Goal: Task Accomplishment & Management: Use online tool/utility

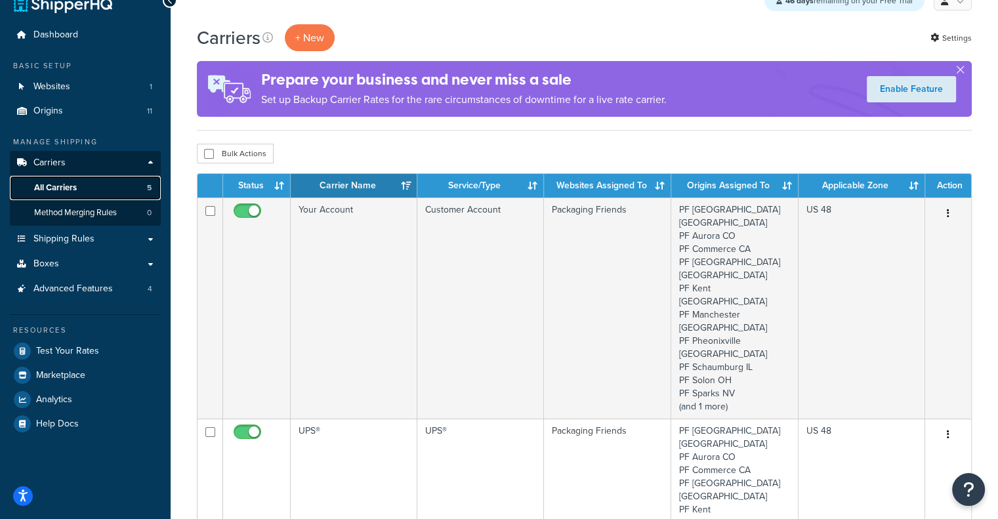
click at [66, 185] on span "All Carriers" at bounding box center [55, 187] width 43 height 11
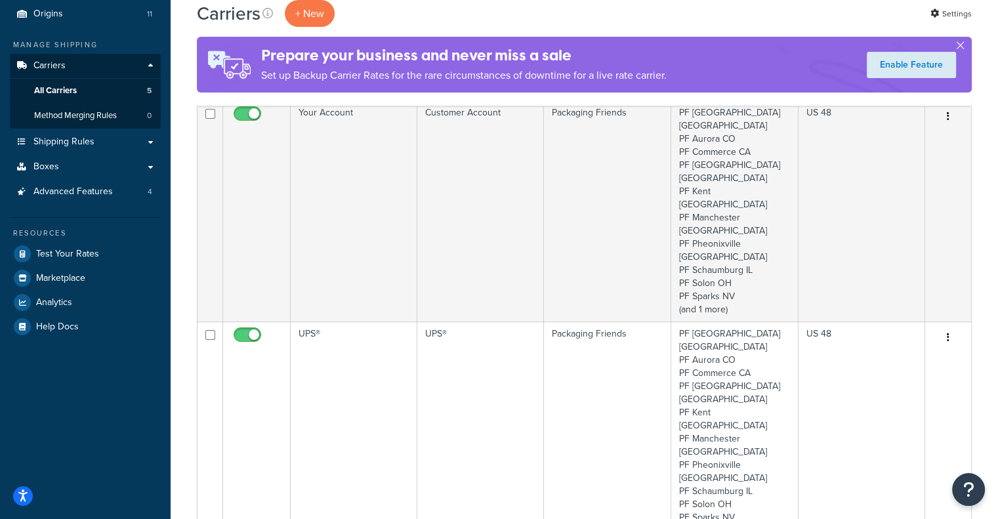
scroll to position [175, 0]
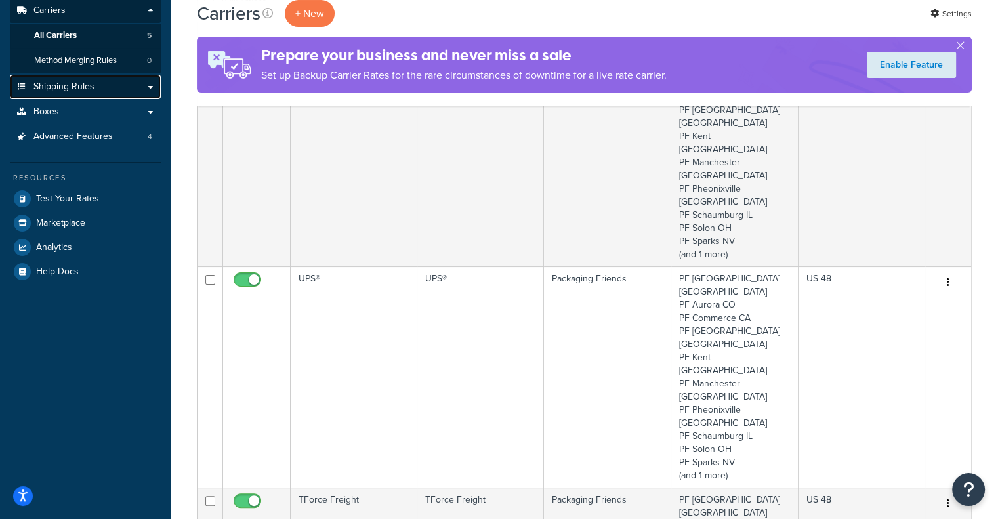
click at [72, 83] on span "Shipping Rules" at bounding box center [63, 86] width 61 height 11
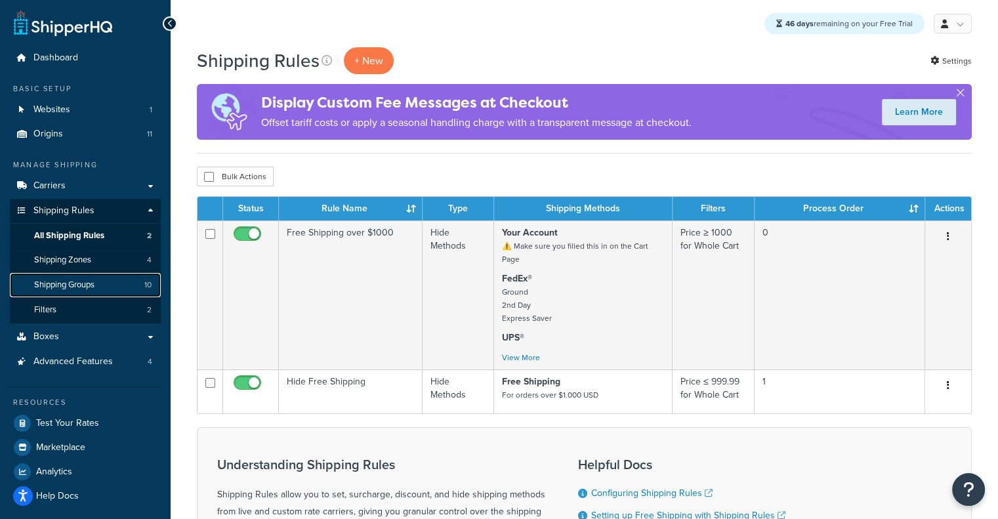
click at [60, 285] on span "Shipping Groups" at bounding box center [64, 285] width 60 height 11
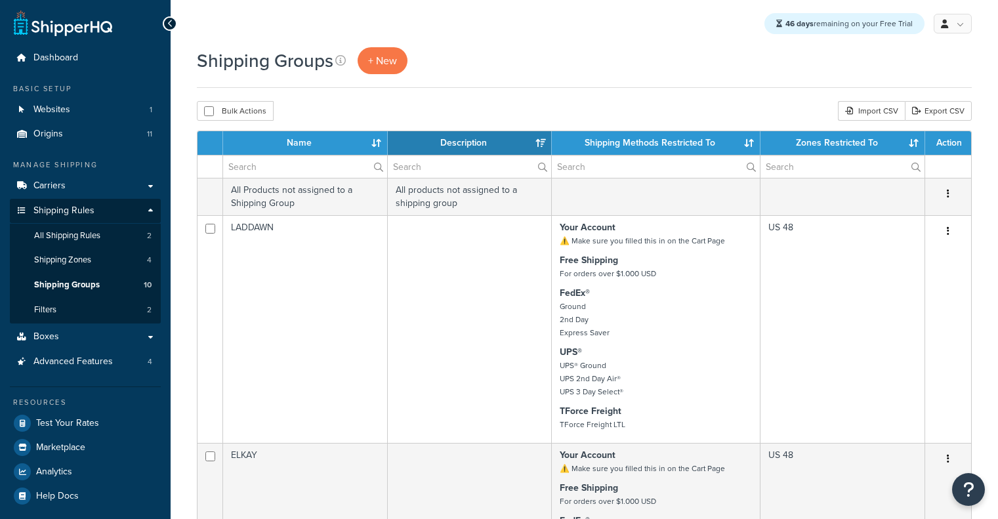
select select "15"
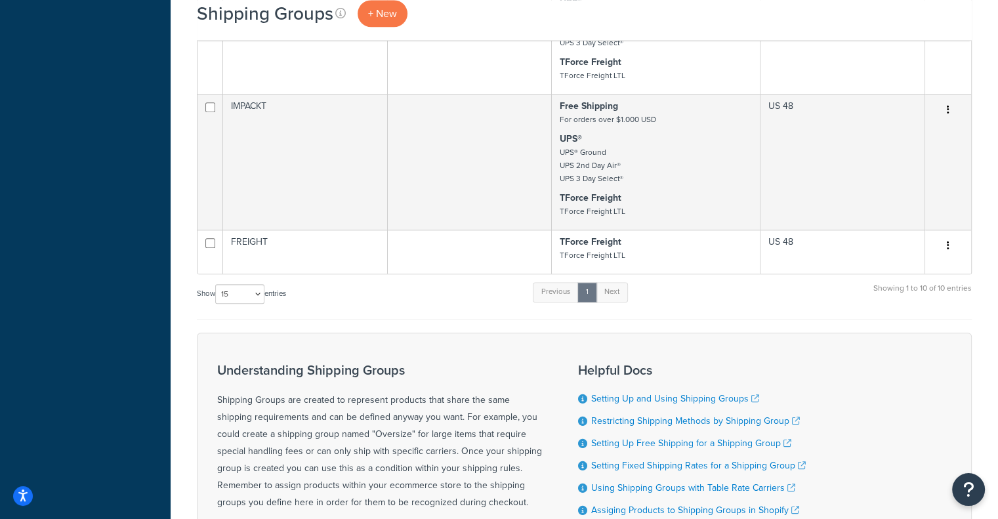
scroll to position [1390, 0]
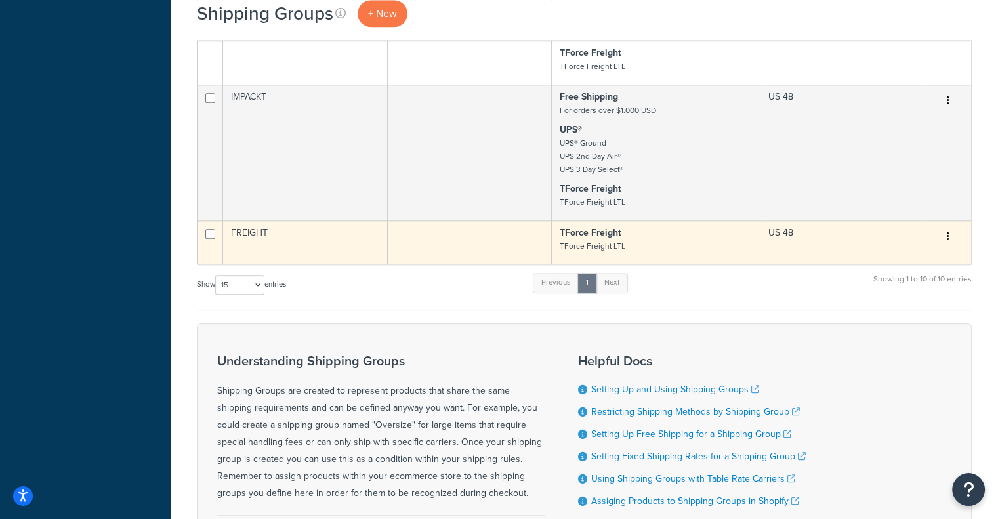
click at [421, 261] on td at bounding box center [470, 243] width 165 height 44
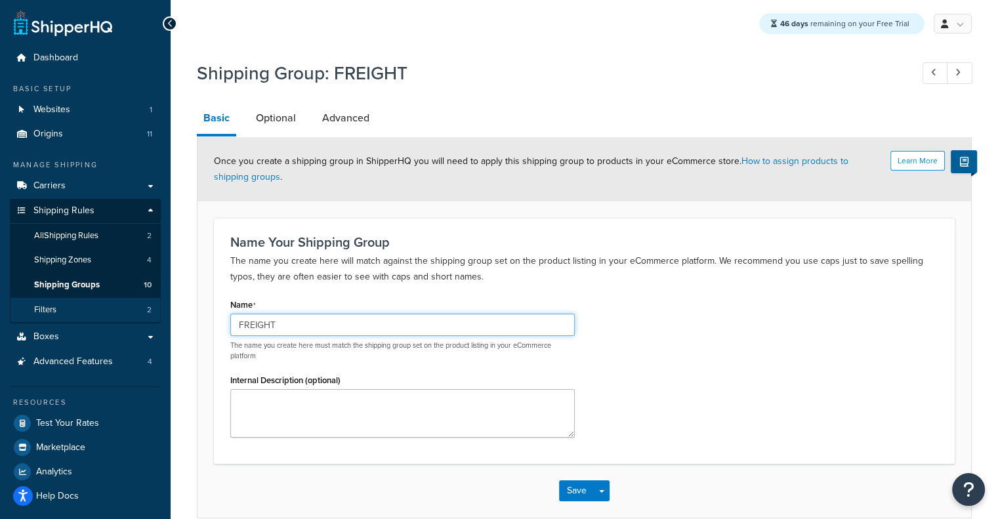
drag, startPoint x: 309, startPoint y: 333, endPoint x: 110, endPoint y: 322, distance: 199.2
click at [110, 322] on div "Dashboard Basic Setup Websites 1 Origins 11 Manage Shipping Carriers Carriers A…" at bounding box center [499, 292] width 998 height 584
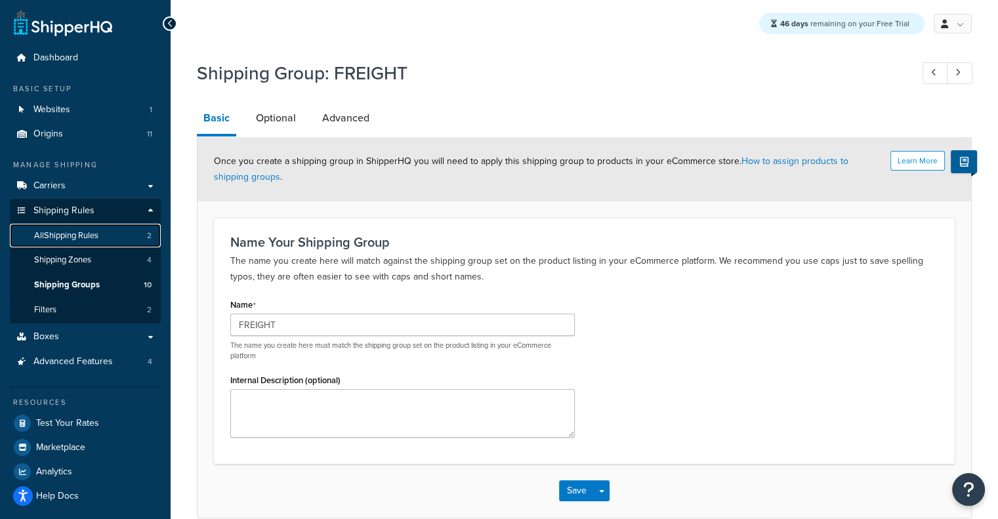
click at [97, 237] on span "All Shipping Rules" at bounding box center [66, 235] width 64 height 11
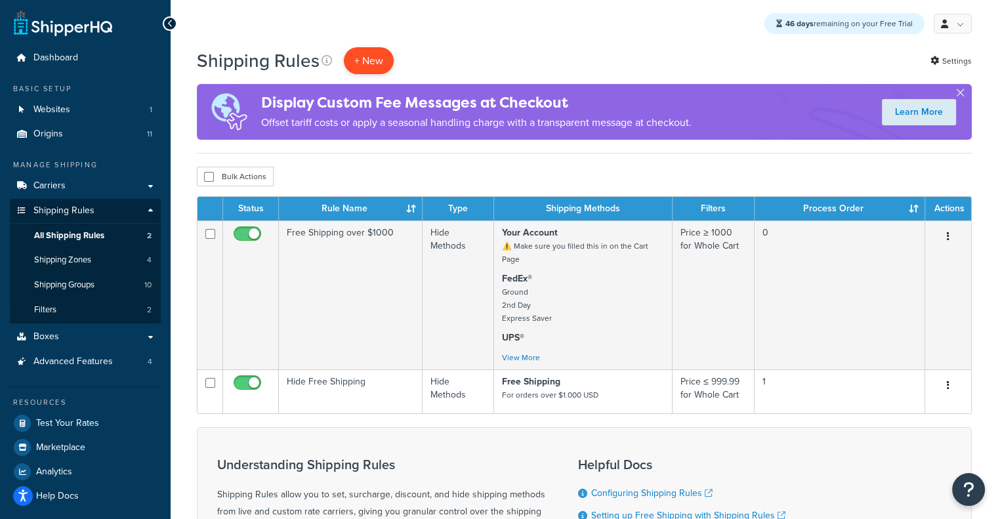
click at [366, 57] on p "+ New" at bounding box center [369, 60] width 50 height 27
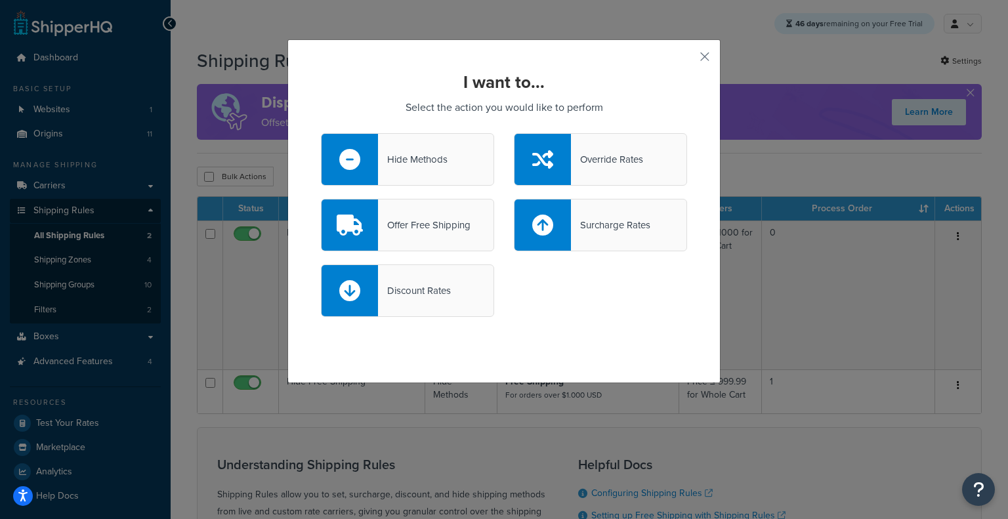
click at [391, 173] on div "Hide Methods" at bounding box center [407, 159] width 173 height 53
click at [0, 0] on input "Hide Methods" at bounding box center [0, 0] width 0 height 0
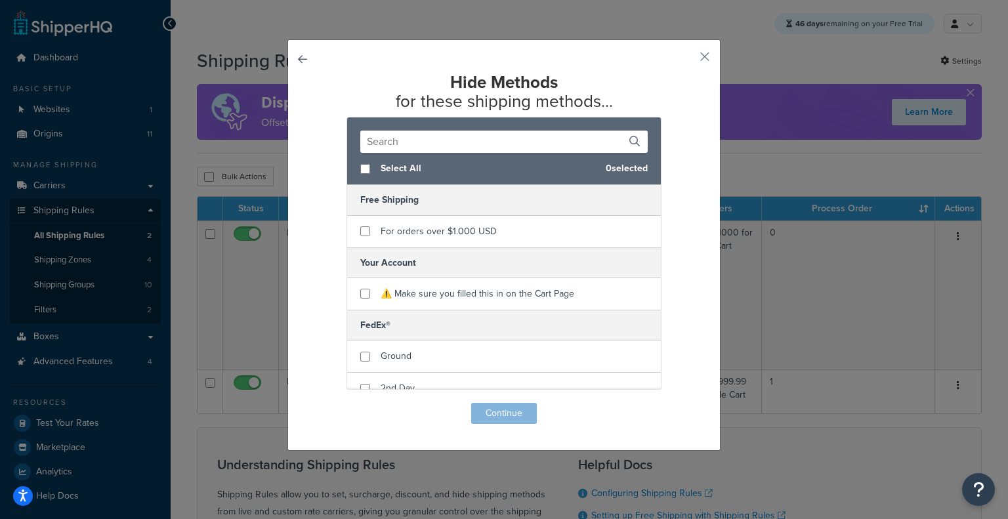
click at [419, 146] on input "text" at bounding box center [504, 142] width 288 height 22
click at [388, 173] on span "Select All" at bounding box center [488, 169] width 215 height 18
checkbox input "true"
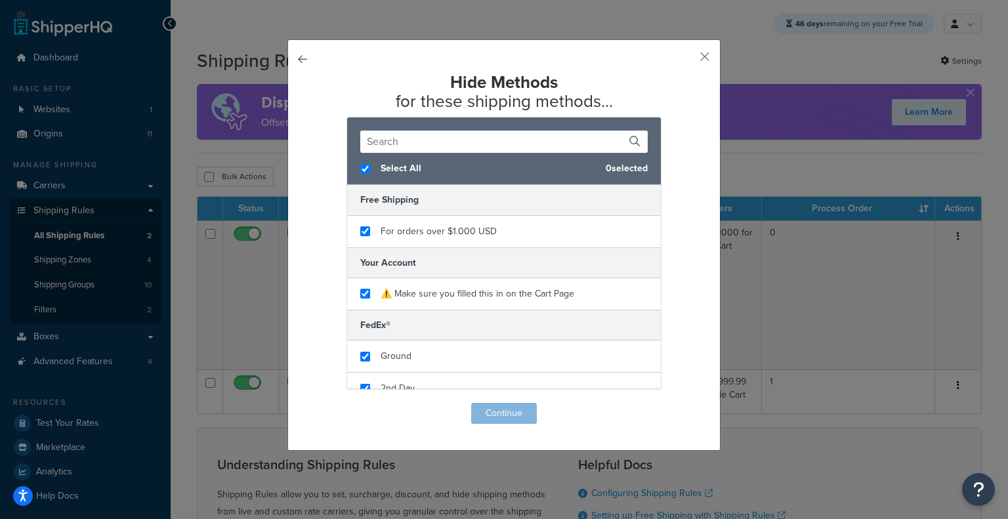
checkbox input "true"
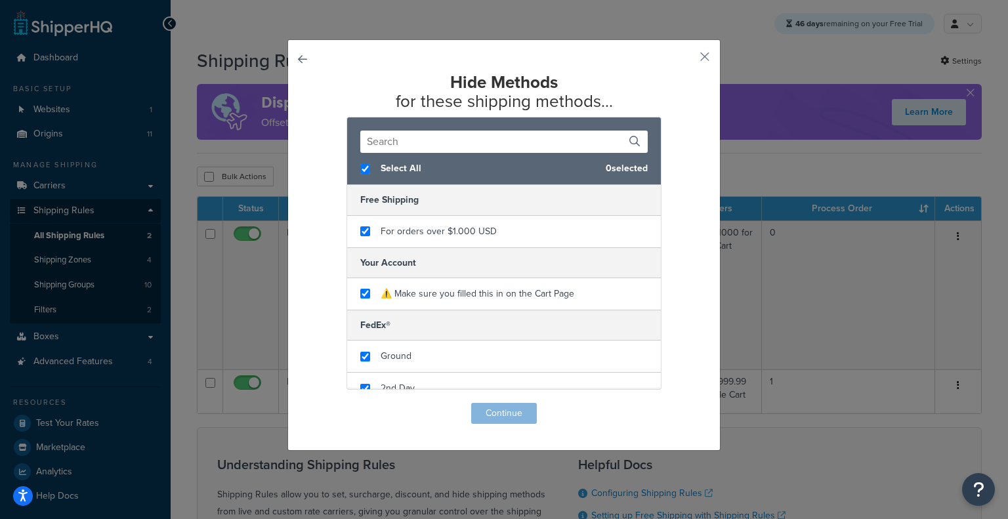
checkbox input "true"
click at [463, 166] on span "Select All" at bounding box center [488, 169] width 215 height 18
checkbox input "false"
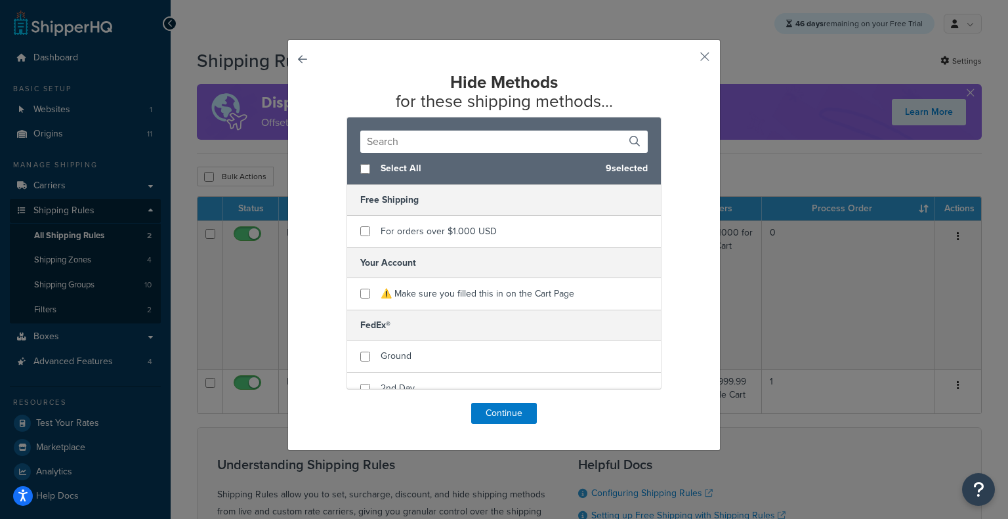
checkbox input "false"
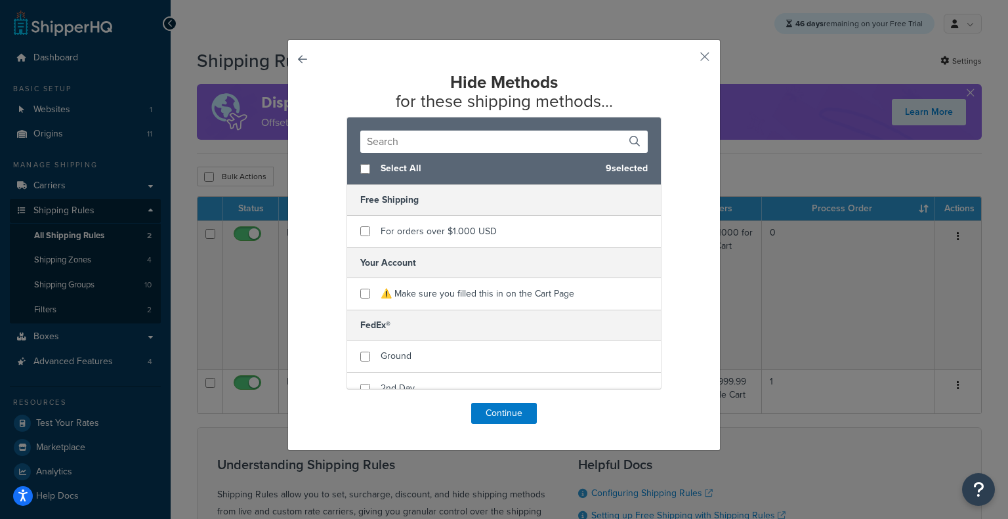
checkbox input "false"
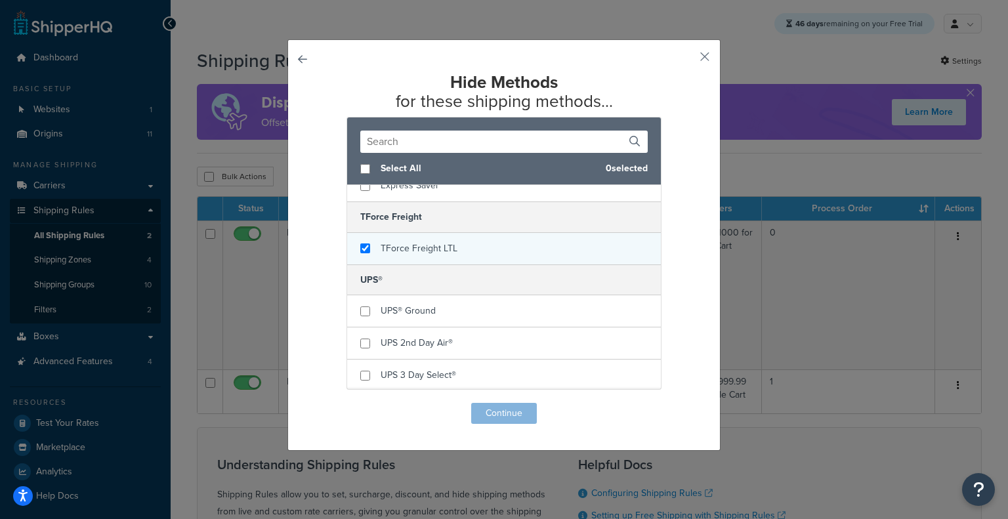
checkbox input "true"
click at [414, 246] on span "TForce Freight LTL" at bounding box center [419, 249] width 77 height 14
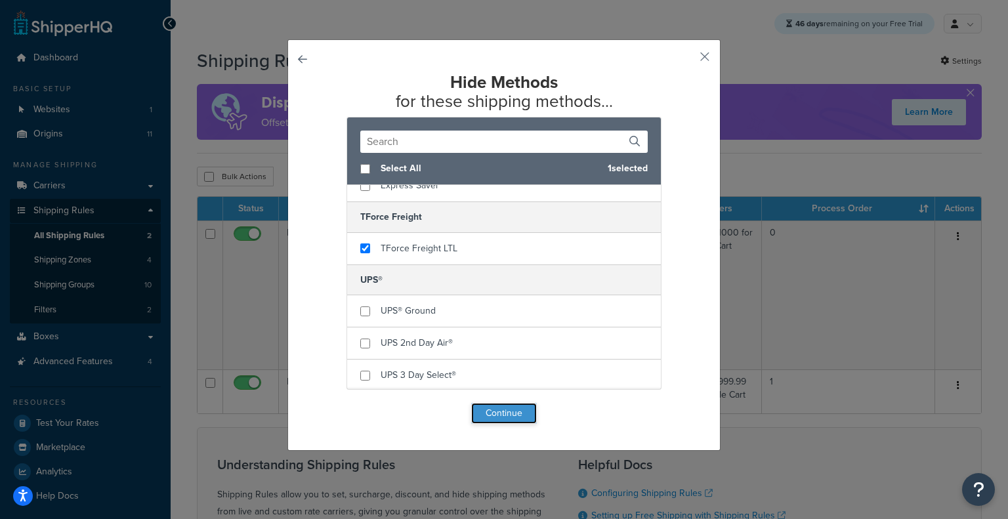
click at [492, 414] on button "Continue" at bounding box center [504, 413] width 66 height 21
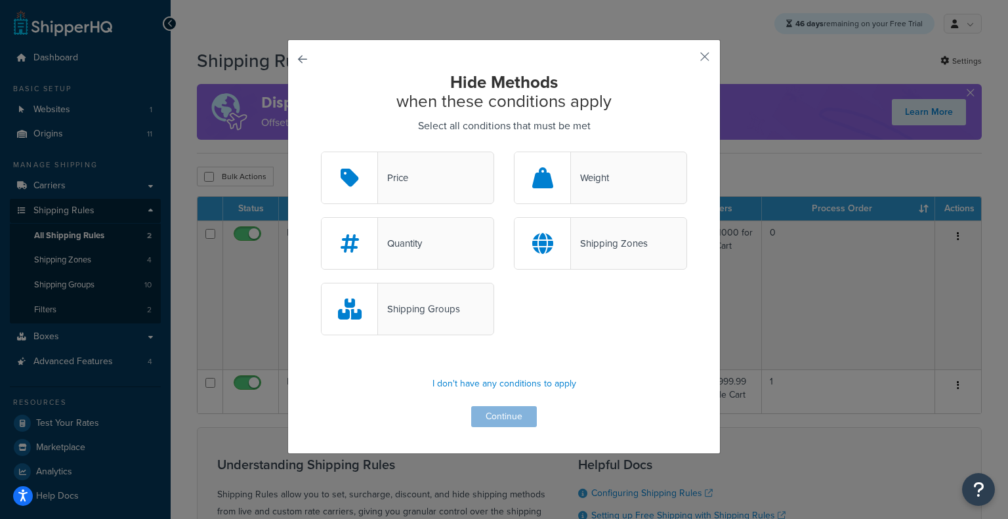
click at [446, 304] on div "Shipping Groups" at bounding box center [419, 309] width 82 height 18
click at [0, 0] on input "Shipping Groups" at bounding box center [0, 0] width 0 height 0
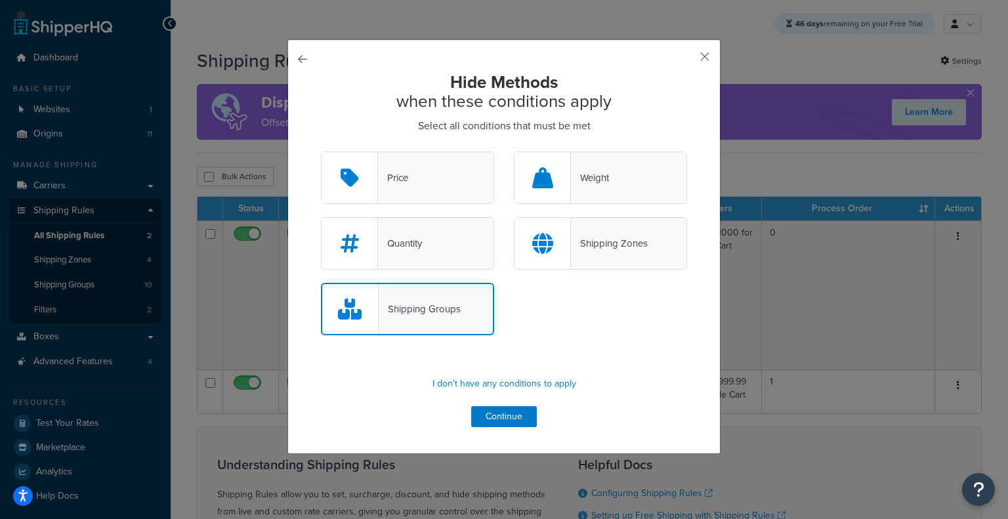
click at [547, 290] on div "Shipping Groups" at bounding box center [504, 316] width 386 height 66
click at [455, 246] on div "Quantity" at bounding box center [407, 243] width 173 height 53
click at [0, 0] on input "Quantity" at bounding box center [0, 0] width 0 height 0
click at [550, 234] on div at bounding box center [543, 243] width 56 height 51
click at [0, 0] on input "Shipping Zones" at bounding box center [0, 0] width 0 height 0
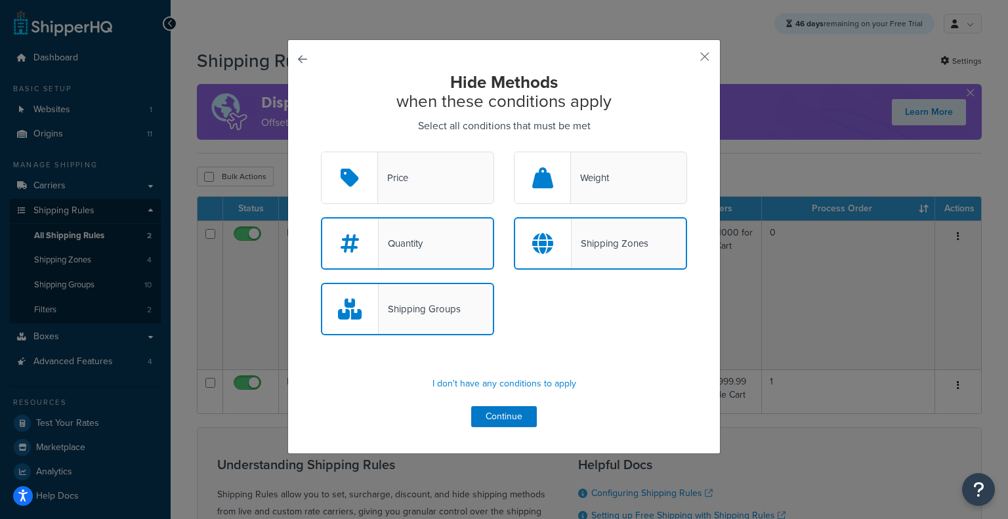
click at [442, 237] on div "Quantity" at bounding box center [407, 243] width 173 height 53
click at [0, 0] on input "Quantity" at bounding box center [0, 0] width 0 height 0
click at [434, 284] on div "Shipping Groups" at bounding box center [407, 309] width 173 height 53
click at [0, 0] on input "Shipping Groups" at bounding box center [0, 0] width 0 height 0
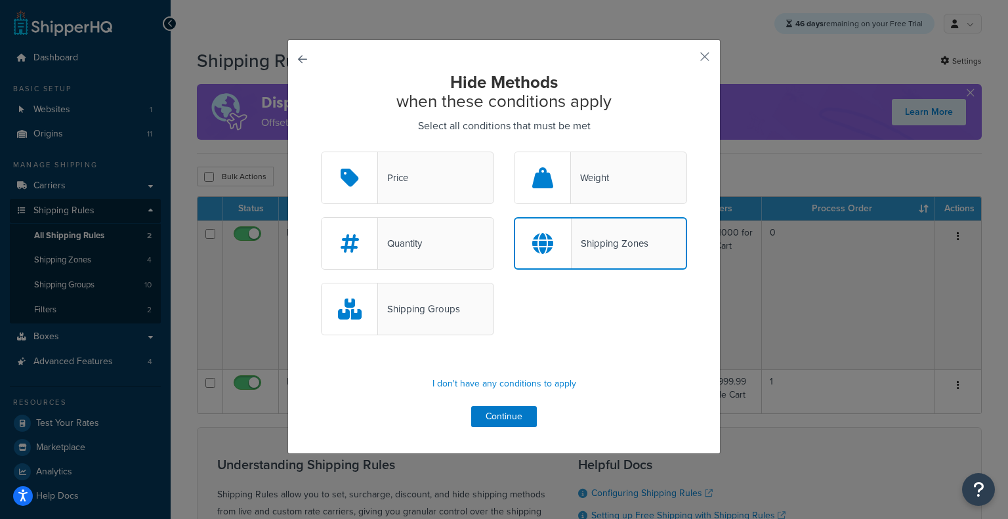
click at [572, 249] on div "Shipping Zones" at bounding box center [610, 243] width 77 height 18
click at [0, 0] on input "Shipping Zones" at bounding box center [0, 0] width 0 height 0
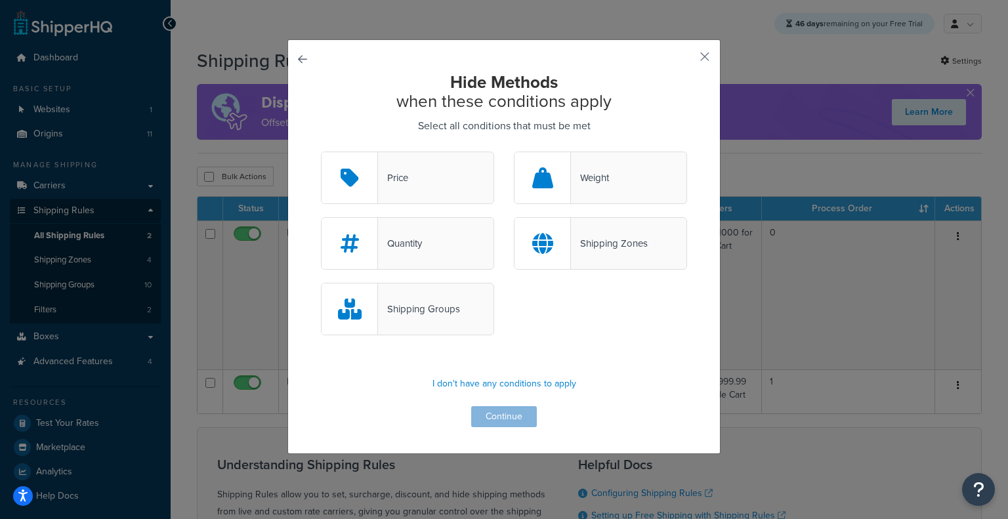
click at [601, 183] on div "Weight" at bounding box center [590, 178] width 38 height 18
click at [0, 0] on input "Weight" at bounding box center [0, 0] width 0 height 0
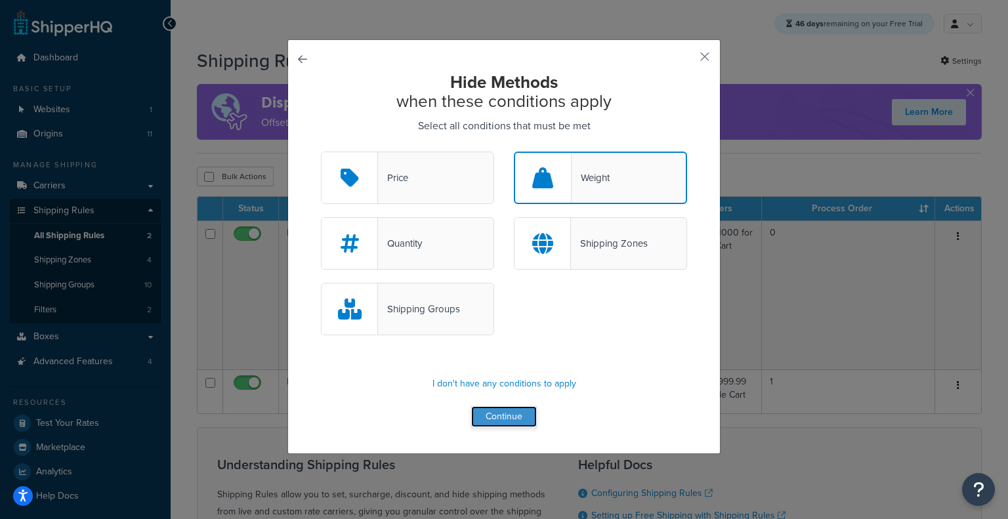
click at [496, 420] on button "Continue" at bounding box center [504, 416] width 66 height 21
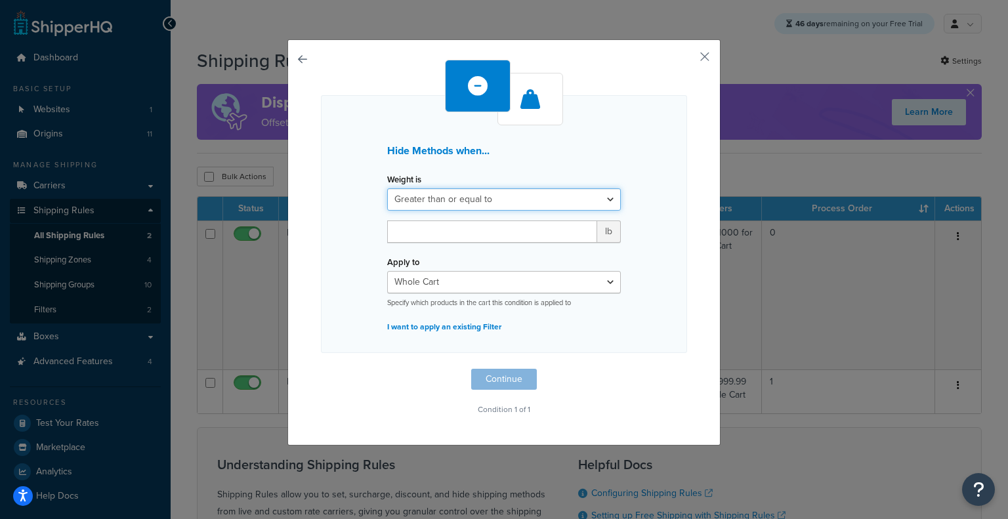
click at [557, 189] on select "Greater than or equal to Between or equal to Less than or equal to" at bounding box center [504, 199] width 234 height 22
select select "UNDER"
click at [387, 188] on select "Greater than or equal to Between or equal to Less than or equal to" at bounding box center [504, 199] width 234 height 22
click at [483, 231] on input "number" at bounding box center [492, 232] width 210 height 22
type input "149.99"
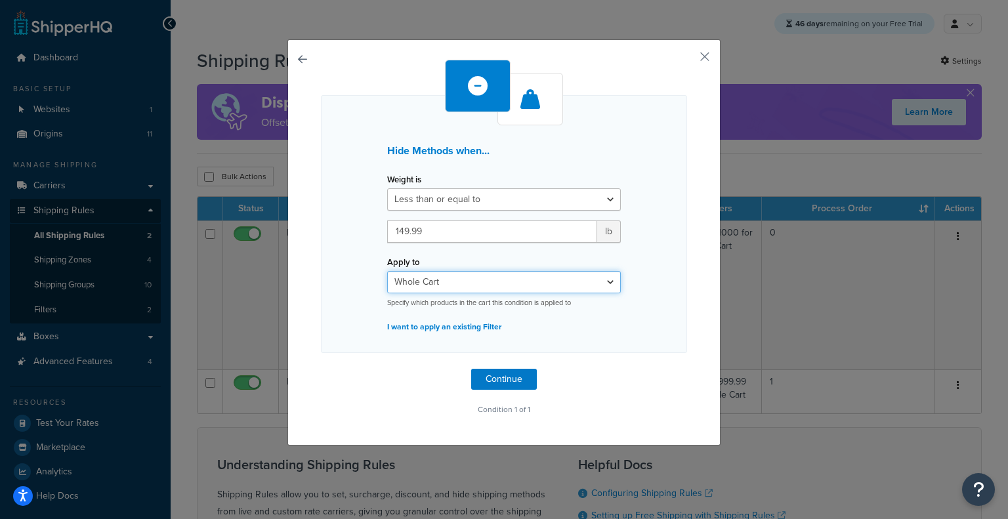
click at [465, 284] on select "Whole Cart Everything in Shipping Group Everything at Origin Each Item within S…" at bounding box center [504, 282] width 234 height 22
click at [387, 271] on select "Whole Cart Everything in Shipping Group Everything at Origin Each Item within S…" at bounding box center [504, 282] width 234 height 22
click at [447, 282] on select "Whole Cart Everything in Shipping Group Everything at Origin Each Item within S…" at bounding box center [504, 282] width 234 height 22
select select "SHIPPING_GROUP"
click at [387, 271] on select "Whole Cart Everything in Shipping Group Everything at Origin Each Item within S…" at bounding box center [504, 282] width 234 height 22
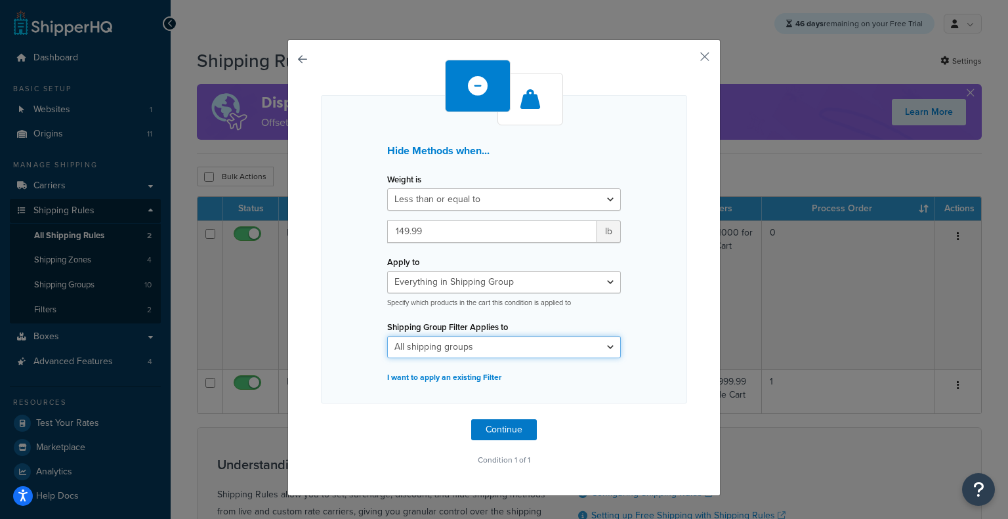
click at [469, 345] on select "All shipping groups BOXPARTNERS ELKAY FREIGHT IMPACKT LADDAWN PACKPLUS ROYALBAG…" at bounding box center [504, 347] width 234 height 22
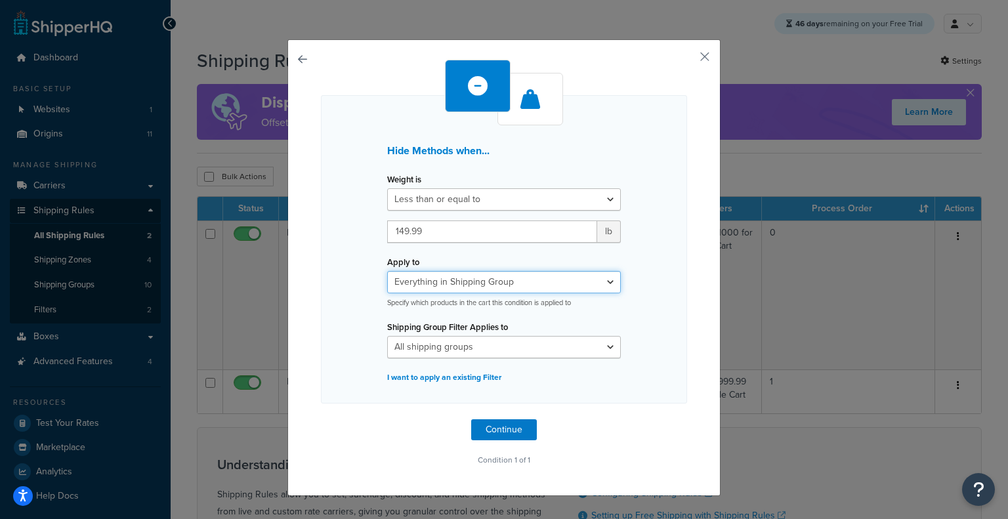
click at [435, 289] on select "Whole Cart Everything in Shipping Group Everything at Origin Each Item within S…" at bounding box center [504, 282] width 234 height 22
click at [387, 271] on select "Whole Cart Everything in Shipping Group Everything at Origin Each Item within S…" at bounding box center [504, 282] width 234 height 22
click at [478, 282] on select "Whole Cart Everything in Shipping Group Everything at Origin Each Item within S…" at bounding box center [504, 282] width 234 height 22
click at [387, 271] on select "Whole Cart Everything in Shipping Group Everything at Origin Each Item within S…" at bounding box center [504, 282] width 234 height 22
click at [370, 312] on div "Hide Methods when... Weight is Greater than or equal to Between or equal to Les…" at bounding box center [504, 249] width 366 height 309
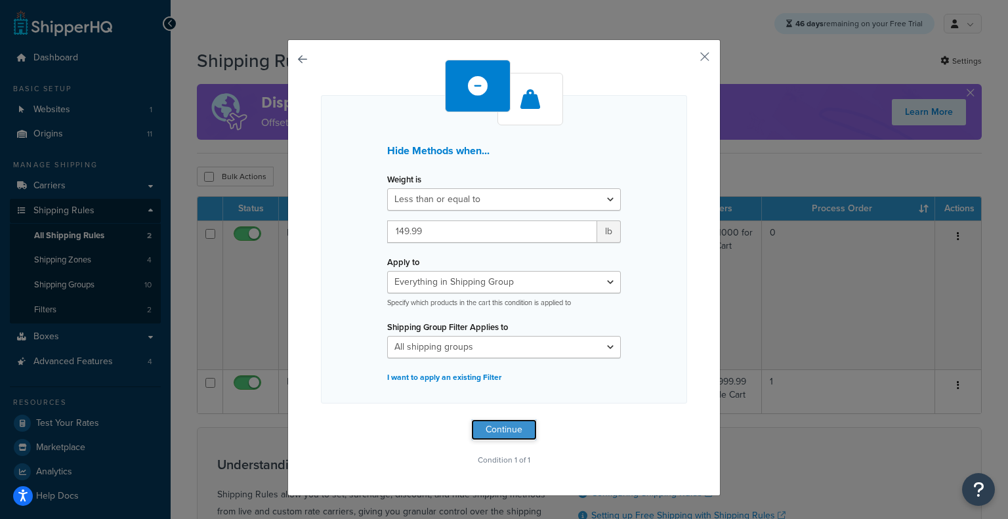
click at [517, 437] on button "Continue" at bounding box center [504, 429] width 66 height 21
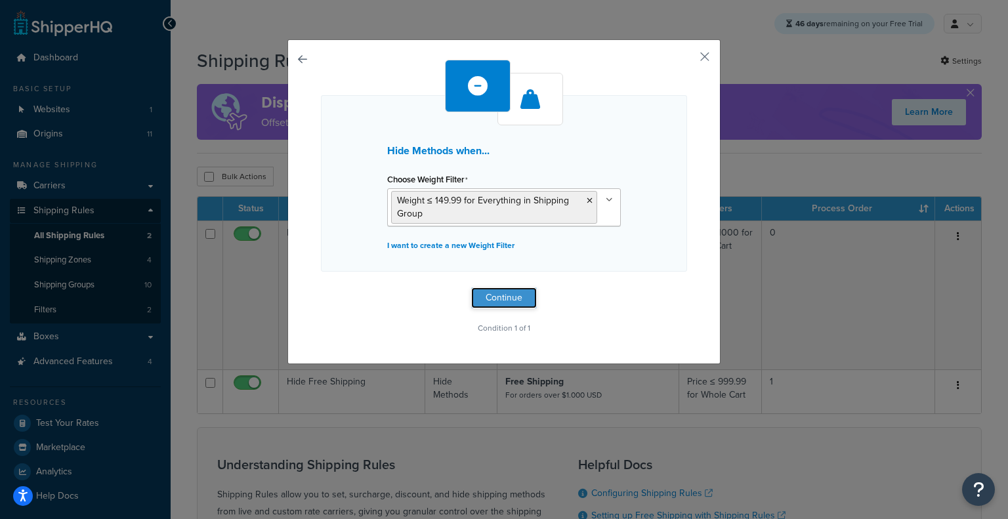
click at [502, 293] on button "Continue" at bounding box center [504, 298] width 66 height 21
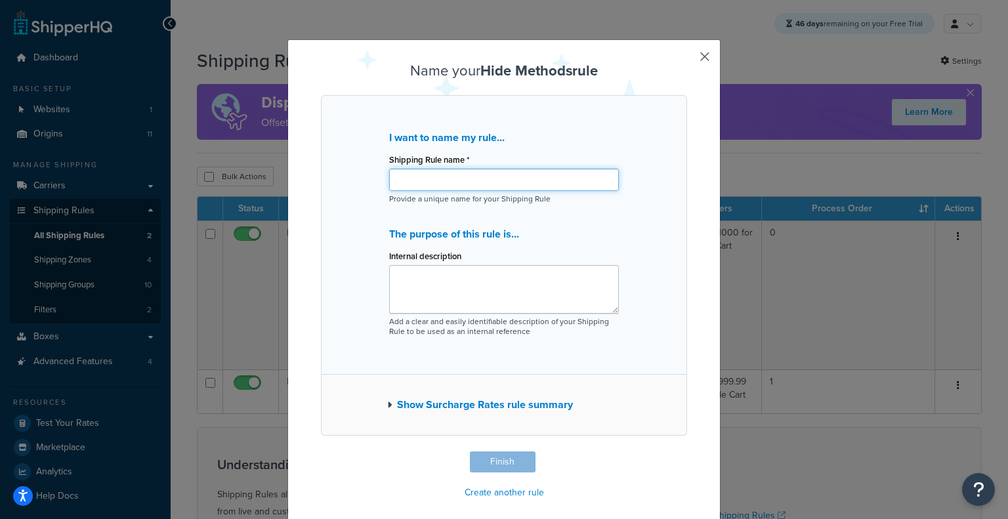
click at [513, 172] on input "Shipping Rule name *" at bounding box center [504, 180] width 230 height 22
type input "Hide Freight Shipping 150 lbs. or less"
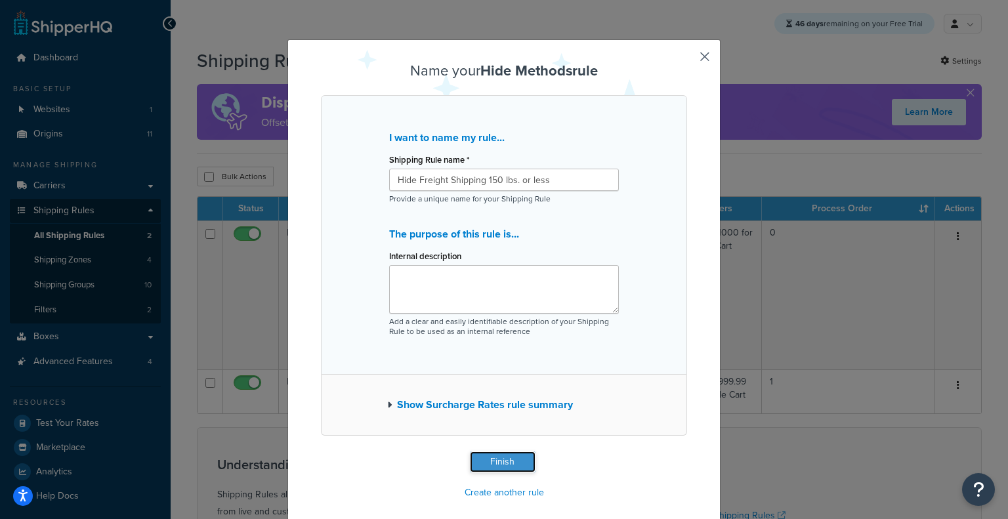
click at [478, 460] on button "Finish" at bounding box center [503, 462] width 66 height 21
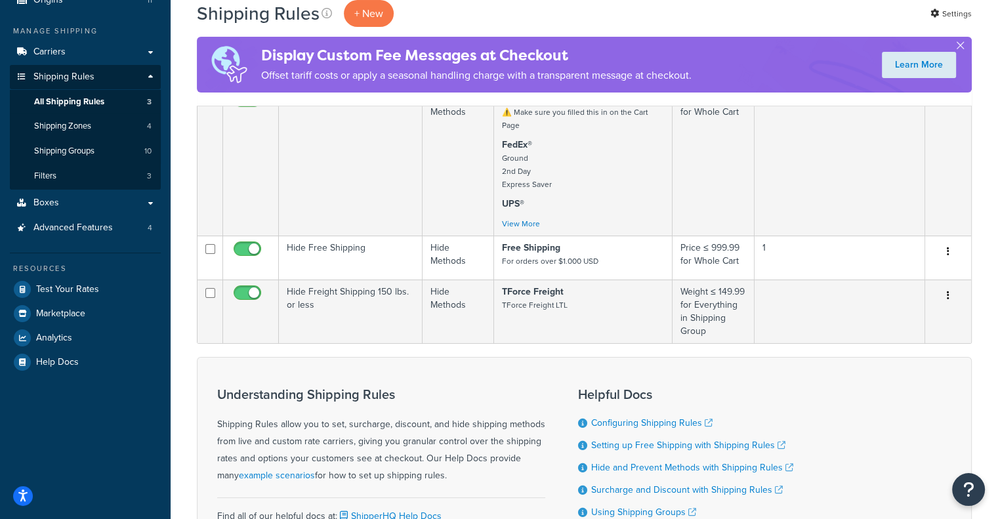
scroll to position [17, 0]
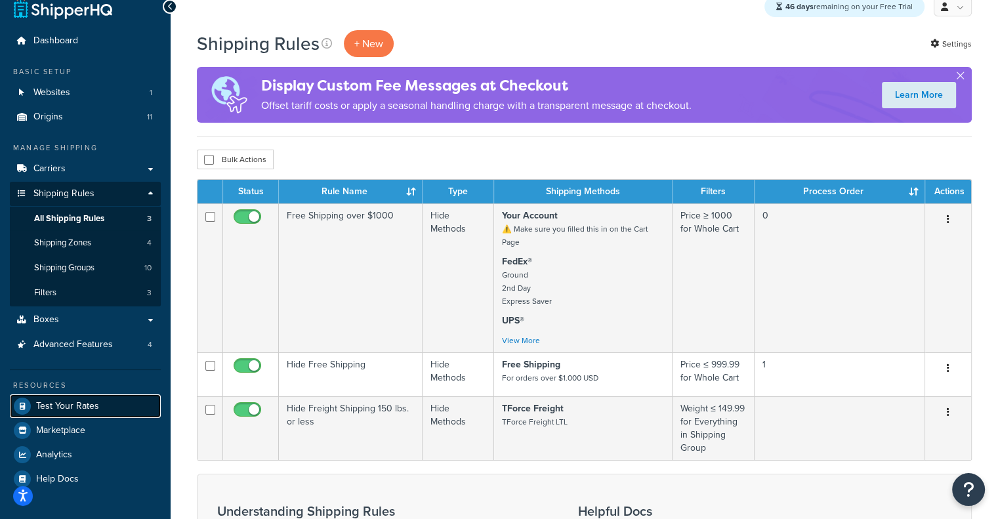
click at [91, 398] on link "Test Your Rates" at bounding box center [85, 407] width 151 height 24
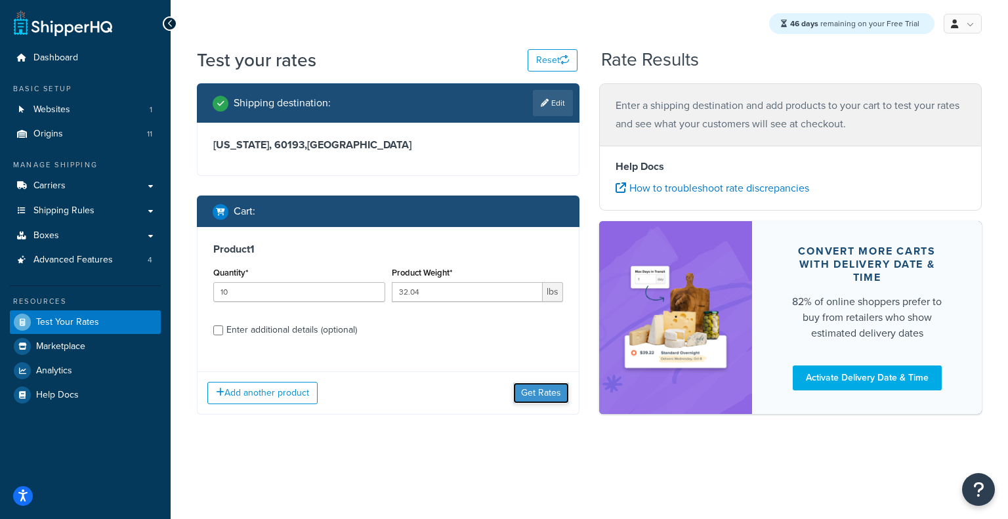
click at [545, 398] on button "Get Rates" at bounding box center [541, 393] width 56 height 21
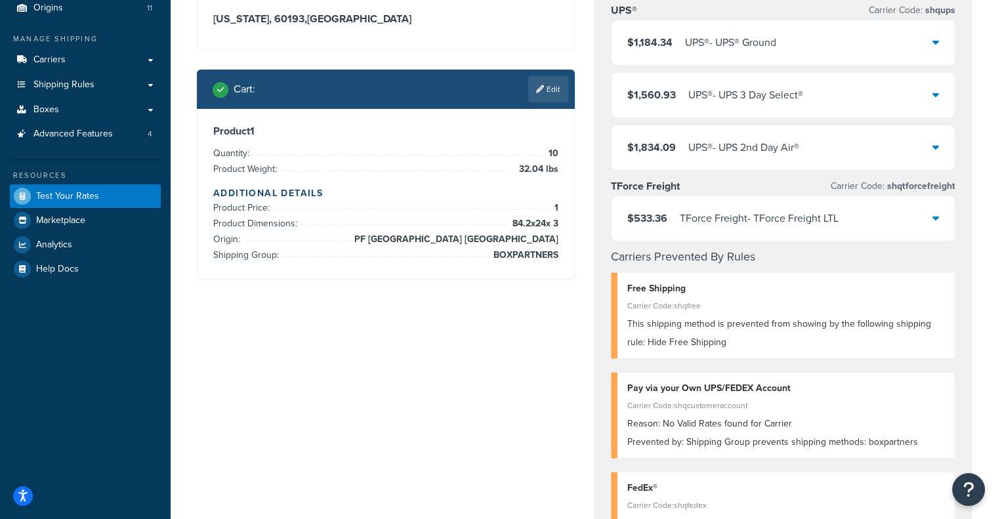
scroll to position [123, 0]
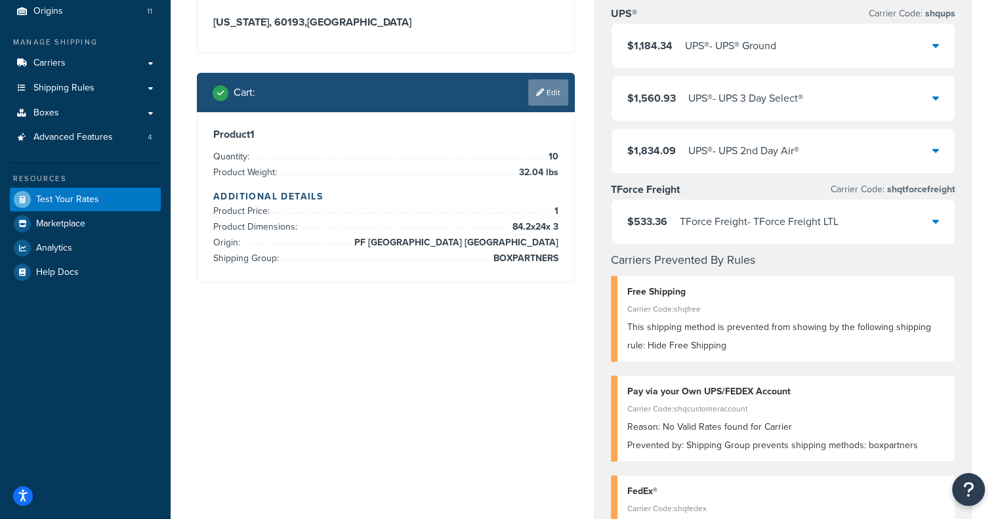
click at [553, 85] on link "Edit" at bounding box center [548, 92] width 40 height 26
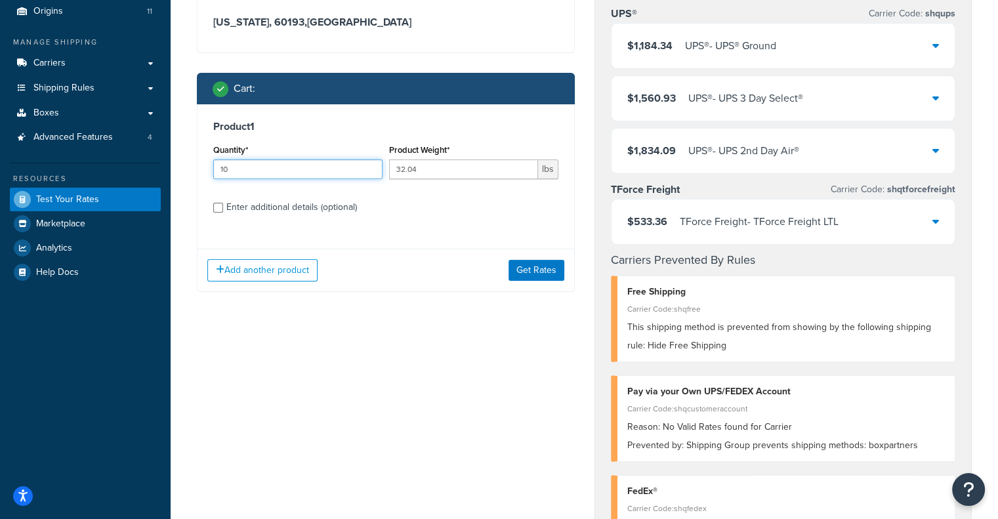
drag, startPoint x: 322, startPoint y: 167, endPoint x: 156, endPoint y: 162, distance: 166.2
click at [156, 162] on div "Dashboard Basic Setup Websites 1 Origins 11 Manage Shipping Carriers Carriers A…" at bounding box center [499, 443] width 998 height 1133
type input "4"
click at [529, 266] on button "Get Rates" at bounding box center [537, 270] width 56 height 21
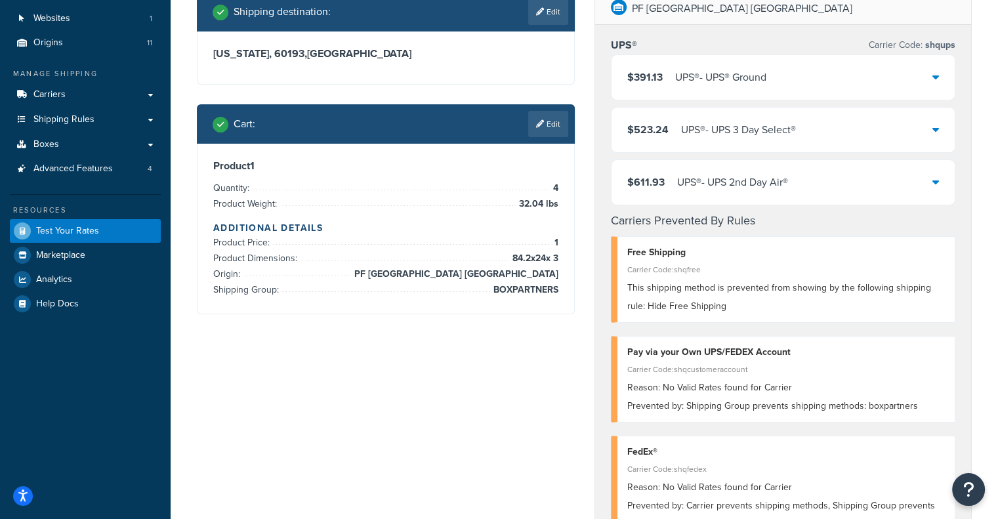
scroll to position [0, 0]
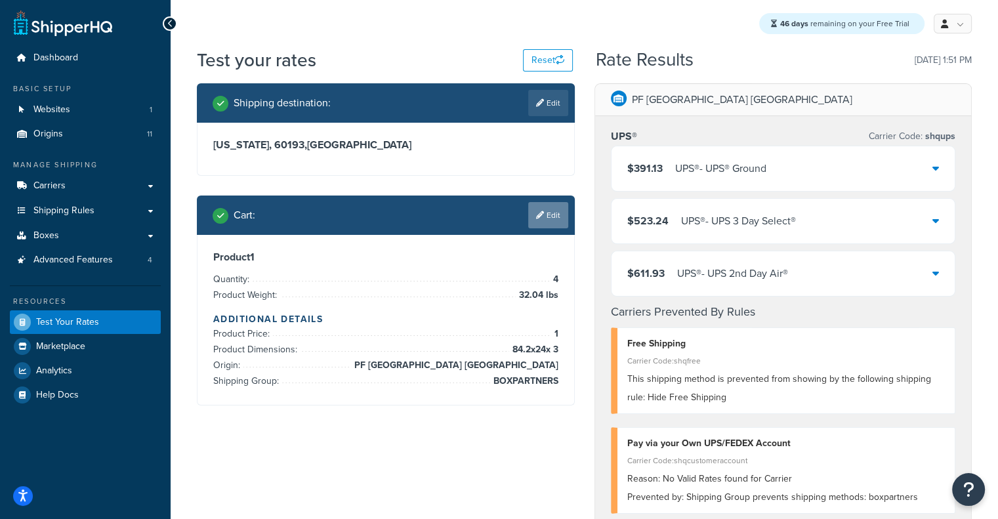
click at [557, 213] on link "Edit" at bounding box center [548, 215] width 40 height 26
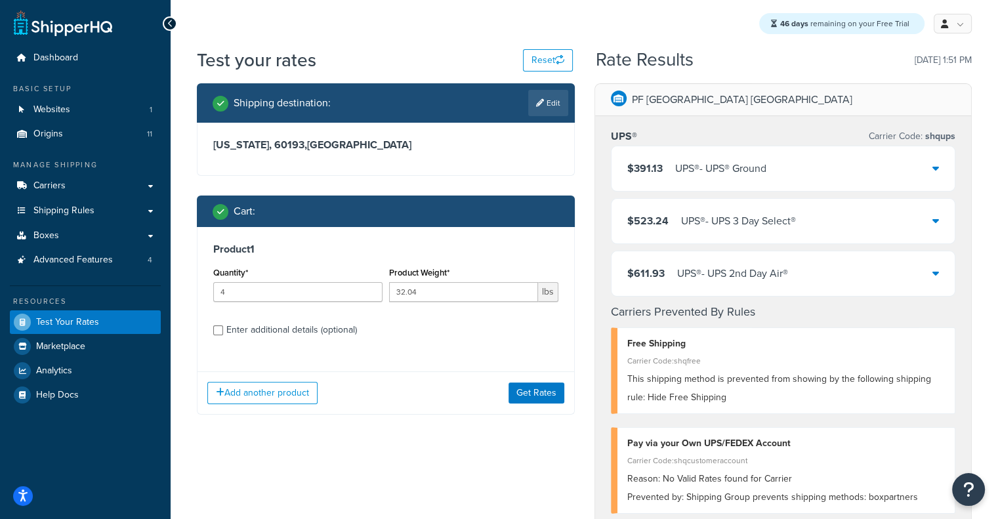
click at [307, 330] on div "Enter additional details (optional)" at bounding box center [291, 330] width 131 height 18
click at [223, 330] on input "Enter additional details (optional)" at bounding box center [218, 331] width 10 height 10
checkbox input "true"
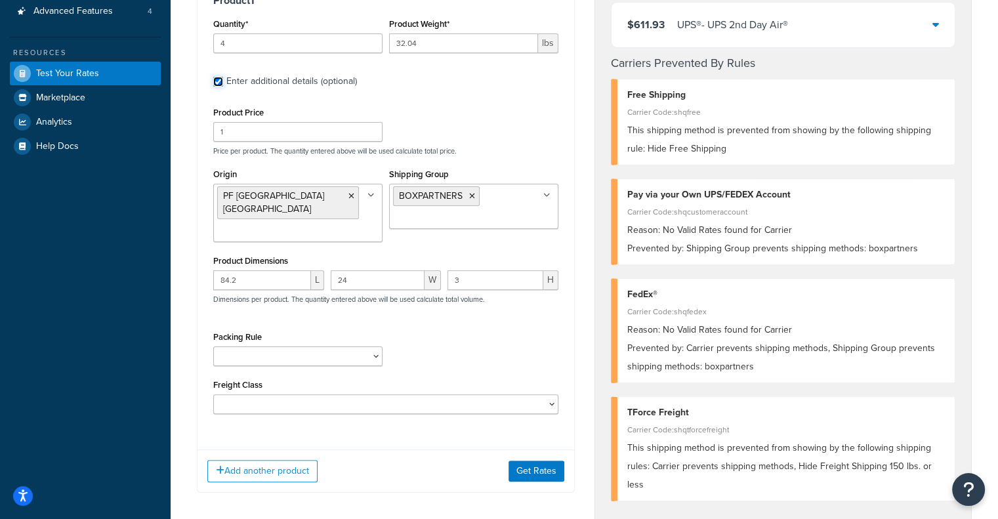
scroll to position [251, 0]
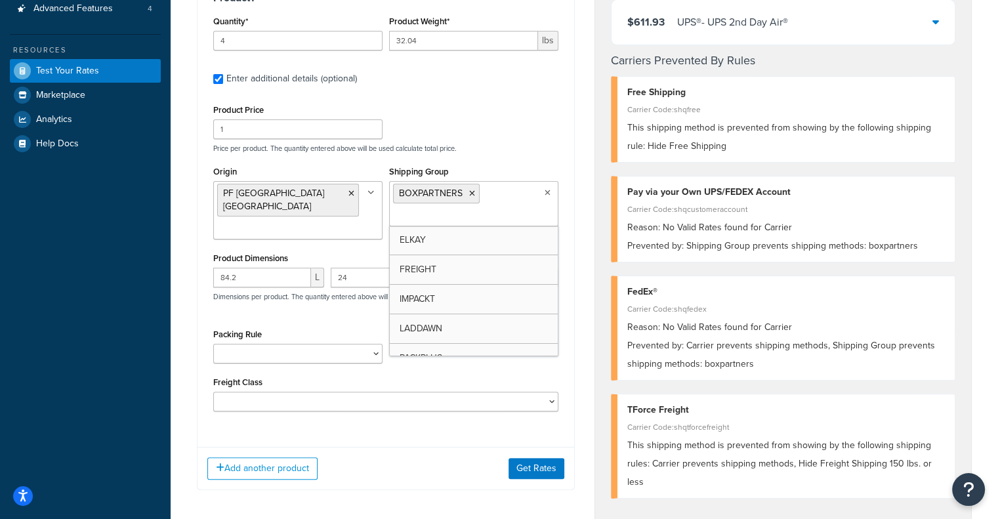
click at [509, 207] on ul "BOXPARTNERS" at bounding box center [473, 203] width 169 height 45
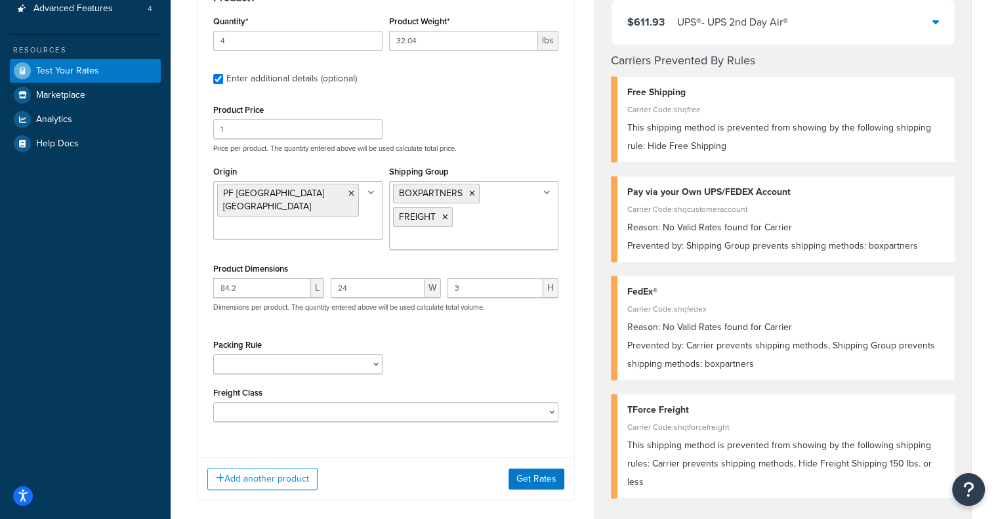
click at [531, 464] on div "Add another product Get Rates" at bounding box center [386, 479] width 377 height 43
click at [532, 484] on button "Get Rates" at bounding box center [537, 479] width 56 height 21
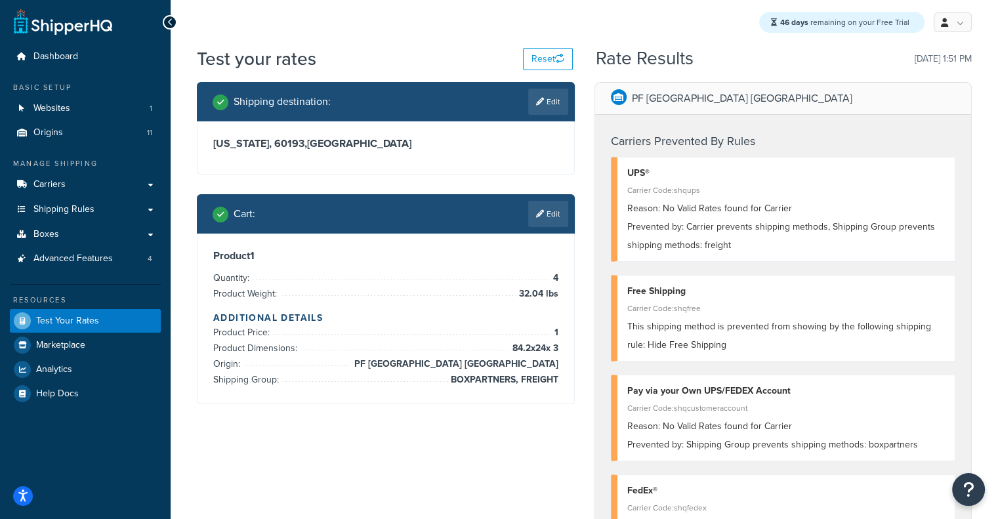
scroll to position [0, 0]
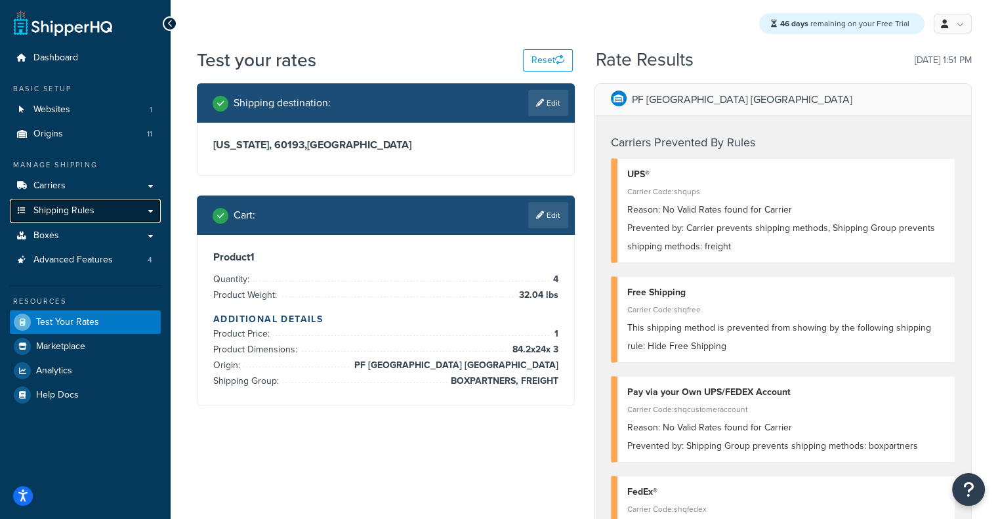
click at [81, 207] on span "Shipping Rules" at bounding box center [63, 210] width 61 height 11
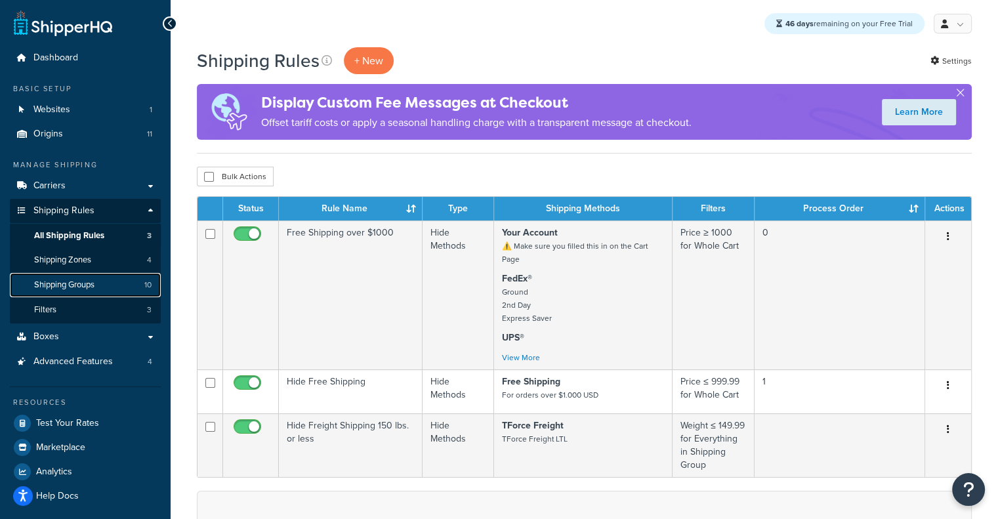
click at [70, 288] on span "Shipping Groups" at bounding box center [64, 285] width 60 height 11
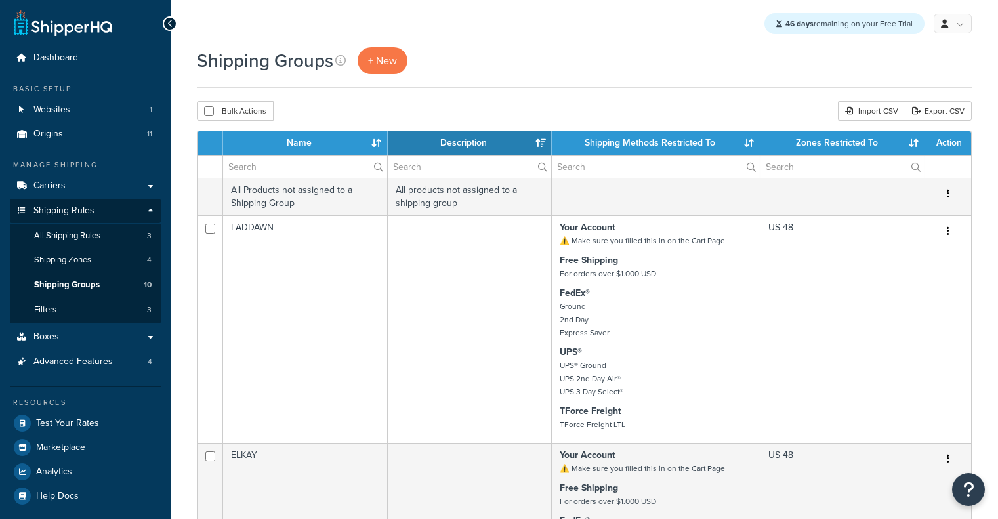
select select "15"
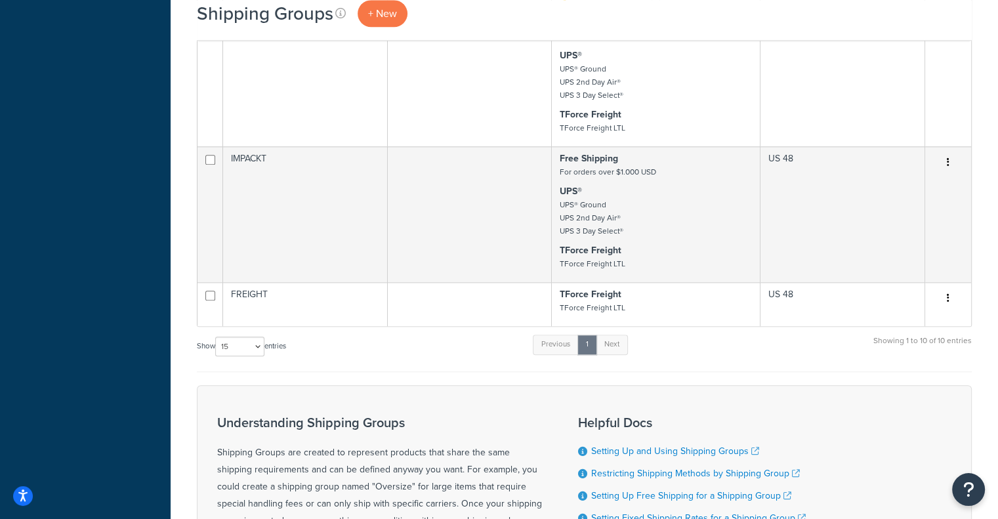
scroll to position [1377, 0]
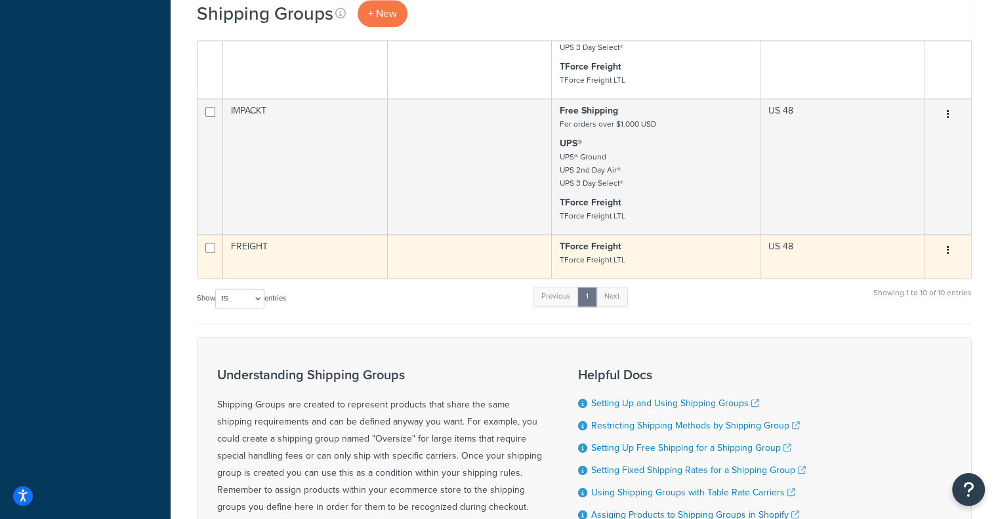
click at [450, 267] on td at bounding box center [470, 256] width 165 height 44
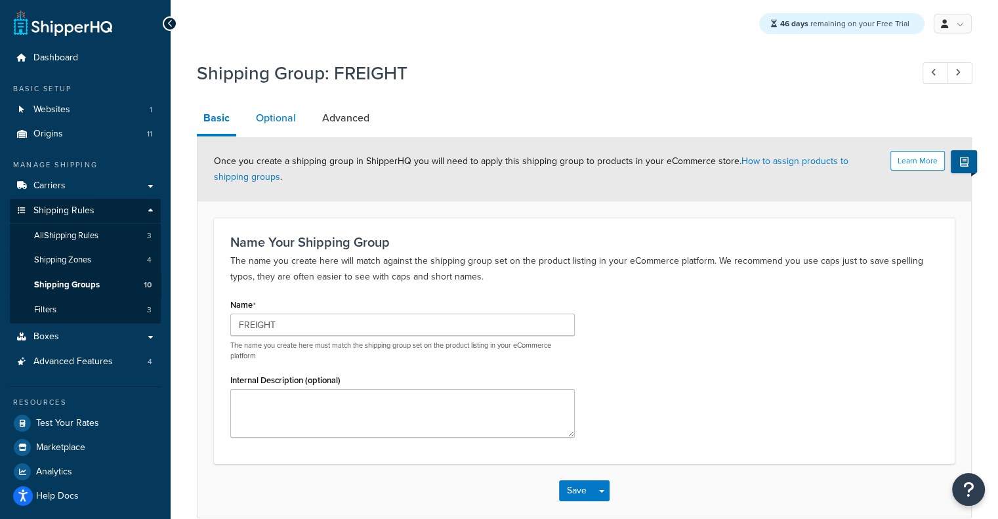
click at [301, 110] on link "Optional" at bounding box center [275, 118] width 53 height 32
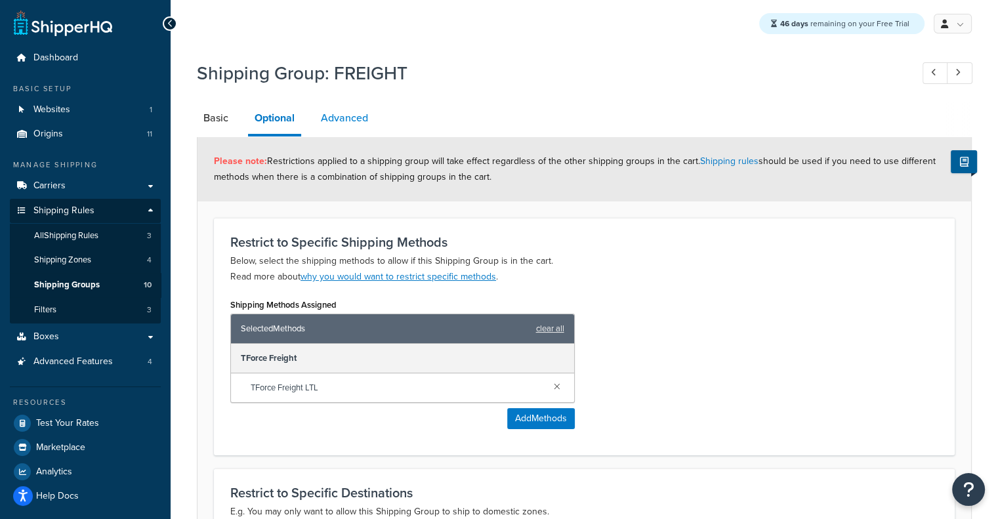
click at [332, 118] on link "Advanced" at bounding box center [344, 118] width 60 height 32
select select "175"
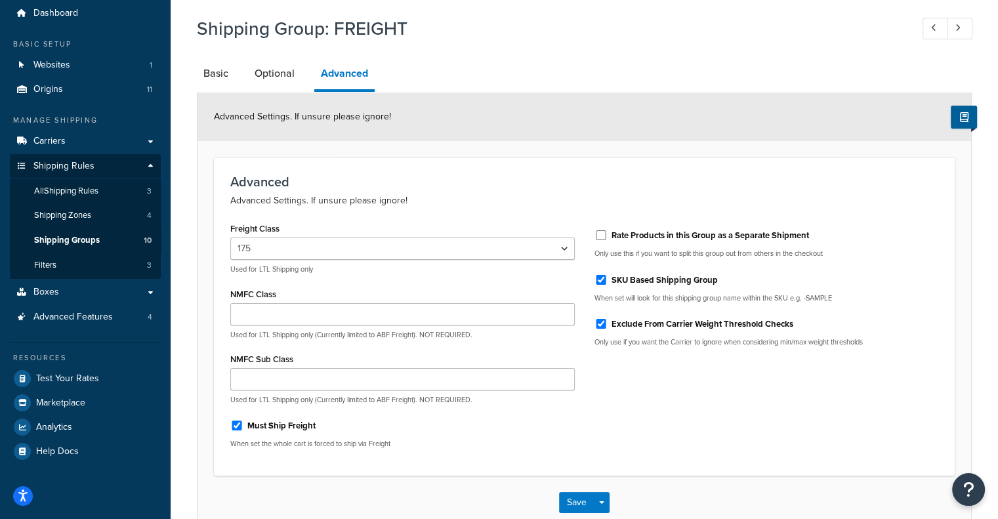
scroll to position [43, 0]
click at [202, 66] on link "Basic" at bounding box center [216, 75] width 38 height 32
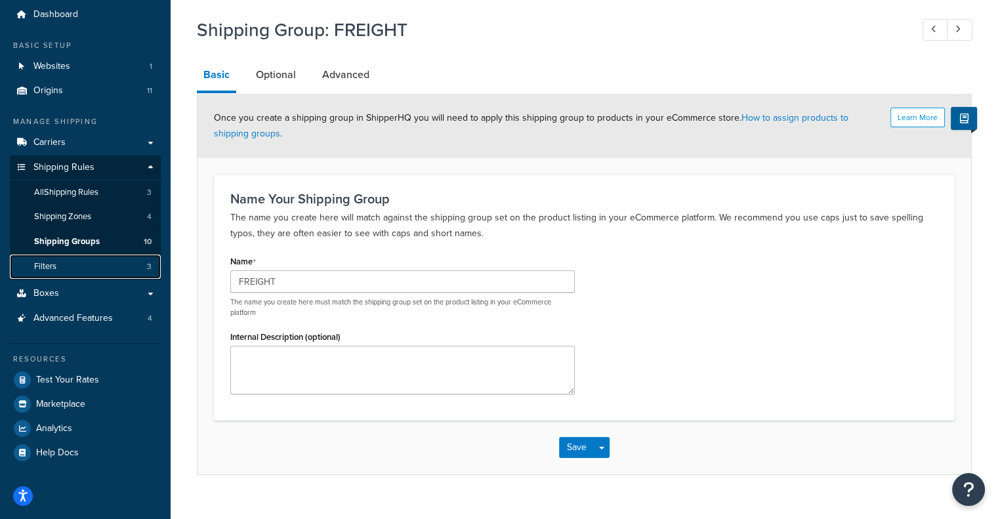
click at [57, 263] on link "Filters 3" at bounding box center [85, 267] width 151 height 24
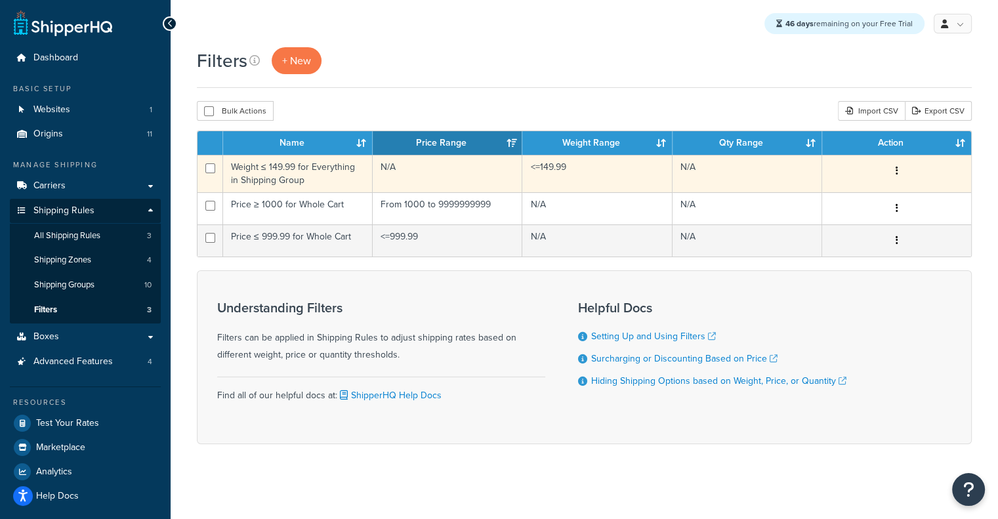
click at [265, 180] on td "Weight ≤ 149.99 for Everything in Shipping Group" at bounding box center [298, 173] width 150 height 37
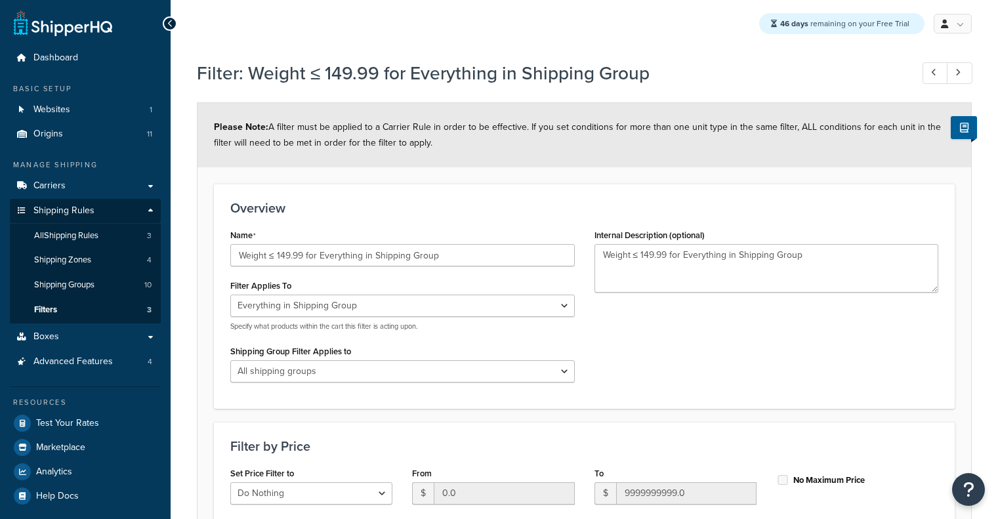
select select "SHIPPING_GROUP"
select select "range"
click at [124, 240] on link "All Shipping Rules 3" at bounding box center [85, 236] width 151 height 24
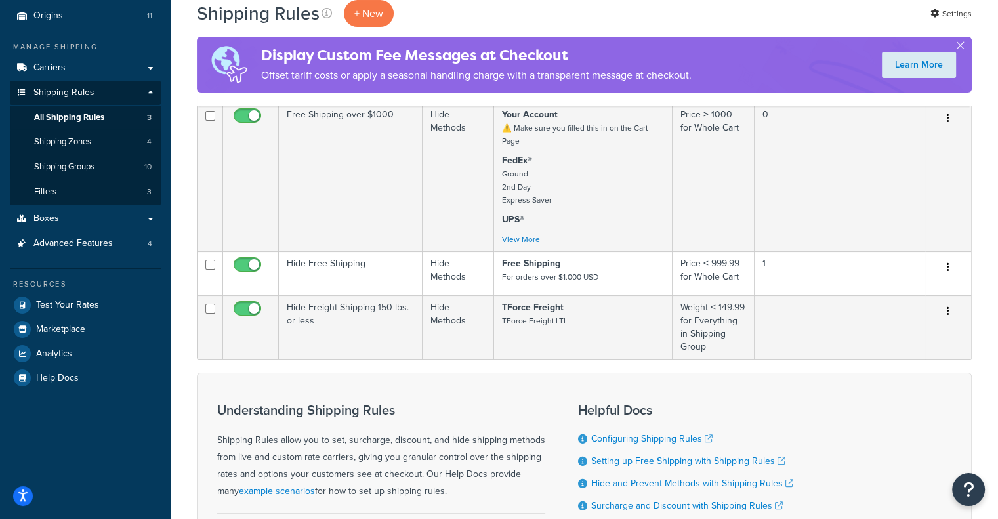
scroll to position [125, 0]
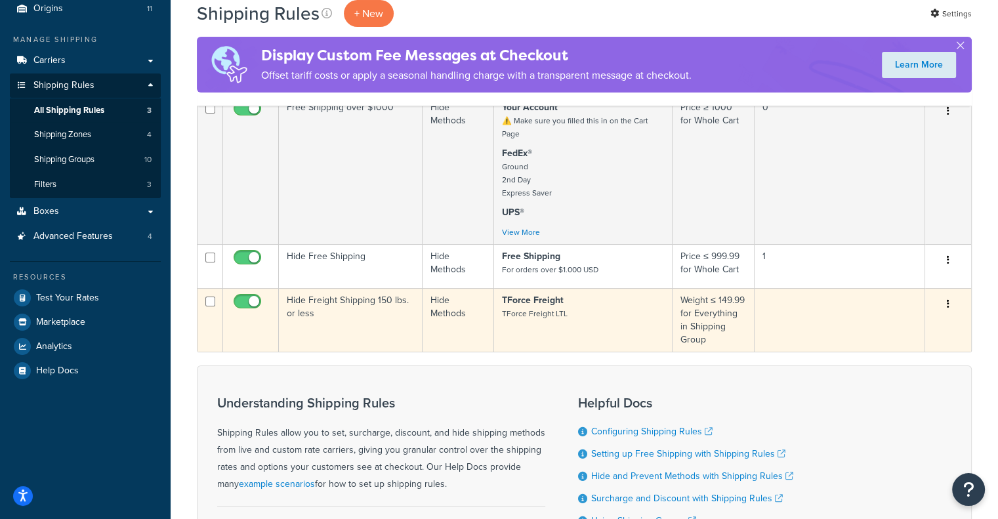
click at [945, 306] on button "button" at bounding box center [948, 304] width 18 height 21
click at [888, 337] on link "Edit" at bounding box center [905, 329] width 104 height 27
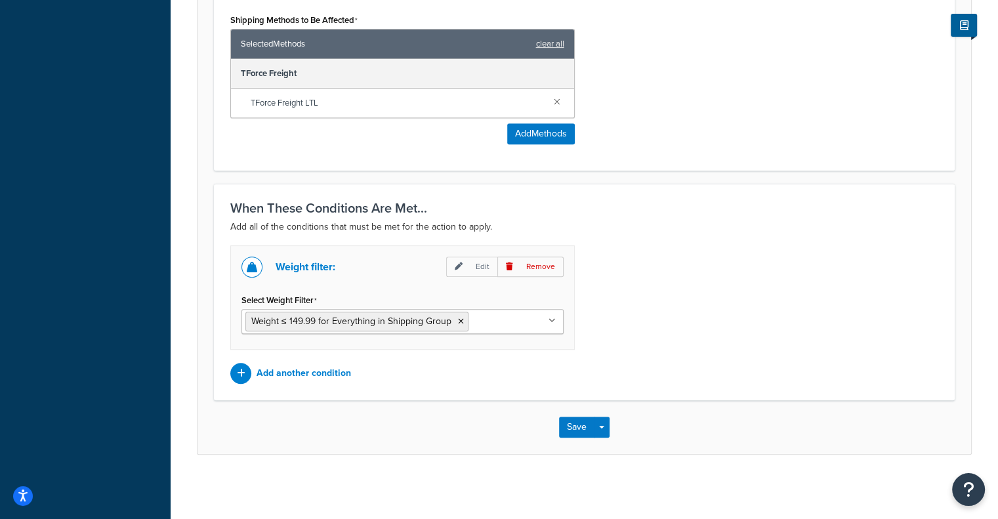
scroll to position [578, 0]
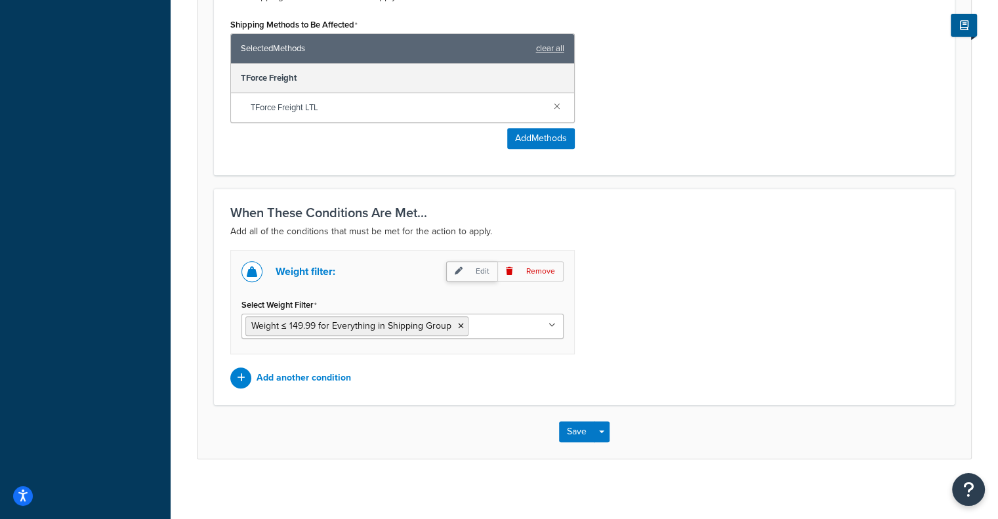
click at [459, 275] on p "Edit" at bounding box center [471, 271] width 51 height 20
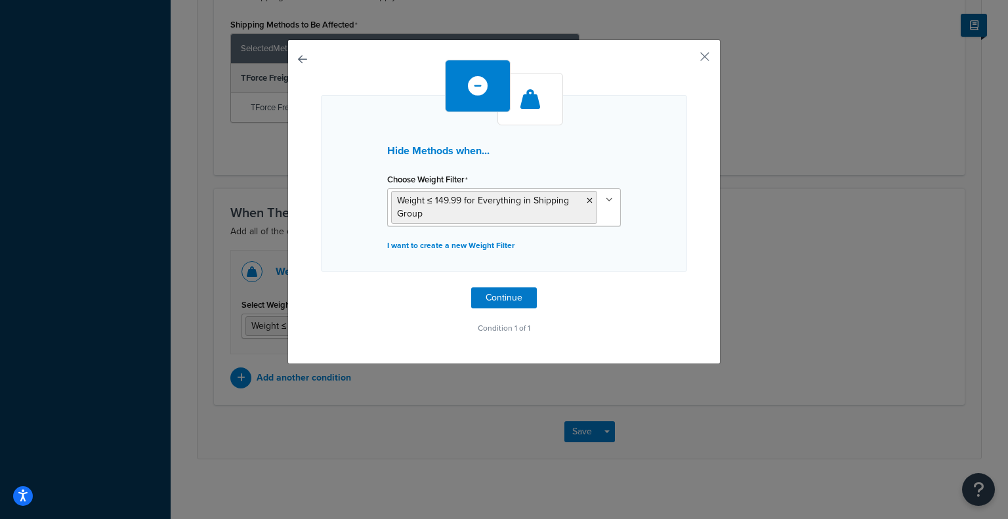
click at [321, 288] on button "button" at bounding box center [321, 288] width 0 height 0
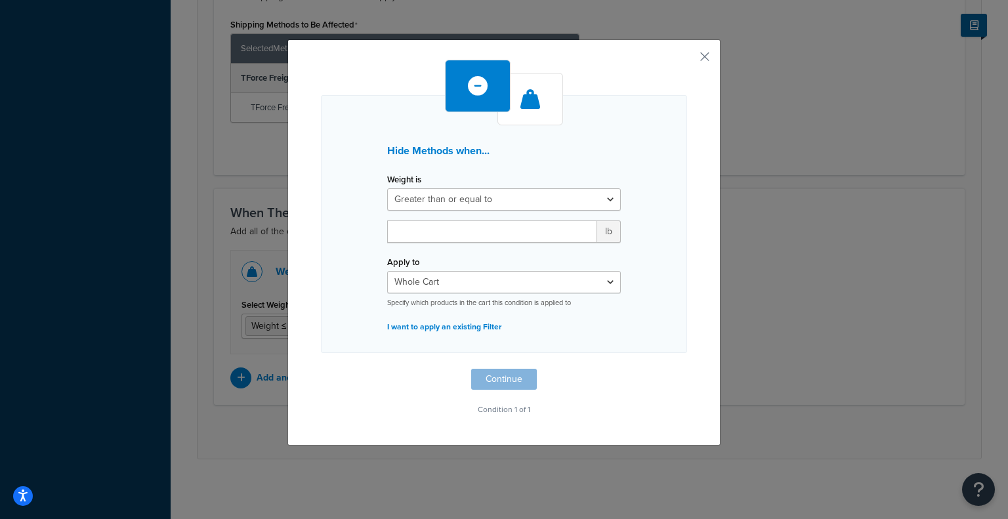
click at [300, 61] on div "Hide Methods when... Weight is Greater than or equal to Between or equal to Les…" at bounding box center [504, 242] width 433 height 406
click at [687, 60] on button "button" at bounding box center [685, 61] width 3 height 3
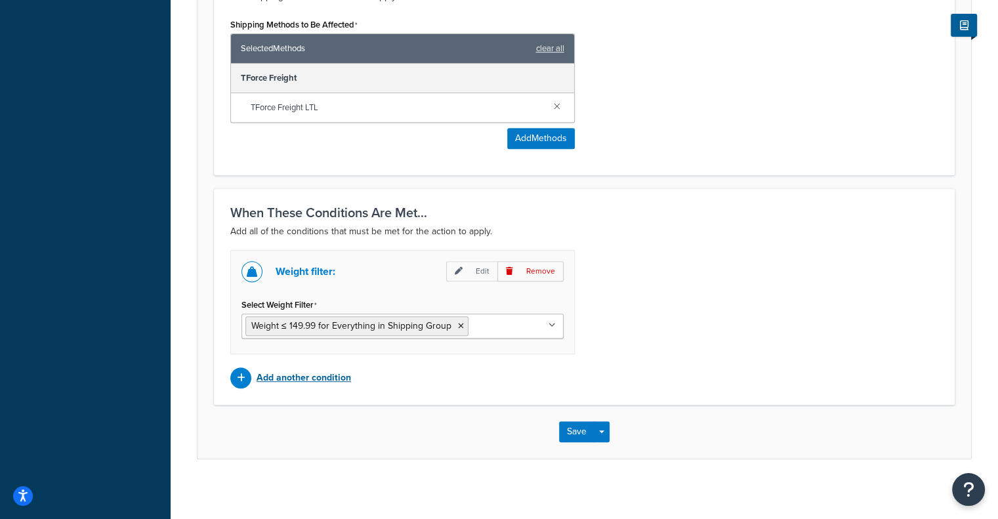
click at [318, 375] on p "Add another condition" at bounding box center [304, 378] width 95 height 18
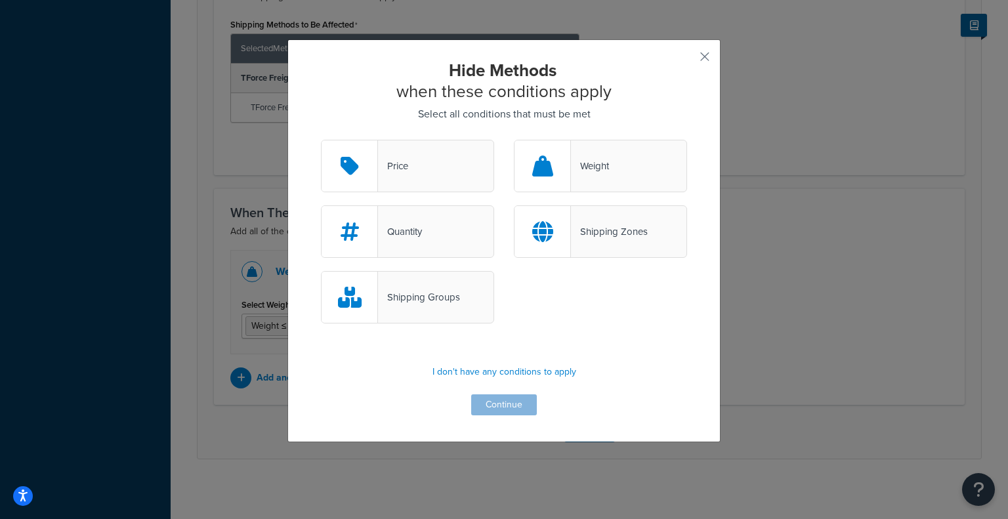
click at [396, 293] on div "Shipping Groups" at bounding box center [419, 297] width 82 height 18
click at [0, 0] on input "Shipping Groups" at bounding box center [0, 0] width 0 height 0
click at [499, 413] on button "Continue" at bounding box center [504, 405] width 66 height 21
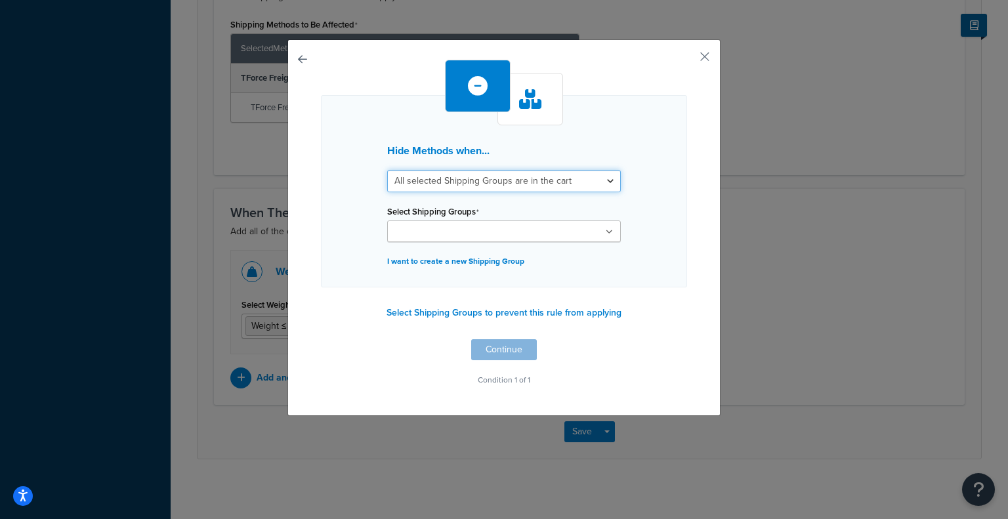
click at [531, 182] on select "All selected Shipping Groups are in the cart Any selected Shipping Groups are i…" at bounding box center [504, 181] width 234 height 22
click at [387, 170] on select "All selected Shipping Groups are in the cart Any selected Shipping Groups are i…" at bounding box center [504, 181] width 234 height 22
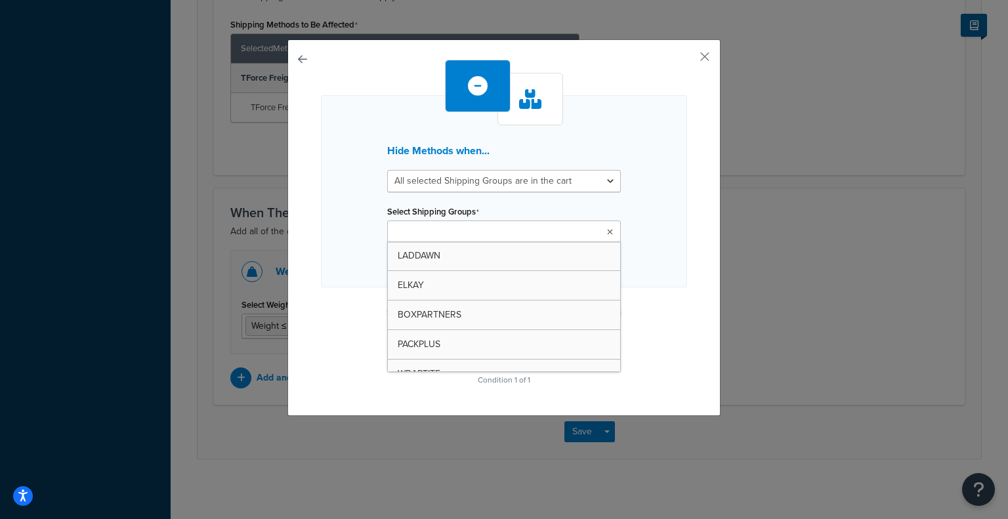
click at [607, 234] on icon at bounding box center [610, 232] width 6 height 8
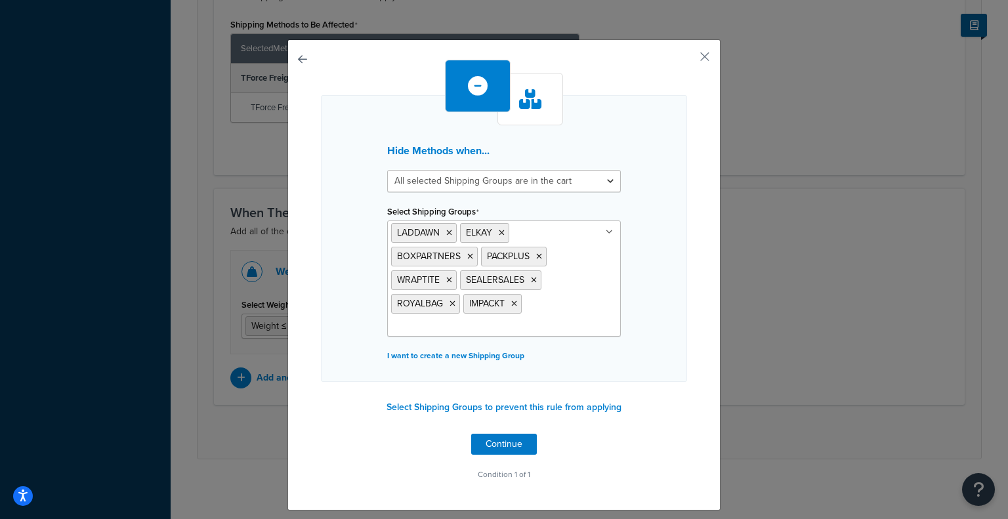
click at [667, 318] on div "Hide Methods when... All selected Shipping Groups are in the cart Any selected …" at bounding box center [504, 238] width 366 height 287
click at [551, 175] on select "All selected Shipping Groups are in the cart Any selected Shipping Groups are i…" at bounding box center [504, 181] width 234 height 22
select select "any"
click at [387, 170] on select "All selected Shipping Groups are in the cart Any selected Shipping Groups are i…" at bounding box center [504, 181] width 234 height 22
click at [685, 257] on div "Hide Methods when... All selected Shipping Groups are in the cart Any selected …" at bounding box center [504, 274] width 433 height 471
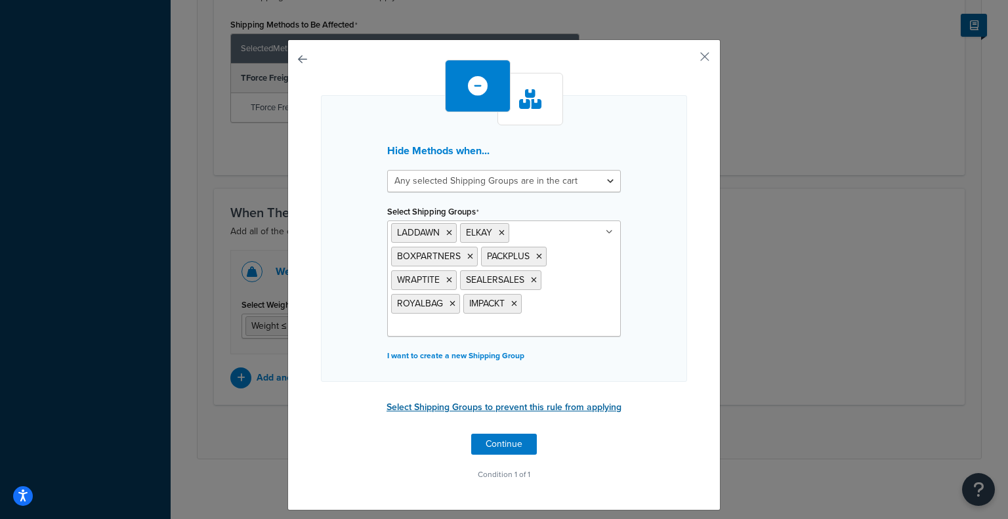
click at [437, 403] on button "Select Shipping Groups to prevent this rule from applying" at bounding box center [504, 408] width 243 height 20
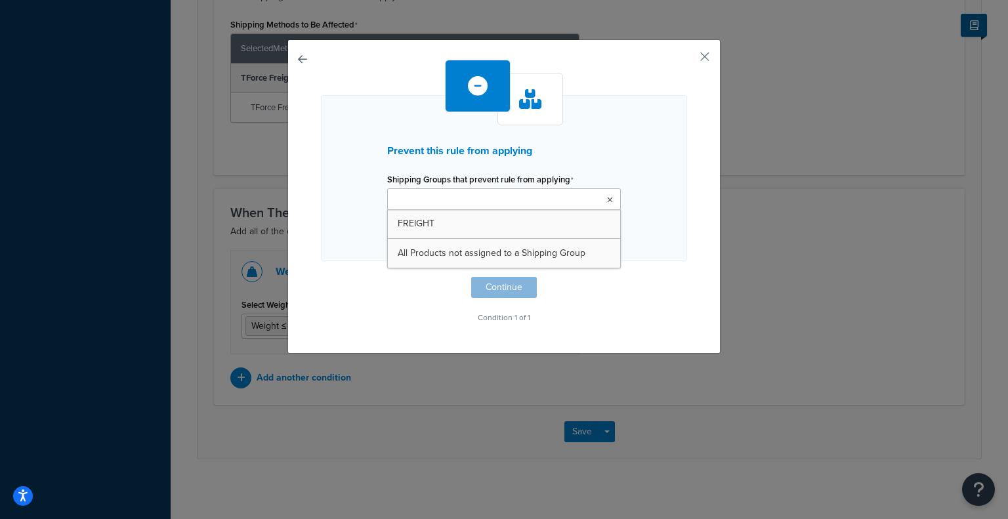
click at [604, 204] on ul at bounding box center [504, 199] width 234 height 22
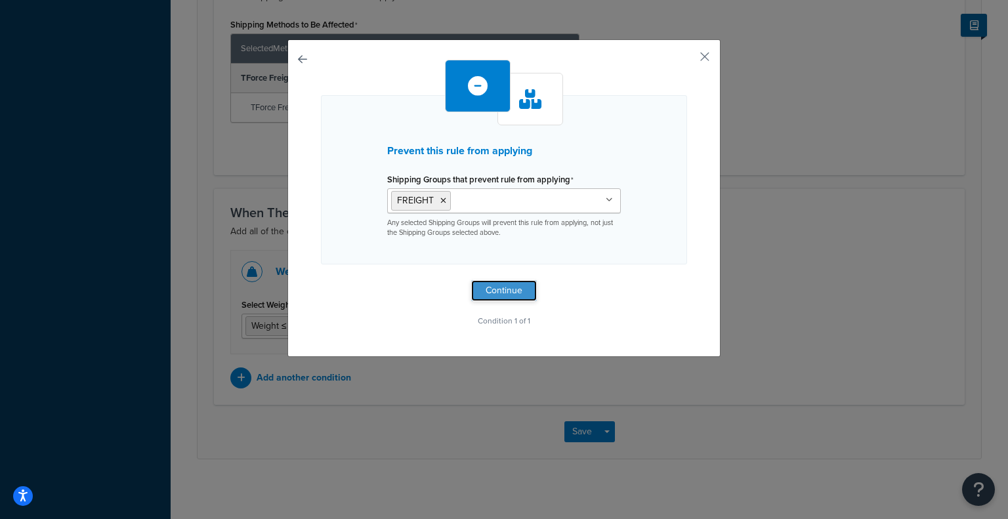
click at [492, 288] on button "Continue" at bounding box center [504, 290] width 66 height 21
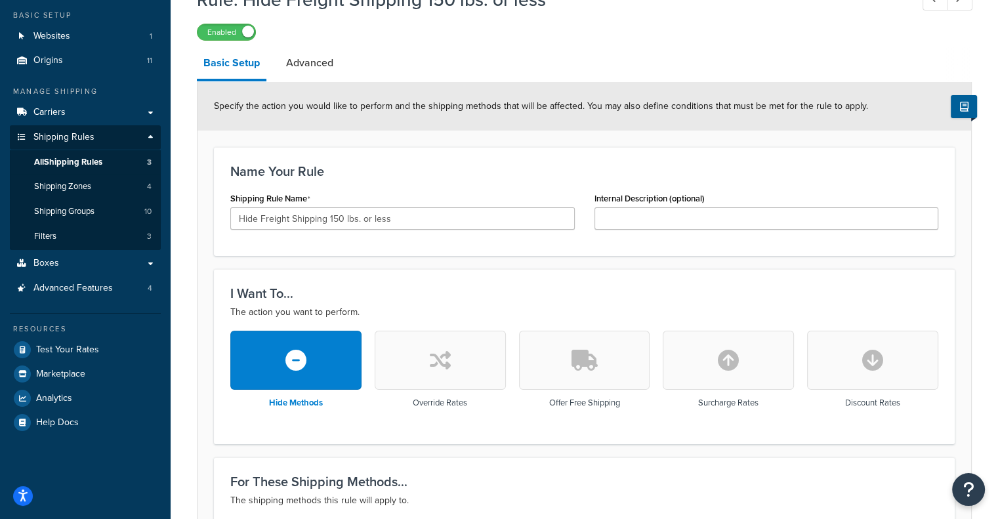
scroll to position [73, 0]
click at [325, 62] on link "Advanced" at bounding box center [310, 64] width 60 height 32
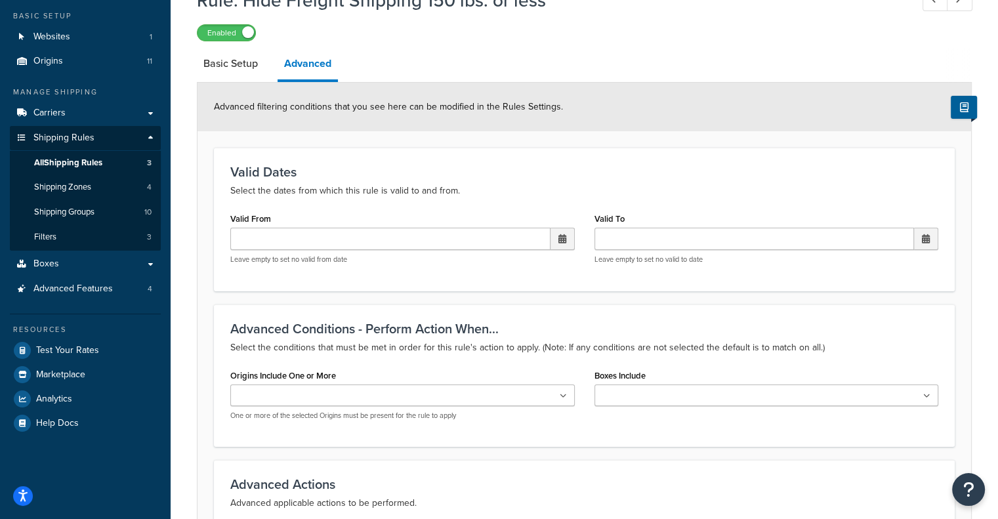
click at [325, 62] on link "Advanced" at bounding box center [308, 65] width 60 height 34
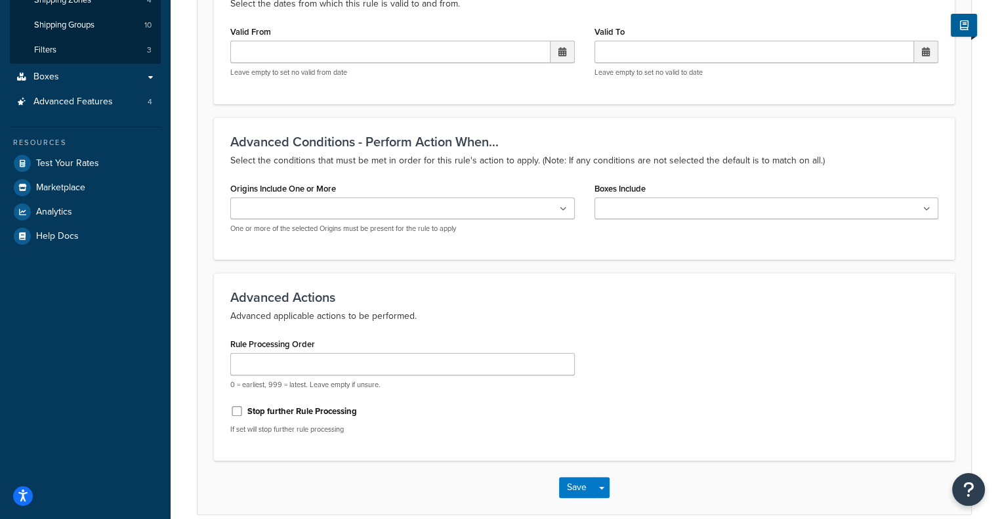
scroll to position [322, 0]
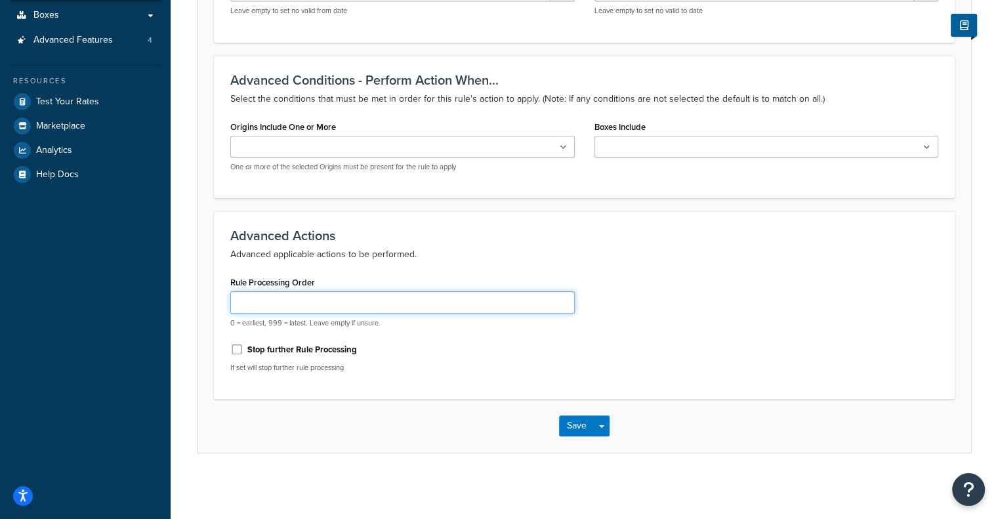
click at [303, 296] on input "Rule Processing Order" at bounding box center [402, 302] width 345 height 22
type input "2"
click at [735, 239] on h3 "Advanced Actions" at bounding box center [584, 235] width 708 height 14
click at [326, 353] on label "Stop further Rule Processing" at bounding box center [302, 350] width 110 height 12
click at [244, 353] on input "Stop further Rule Processing" at bounding box center [236, 350] width 13 height 10
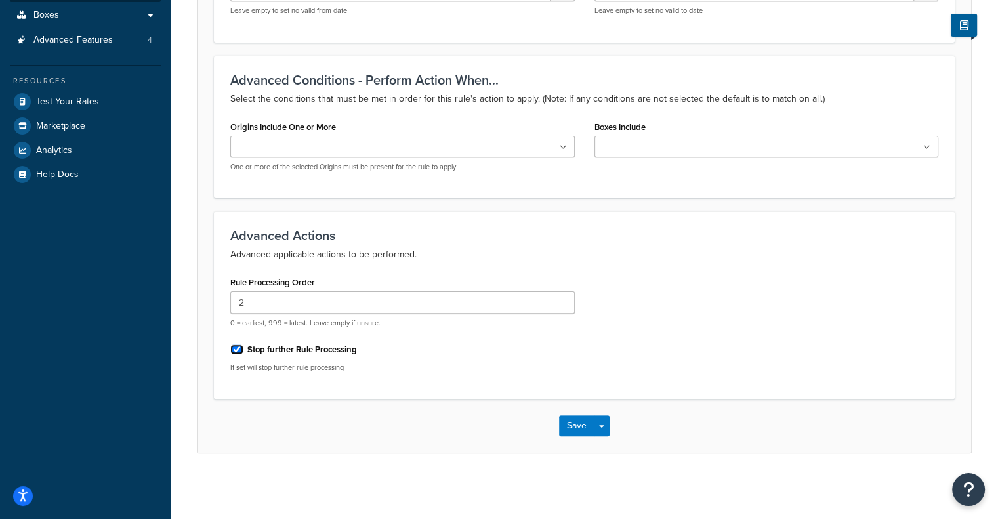
checkbox input "true"
click at [580, 419] on button "Save" at bounding box center [576, 426] width 35 height 21
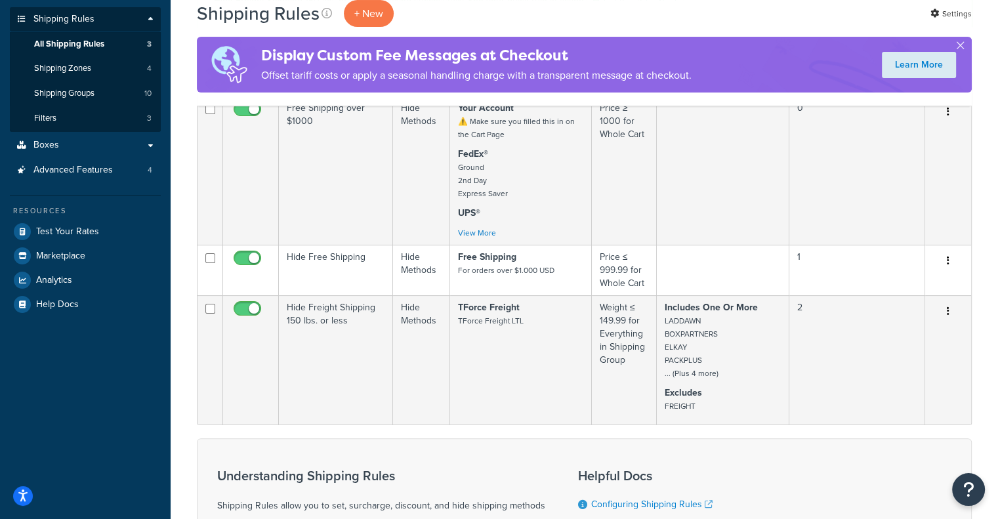
scroll to position [209, 0]
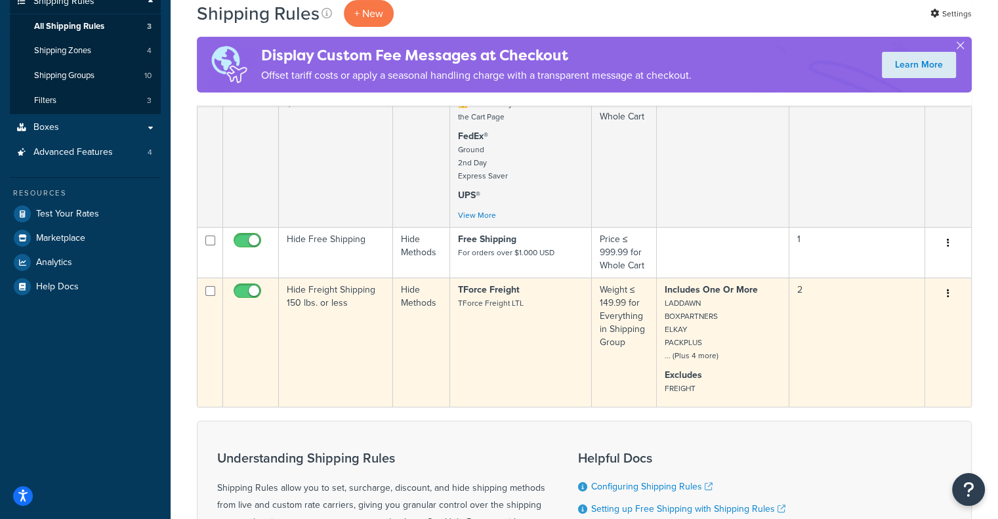
click at [949, 298] on icon "button" at bounding box center [948, 293] width 3 height 9
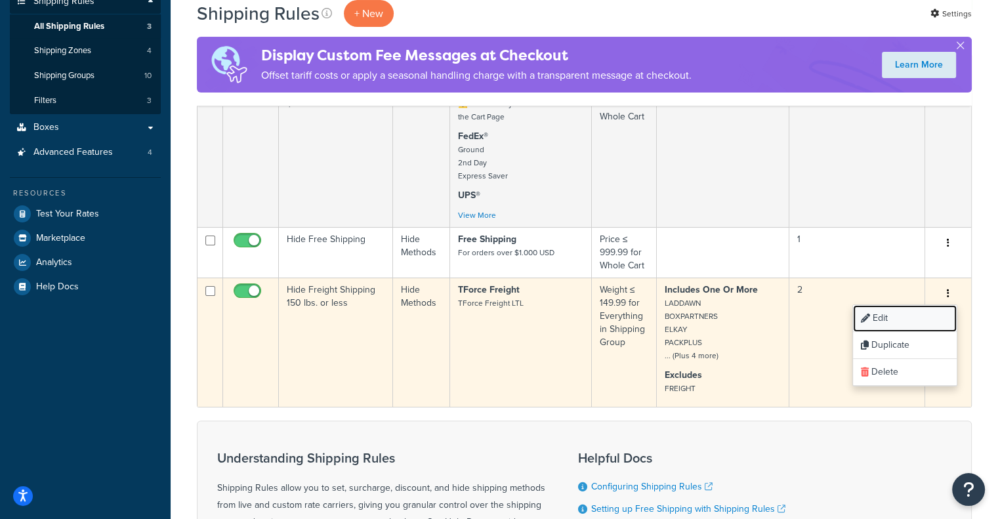
click at [909, 321] on link "Edit" at bounding box center [905, 318] width 104 height 27
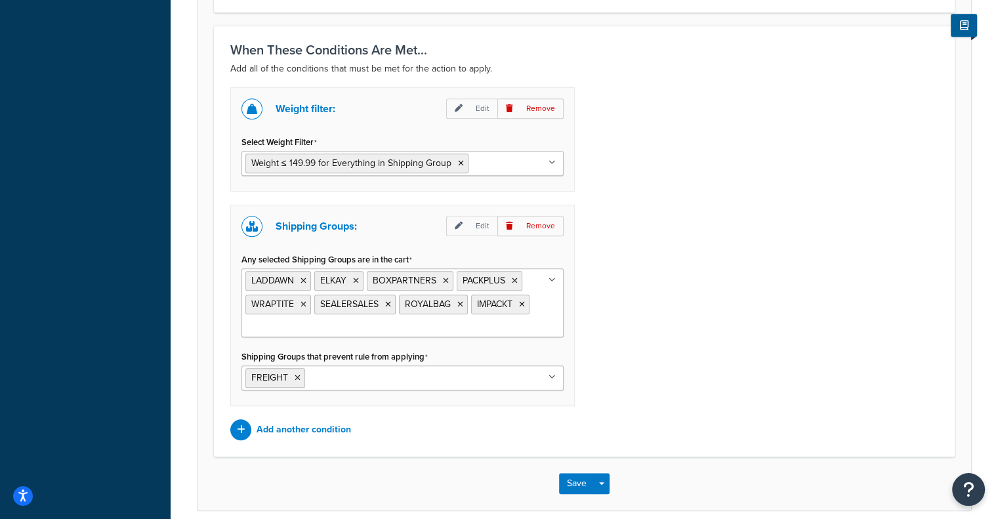
scroll to position [784, 0]
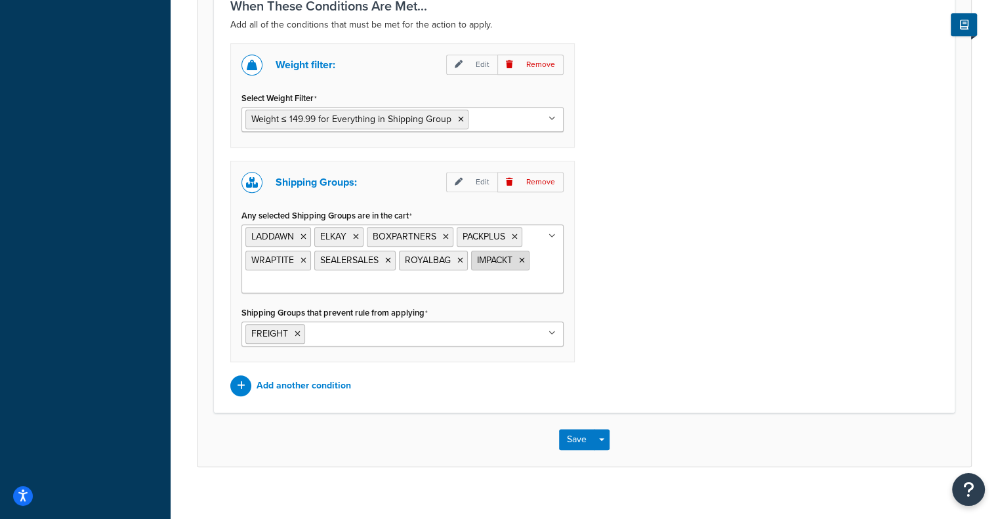
click at [525, 259] on icon at bounding box center [522, 261] width 6 height 8
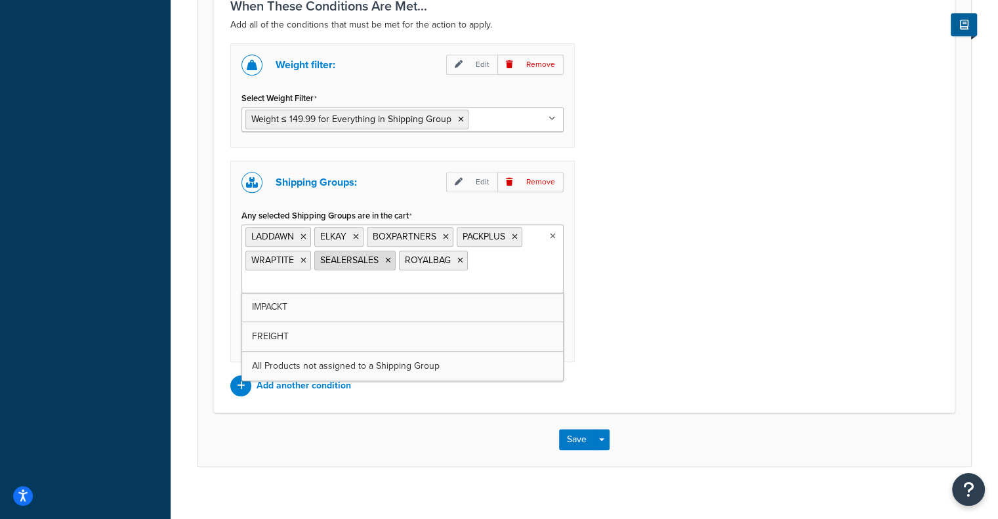
drag, startPoint x: 461, startPoint y: 257, endPoint x: 388, endPoint y: 259, distance: 72.9
click at [388, 259] on ul "LADDAWN ELKAY BOXPARTNERS PACKPLUS WRAPTITE SEALERSALES ROYALBAG" at bounding box center [403, 259] width 322 height 69
click at [388, 259] on icon at bounding box center [388, 261] width 6 height 8
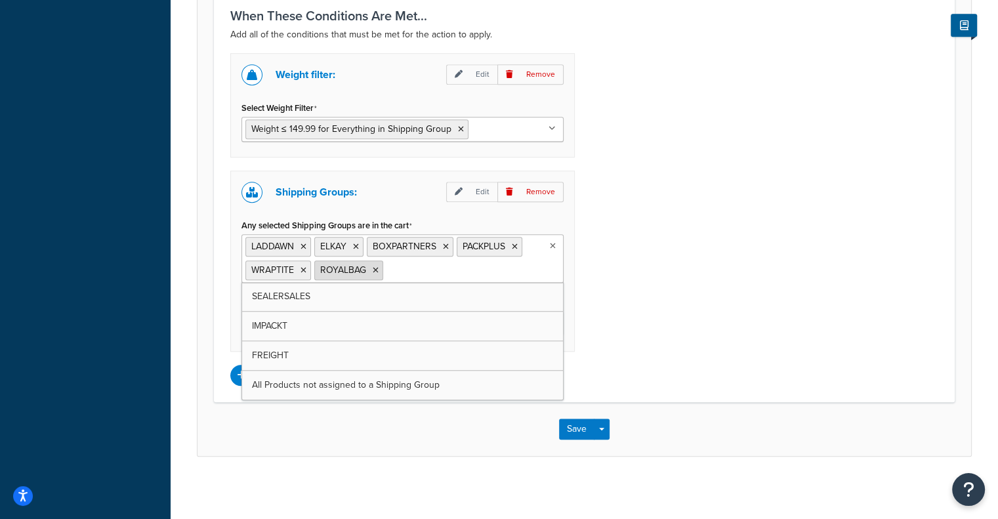
click at [377, 268] on icon at bounding box center [376, 271] width 6 height 8
click at [305, 268] on icon at bounding box center [304, 271] width 6 height 8
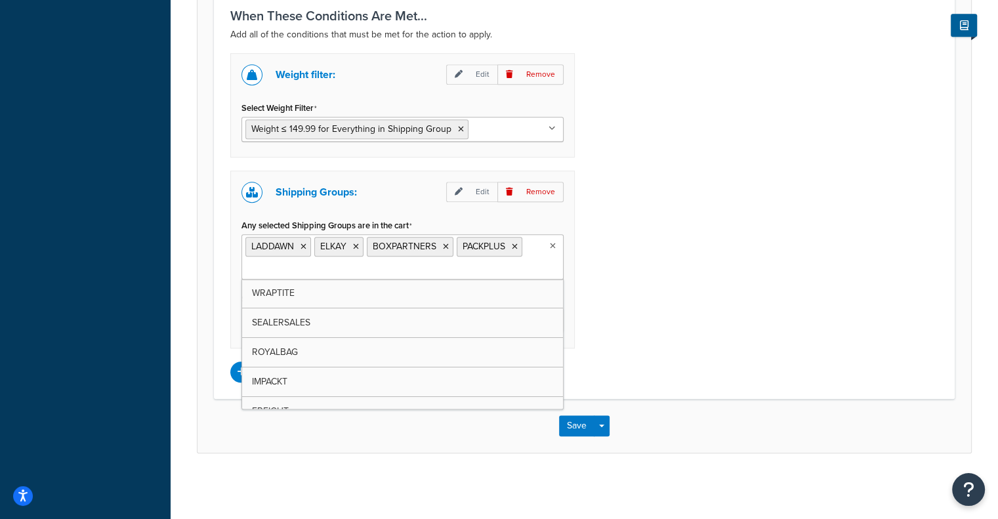
scroll to position [772, 0]
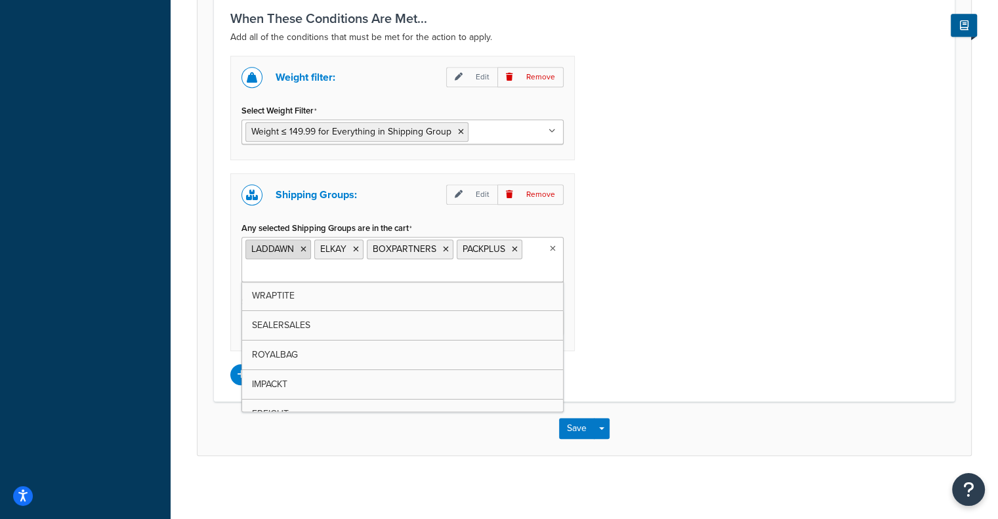
click at [301, 250] on icon at bounding box center [304, 250] width 6 height 8
click at [285, 247] on icon at bounding box center [287, 250] width 6 height 8
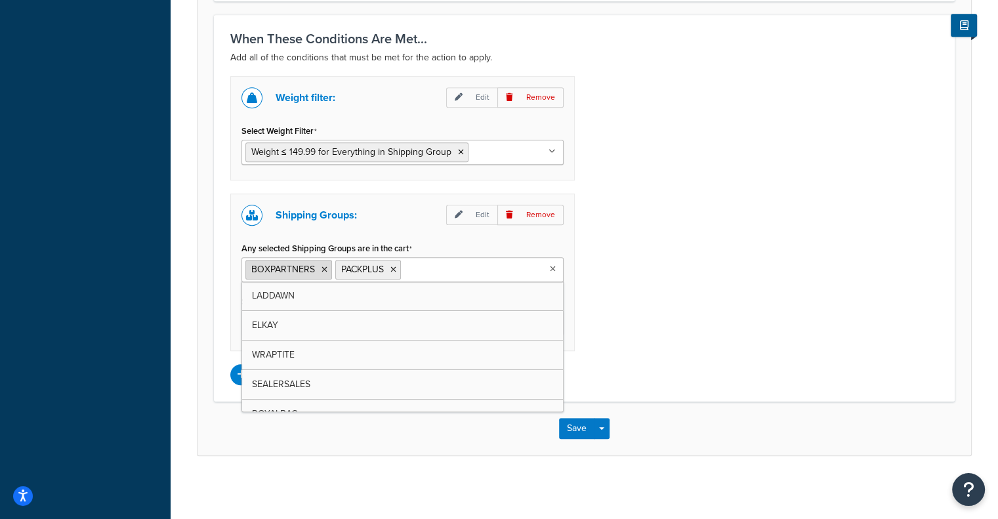
click at [322, 267] on icon at bounding box center [325, 270] width 6 height 8
click at [305, 267] on icon at bounding box center [304, 270] width 6 height 8
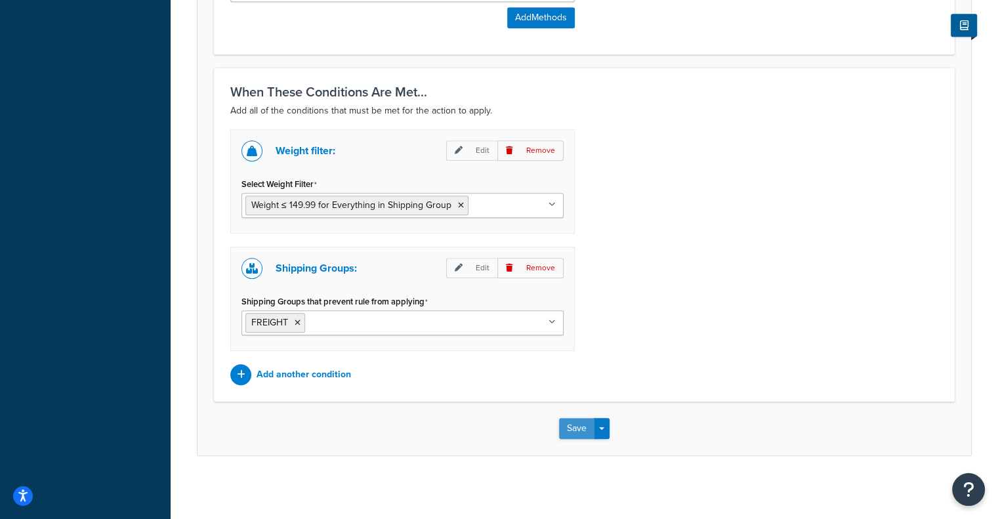
click at [570, 418] on button "Save" at bounding box center [576, 428] width 35 height 21
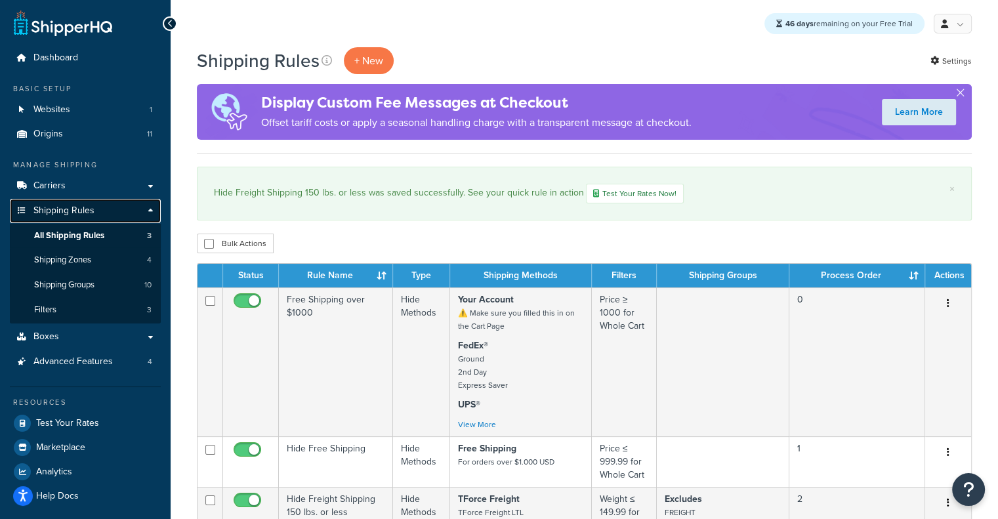
click at [100, 205] on link "Shipping Rules" at bounding box center [85, 211] width 151 height 24
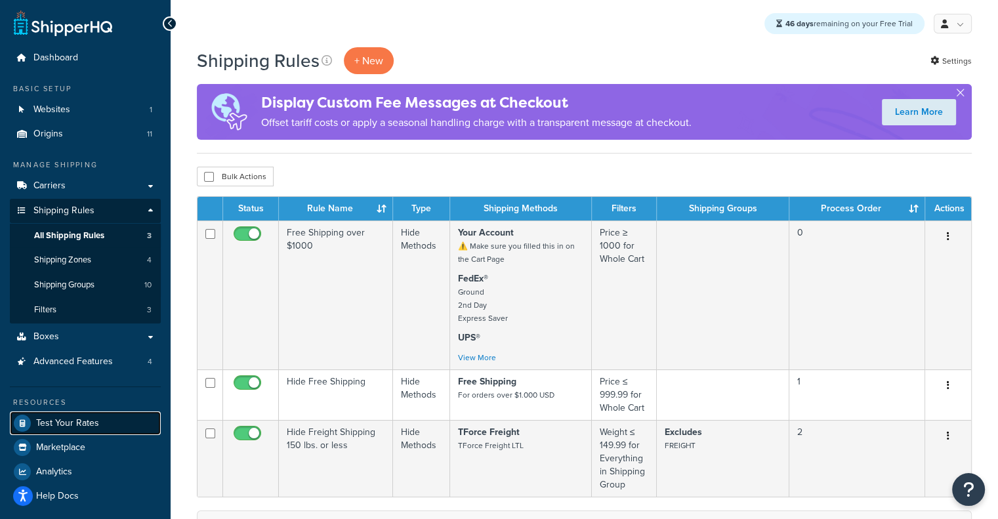
click at [80, 427] on span "Test Your Rates" at bounding box center [67, 423] width 63 height 11
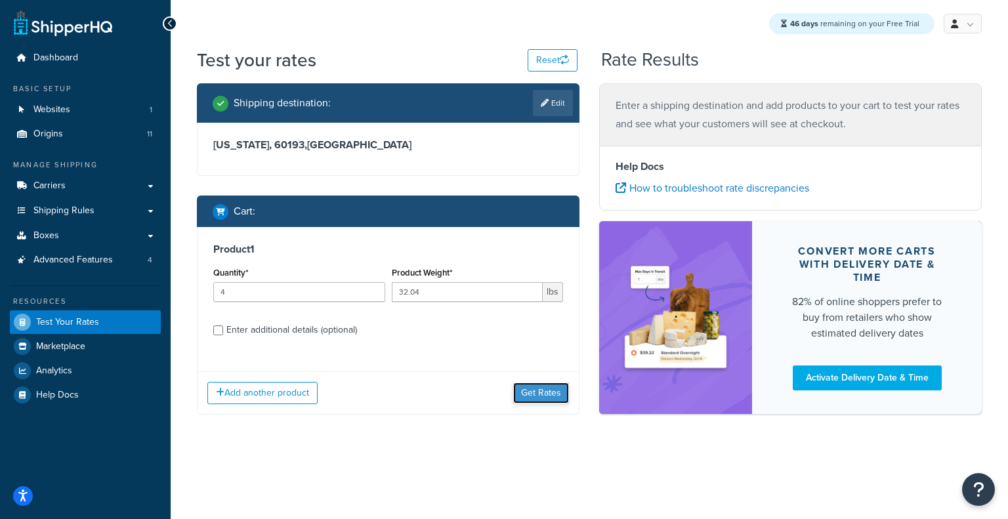
click at [532, 397] on button "Get Rates" at bounding box center [541, 393] width 56 height 21
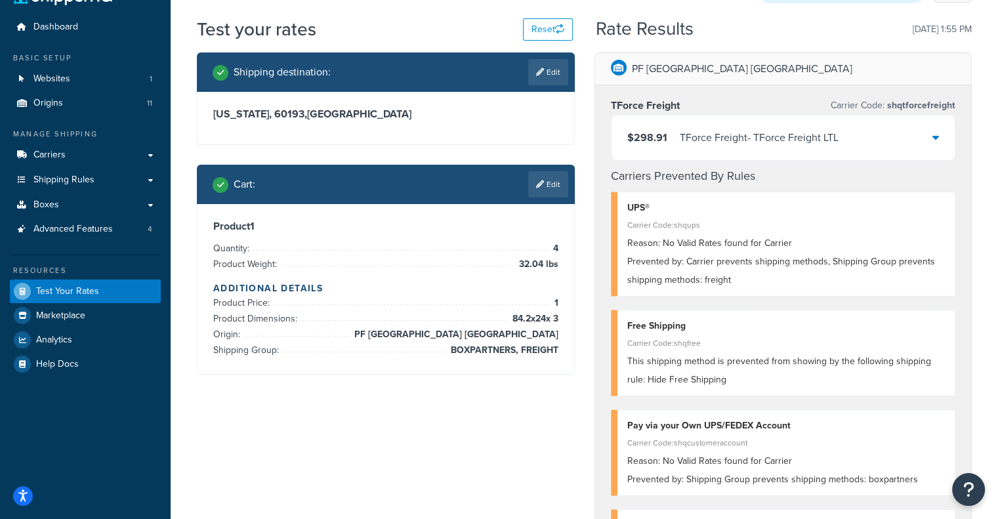
scroll to position [30, 0]
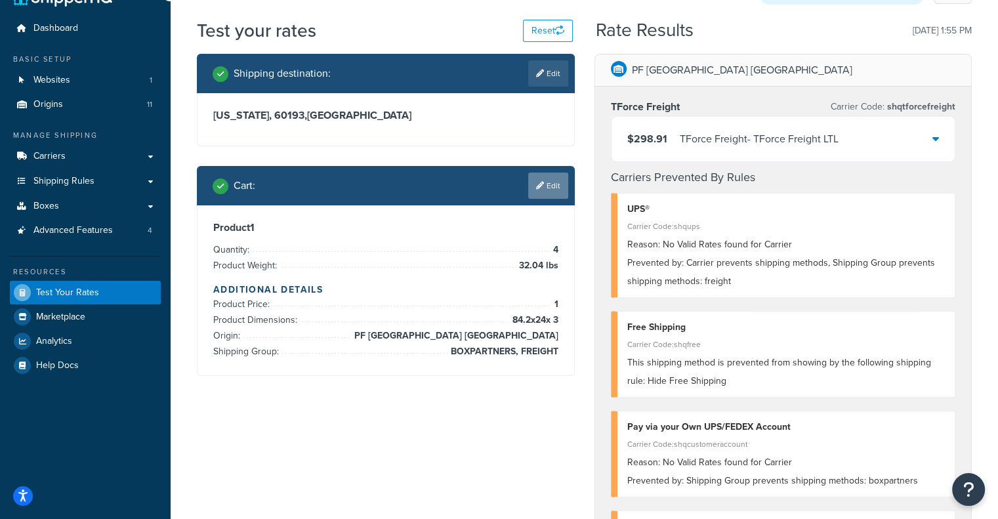
click at [545, 177] on link "Edit" at bounding box center [548, 186] width 40 height 26
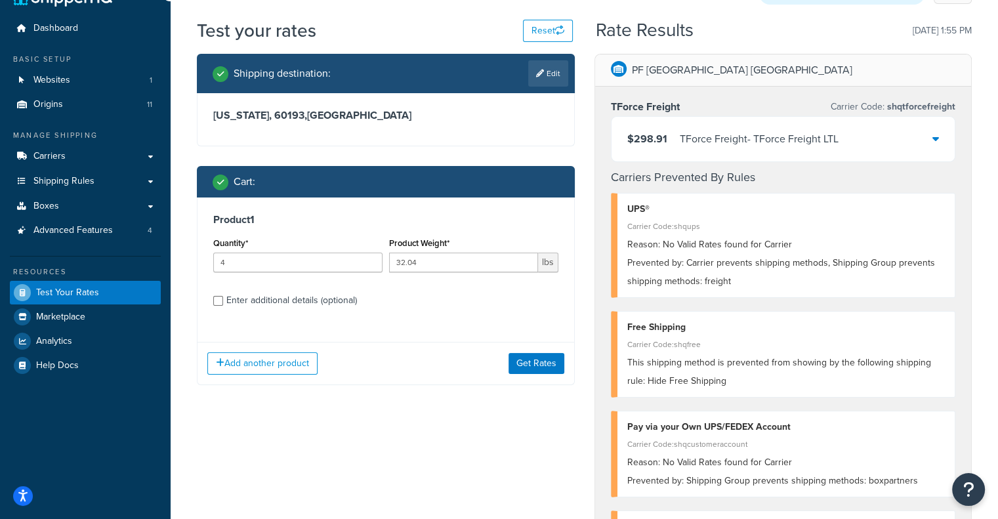
click at [294, 301] on div "Enter additional details (optional)" at bounding box center [291, 300] width 131 height 18
click at [223, 301] on input "Enter additional details (optional)" at bounding box center [218, 301] width 10 height 10
checkbox input "true"
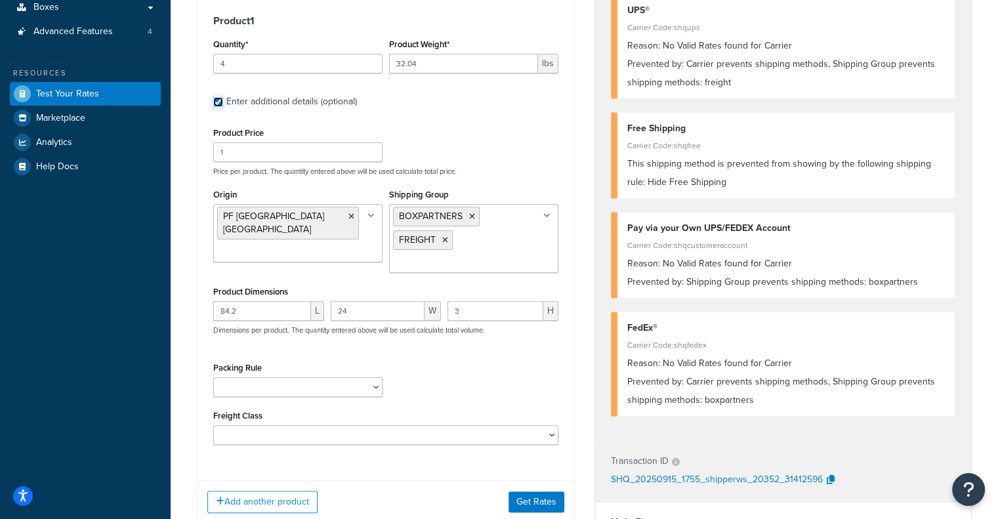
scroll to position [231, 0]
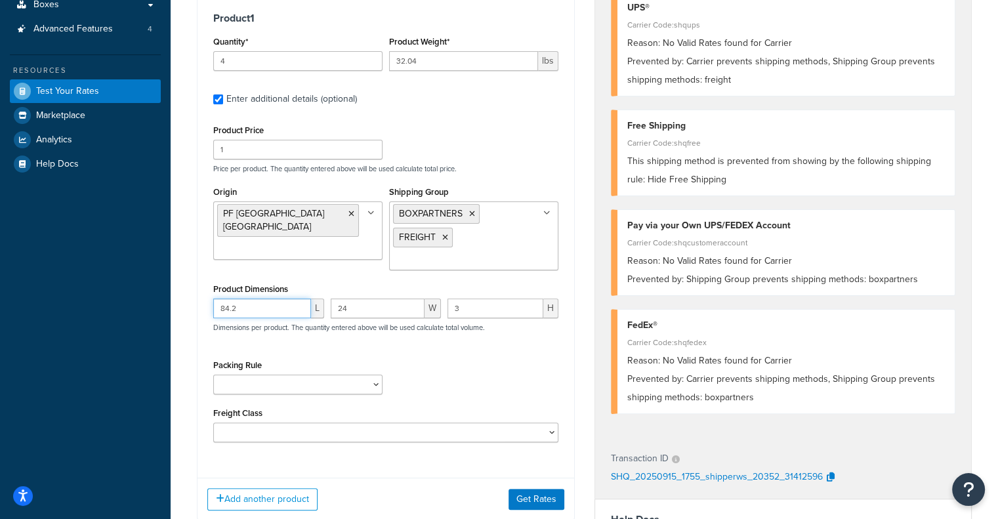
drag, startPoint x: 284, startPoint y: 316, endPoint x: 139, endPoint y: 294, distance: 146.0
click at [139, 294] on div "Dashboard Basic Setup Websites 1 Origins 11 Manage Shipping Carriers Carriers A…" at bounding box center [499, 306] width 998 height 1075
paste input "53.7"
type input "53.7"
drag, startPoint x: 381, startPoint y: 303, endPoint x: 237, endPoint y: 301, distance: 143.8
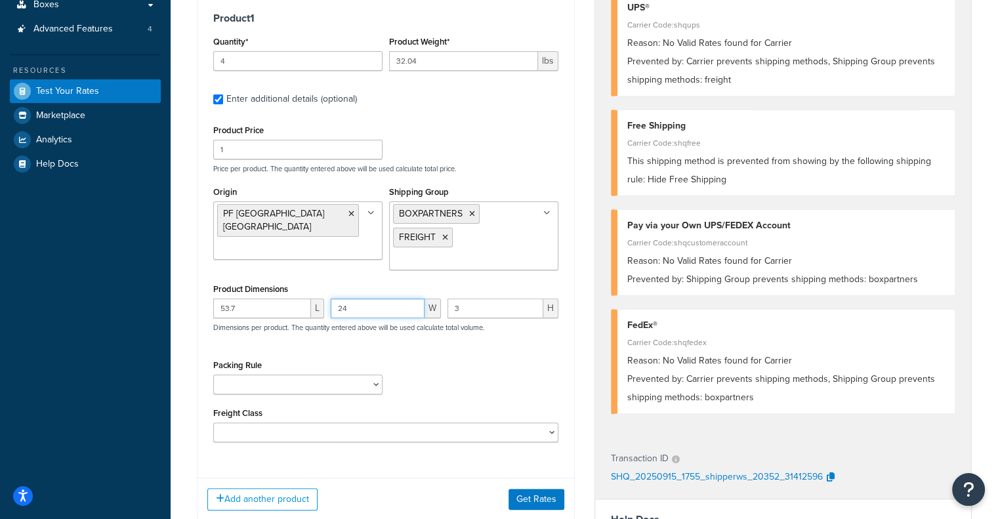
click at [237, 301] on div "53.7 L 24 W 3 H Dimensions per product. The quantity entered above will be used…" at bounding box center [386, 323] width 352 height 48
paste input "7.7"
type input "7.7"
drag, startPoint x: 510, startPoint y: 305, endPoint x: 298, endPoint y: 296, distance: 212.2
click at [298, 296] on div "Product Dimensions 53.7 L 7.7 W 3 H Dimensions per product. The quantity entere…" at bounding box center [385, 313] width 345 height 66
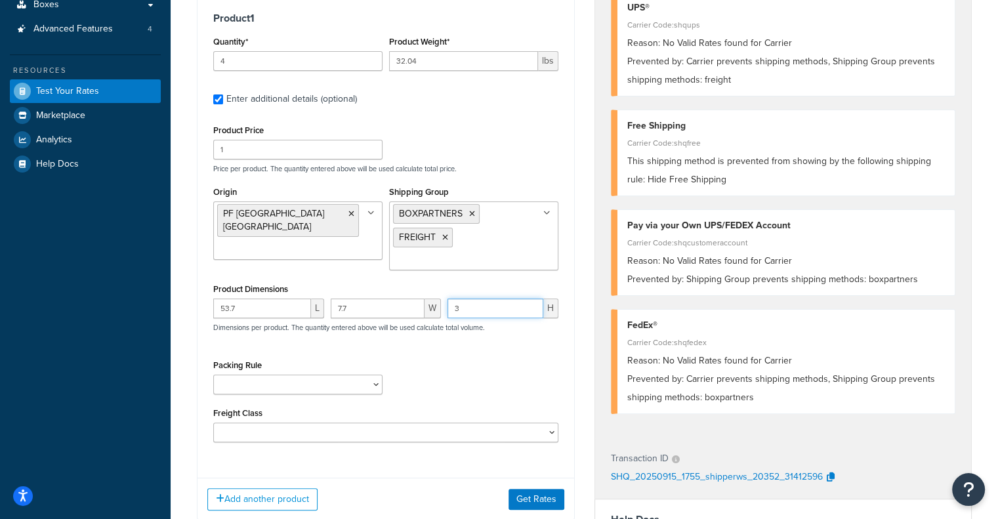
paste input "7.7"
type input "7.7"
click at [442, 238] on icon at bounding box center [445, 238] width 6 height 8
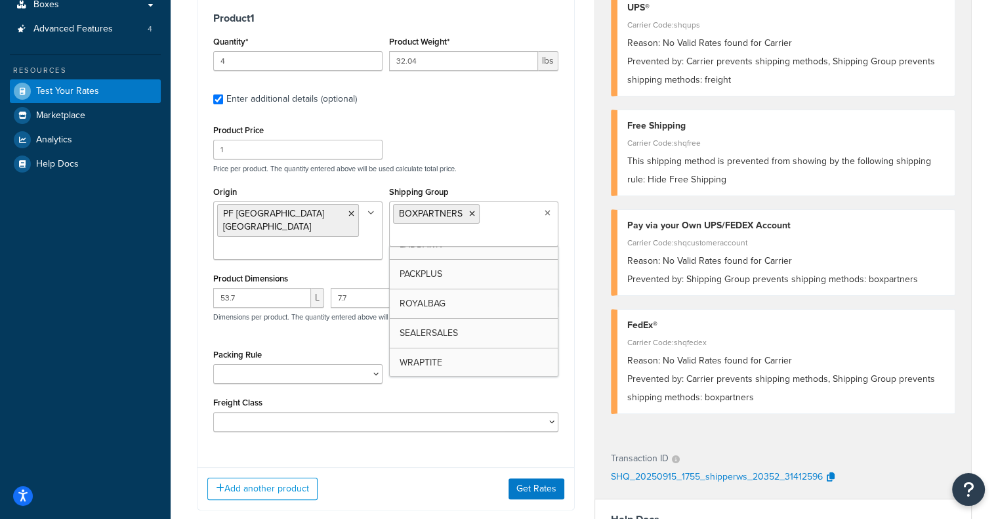
scroll to position [0, 0]
click at [473, 211] on icon at bounding box center [472, 214] width 6 height 8
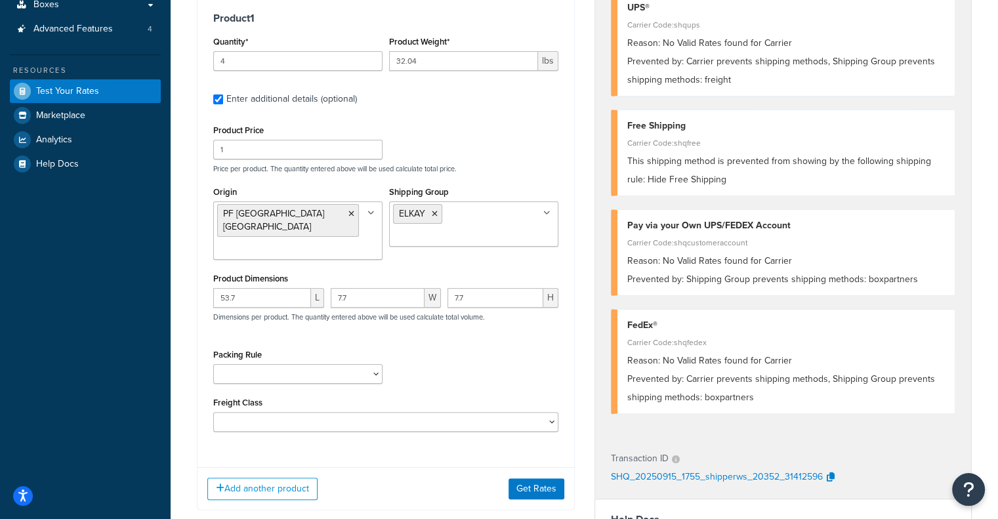
click at [532, 186] on div "Shipping Group ELKAY BOXPARTNERS FREIGHT IMPACKT LADDAWN PACKPLUS ROYALBAG SEAL…" at bounding box center [473, 215] width 169 height 64
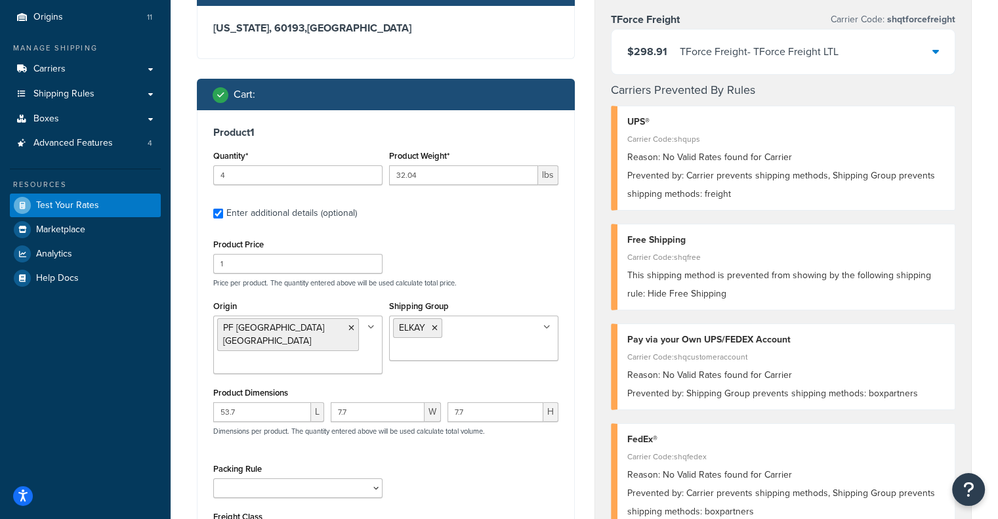
scroll to position [118, 0]
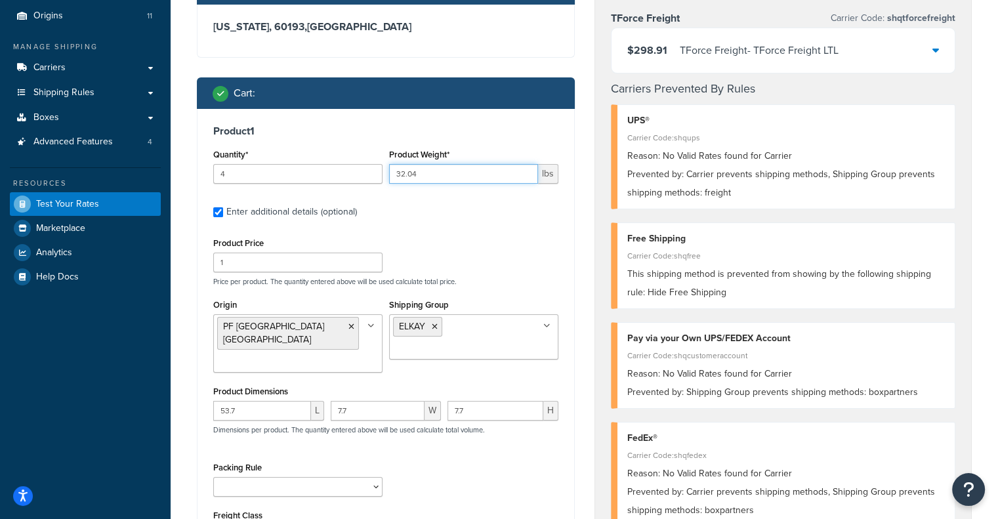
drag, startPoint x: 458, startPoint y: 175, endPoint x: 231, endPoint y: 160, distance: 227.0
click at [231, 160] on div "Quantity* 4 Product Weight* 32.04 lbs" at bounding box center [386, 170] width 352 height 48
paste input "65.5"
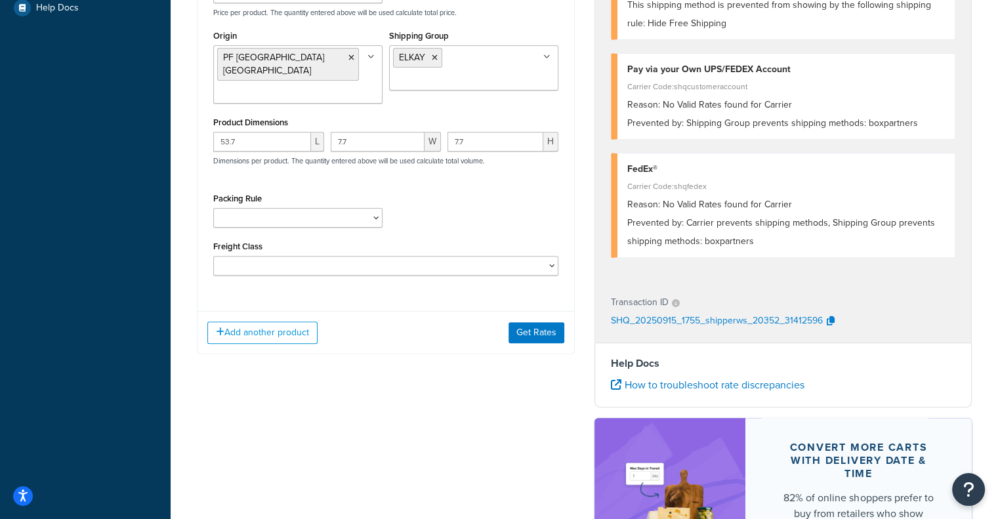
type input "65.5"
drag, startPoint x: 520, startPoint y: 305, endPoint x: 526, endPoint y: 328, distance: 23.9
click at [526, 328] on div "Add another product Get Rates" at bounding box center [386, 332] width 377 height 43
click at [526, 328] on button "Get Rates" at bounding box center [537, 332] width 56 height 21
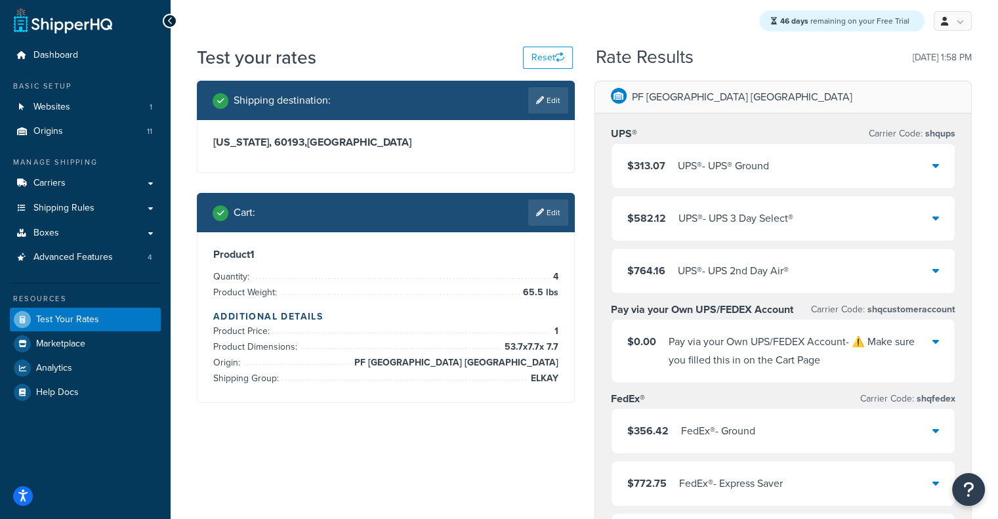
scroll to position [4, 0]
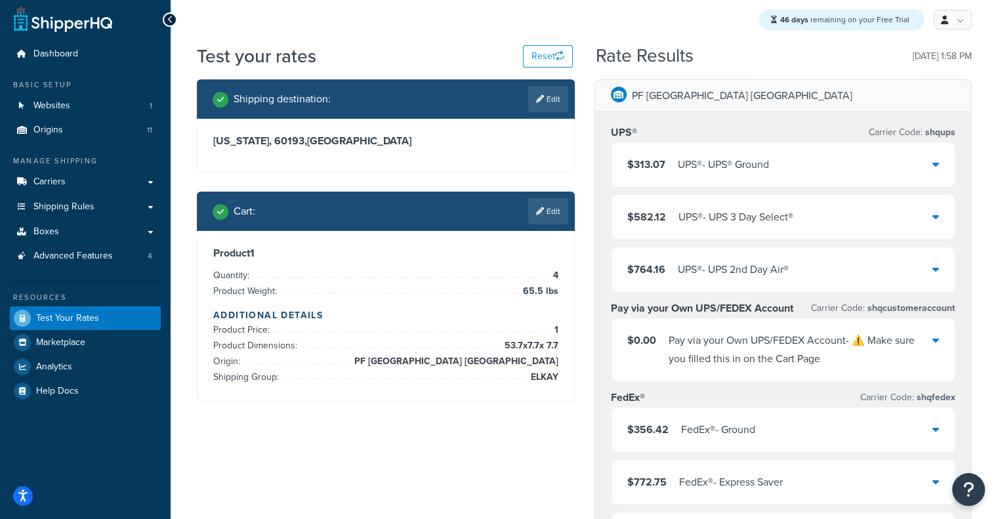
click at [742, 142] on div "$313.07 UPS® - UPS® Ground" at bounding box center [784, 164] width 344 height 45
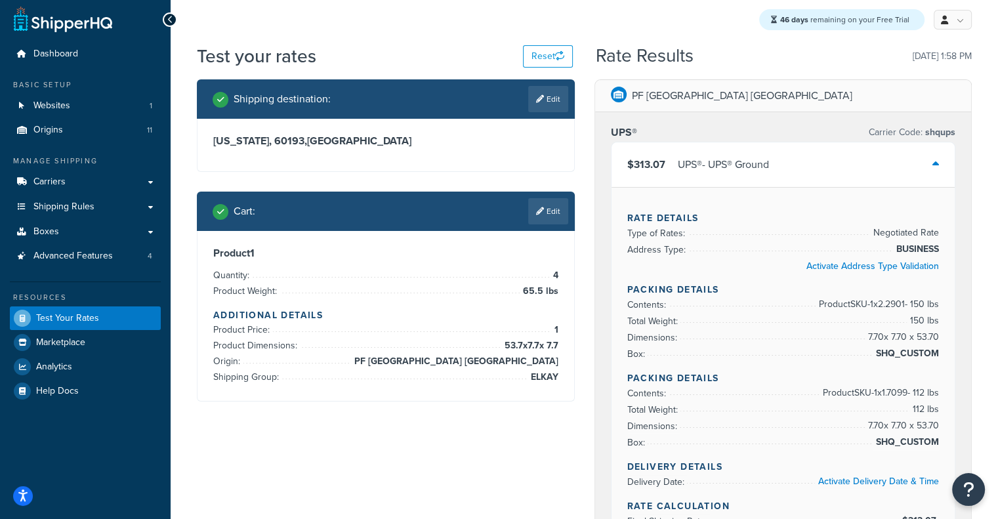
click at [742, 142] on div "$313.07 UPS® - UPS® Ground" at bounding box center [784, 164] width 344 height 45
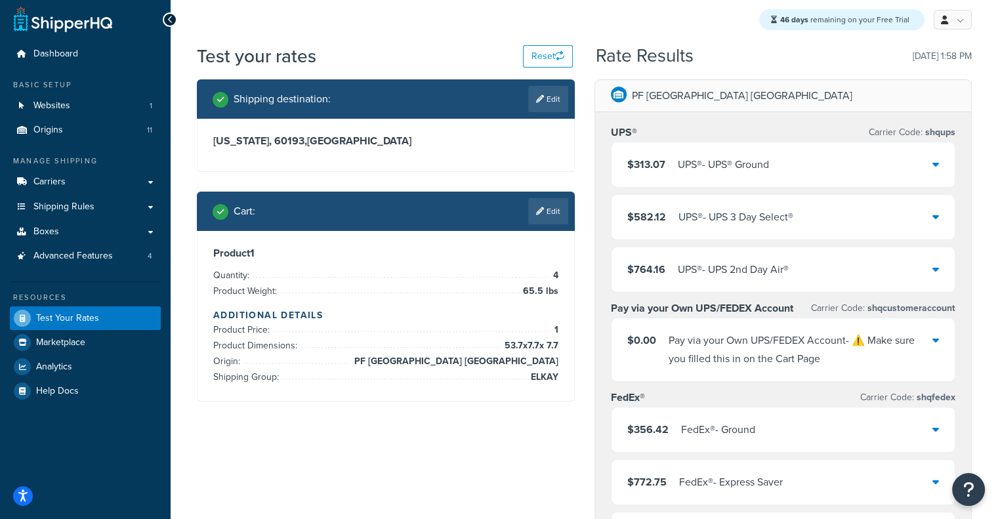
click at [742, 142] on div "$313.07 UPS® - UPS® Ground" at bounding box center [784, 164] width 344 height 45
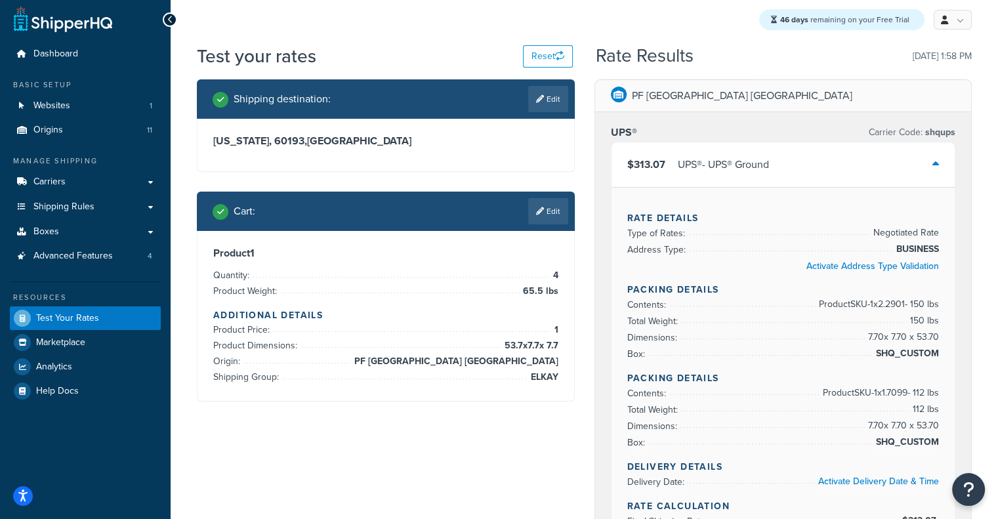
click at [742, 142] on div "$313.07 UPS® - UPS® Ground" at bounding box center [784, 164] width 344 height 45
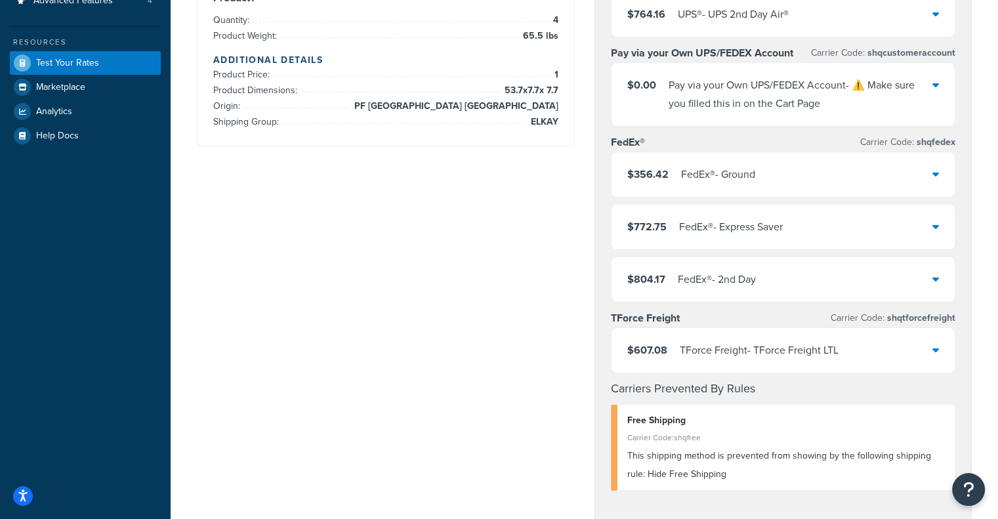
scroll to position [257, 0]
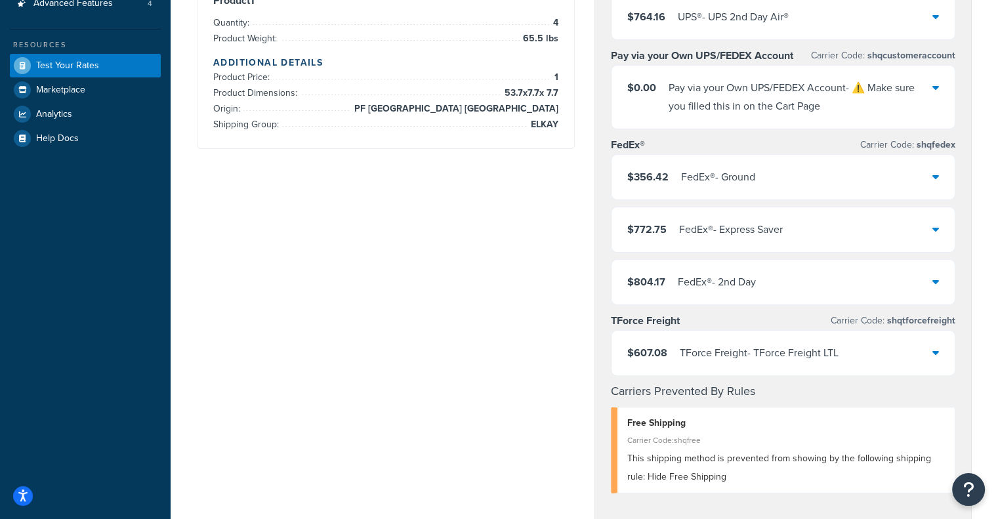
click at [734, 354] on div "TForce Freight - TForce Freight LTL" at bounding box center [759, 353] width 159 height 18
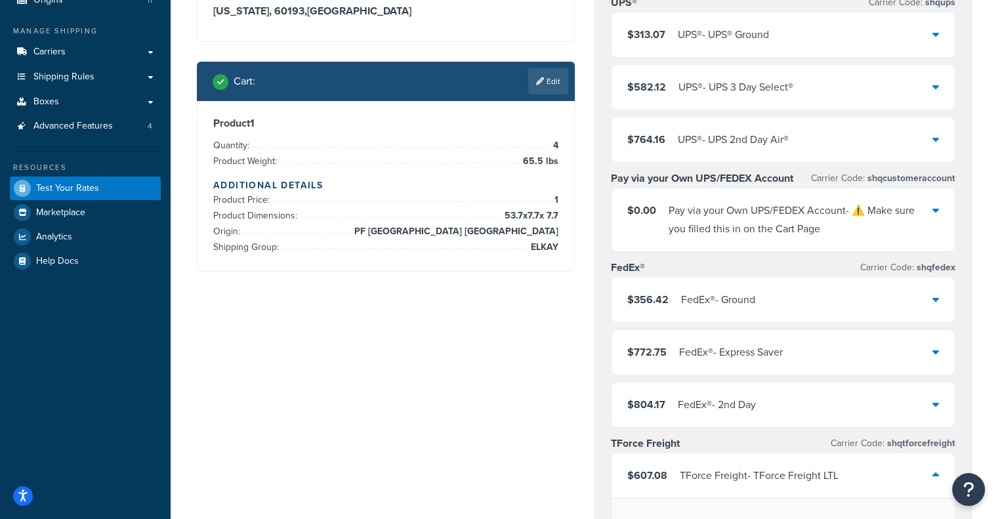
scroll to position [0, 0]
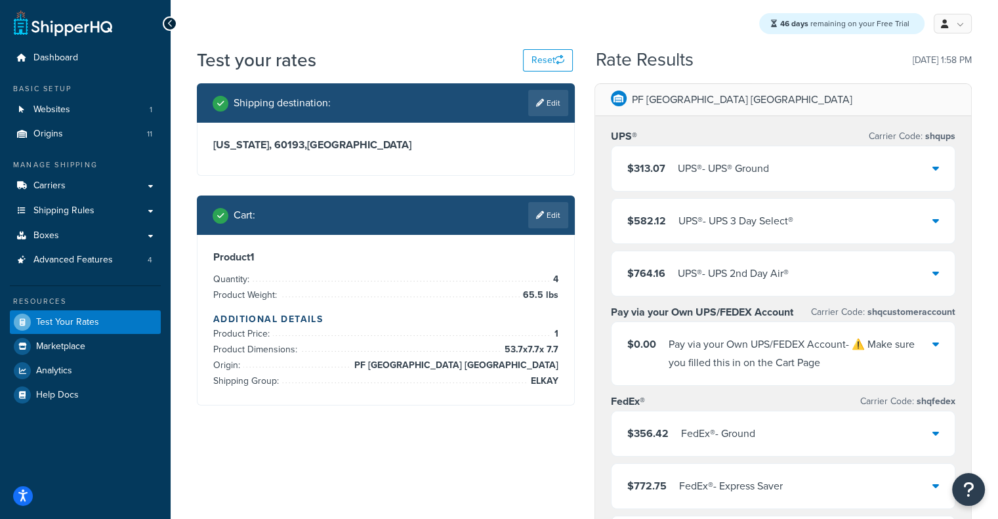
click at [524, 219] on div "Cart : Edit" at bounding box center [391, 215] width 356 height 26
click at [531, 219] on link "Edit" at bounding box center [548, 215] width 40 height 26
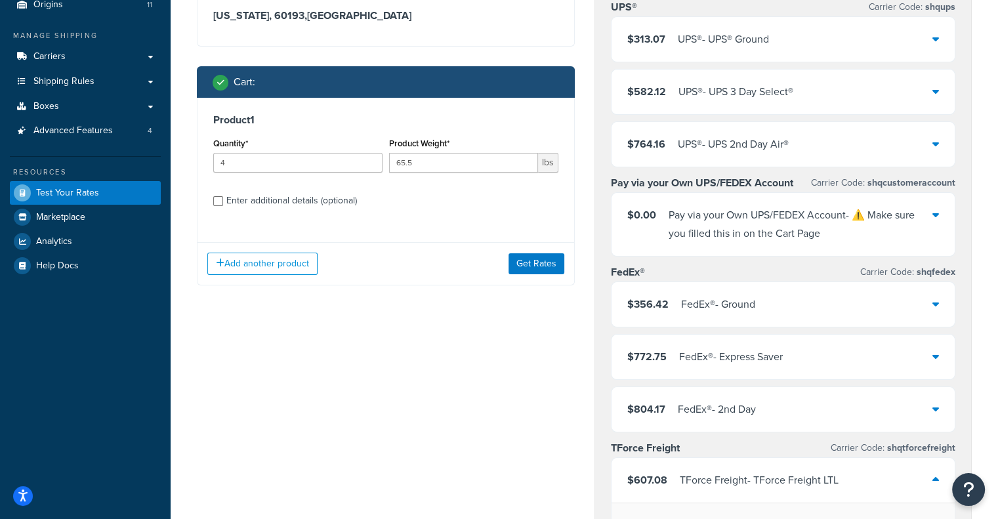
scroll to position [131, 0]
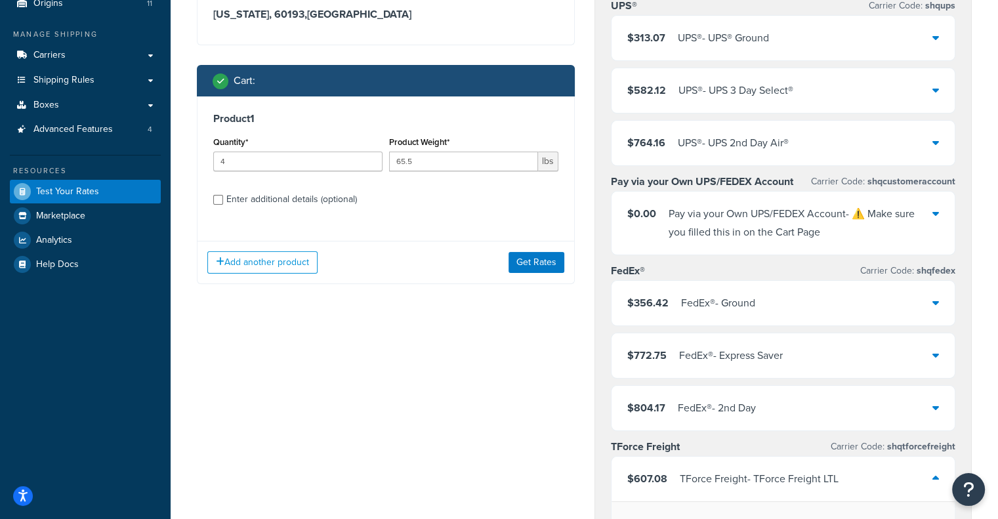
click at [281, 199] on div "Enter additional details (optional)" at bounding box center [291, 199] width 131 height 18
click at [223, 199] on input "Enter additional details (optional)" at bounding box center [218, 200] width 10 height 10
checkbox input "true"
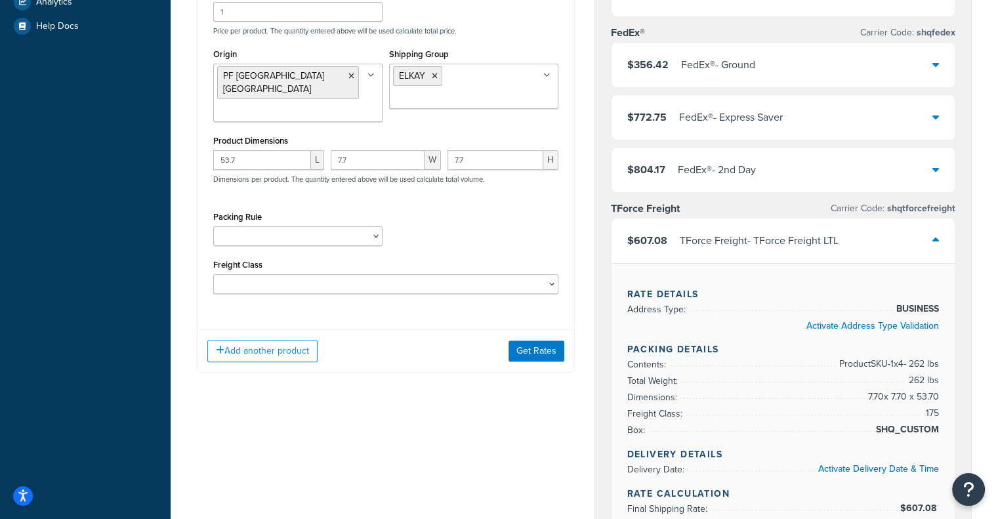
scroll to position [368, 0]
click at [331, 259] on div "Freight Class 50 55 60 65 70 77.5 85 92.5 100 110 125 150 175 200 250 300 400 5…" at bounding box center [385, 276] width 345 height 38
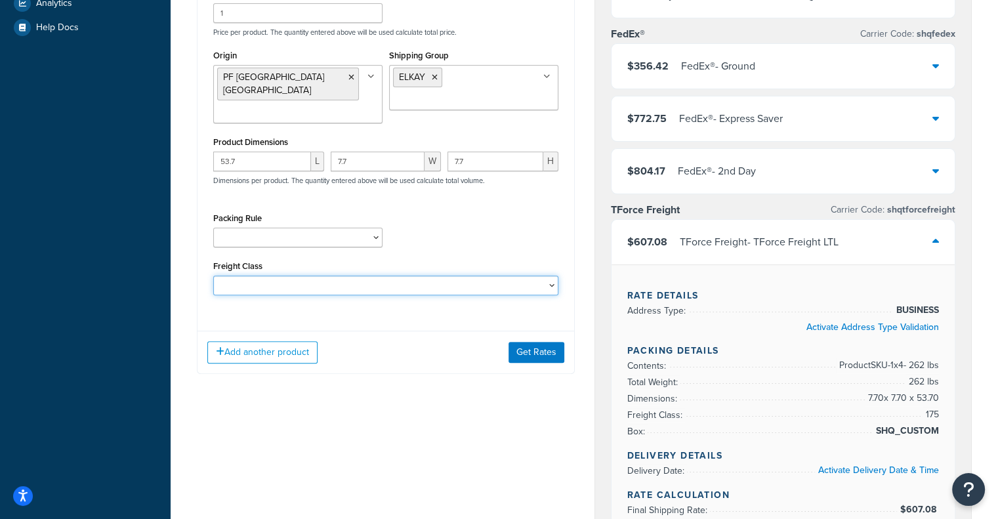
click at [326, 276] on select "50 55 60 65 70 77.5 85 92.5 100 110 125 150 175 200 250 300 400 500" at bounding box center [385, 286] width 345 height 20
select select "110"
click at [213, 276] on select "50 55 60 65 70 77.5 85 92.5 100 110 125 150 175 200 250 300 400 500" at bounding box center [385, 286] width 345 height 20
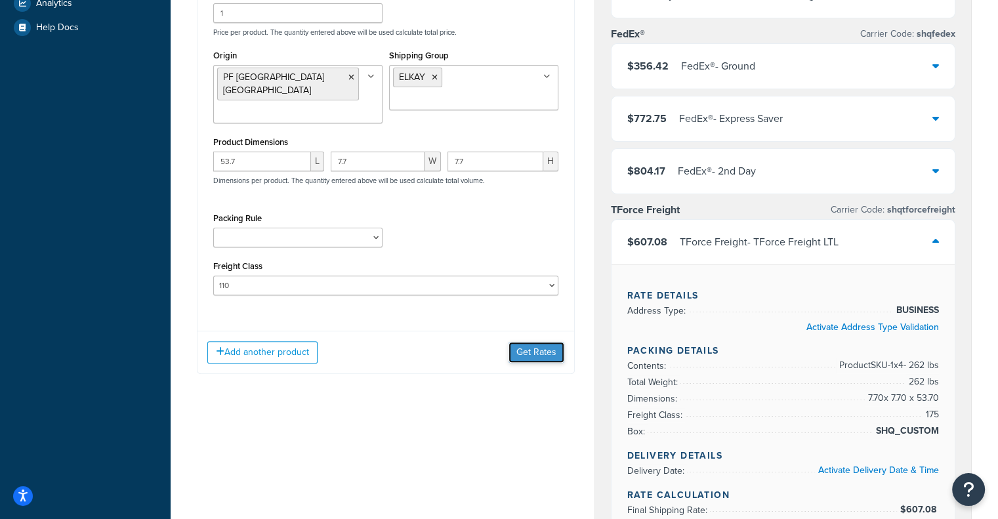
click at [518, 344] on button "Get Rates" at bounding box center [537, 352] width 56 height 21
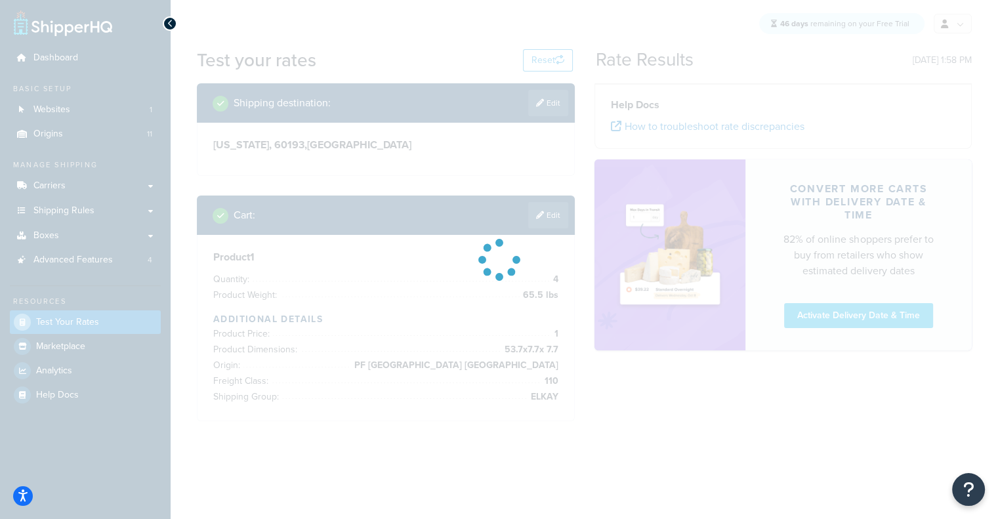
scroll to position [0, 0]
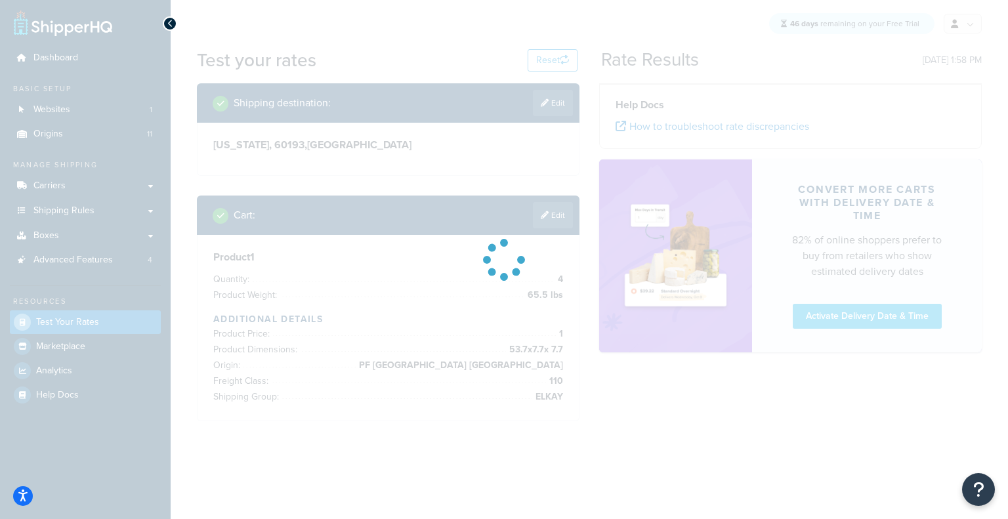
click at [1002, 321] on div at bounding box center [504, 259] width 1008 height 519
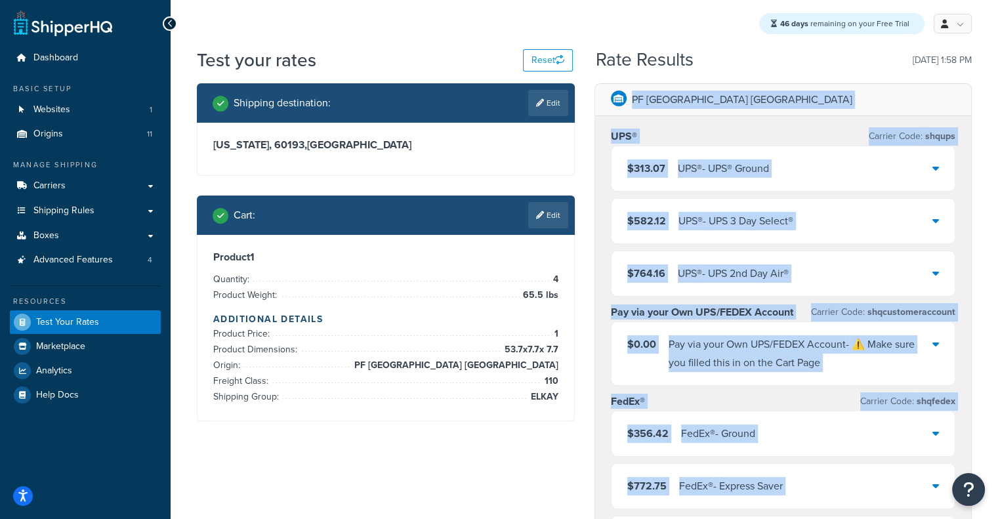
scroll to position [454, 0]
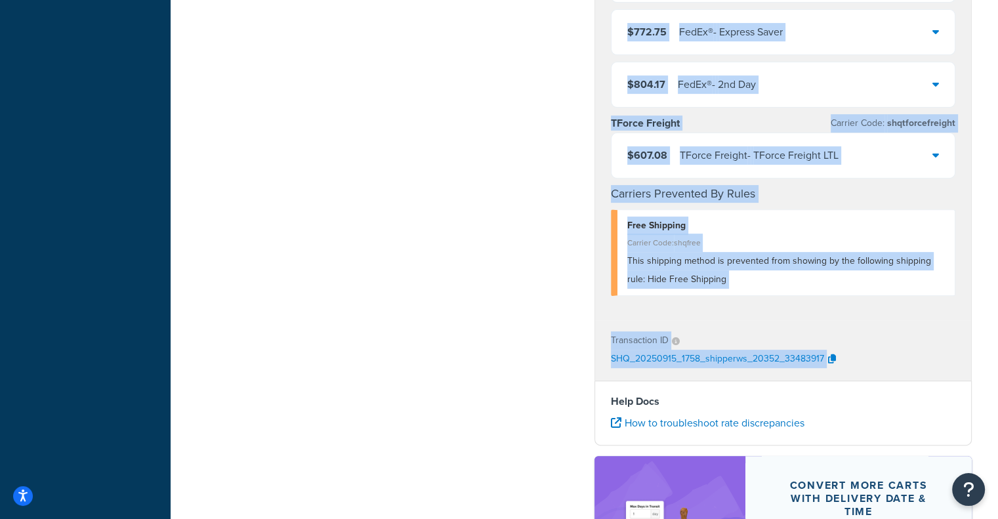
click at [505, 326] on div "Shipping destination : Edit Illinois, 60193 , United States Cart : Edit Product…" at bounding box center [584, 144] width 795 height 1031
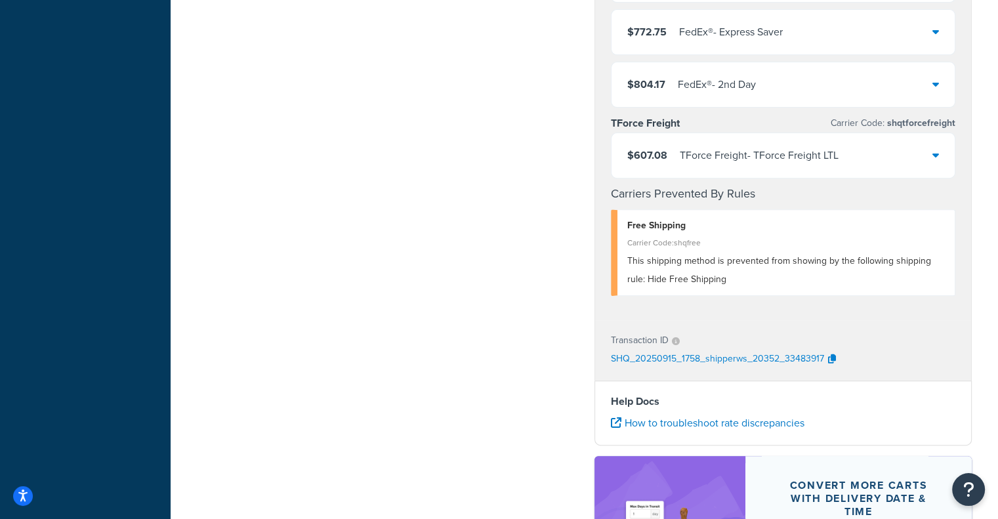
click at [807, 162] on div "TForce Freight - TForce Freight LTL" at bounding box center [759, 155] width 159 height 18
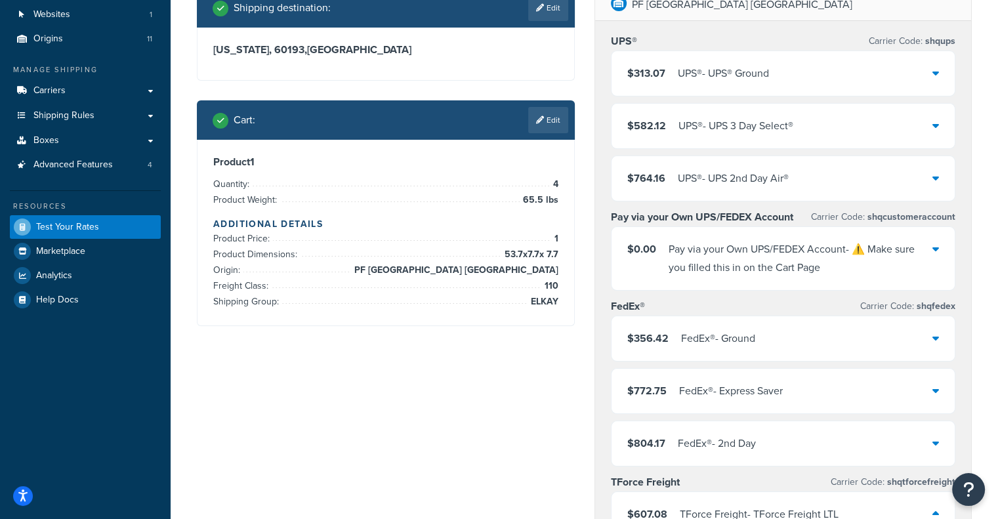
scroll to position [97, 0]
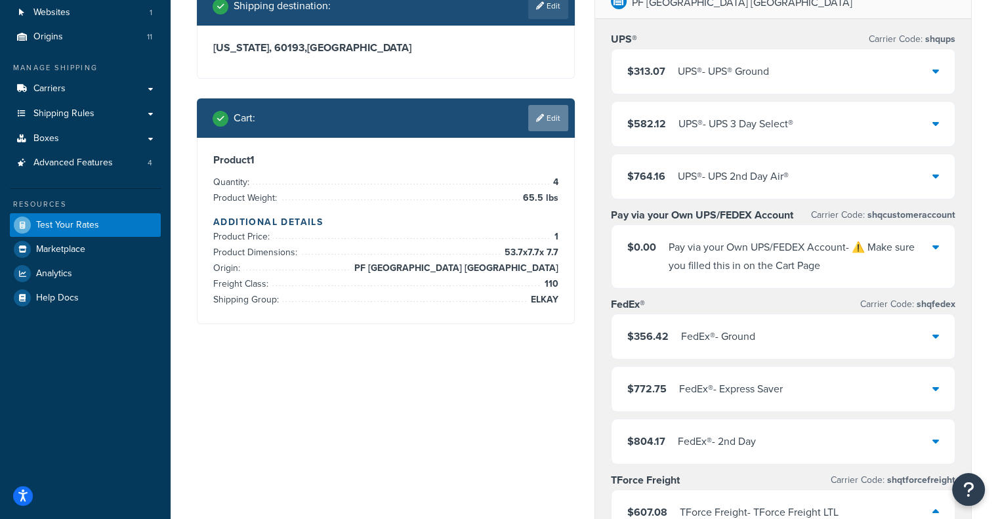
click at [529, 125] on link "Edit" at bounding box center [548, 118] width 40 height 26
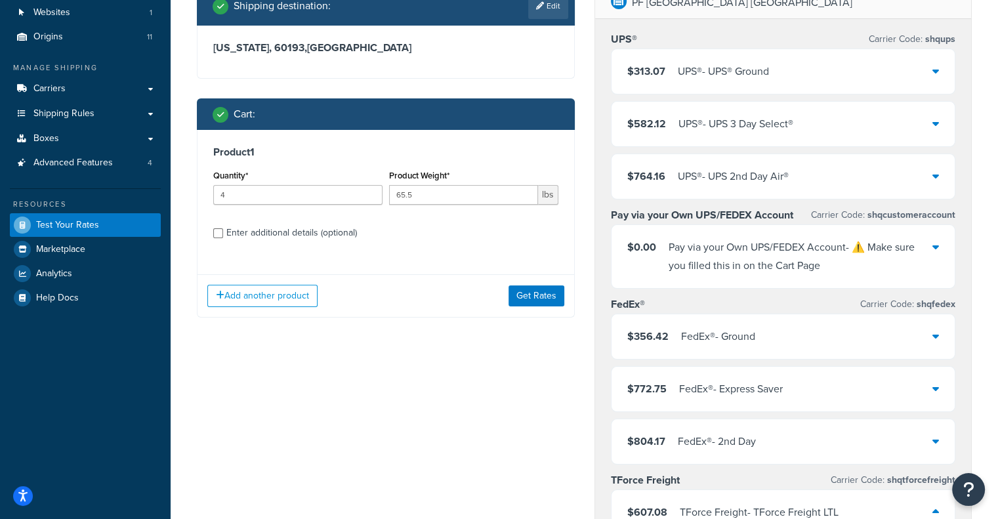
click at [289, 242] on div "Enter additional details (optional)" at bounding box center [291, 233] width 131 height 18
click at [223, 238] on input "Enter additional details (optional)" at bounding box center [218, 233] width 10 height 10
checkbox input "true"
select select "110"
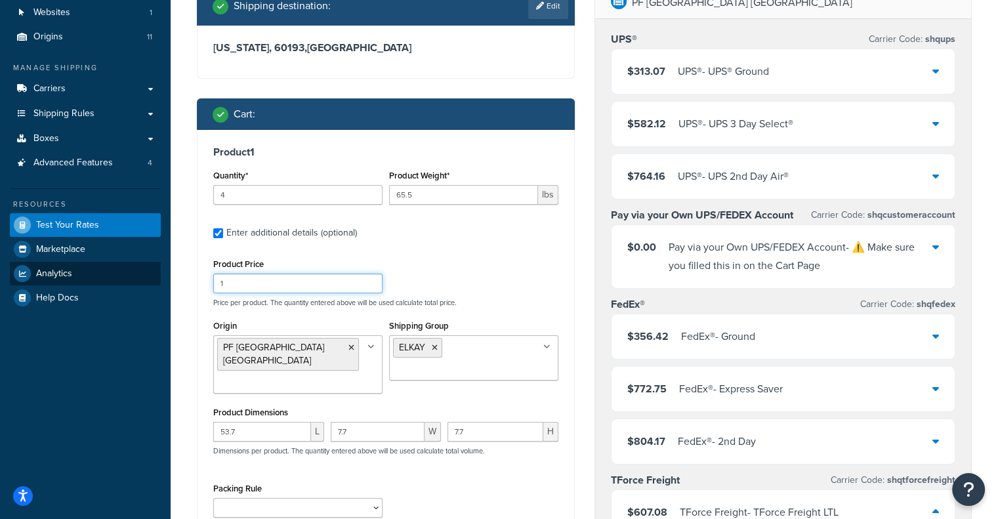
drag, startPoint x: 272, startPoint y: 286, endPoint x: 133, endPoint y: 275, distance: 139.6
type input "1"
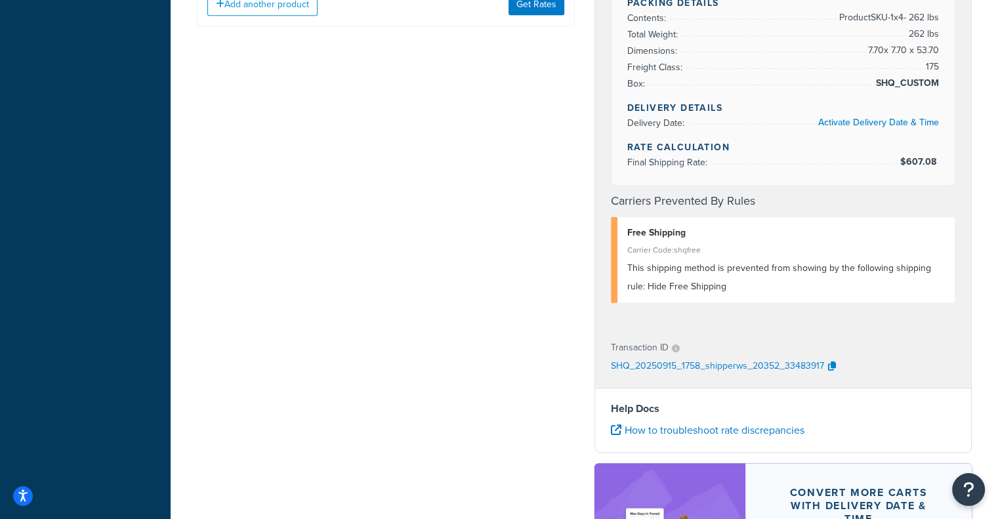
scroll to position [349, 0]
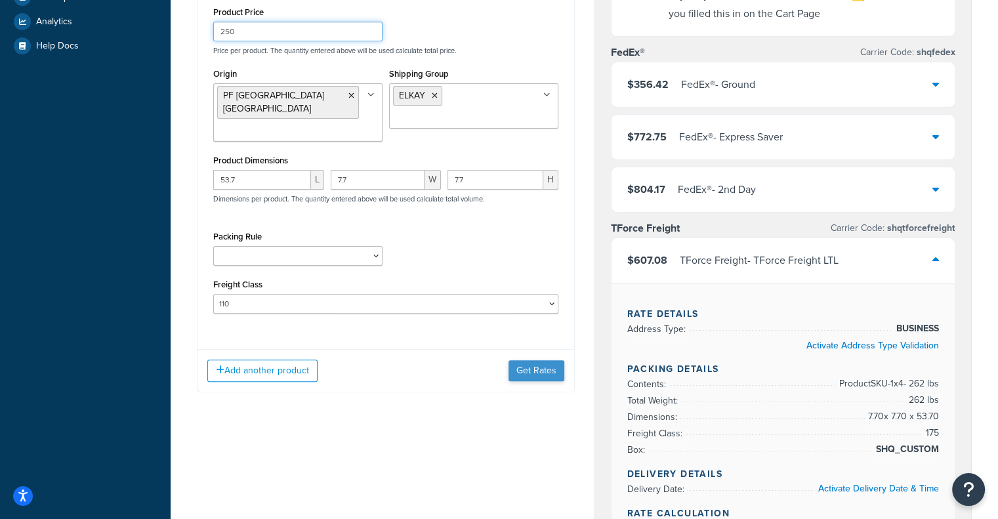
type input "250"
click at [534, 360] on button "Get Rates" at bounding box center [537, 370] width 56 height 21
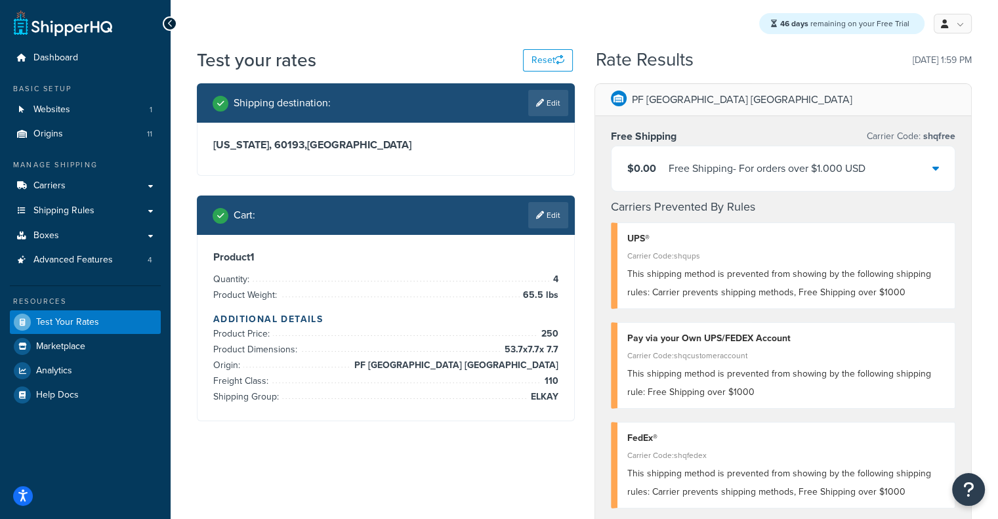
scroll to position [1, 0]
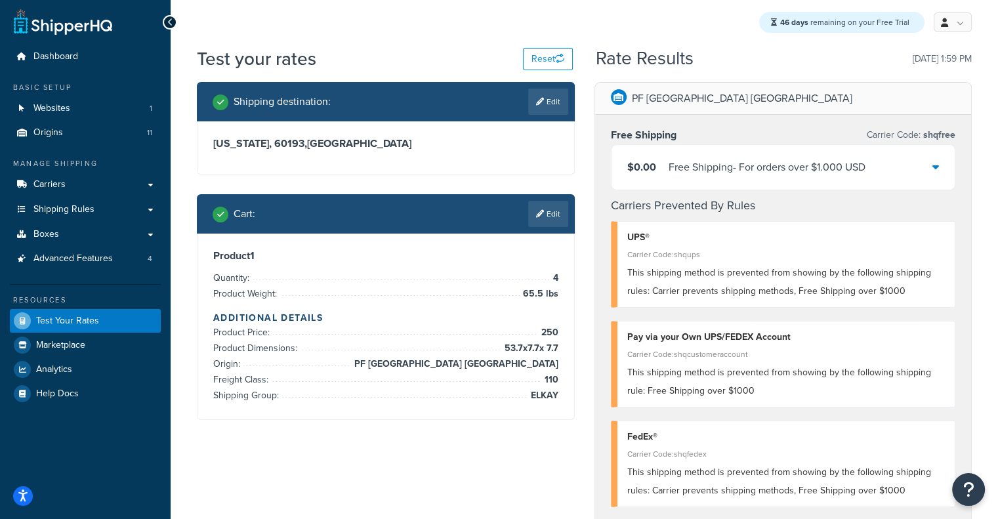
click at [803, 167] on div "Free Shipping - For orders over $1.000 USD" at bounding box center [767, 167] width 197 height 18
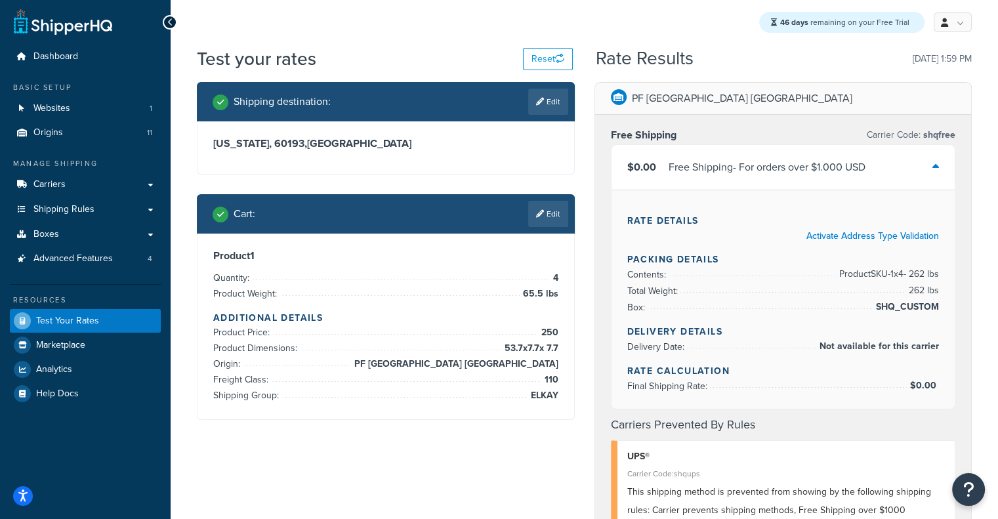
click at [803, 167] on div "Free Shipping - For orders over $1.000 USD" at bounding box center [767, 167] width 197 height 18
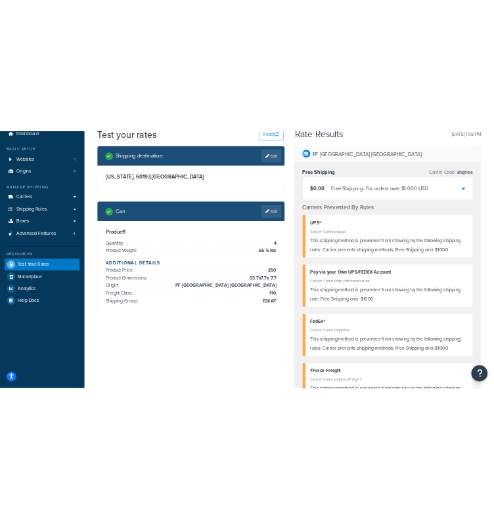
scroll to position [58, 0]
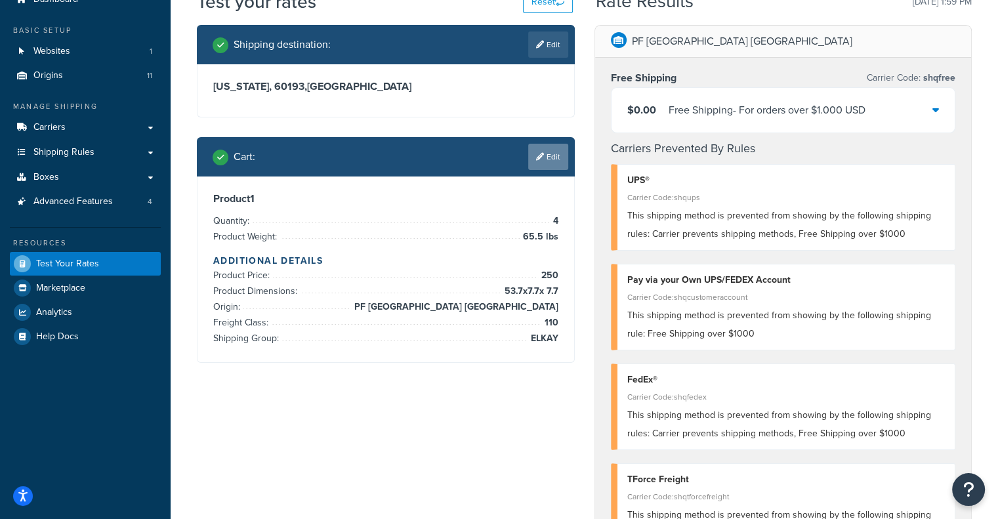
click at [530, 165] on link "Edit" at bounding box center [548, 157] width 40 height 26
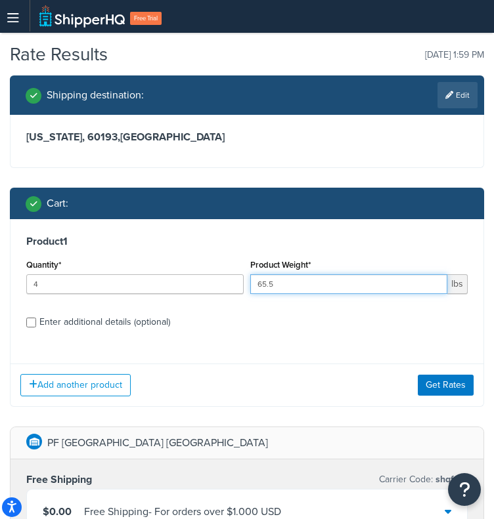
drag, startPoint x: 312, startPoint y: 278, endPoint x: 132, endPoint y: 280, distance: 179.9
click at [132, 280] on div "Quantity* 4 Product Weight* 65.5 lbs" at bounding box center [247, 280] width 448 height 48
paste input "35.6"
type input "35.6"
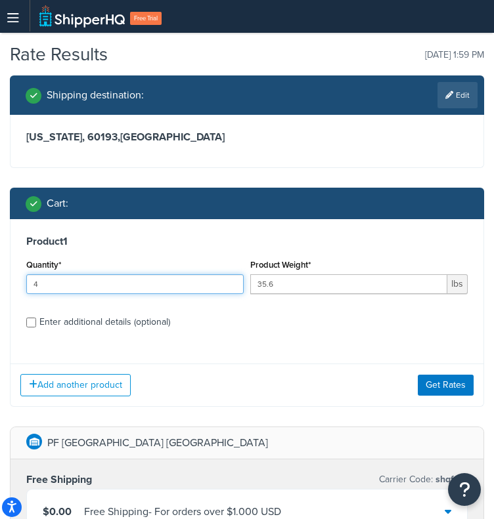
drag, startPoint x: 86, startPoint y: 281, endPoint x: -1, endPoint y: 270, distance: 87.4
type input "1"
click at [129, 326] on div "Enter additional details (optional)" at bounding box center [104, 322] width 131 height 18
click at [36, 326] on input "Enter additional details (optional)" at bounding box center [31, 323] width 10 height 10
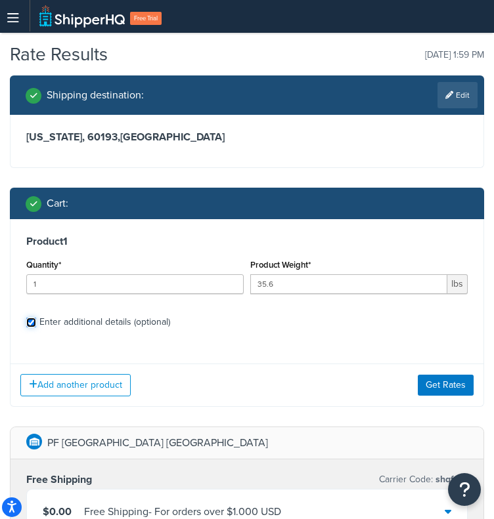
checkbox input "true"
select select "110"
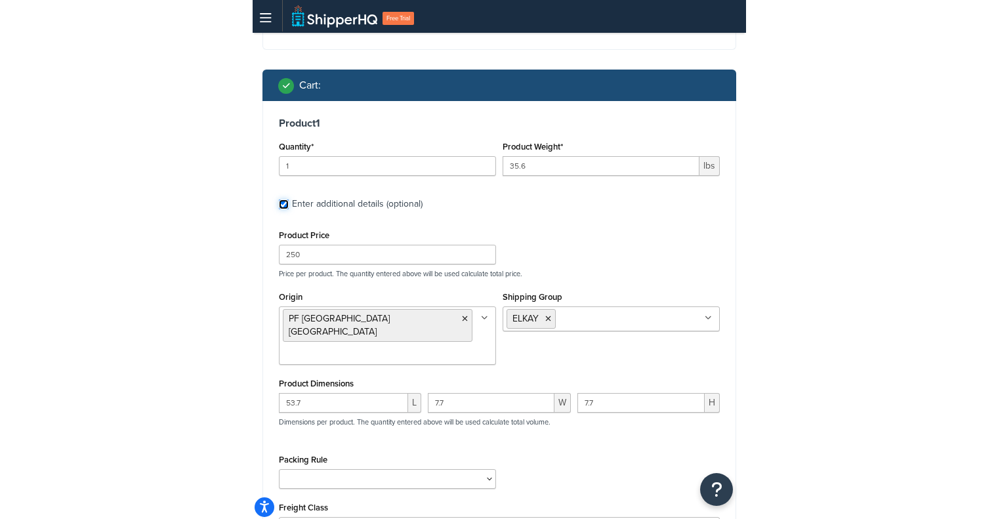
scroll to position [181, 0]
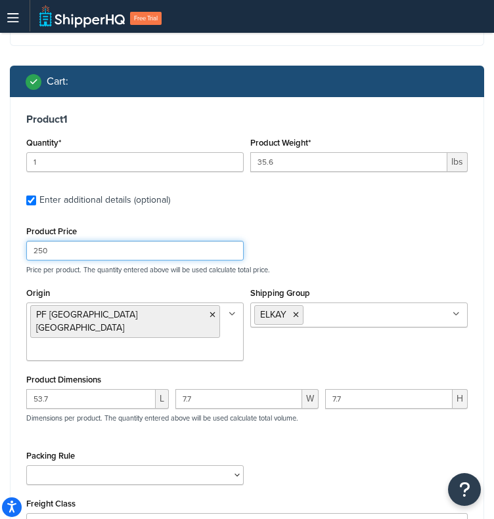
drag, startPoint x: 83, startPoint y: 251, endPoint x: -1, endPoint y: 251, distance: 84.0
type input "1"
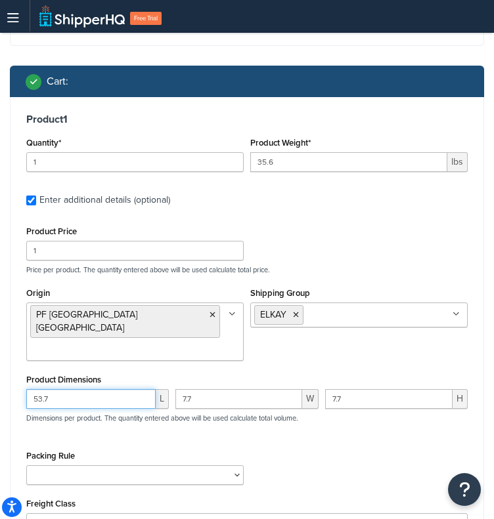
drag, startPoint x: 90, startPoint y: 368, endPoint x: -1, endPoint y: 366, distance: 90.6
paste input "2"
type input "52"
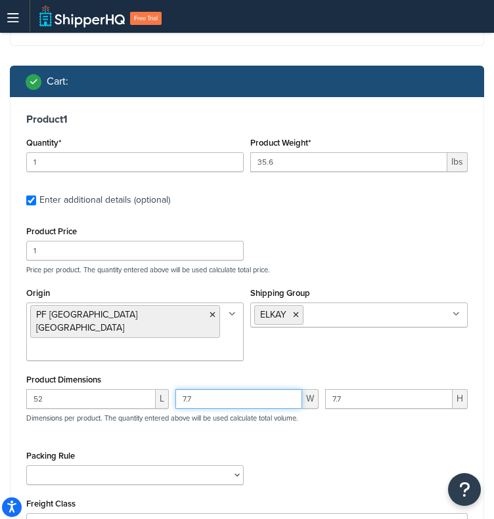
drag, startPoint x: 223, startPoint y: 369, endPoint x: 32, endPoint y: 377, distance: 191.2
click at [32, 389] on div "52 L 7.7 W 7.7 H Dimensions per product. The quantity entered above will be use…" at bounding box center [247, 413] width 448 height 48
paste input "46.5"
type input "46.5"
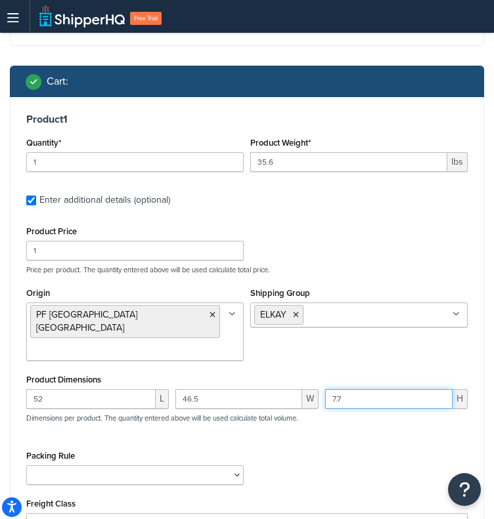
drag, startPoint x: 372, startPoint y: 362, endPoint x: 155, endPoint y: 349, distance: 217.7
click at [155, 371] on div "Product Dimensions 52 L 46.5 W 7.7 H Dimensions per product. The quantity enter…" at bounding box center [246, 404] width 441 height 66
paste input "4"
type input "4"
click at [293, 316] on icon at bounding box center [296, 315] width 6 height 8
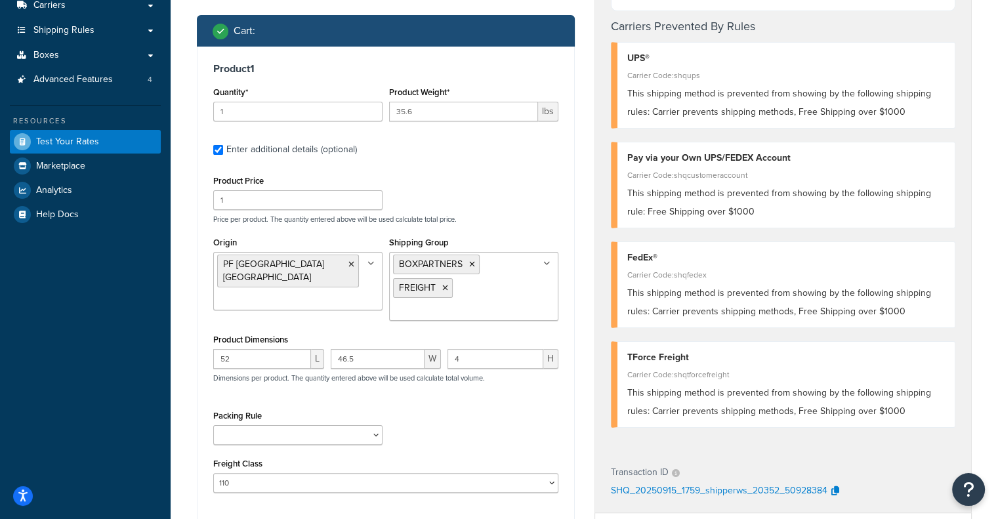
click at [513, 172] on div "Product 1 Quantity* 1 Product Weight* 35.6 lbs Enter additional details (option…" at bounding box center [386, 283] width 377 height 472
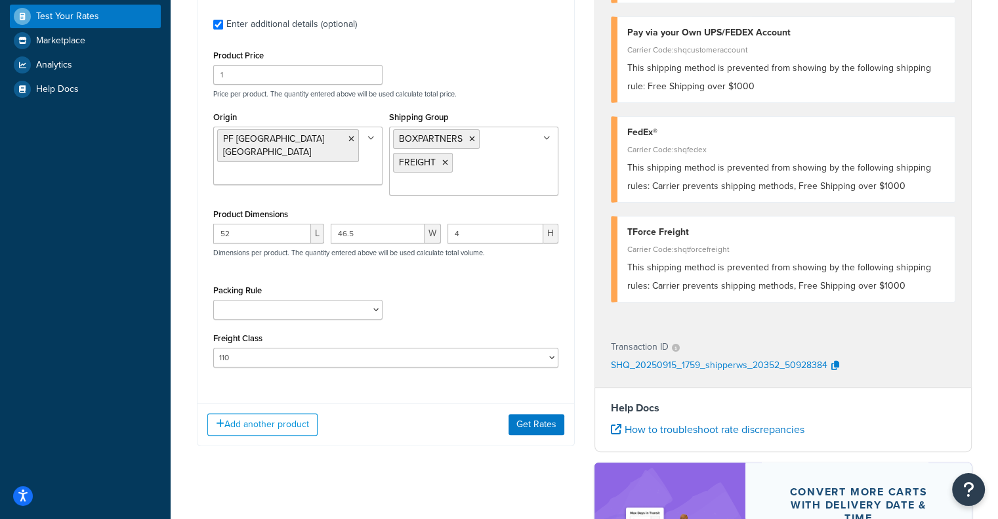
scroll to position [358, 0]
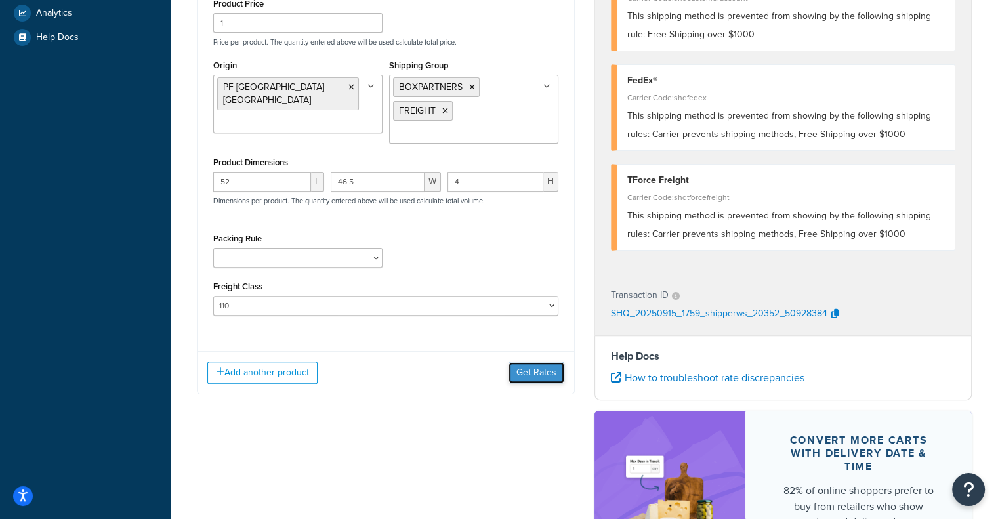
click at [544, 370] on button "Get Rates" at bounding box center [537, 372] width 56 height 21
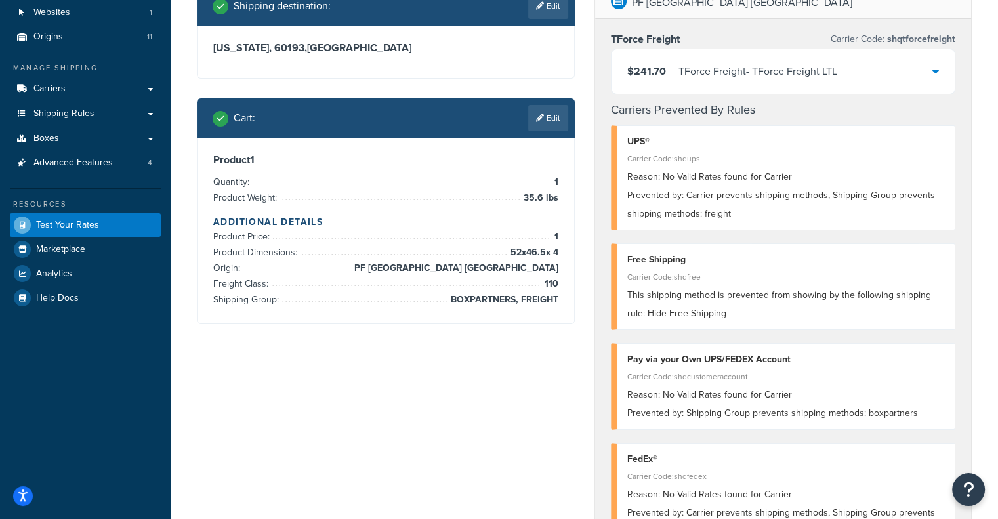
scroll to position [105, 0]
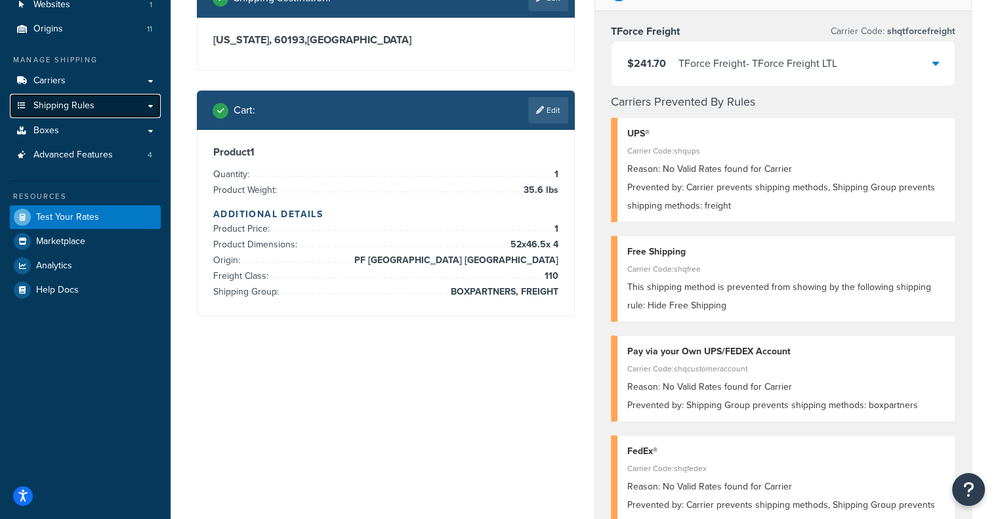
click at [87, 106] on span "Shipping Rules" at bounding box center [63, 105] width 61 height 11
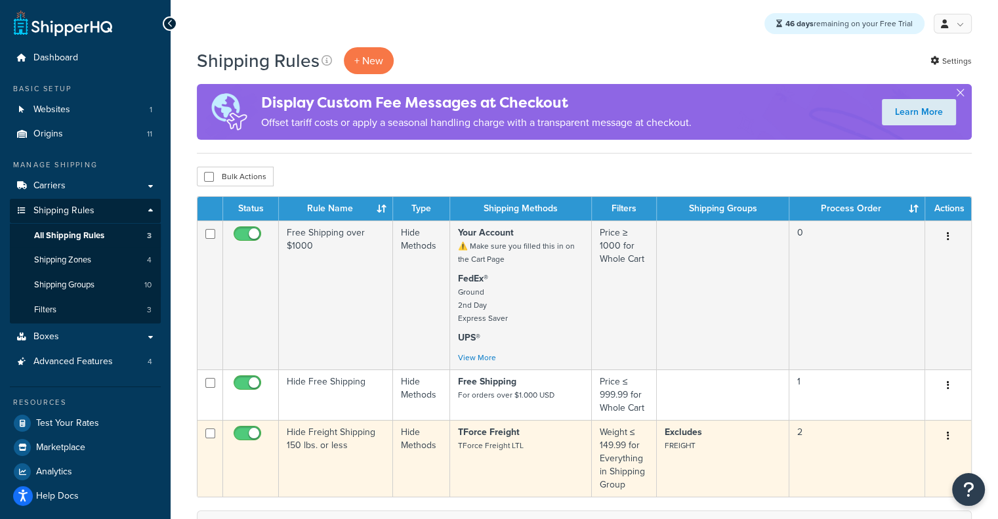
click at [248, 435] on input "checkbox" at bounding box center [249, 437] width 36 height 16
checkbox input "false"
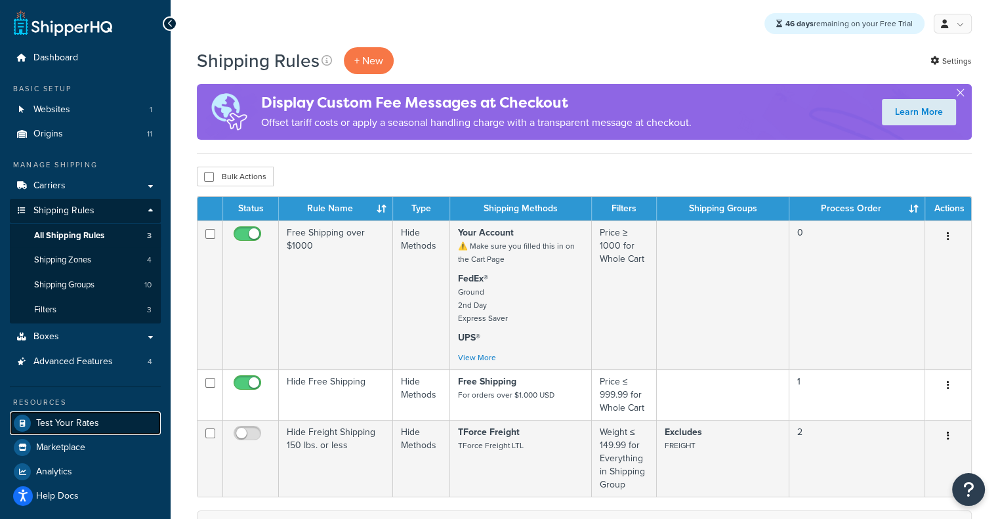
click at [92, 414] on link "Test Your Rates" at bounding box center [85, 424] width 151 height 24
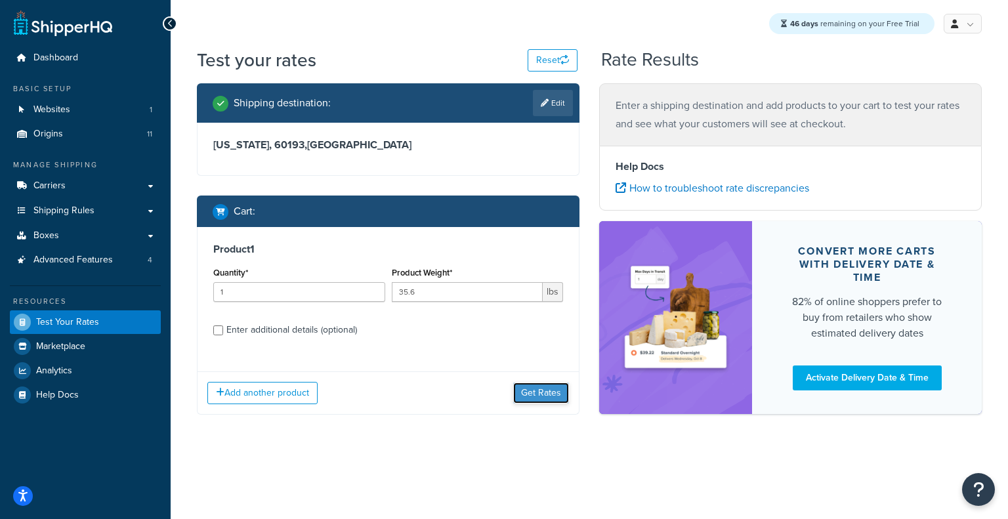
click at [564, 395] on button "Get Rates" at bounding box center [541, 393] width 56 height 21
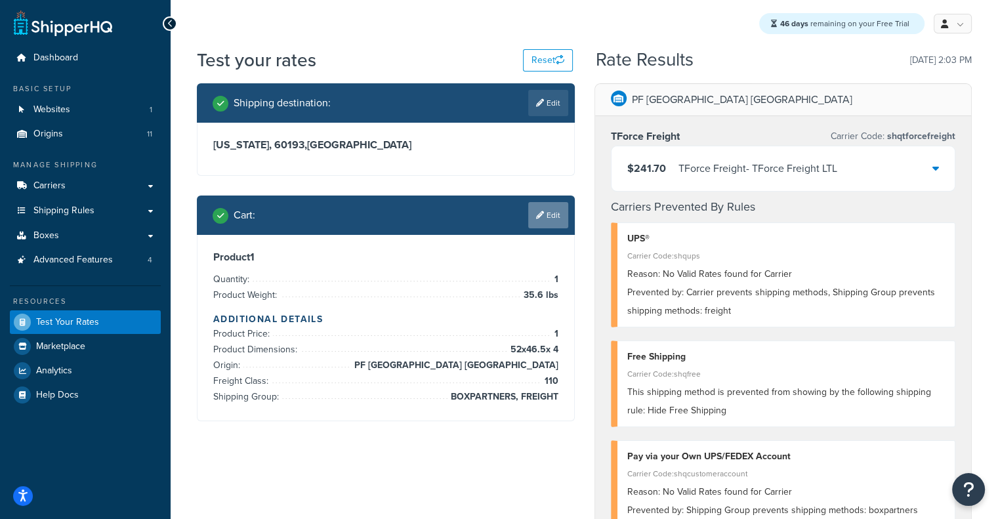
click at [546, 209] on link "Edit" at bounding box center [548, 215] width 40 height 26
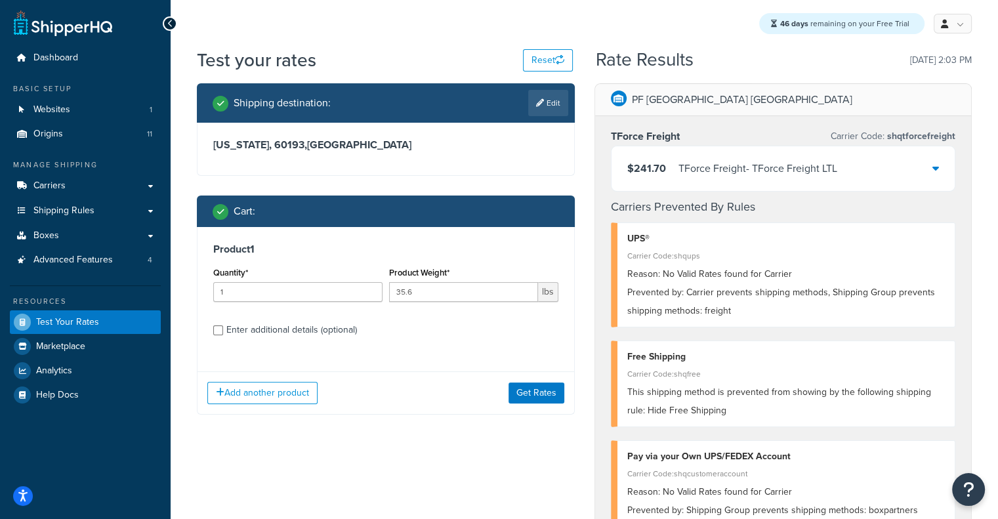
click at [345, 328] on div "Enter additional details (optional)" at bounding box center [291, 330] width 131 height 18
click at [223, 328] on input "Enter additional details (optional)" at bounding box center [218, 331] width 10 height 10
checkbox input "true"
select select "110"
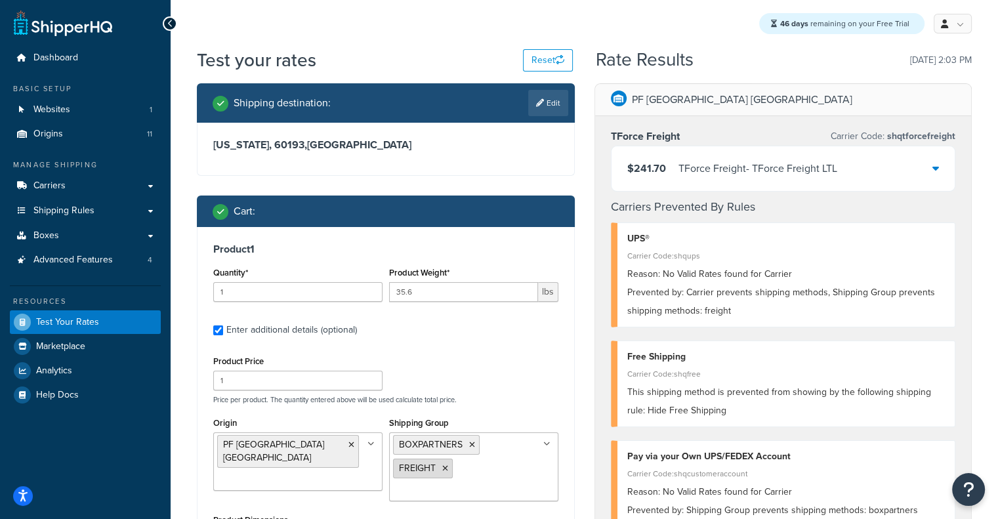
click at [447, 469] on icon at bounding box center [445, 469] width 6 height 8
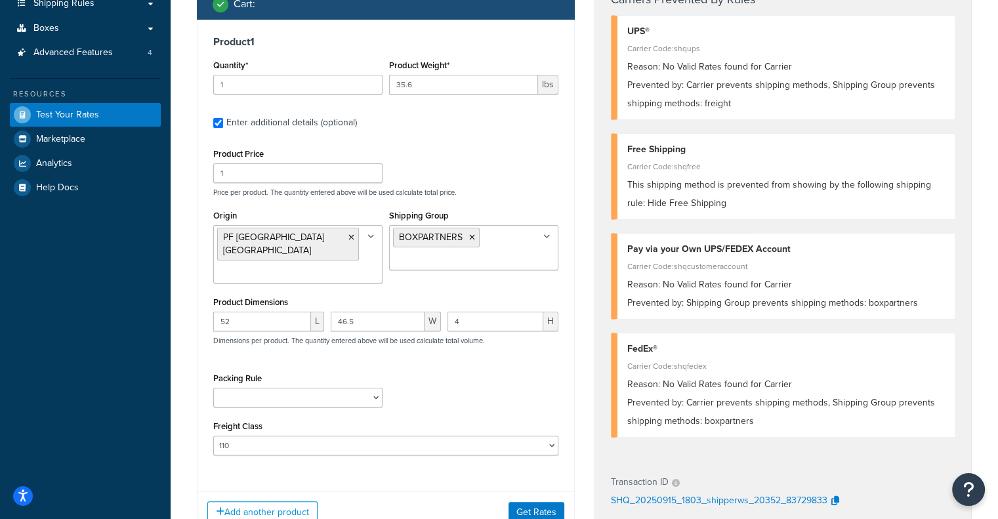
scroll to position [213, 0]
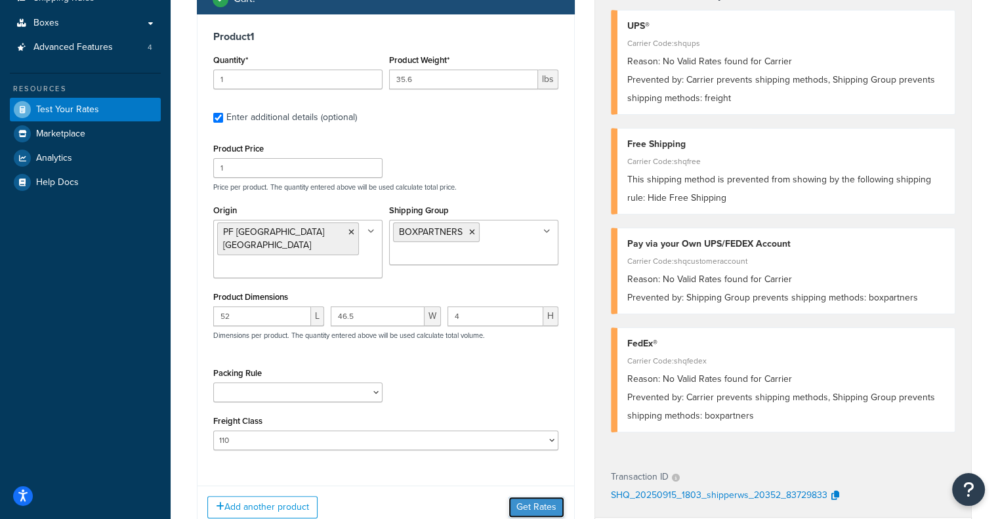
click at [542, 497] on button "Get Rates" at bounding box center [537, 507] width 56 height 21
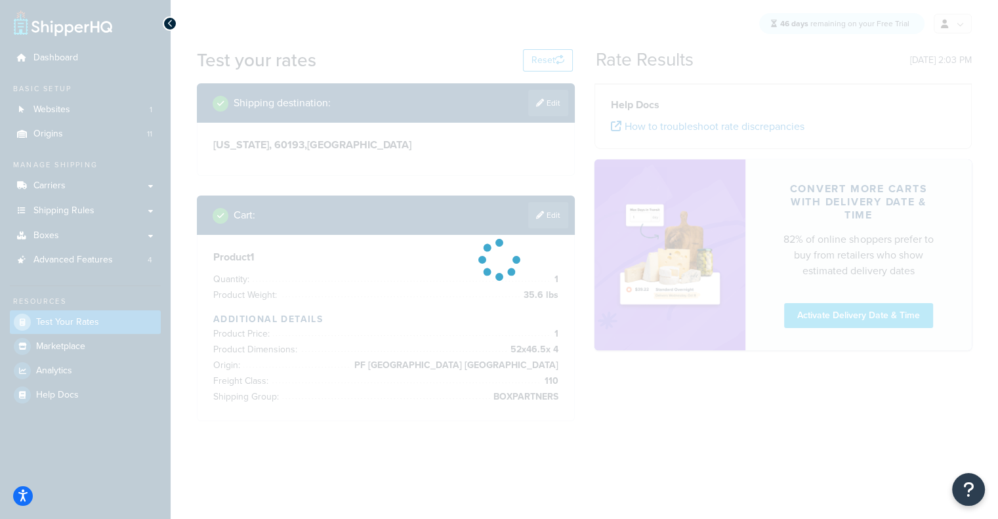
scroll to position [0, 0]
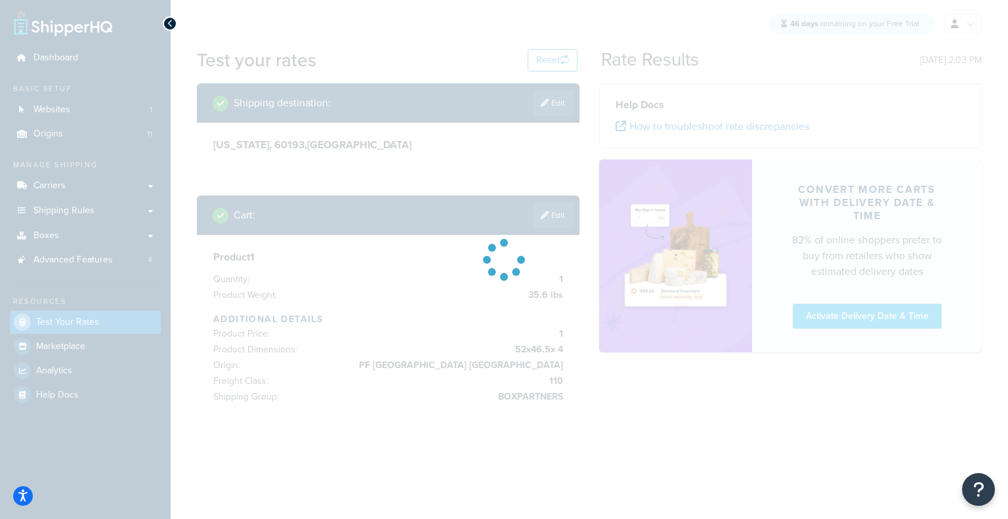
click at [1008, 124] on div at bounding box center [504, 259] width 1008 height 519
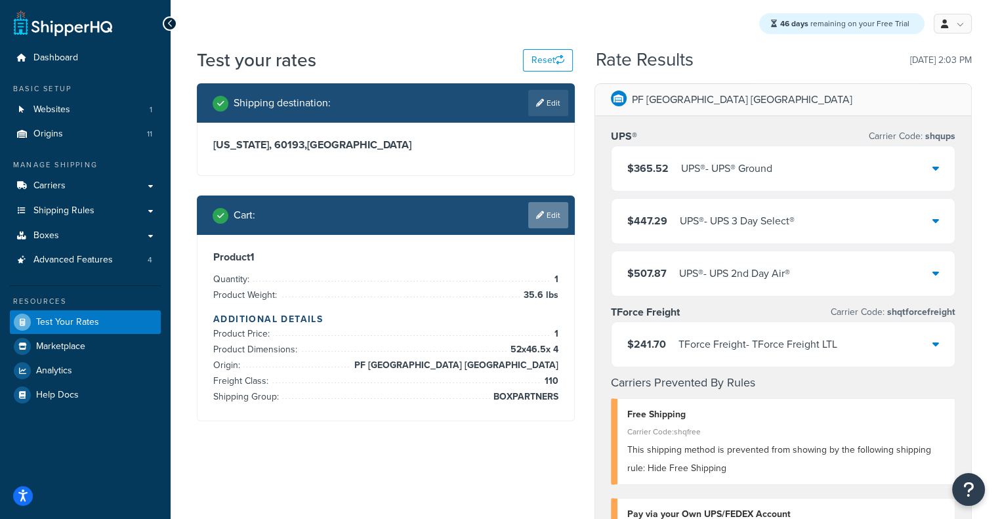
click at [556, 225] on link "Edit" at bounding box center [548, 215] width 40 height 26
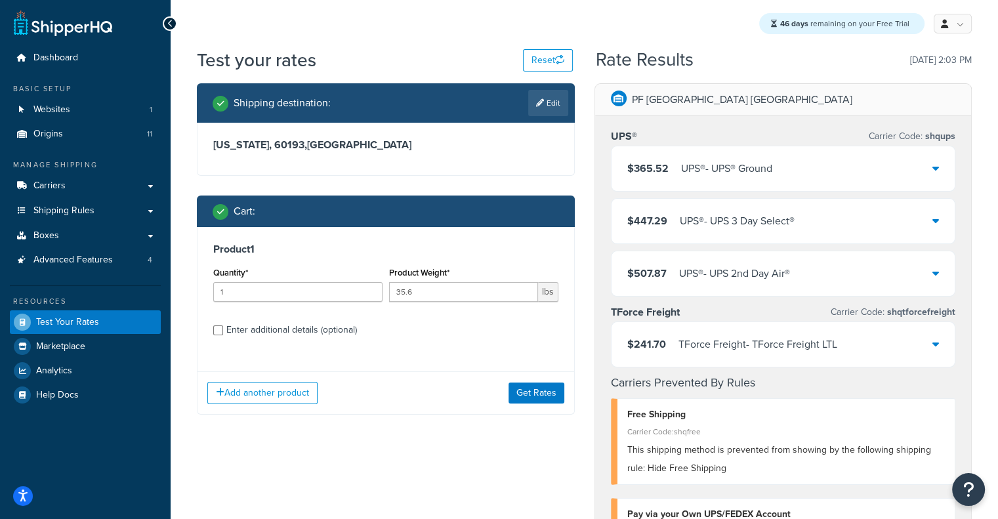
click at [337, 337] on div "Enter additional details (optional)" at bounding box center [291, 330] width 131 height 18
click at [223, 335] on input "Enter additional details (optional)" at bounding box center [218, 331] width 10 height 10
checkbox input "true"
select select "110"
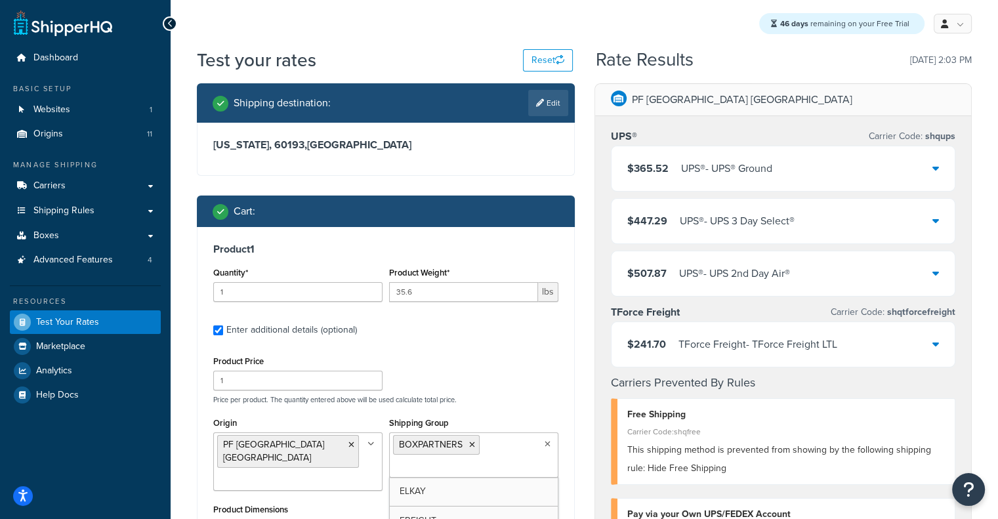
click at [515, 465] on ul "BOXPARTNERS" at bounding box center [473, 455] width 169 height 45
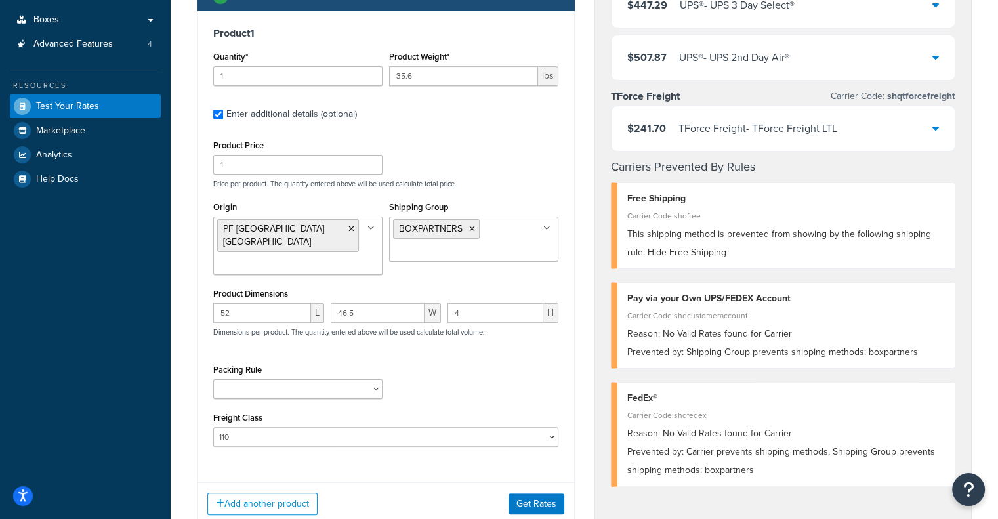
scroll to position [223, 0]
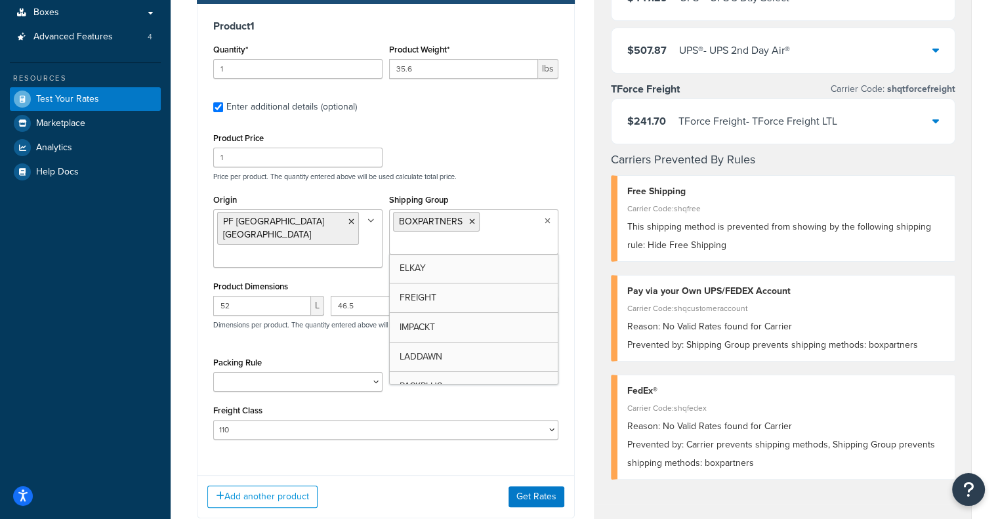
click at [520, 228] on ul "BOXPARTNERS" at bounding box center [473, 231] width 169 height 45
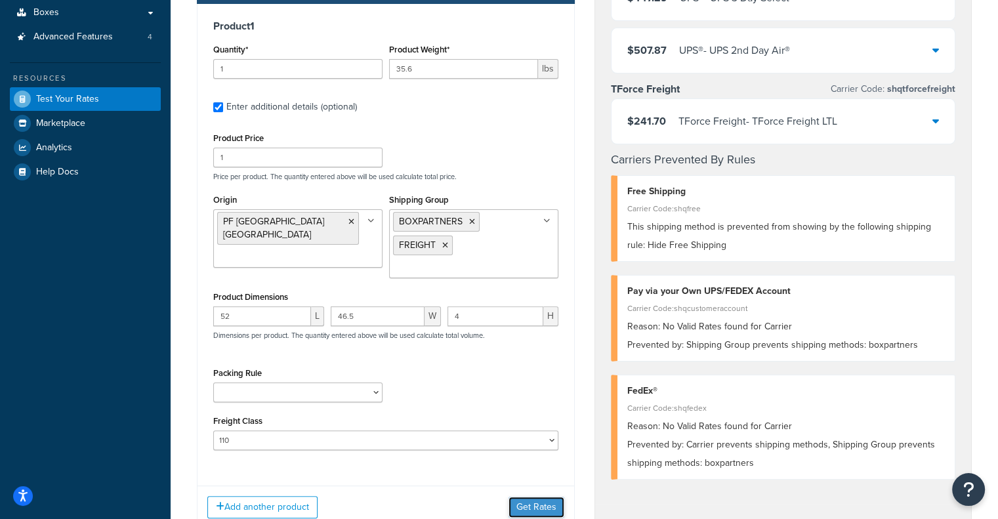
click at [531, 505] on button "Get Rates" at bounding box center [537, 507] width 56 height 21
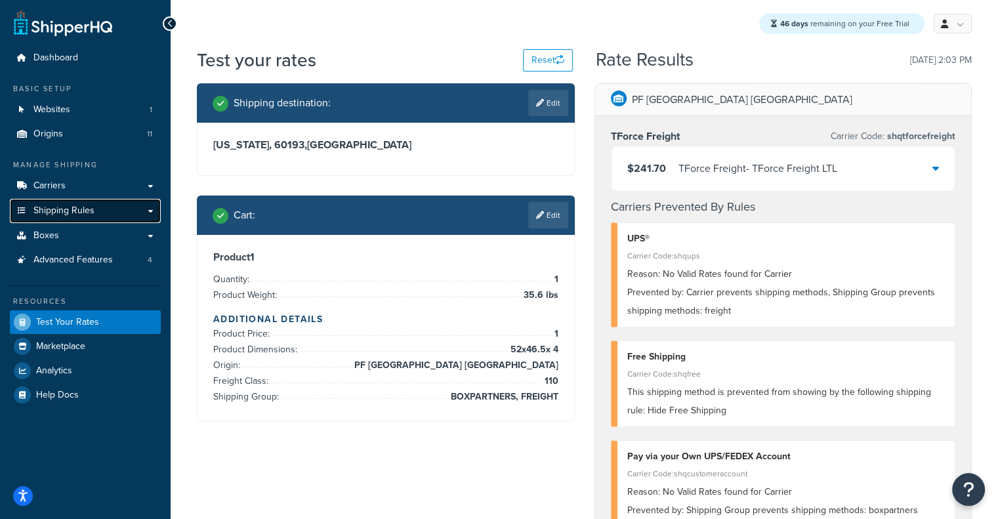
click at [130, 215] on link "Shipping Rules" at bounding box center [85, 211] width 151 height 24
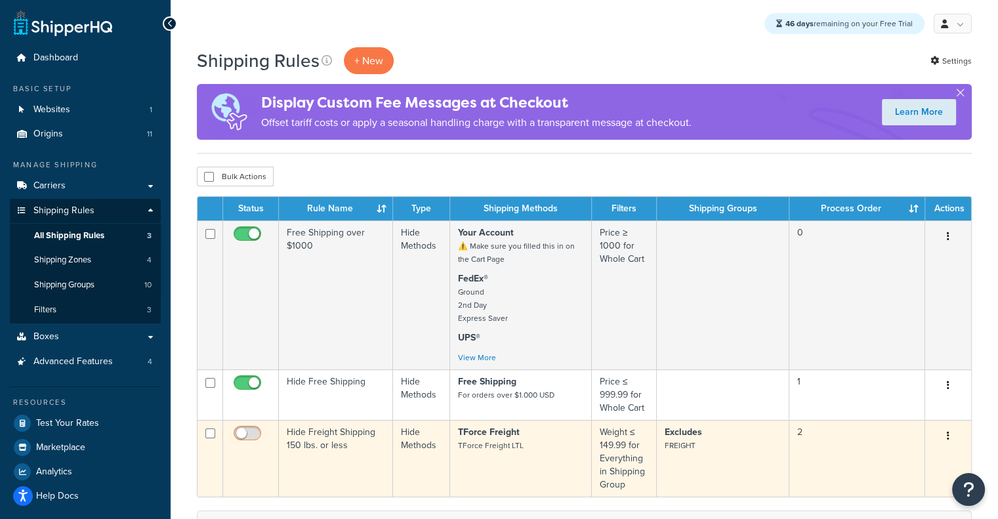
click at [244, 440] on input "checkbox" at bounding box center [249, 437] width 36 height 16
checkbox input "true"
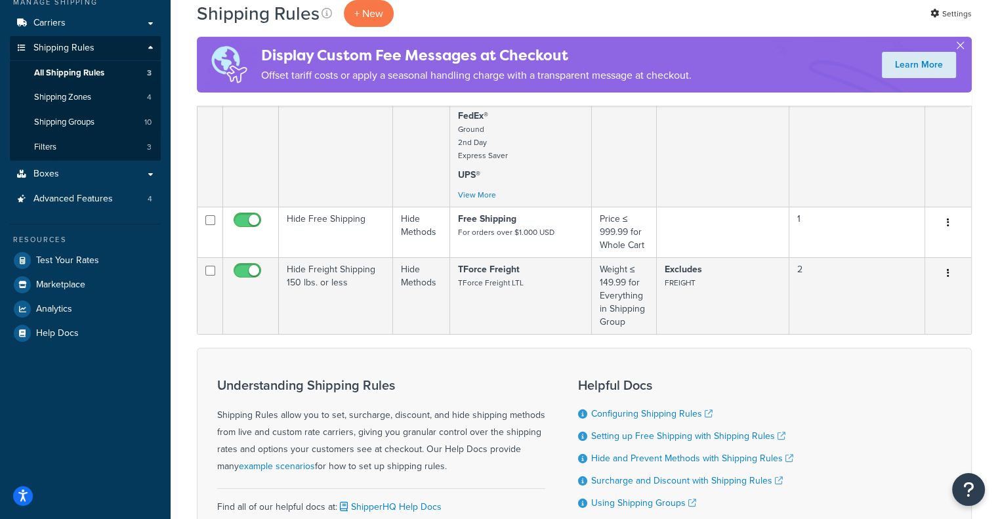
scroll to position [161, 0]
click at [44, 264] on span "Test Your Rates" at bounding box center [67, 262] width 63 height 11
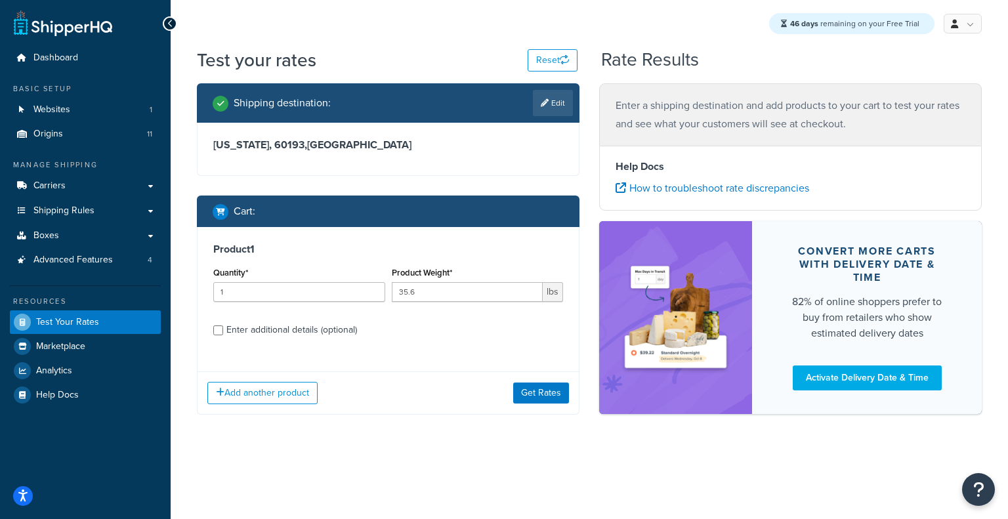
click at [278, 9] on div "46 days remaining on your Free Trial My Profile Billing Global Settings Contact…" at bounding box center [590, 23] width 838 height 47
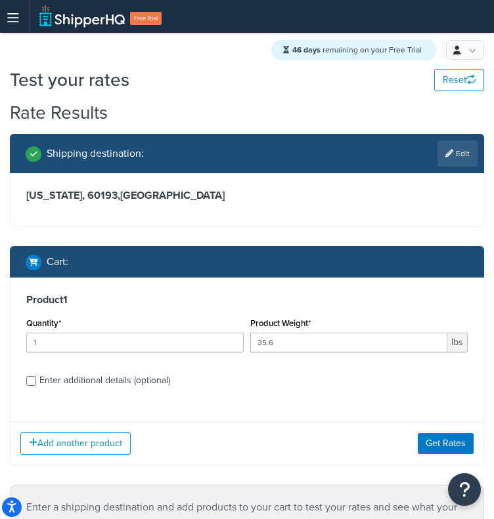
click at [63, 379] on div "Enter additional details (optional)" at bounding box center [104, 381] width 131 height 18
click at [36, 379] on input "Enter additional details (optional)" at bounding box center [31, 381] width 10 height 10
checkbox input "true"
select select "110"
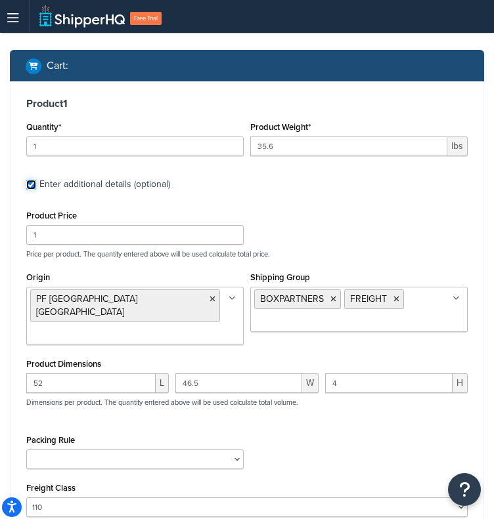
scroll to position [194, 0]
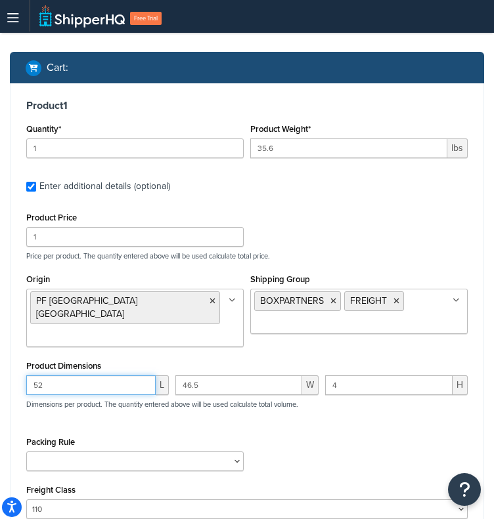
click at [106, 375] on input "52" at bounding box center [90, 385] width 129 height 20
paste input "20."
type input "20.2"
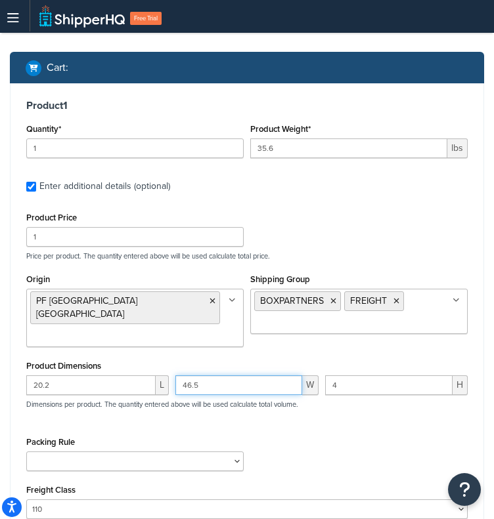
click at [229, 375] on input "46.5" at bounding box center [238, 385] width 126 height 20
paste input "20.2"
type input "20.2"
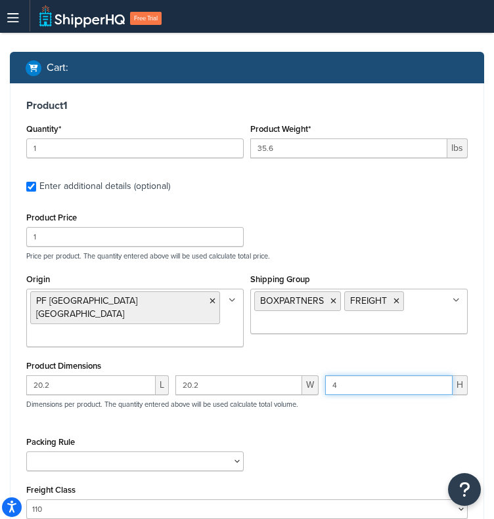
drag, startPoint x: 377, startPoint y: 364, endPoint x: 302, endPoint y: 360, distance: 75.6
click at [302, 360] on div "Product Dimensions 20.2 L 20.2 W 4 H Dimensions per product. The quantity enter…" at bounding box center [246, 390] width 441 height 66
paste input "7."
type input "7.4"
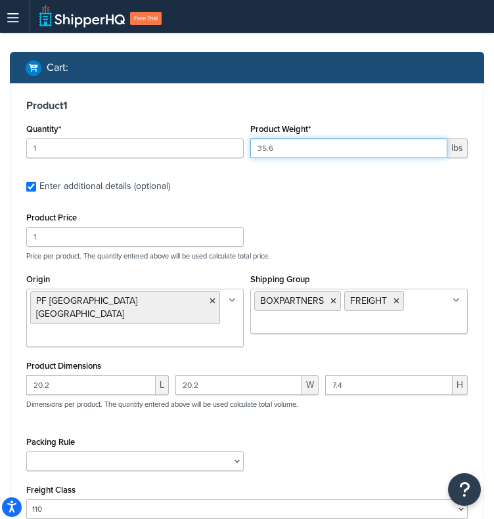
drag, startPoint x: 335, startPoint y: 146, endPoint x: 154, endPoint y: 140, distance: 181.3
click at [154, 140] on div "Quantity* 1 Product Weight* 35.6 lbs" at bounding box center [247, 144] width 448 height 48
paste input "16.2"
type input "16.26"
click at [395, 303] on icon at bounding box center [396, 301] width 6 height 8
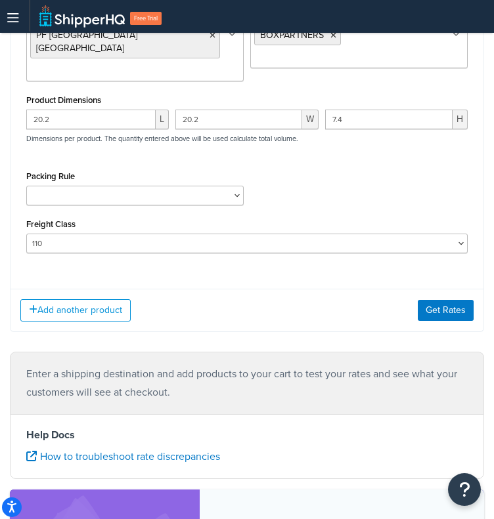
scroll to position [468, 0]
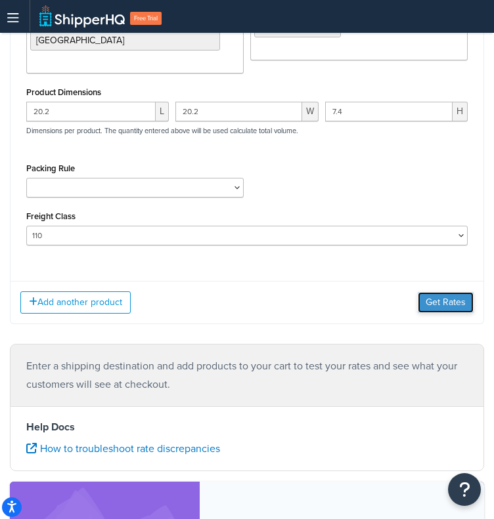
click at [460, 296] on button "Get Rates" at bounding box center [446, 302] width 56 height 21
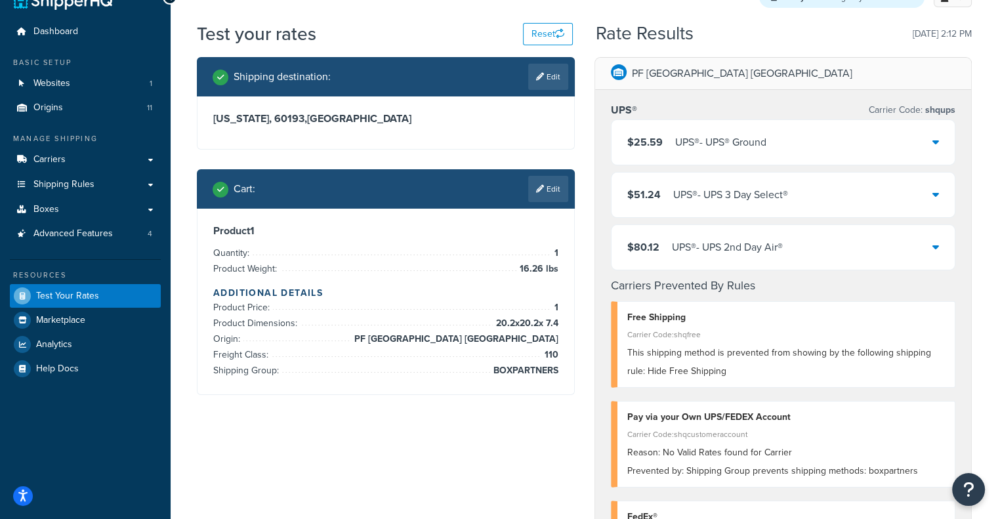
scroll to position [33, 0]
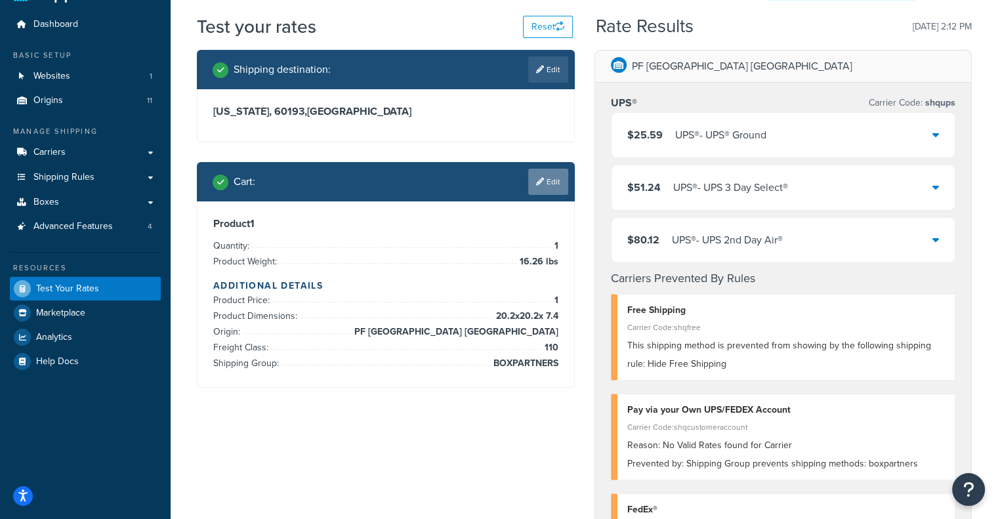
click at [546, 188] on link "Edit" at bounding box center [548, 182] width 40 height 26
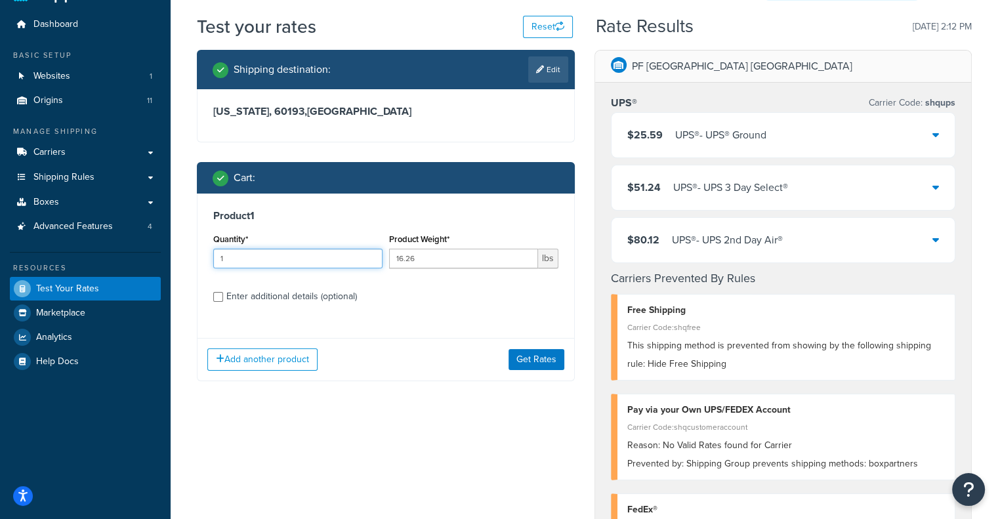
drag, startPoint x: 298, startPoint y: 261, endPoint x: 20, endPoint y: 259, distance: 277.7
type input "5"
click at [546, 354] on button "Get Rates" at bounding box center [537, 359] width 56 height 21
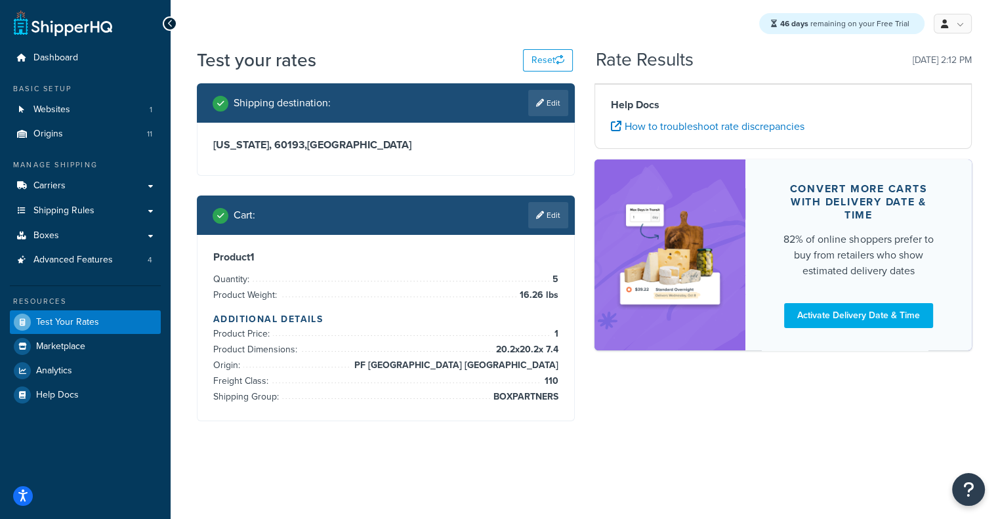
scroll to position [0, 0]
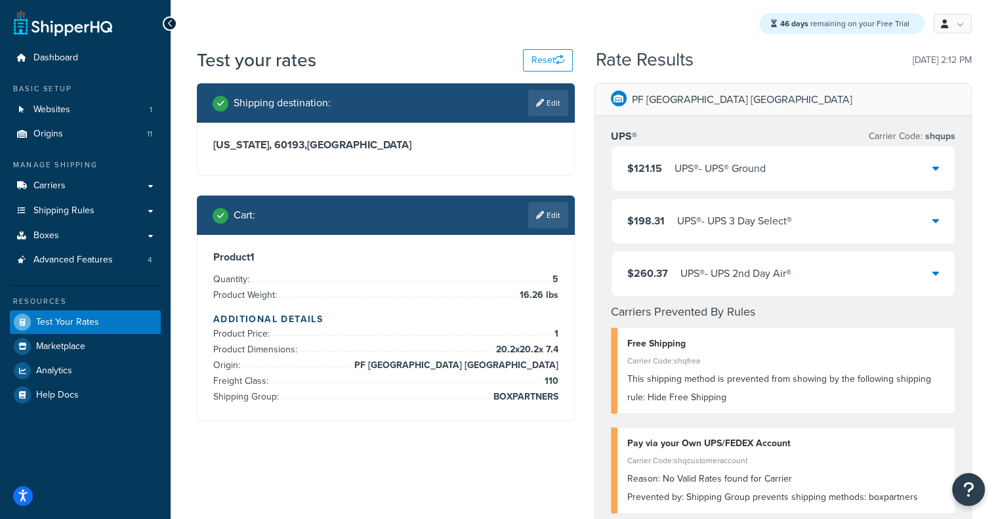
click at [693, 175] on div "UPS® - UPS® Ground" at bounding box center [720, 169] width 91 height 18
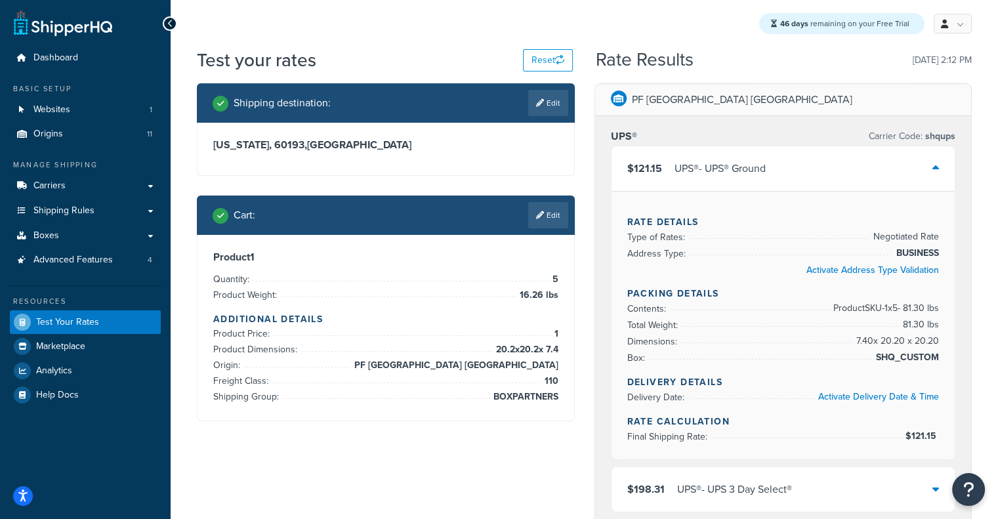
click at [693, 175] on div "UPS® - UPS® Ground" at bounding box center [720, 169] width 91 height 18
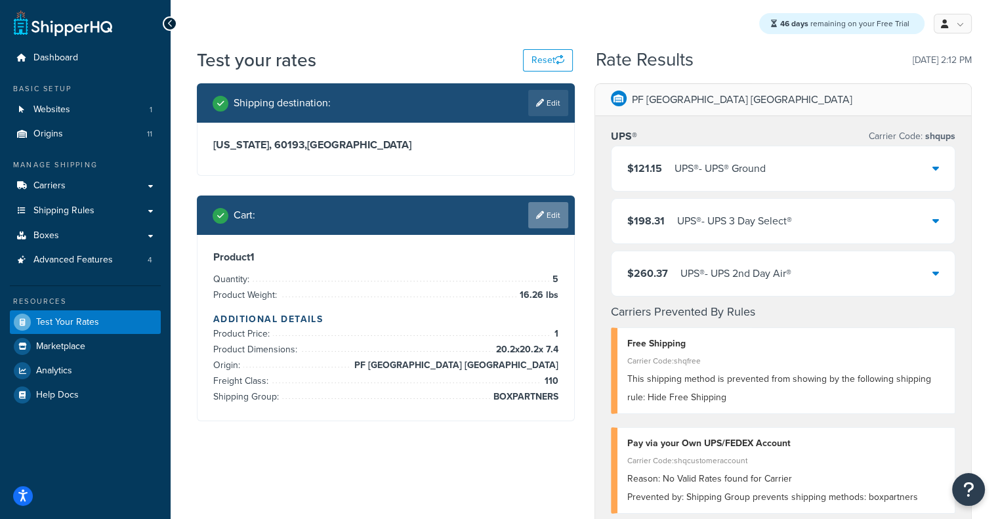
click at [545, 217] on link "Edit" at bounding box center [548, 215] width 40 height 26
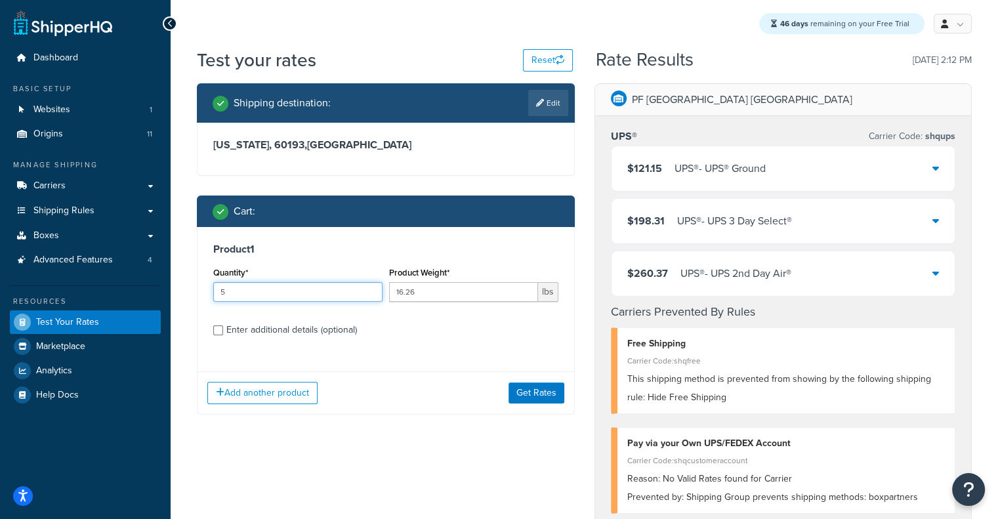
drag, startPoint x: 261, startPoint y: 290, endPoint x: 19, endPoint y: 280, distance: 242.5
type input "10"
click at [513, 384] on button "Get Rates" at bounding box center [537, 393] width 56 height 21
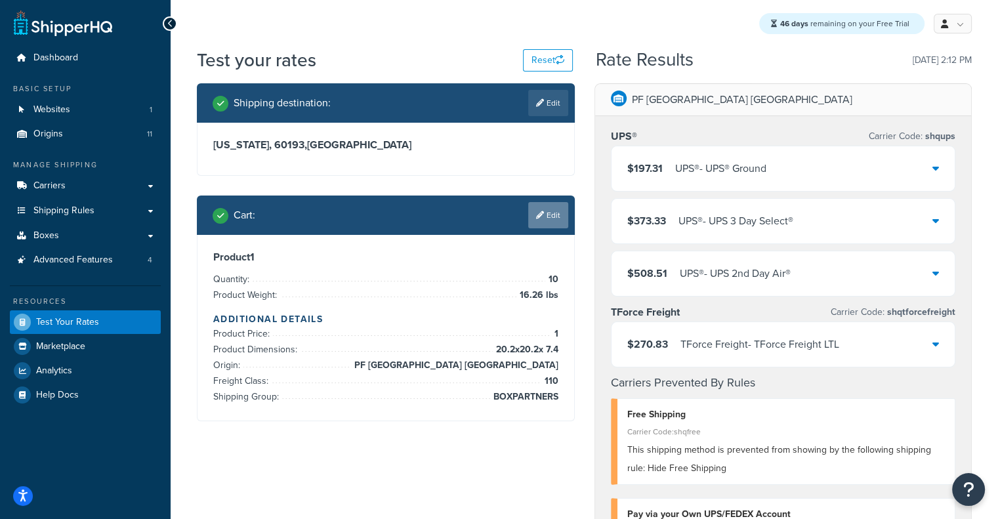
click at [540, 216] on icon at bounding box center [540, 215] width 8 height 8
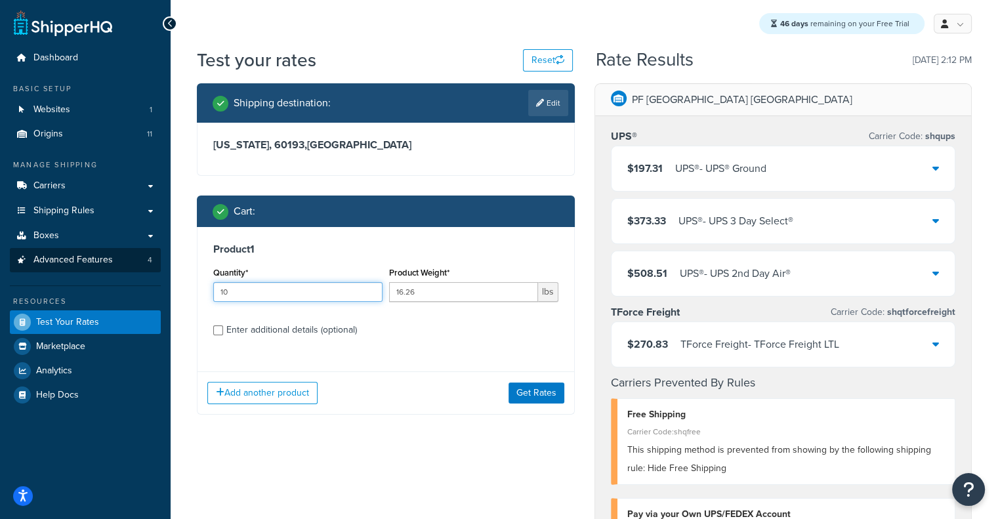
drag, startPoint x: 344, startPoint y: 291, endPoint x: 77, endPoint y: 272, distance: 267.2
type input "20"
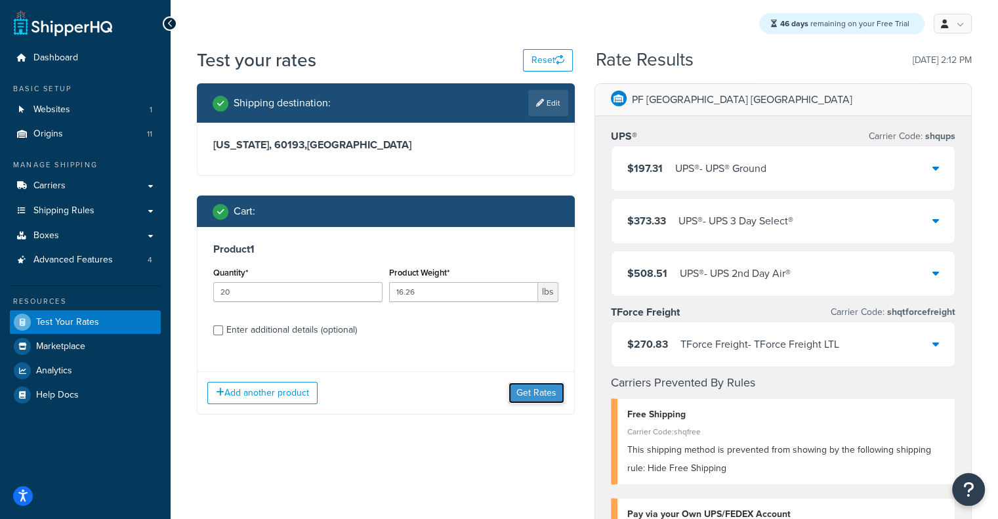
click at [554, 401] on button "Get Rates" at bounding box center [537, 393] width 56 height 21
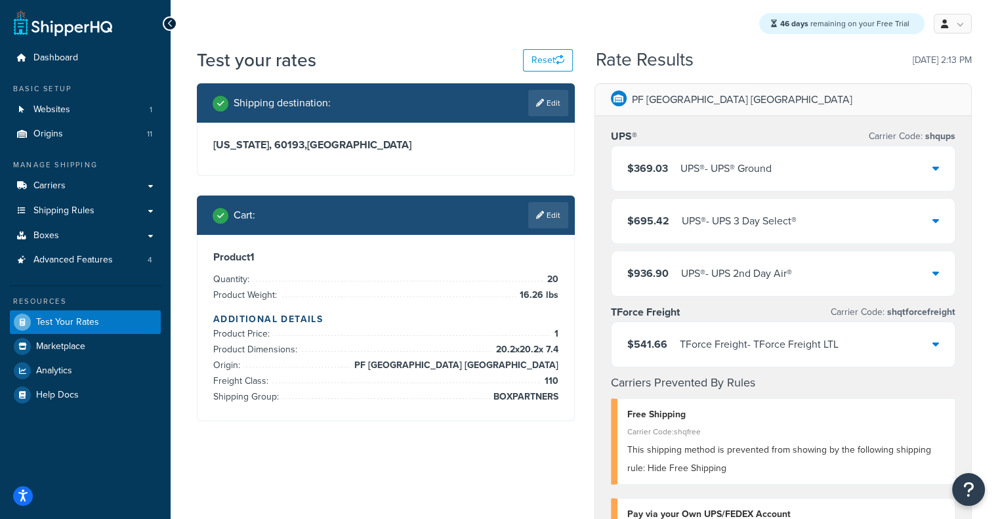
click at [675, 341] on div "$541.66 TForce Freight - TForce Freight LTL" at bounding box center [733, 344] width 211 height 18
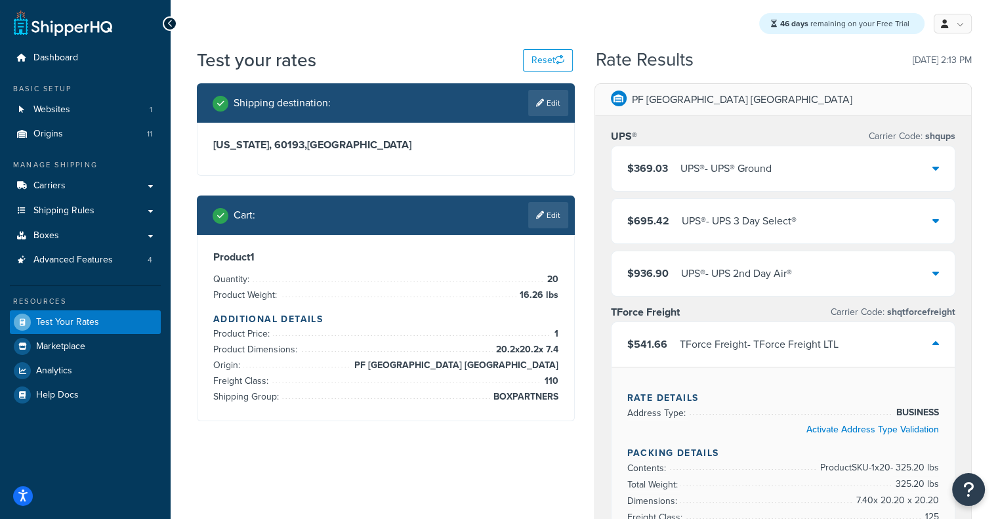
click at [675, 341] on div "$541.66 TForce Freight - TForce Freight LTL" at bounding box center [733, 344] width 211 height 18
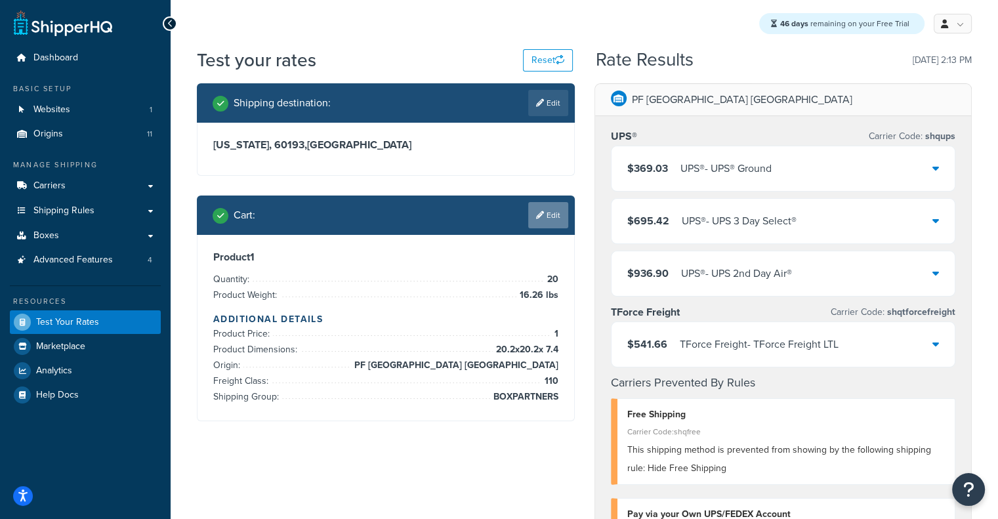
click at [547, 208] on link "Edit" at bounding box center [548, 215] width 40 height 26
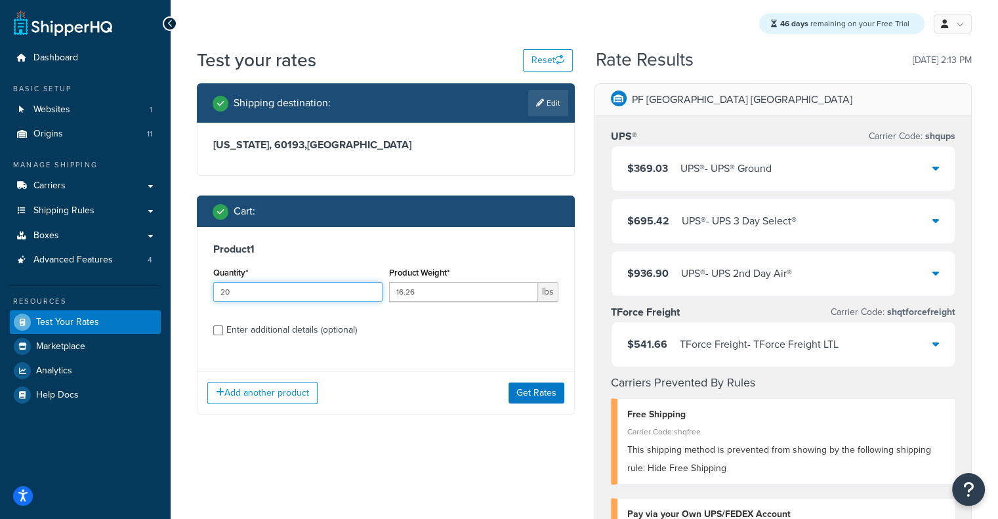
drag, startPoint x: 331, startPoint y: 305, endPoint x: 323, endPoint y: 287, distance: 19.4
click at [323, 287] on div "Quantity* 20" at bounding box center [298, 288] width 176 height 48
drag, startPoint x: 323, startPoint y: 287, endPoint x: 104, endPoint y: 307, distance: 220.1
type input "30"
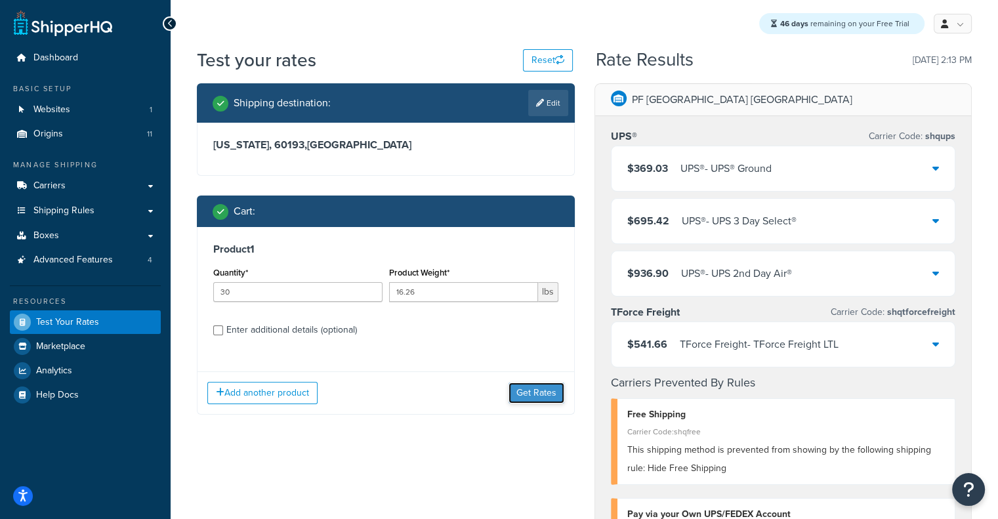
click at [537, 390] on button "Get Rates" at bounding box center [537, 393] width 56 height 21
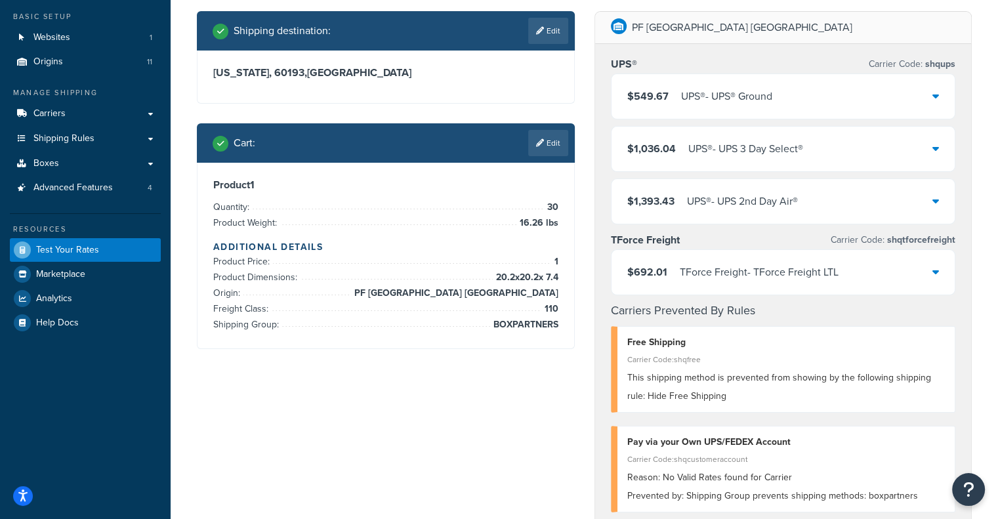
scroll to position [74, 0]
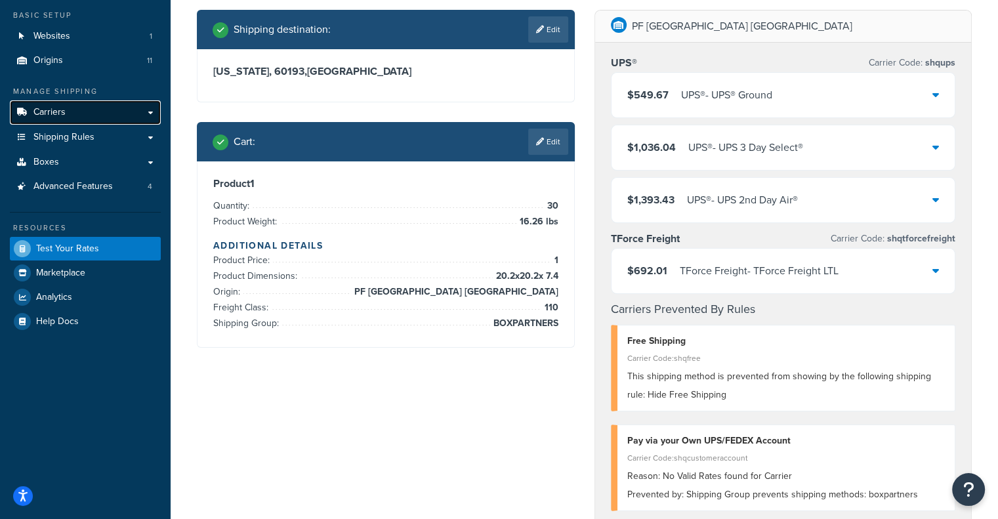
click at [85, 110] on link "Carriers" at bounding box center [85, 112] width 151 height 24
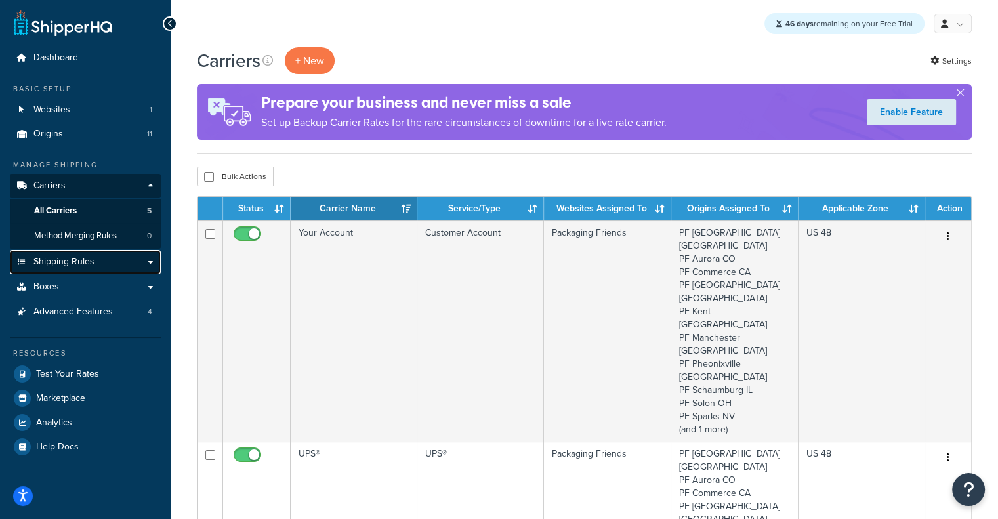
click at [64, 260] on span "Shipping Rules" at bounding box center [63, 262] width 61 height 11
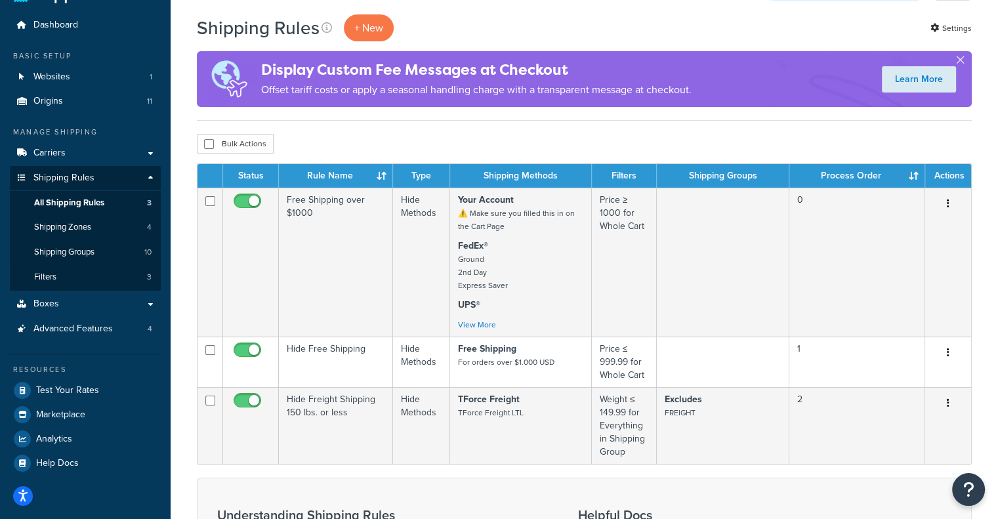
scroll to position [34, 0]
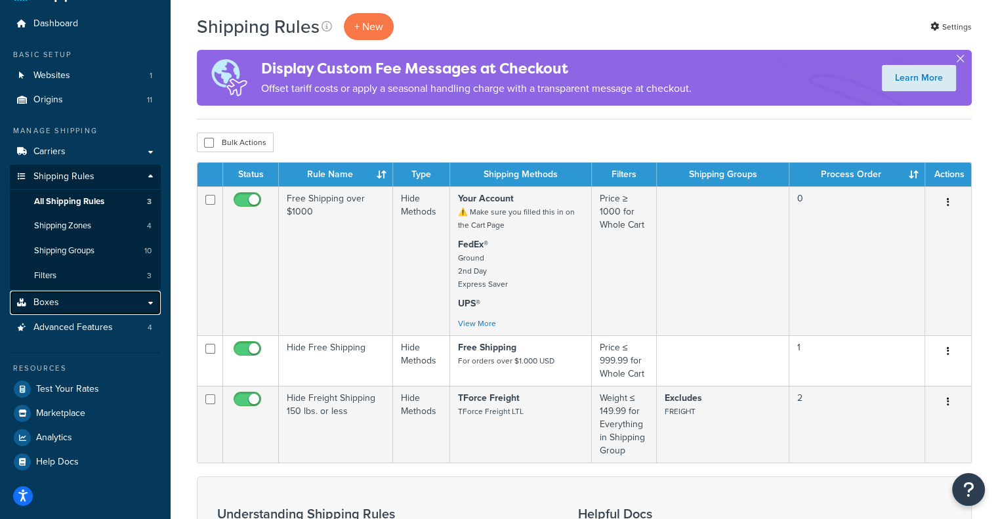
click at [53, 299] on span "Boxes" at bounding box center [46, 302] width 26 height 11
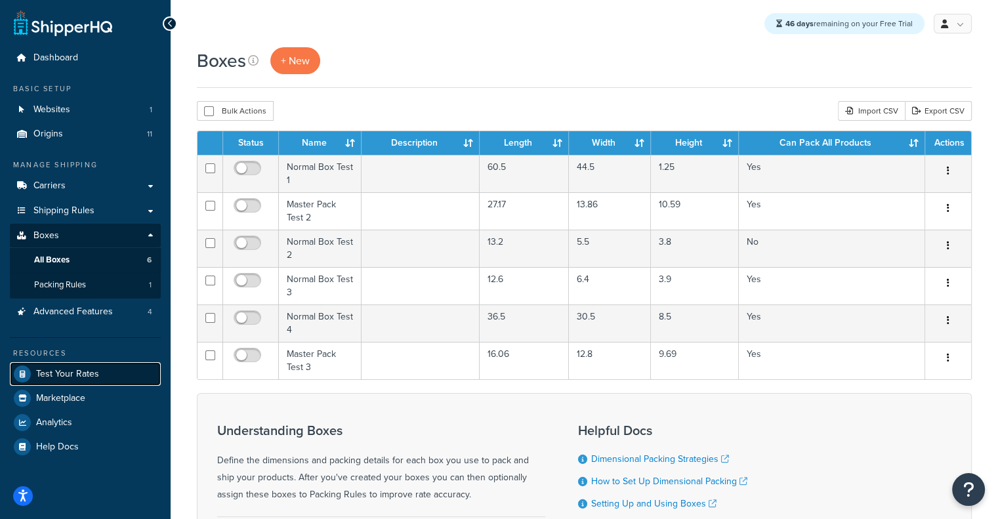
click at [107, 363] on link "Test Your Rates" at bounding box center [85, 374] width 151 height 24
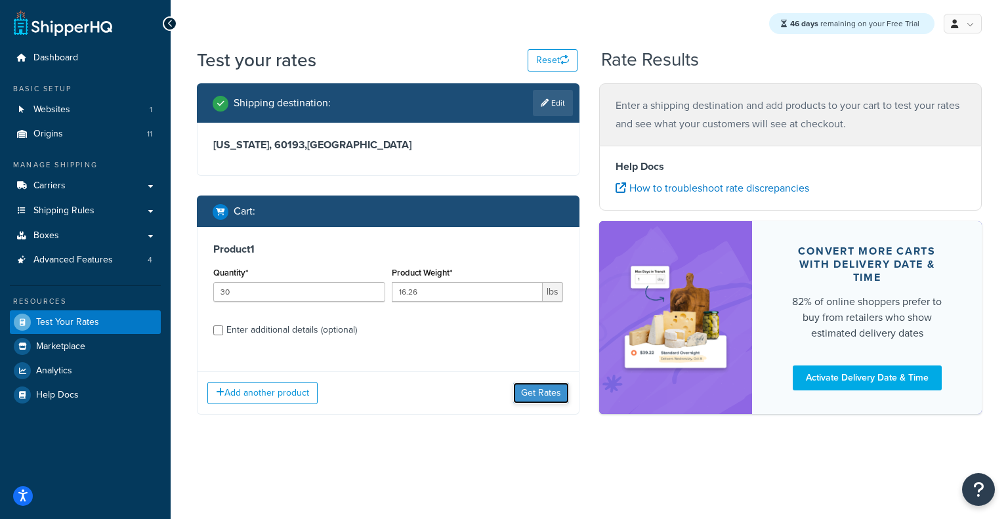
click at [532, 401] on button "Get Rates" at bounding box center [541, 393] width 56 height 21
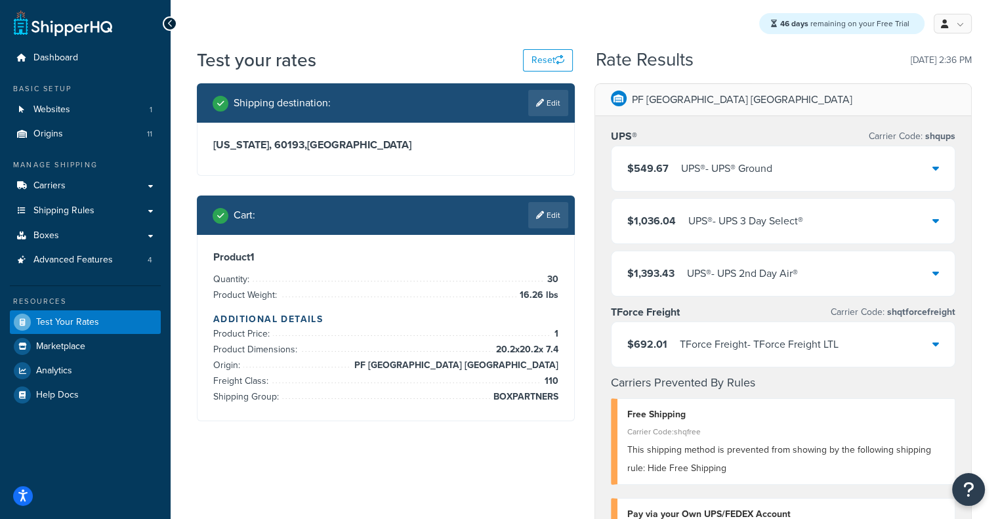
click at [674, 183] on div "$549.67 UPS® - UPS® Ground" at bounding box center [784, 168] width 344 height 45
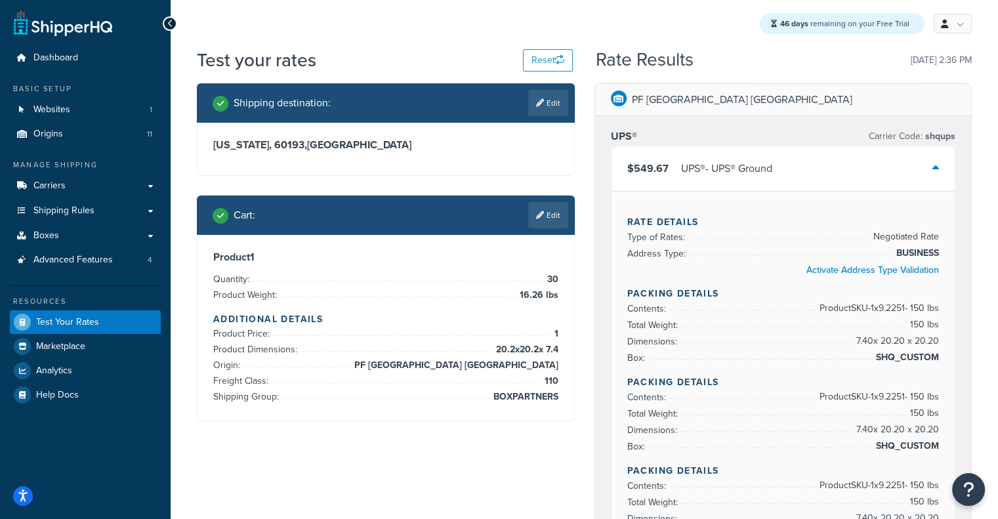
click at [674, 183] on div "$549.67 UPS® - UPS® Ground" at bounding box center [784, 168] width 344 height 45
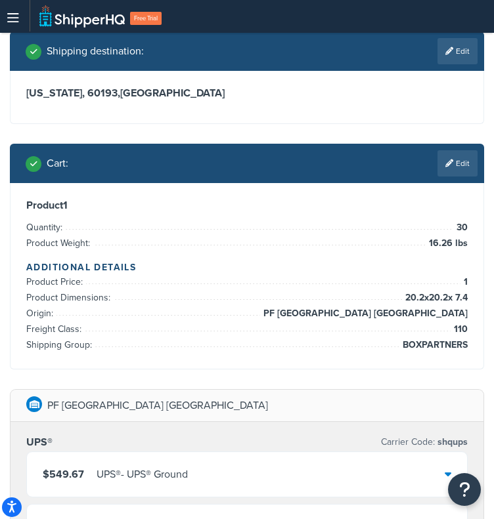
scroll to position [104, 0]
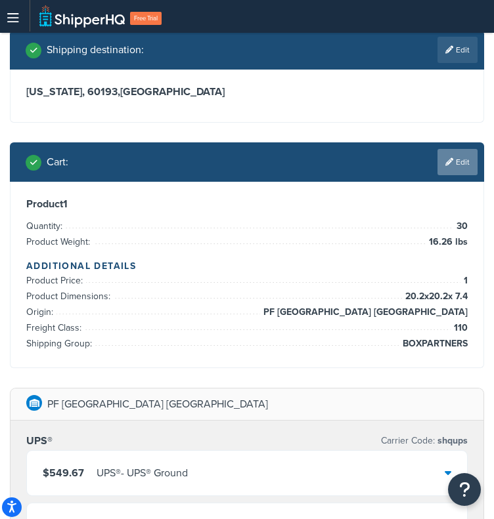
click at [467, 173] on link "Edit" at bounding box center [457, 162] width 40 height 26
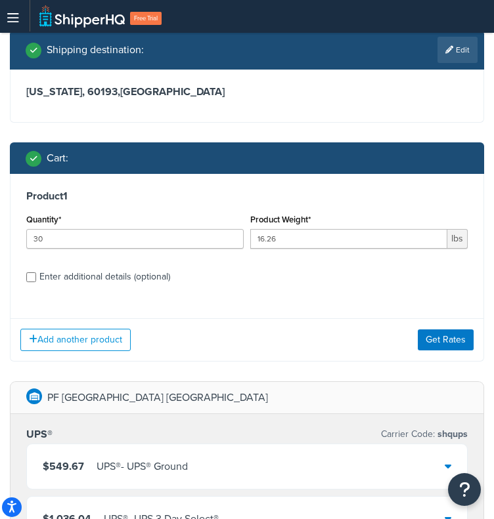
click at [142, 276] on div "Enter additional details (optional)" at bounding box center [104, 277] width 131 height 18
click at [36, 276] on input "Enter additional details (optional)" at bounding box center [31, 277] width 10 height 10
checkbox input "true"
select select "110"
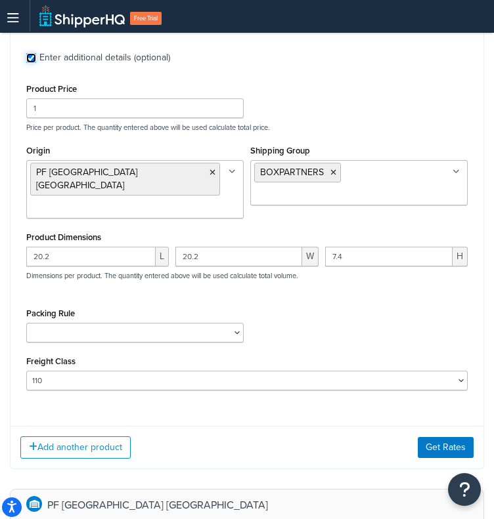
scroll to position [328, 0]
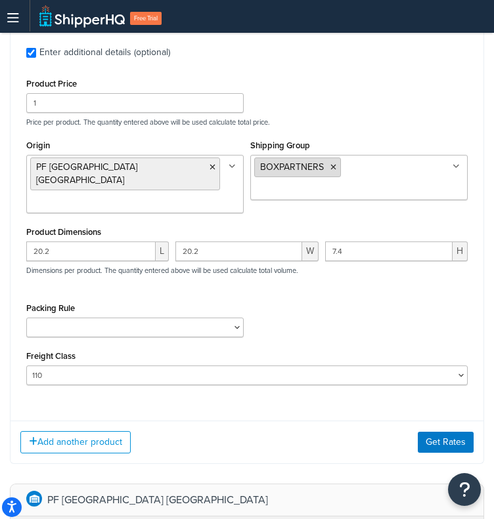
click at [334, 169] on icon at bounding box center [333, 167] width 6 height 8
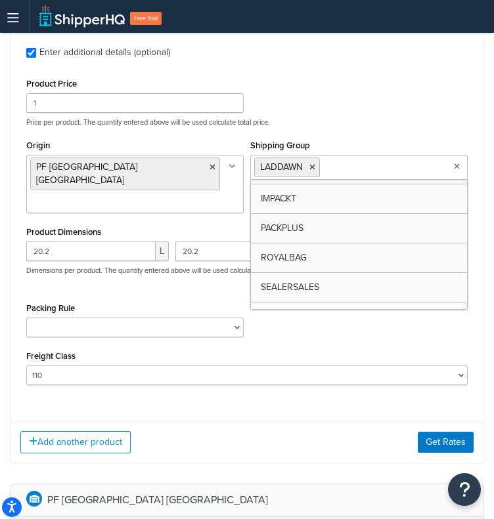
scroll to position [72, 0]
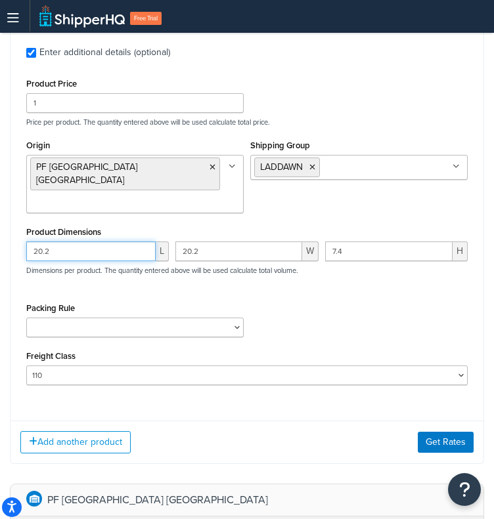
click at [108, 242] on input "20.2" at bounding box center [90, 252] width 129 height 20
paste input "1.7"
type input "21.7"
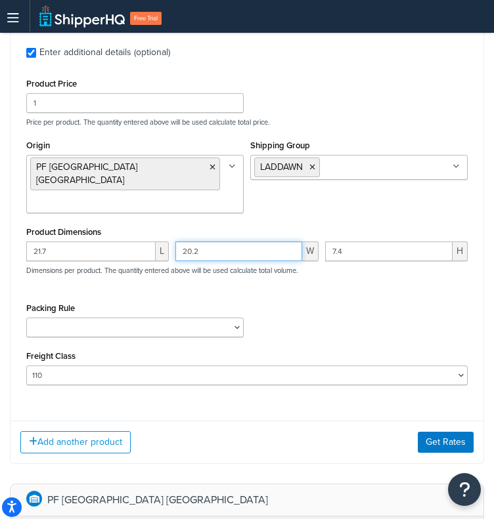
click at [270, 242] on input "20.2" at bounding box center [238, 252] width 126 height 20
paste input "13.7"
type input "13.7"
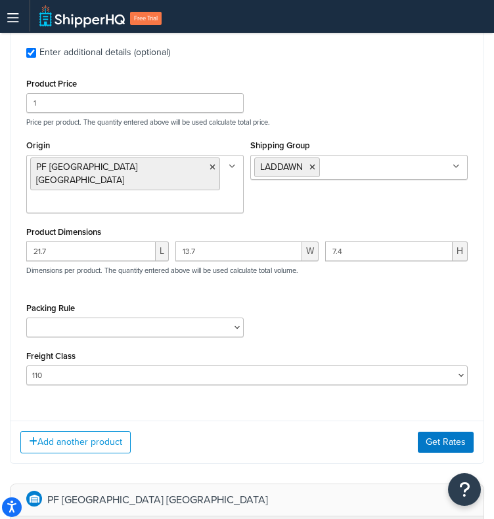
drag, startPoint x: 382, startPoint y: 230, endPoint x: 389, endPoint y: 225, distance: 8.4
click at [389, 242] on div "7.4 H" at bounding box center [396, 257] width 149 height 30
drag, startPoint x: 389, startPoint y: 225, endPoint x: 257, endPoint y: 205, distance: 132.8
click at [257, 223] on div "Product Dimensions 21.7 L 13.7 W 7.4 H Dimensions per product. The quantity ent…" at bounding box center [246, 256] width 441 height 66
paste input "10.7"
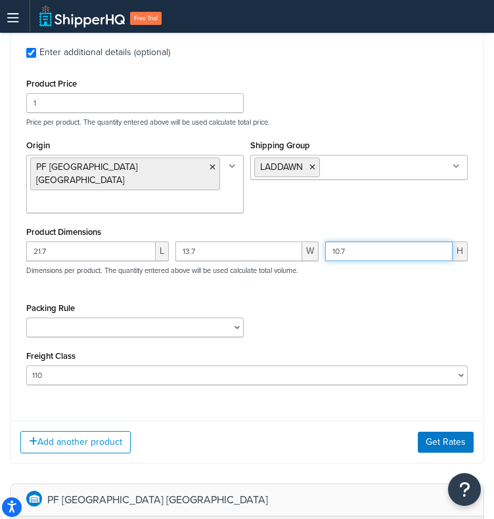
type input "10.7"
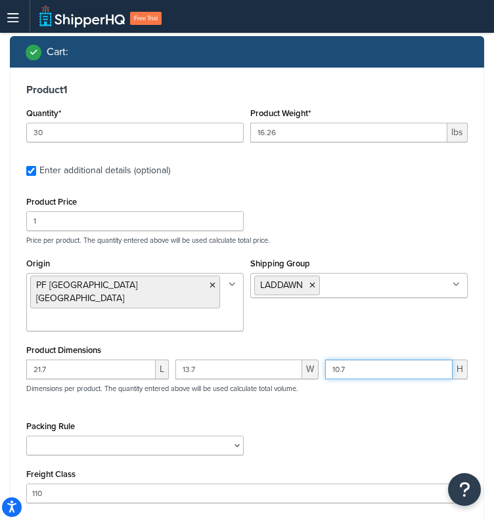
scroll to position [185, 0]
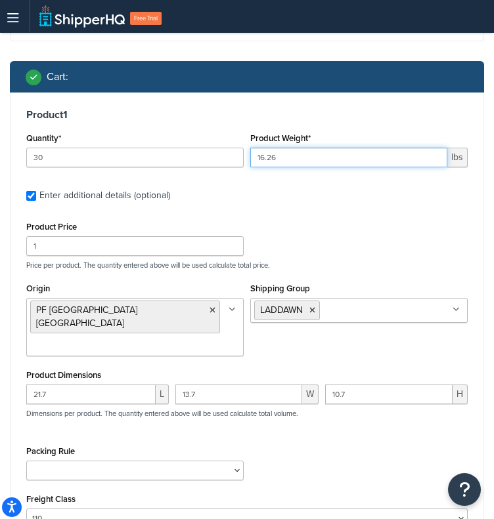
drag, startPoint x: 333, startPoint y: 158, endPoint x: 278, endPoint y: 160, distance: 55.2
click at [278, 160] on input "16.26" at bounding box center [348, 158] width 197 height 20
drag, startPoint x: 278, startPoint y: 160, endPoint x: 185, endPoint y: 152, distance: 93.0
click at [185, 152] on div "Quantity* 30 Product Weight* 16.26 lbs" at bounding box center [247, 153] width 448 height 48
paste input "number"
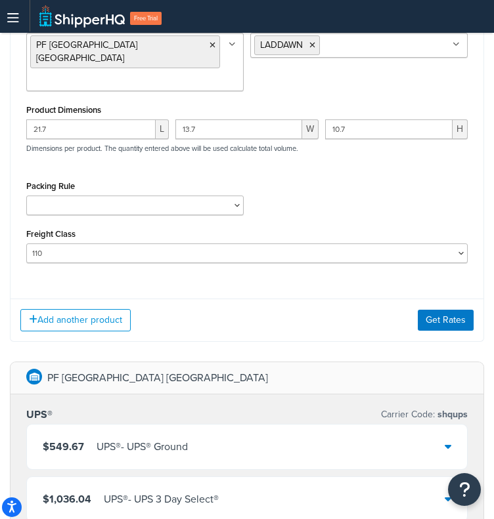
scroll to position [454, 0]
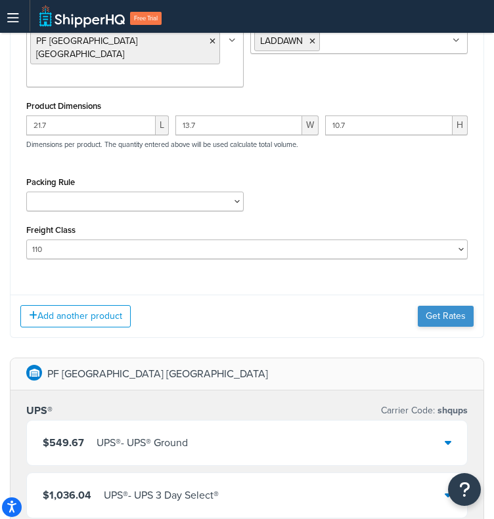
type input "6"
click at [432, 306] on button "Get Rates" at bounding box center [446, 316] width 56 height 21
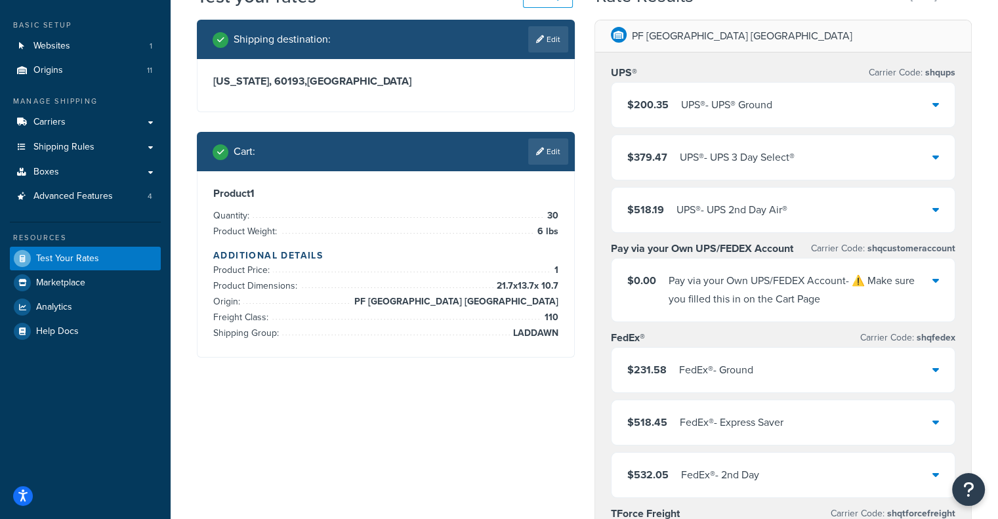
scroll to position [66, 0]
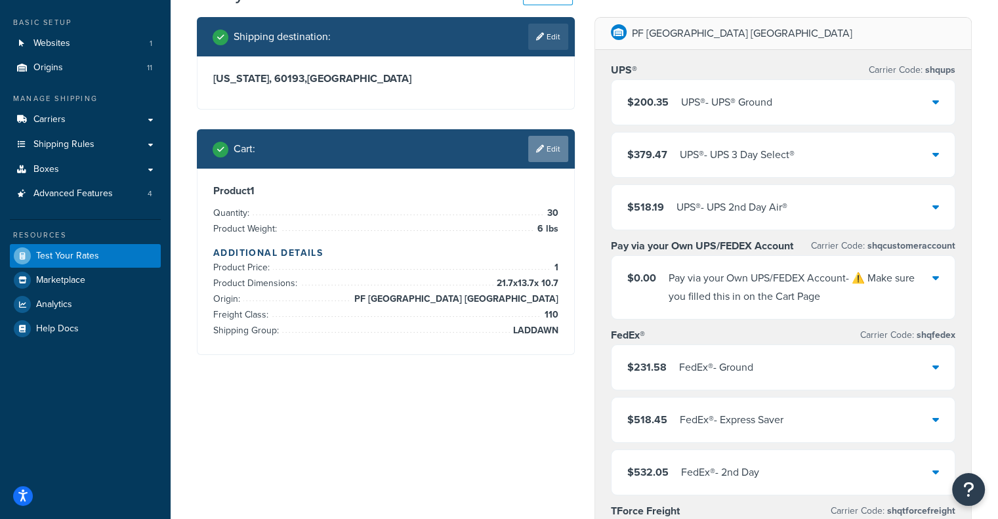
click at [547, 152] on link "Edit" at bounding box center [548, 149] width 40 height 26
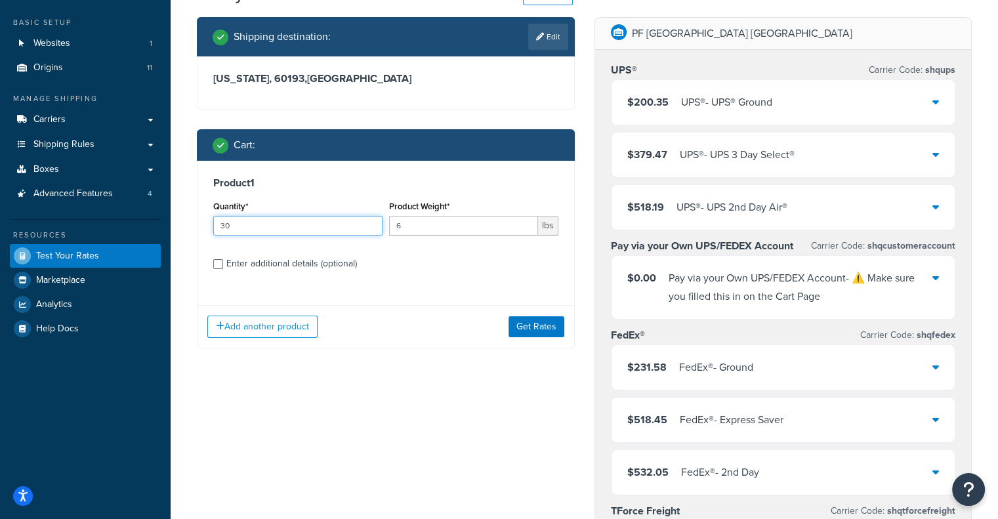
drag, startPoint x: 339, startPoint y: 226, endPoint x: 54, endPoint y: 237, distance: 285.1
click at [54, 237] on div "Dashboard Basic Setup Websites 1 Origins 11 Manage Shipping Carriers Carriers A…" at bounding box center [499, 524] width 998 height 1180
type input "10"
click at [518, 332] on button "Get Rates" at bounding box center [537, 326] width 56 height 21
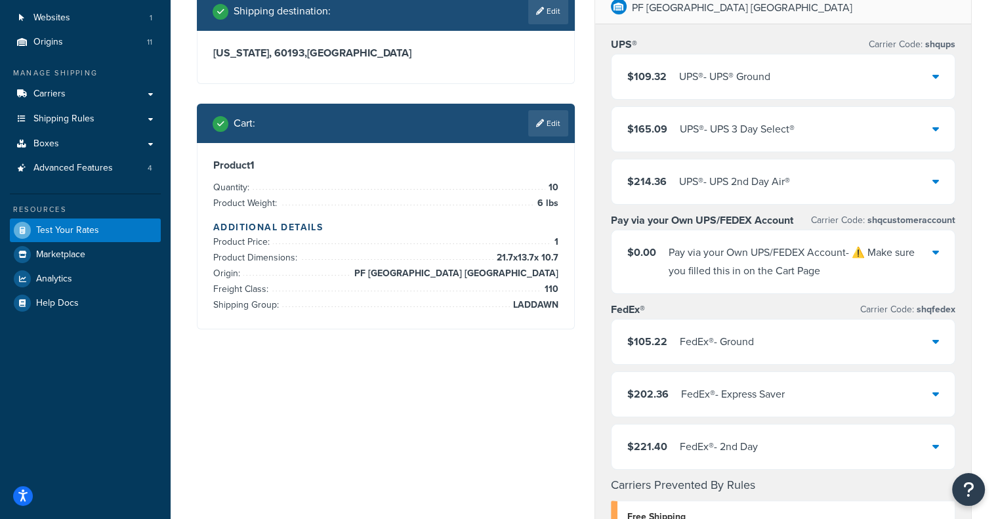
scroll to position [89, 0]
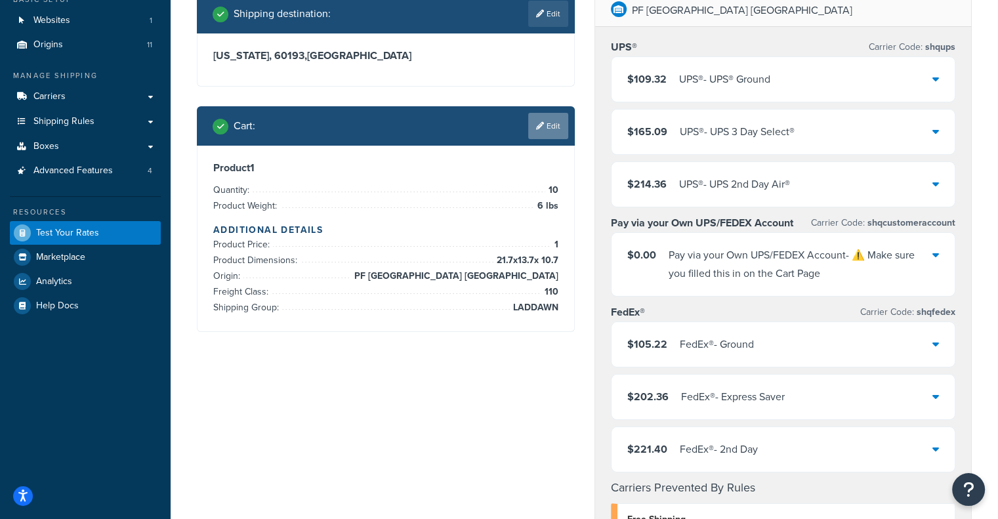
click at [546, 129] on link "Edit" at bounding box center [548, 126] width 40 height 26
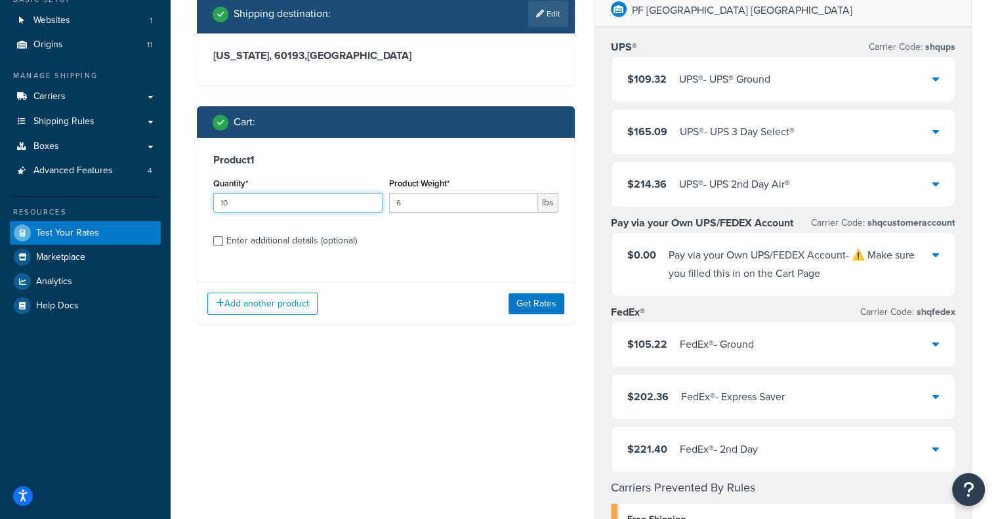
drag, startPoint x: 307, startPoint y: 204, endPoint x: 96, endPoint y: 208, distance: 210.8
click at [96, 208] on div "Dashboard Basic Setup Websites 1 Origins 11 Manage Shipping Carriers Carriers A…" at bounding box center [499, 525] width 998 height 1228
type input "30"
click at [540, 301] on button "Get Rates" at bounding box center [537, 303] width 56 height 21
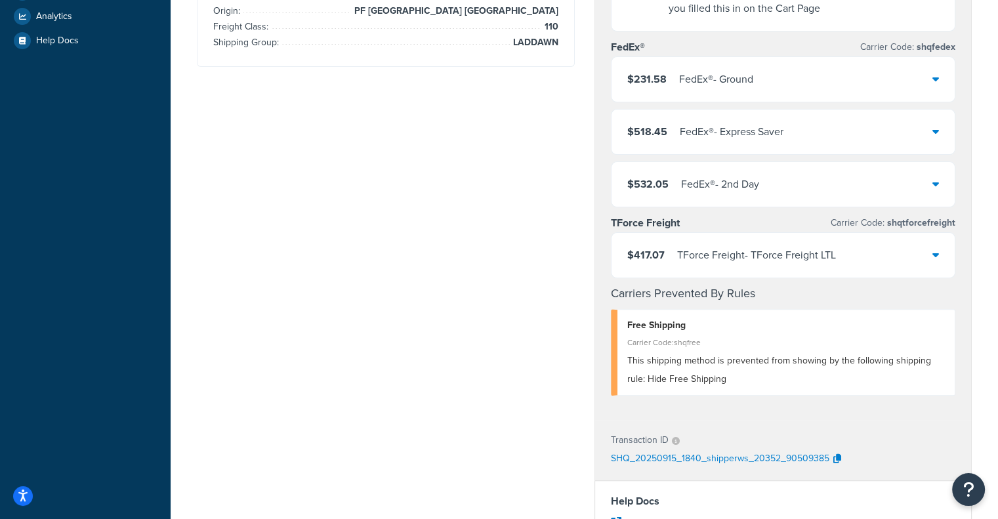
scroll to position [0, 0]
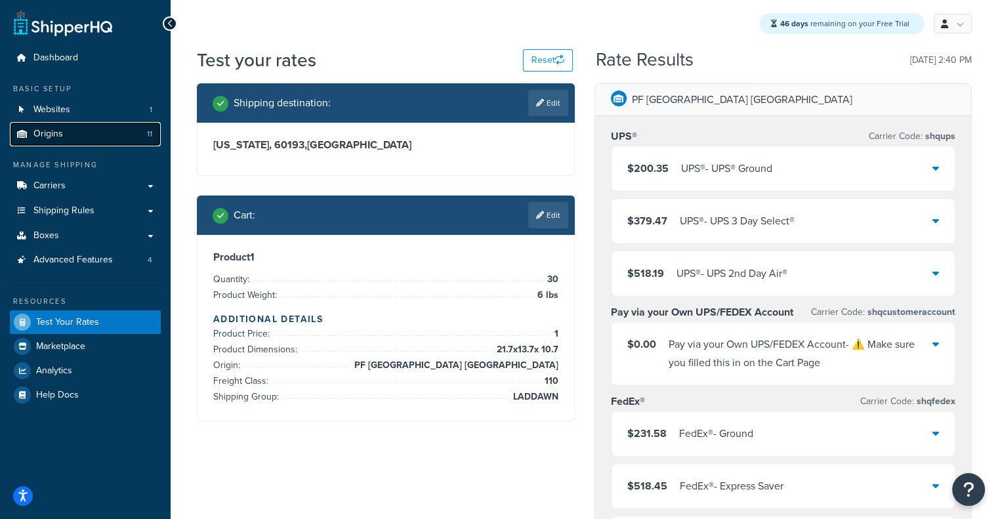
click at [120, 135] on link "Origins 11" at bounding box center [85, 134] width 151 height 24
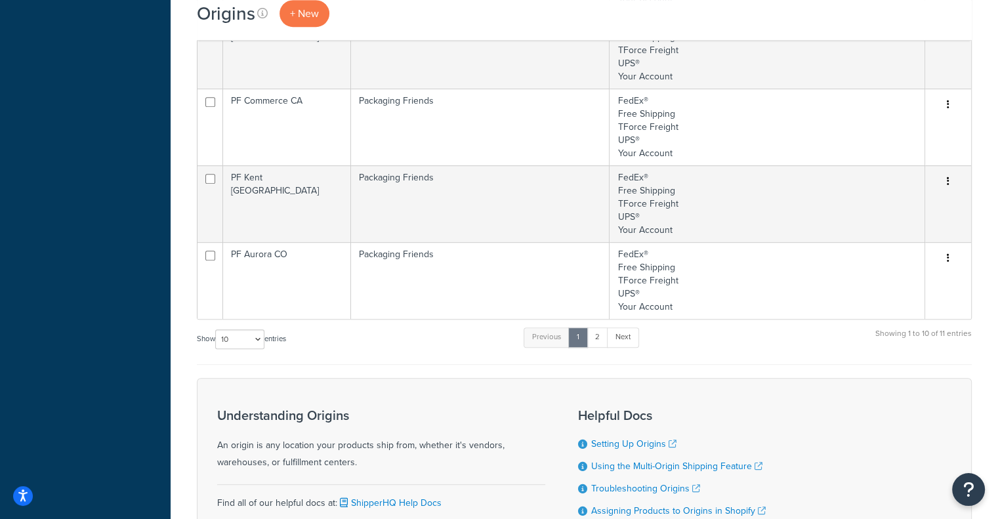
scroll to position [654, 0]
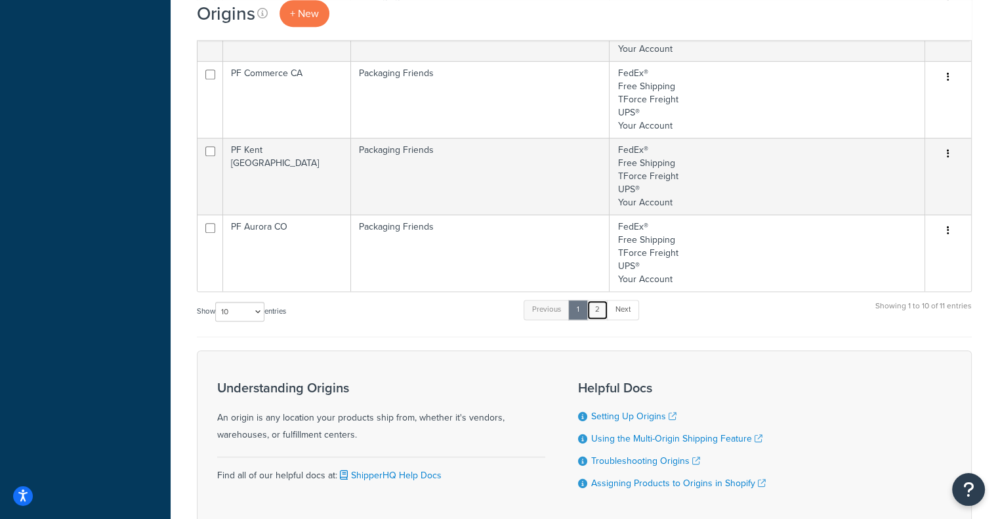
click at [598, 304] on link "2" at bounding box center [598, 310] width 22 height 20
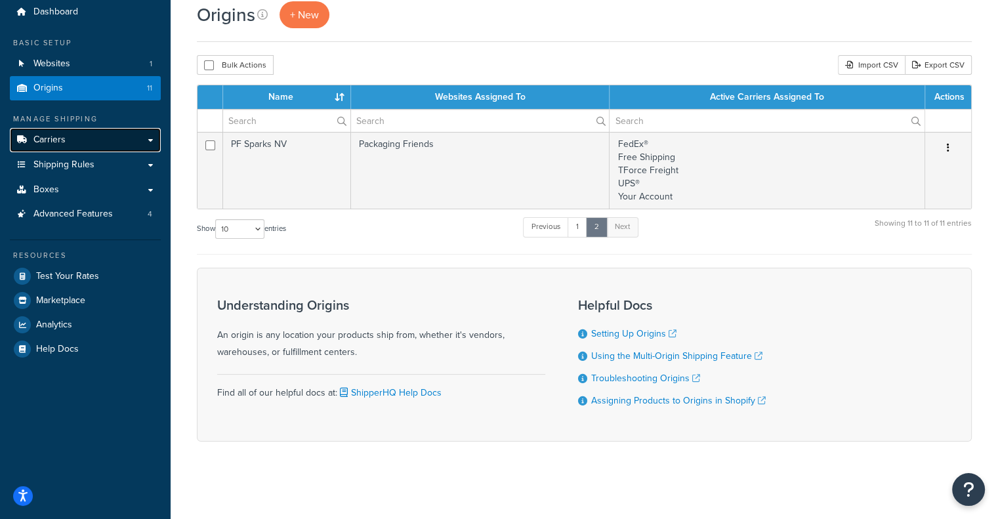
click at [74, 141] on link "Carriers" at bounding box center [85, 140] width 151 height 24
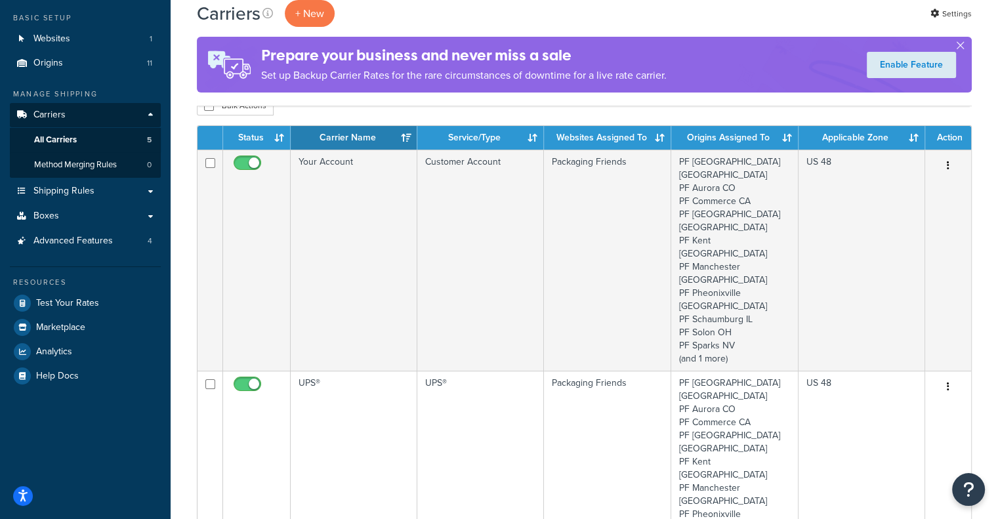
scroll to position [68, 0]
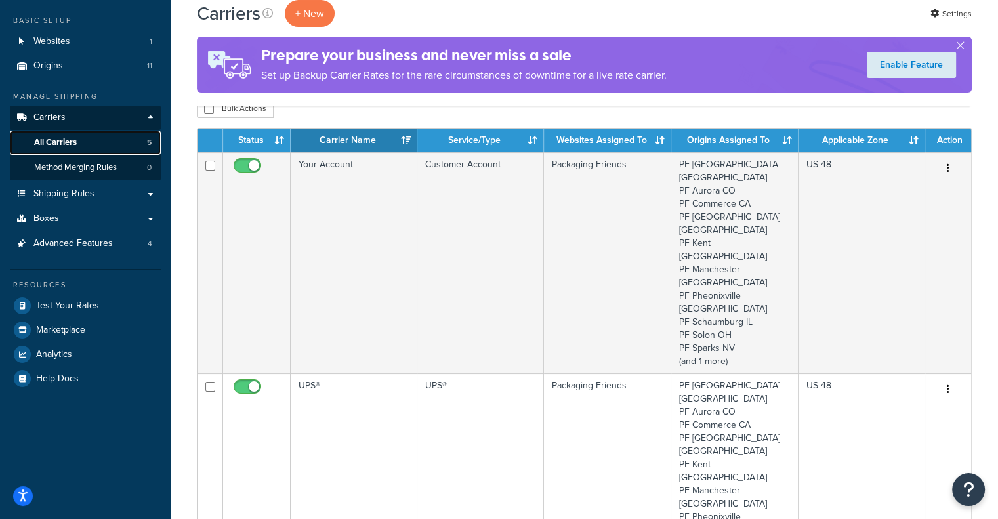
click at [71, 137] on span "All Carriers" at bounding box center [55, 142] width 43 height 11
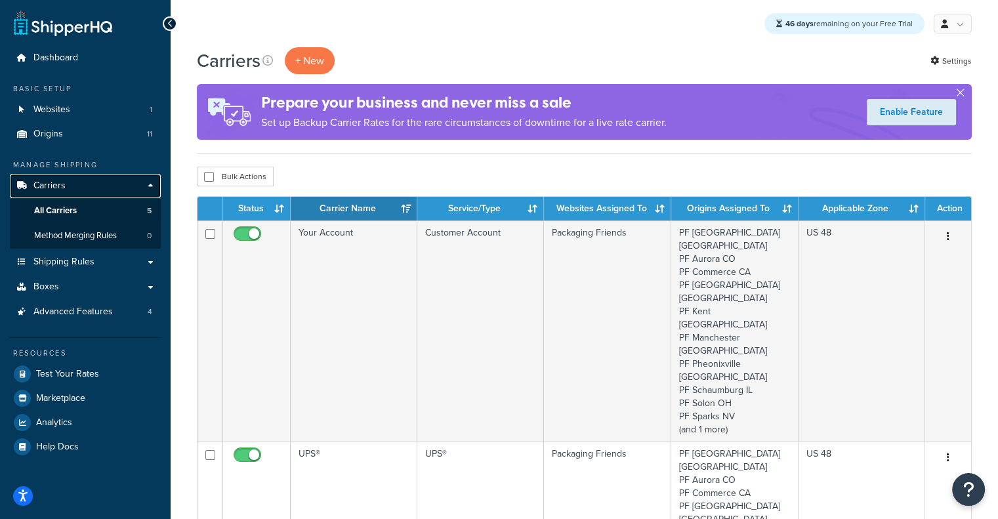
click at [73, 181] on link "Carriers" at bounding box center [85, 186] width 151 height 24
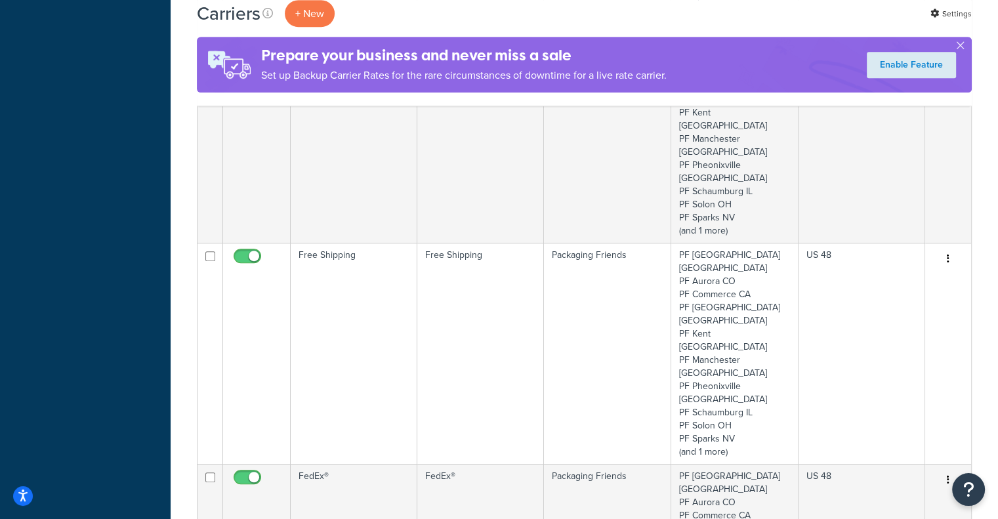
scroll to position [647, 0]
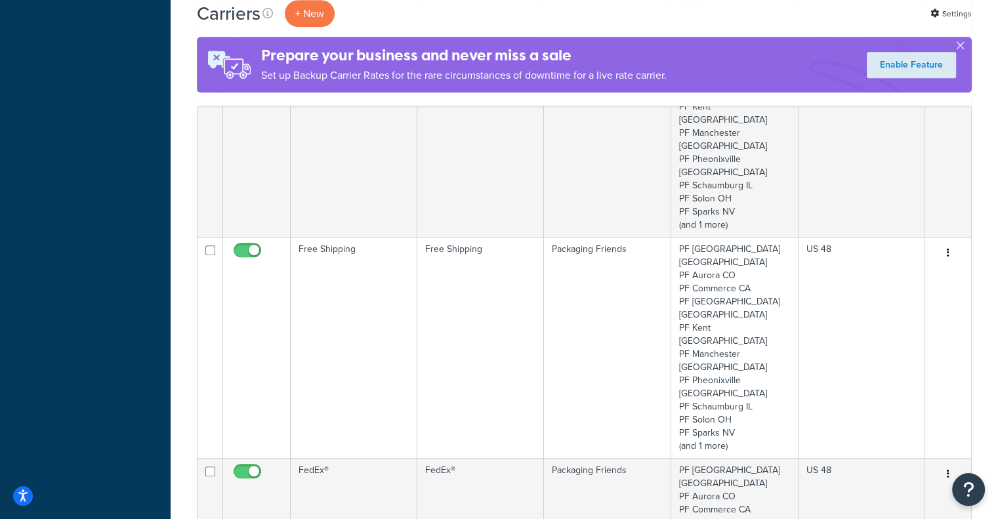
click at [959, 50] on button "button" at bounding box center [960, 48] width 3 height 3
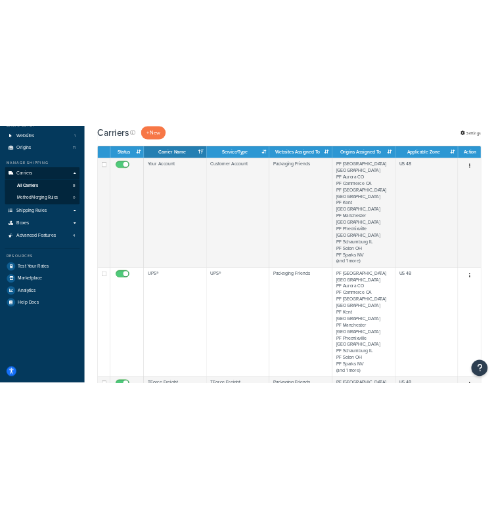
scroll to position [39, 0]
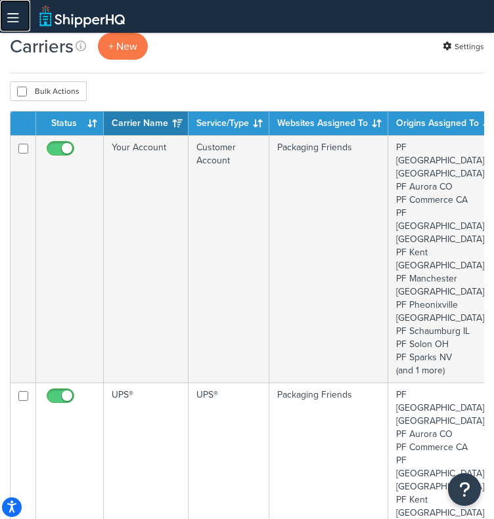
click at [6, 15] on link at bounding box center [15, 16] width 30 height 32
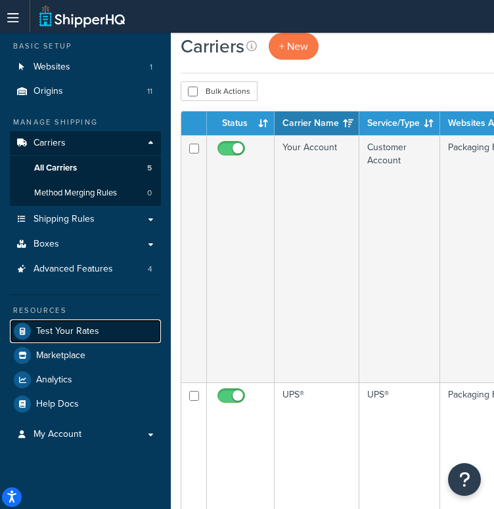
click at [60, 333] on span "Test Your Rates" at bounding box center [67, 331] width 63 height 11
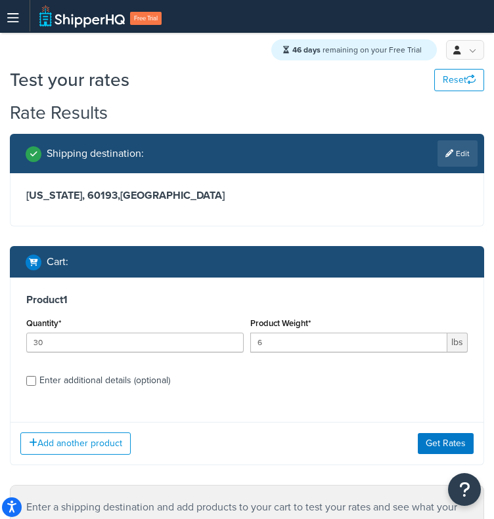
click at [123, 381] on div "Enter additional details (optional)" at bounding box center [104, 381] width 131 height 18
click at [36, 381] on input "Enter additional details (optional)" at bounding box center [31, 381] width 10 height 10
checkbox input "true"
select select "110"
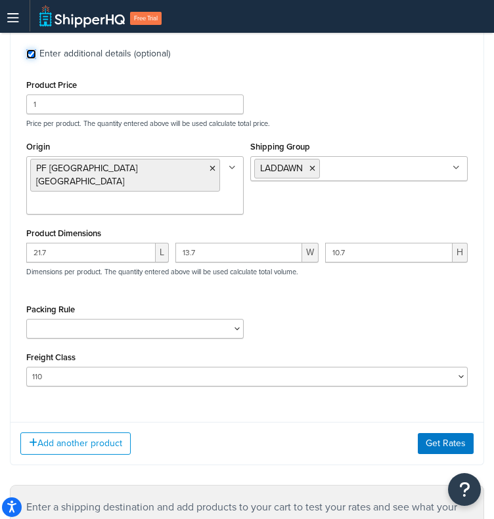
scroll to position [333, 0]
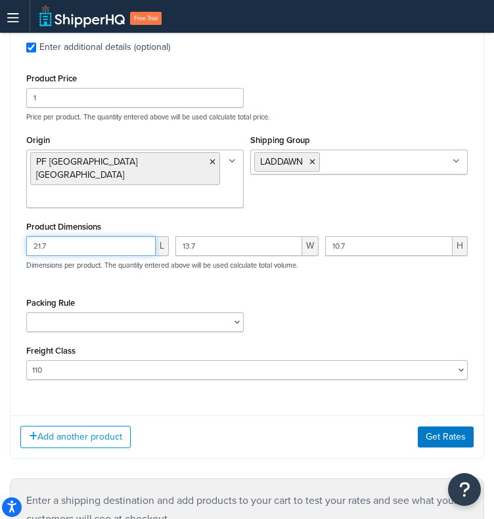
drag, startPoint x: 78, startPoint y: 219, endPoint x: -1, endPoint y: 217, distance: 78.8
click at [0, 217] on html "Accessibility Screen-Reader Guide, Feedback, and Issue Reporting | New window S…" at bounding box center [247, 289] width 494 height 1245
paste input "2"
type input "22.7"
click at [313, 161] on icon at bounding box center [312, 162] width 6 height 8
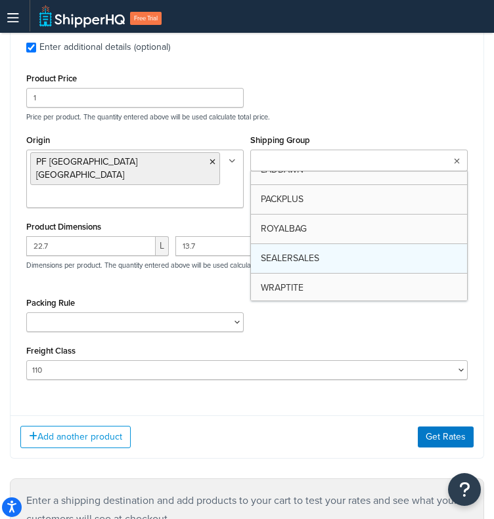
scroll to position [104, 0]
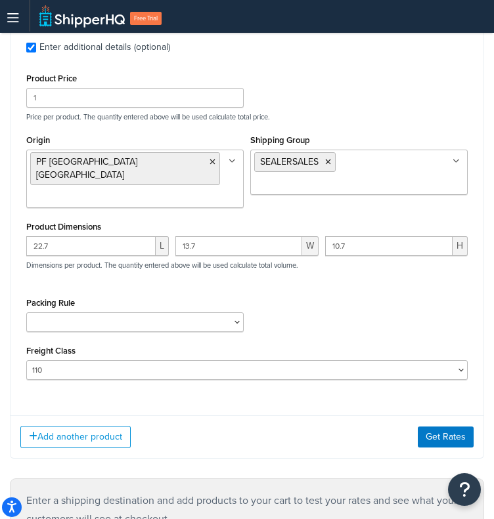
click at [402, 133] on div "Shipping Group SEALERSALES BOXPARTNERS ELKAY FREIGHT IMPACKT LADDAWN PACKPLUS R…" at bounding box center [358, 163] width 217 height 64
click at [225, 236] on input "13.7" at bounding box center [238, 246] width 126 height 20
paste input "0"
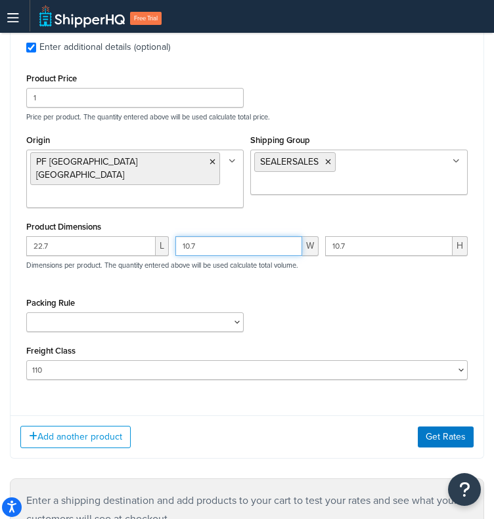
type input "10.7"
drag, startPoint x: 373, startPoint y: 241, endPoint x: 237, endPoint y: 238, distance: 135.9
click at [237, 238] on div "22.7 L 10.7 W 10.7 H Dimensions per product. The quantity entered above will be…" at bounding box center [247, 260] width 448 height 48
paste input "4"
type input "4.7"
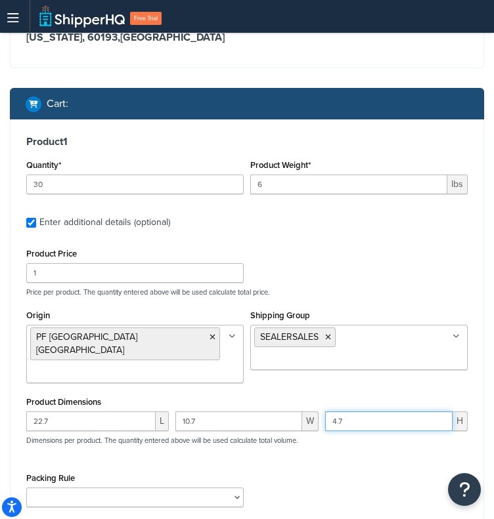
scroll to position [161, 0]
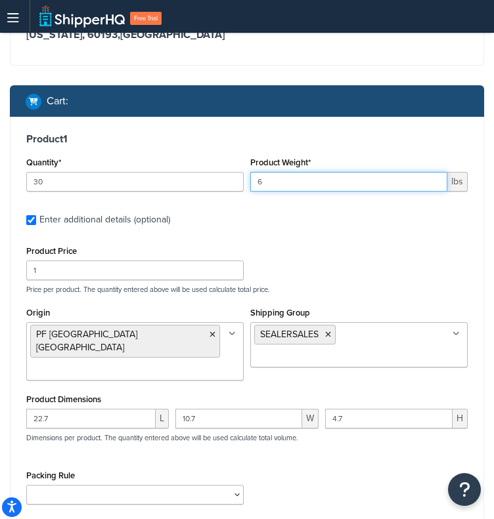
drag, startPoint x: 314, startPoint y: 177, endPoint x: 213, endPoint y: 181, distance: 101.1
click at [213, 181] on div "Quantity* 30 Product Weight* 6 lbs" at bounding box center [247, 178] width 448 height 48
paste input "32"
type input "32"
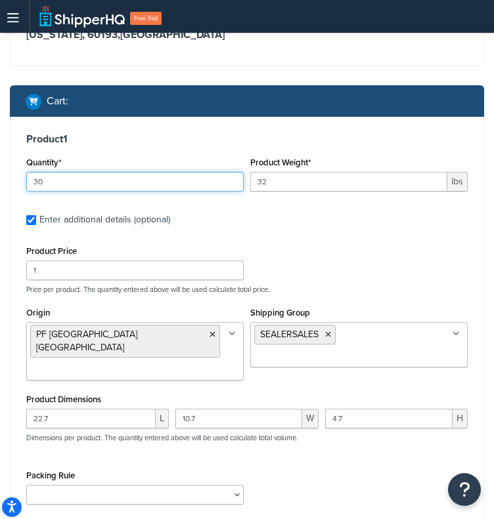
drag, startPoint x: 135, startPoint y: 181, endPoint x: 3, endPoint y: 183, distance: 132.0
click at [3, 183] on div "Shipping destination : Edit [US_STATE], 60193 , [GEOGRAPHIC_DATA] Cart : Produc…" at bounding box center [247, 302] width 494 height 658
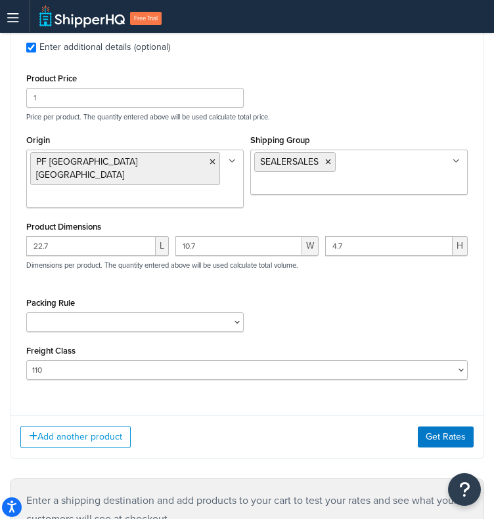
scroll to position [357, 0]
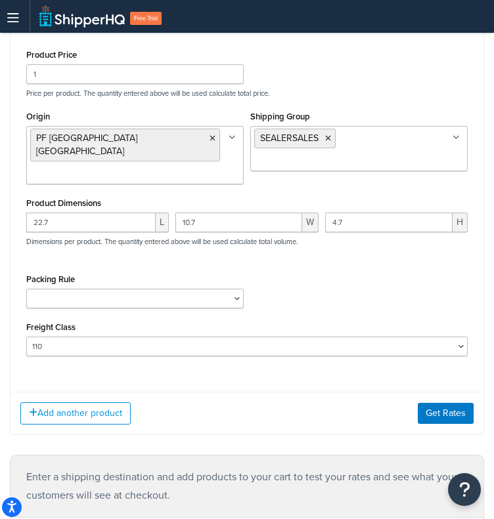
type input "1"
click at [444, 392] on div "Add another product Get Rates" at bounding box center [247, 413] width 473 height 43
click at [445, 403] on button "Get Rates" at bounding box center [446, 413] width 56 height 21
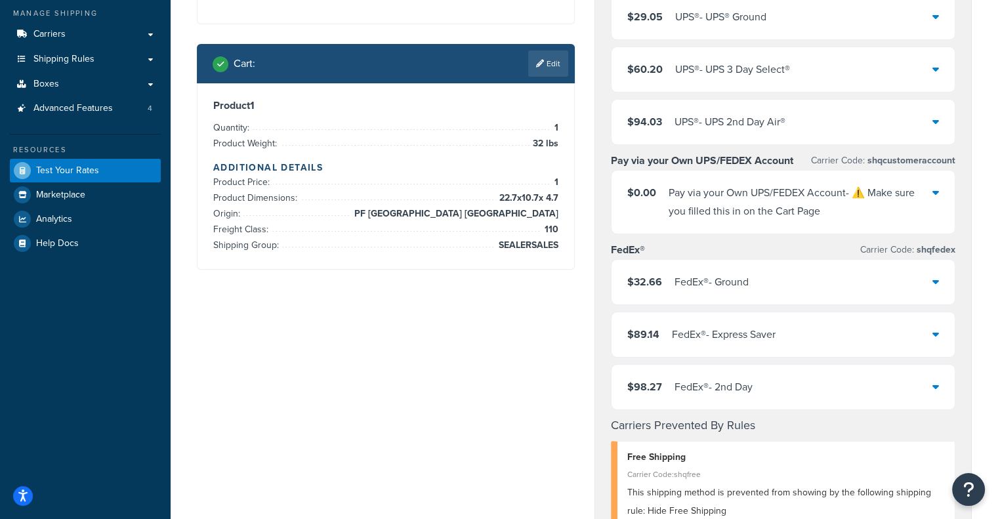
scroll to position [0, 0]
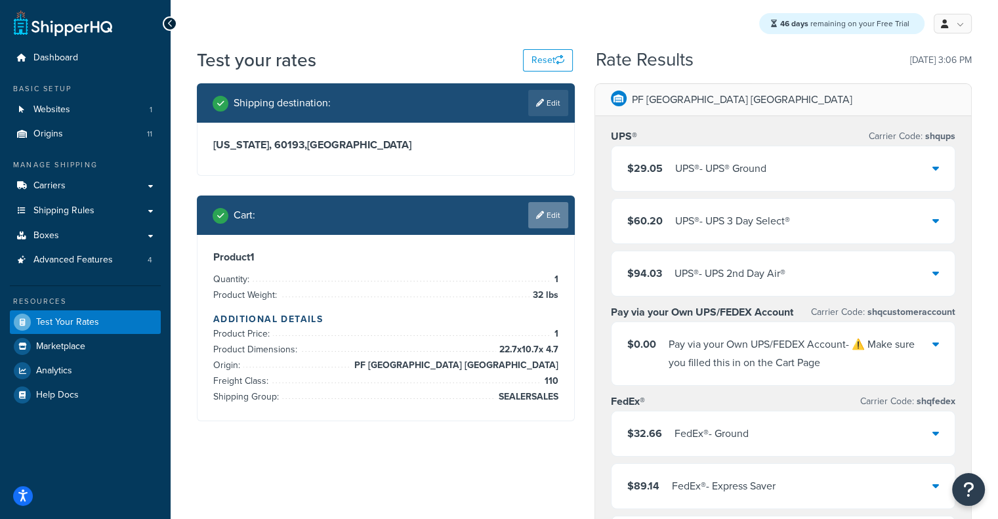
click at [493, 214] on link "Edit" at bounding box center [548, 215] width 40 height 26
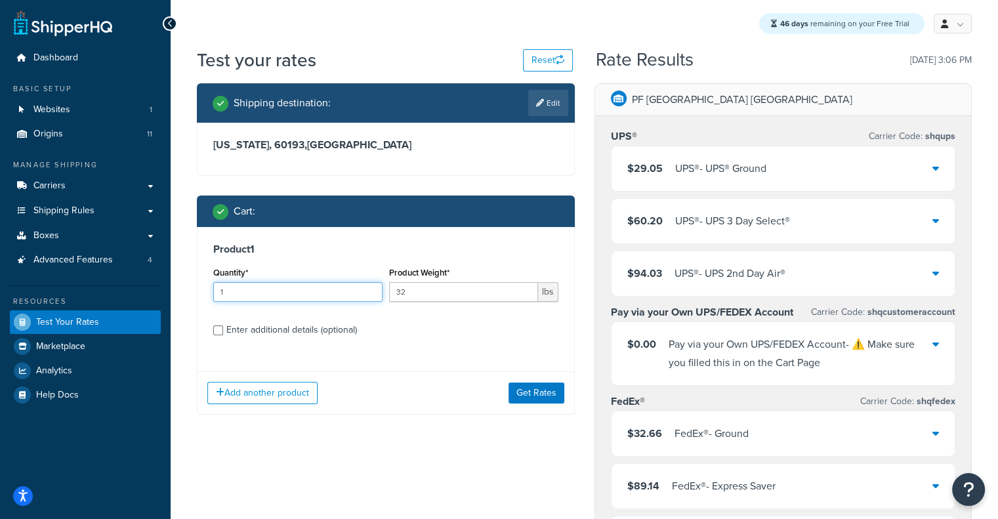
drag, startPoint x: 296, startPoint y: 290, endPoint x: 0, endPoint y: 338, distance: 300.0
type input "6"
click at [493, 393] on button "Get Rates" at bounding box center [537, 393] width 56 height 21
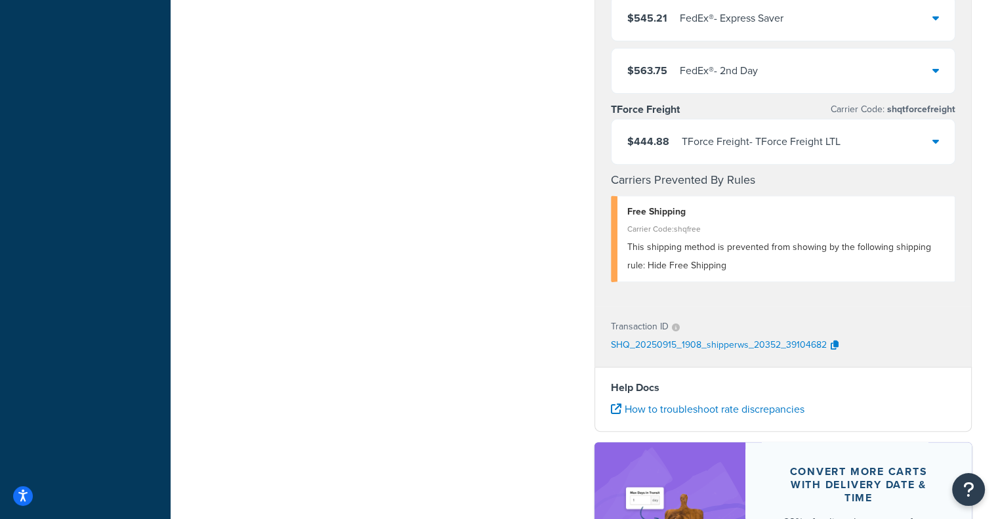
scroll to position [467, 0]
click at [493, 165] on div "$444.88 TForce Freight - TForce Freight LTL" at bounding box center [784, 142] width 344 height 45
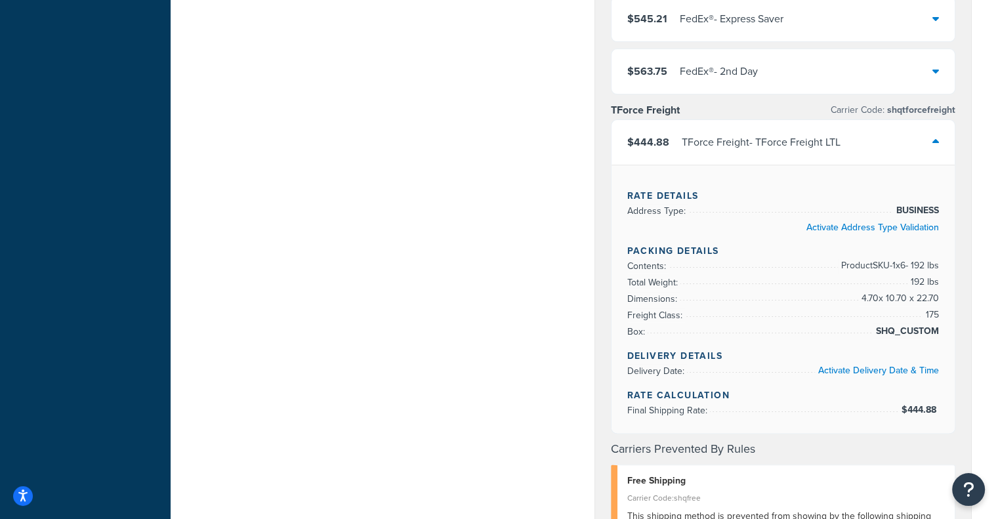
click at [493, 165] on div "$444.88 TForce Freight - TForce Freight LTL" at bounding box center [784, 142] width 344 height 45
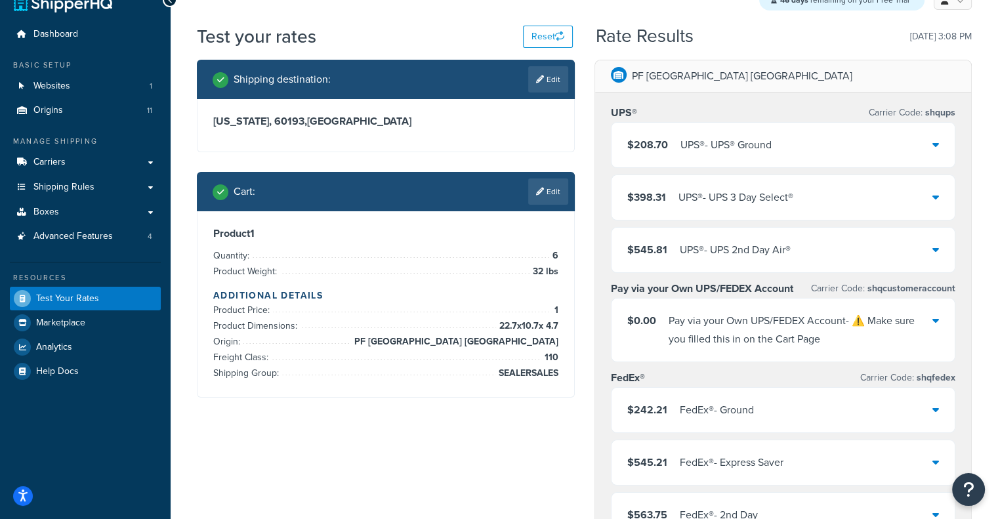
scroll to position [24, 0]
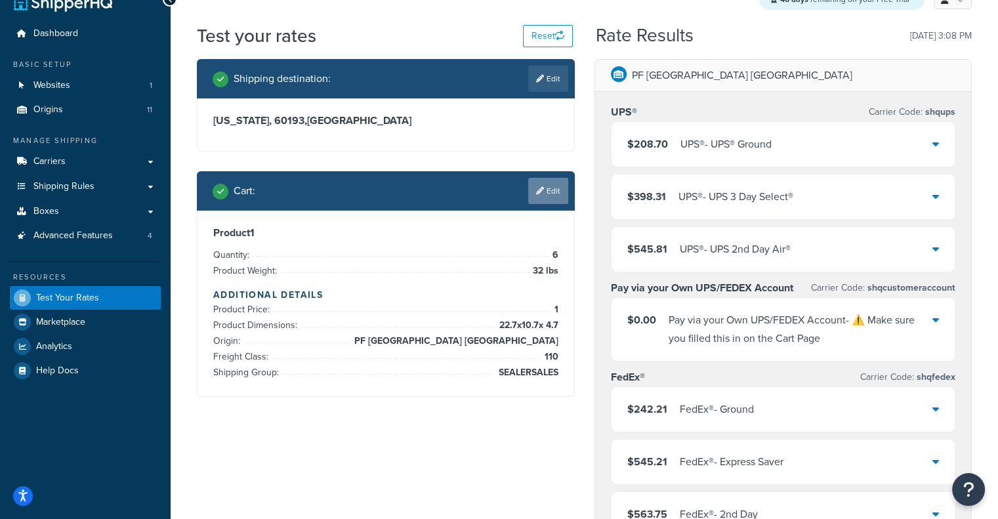
click at [493, 196] on link "Edit" at bounding box center [548, 191] width 40 height 26
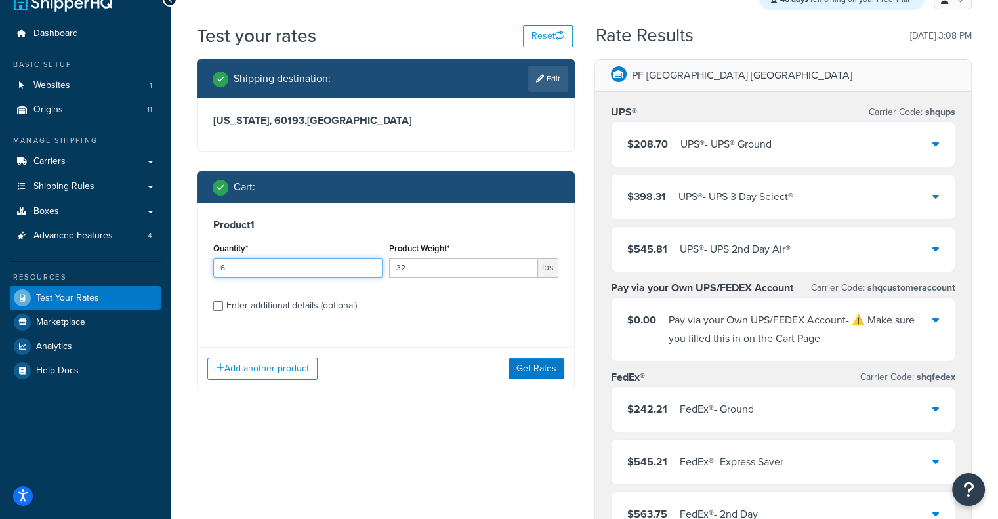
drag, startPoint x: 264, startPoint y: 267, endPoint x: 168, endPoint y: 271, distance: 95.9
type input "4"
click at [493, 372] on button "Get Rates" at bounding box center [537, 368] width 56 height 21
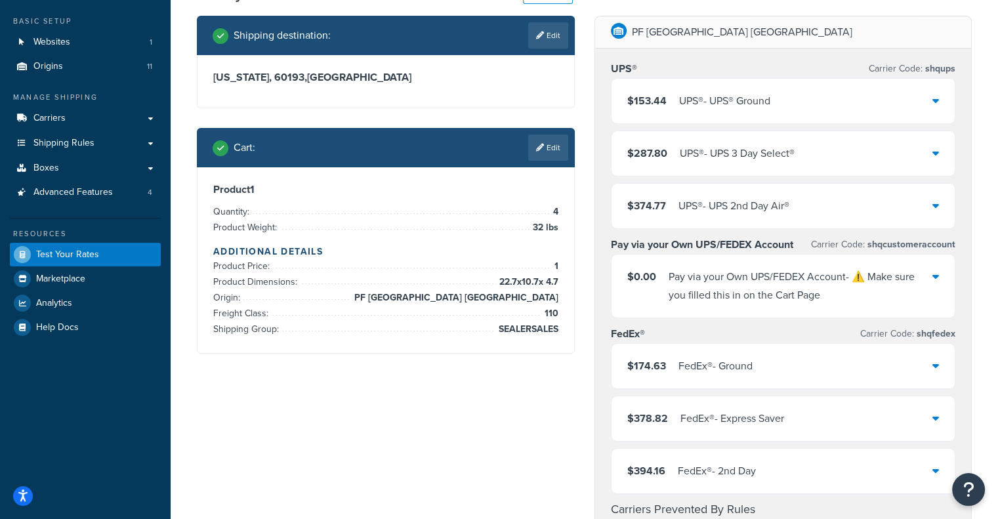
scroll to position [71, 0]
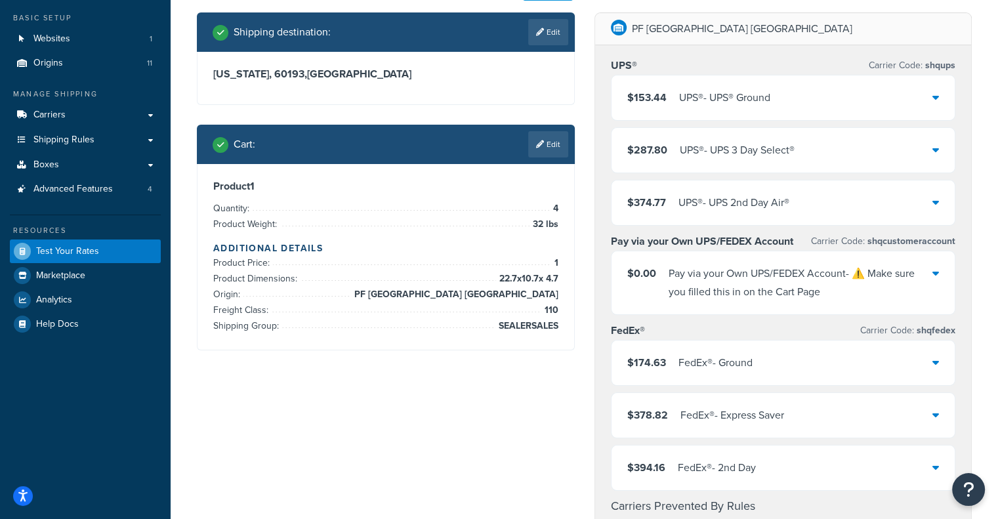
click at [493, 112] on div "$153.44 UPS® - UPS® Ground" at bounding box center [784, 97] width 344 height 45
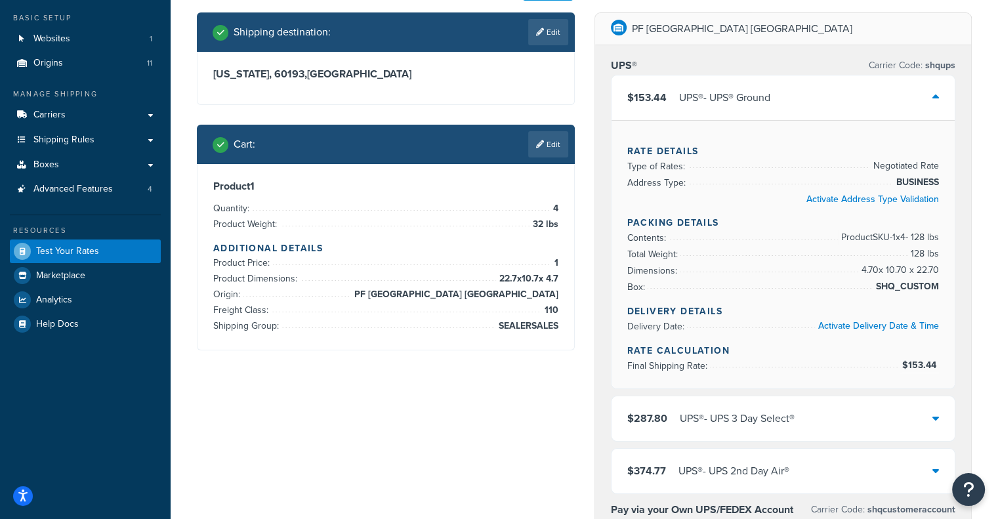
click at [493, 112] on div "$153.44 UPS® - UPS® Ground" at bounding box center [784, 97] width 344 height 45
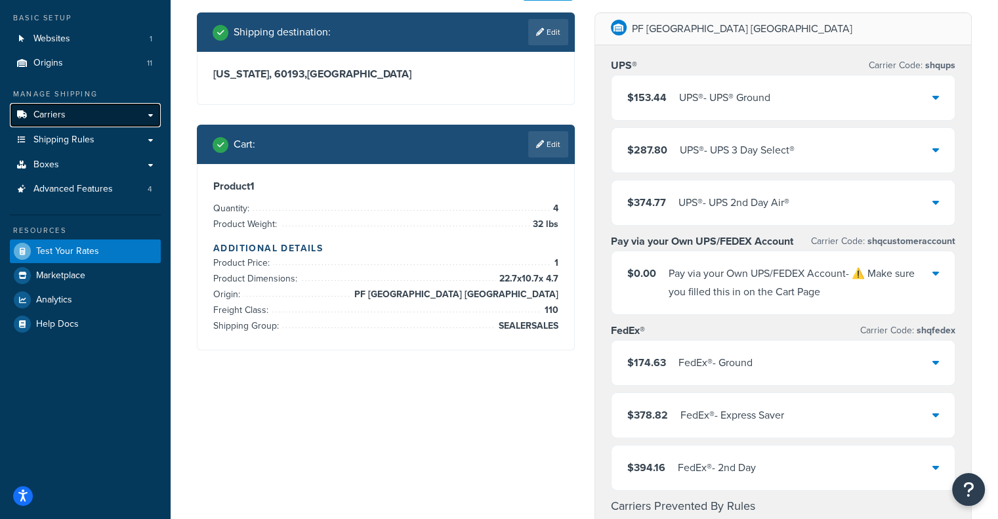
click at [84, 113] on link "Carriers" at bounding box center [85, 115] width 151 height 24
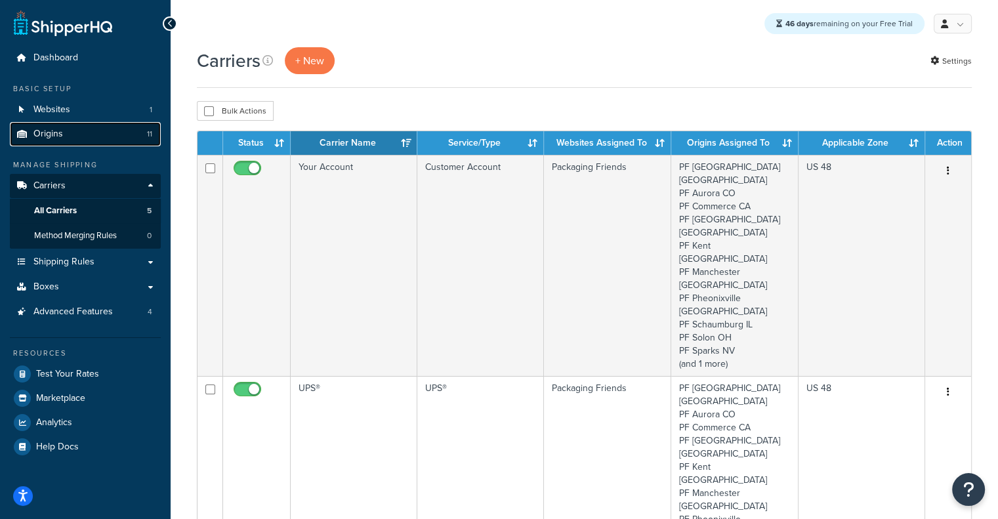
click at [87, 141] on link "Origins 11" at bounding box center [85, 134] width 151 height 24
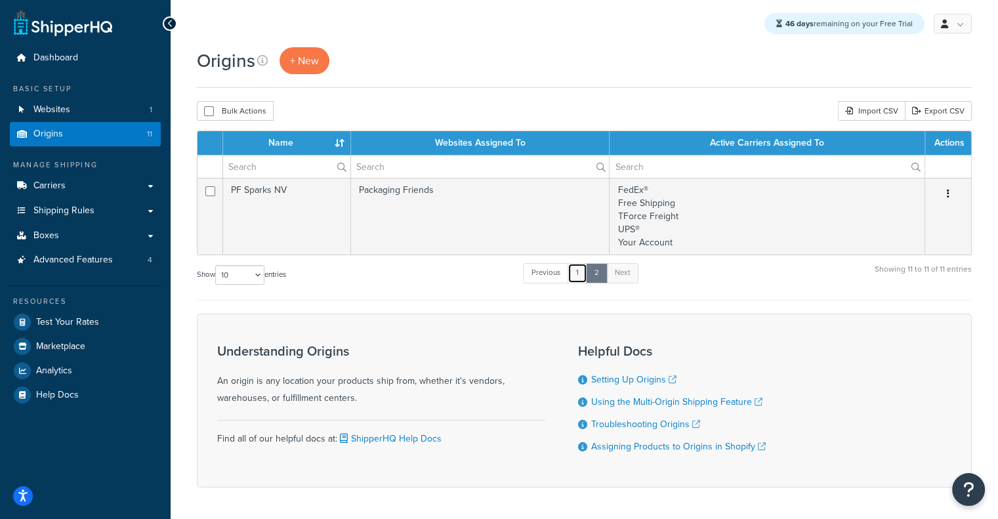
click at [575, 274] on link "1" at bounding box center [578, 273] width 20 height 20
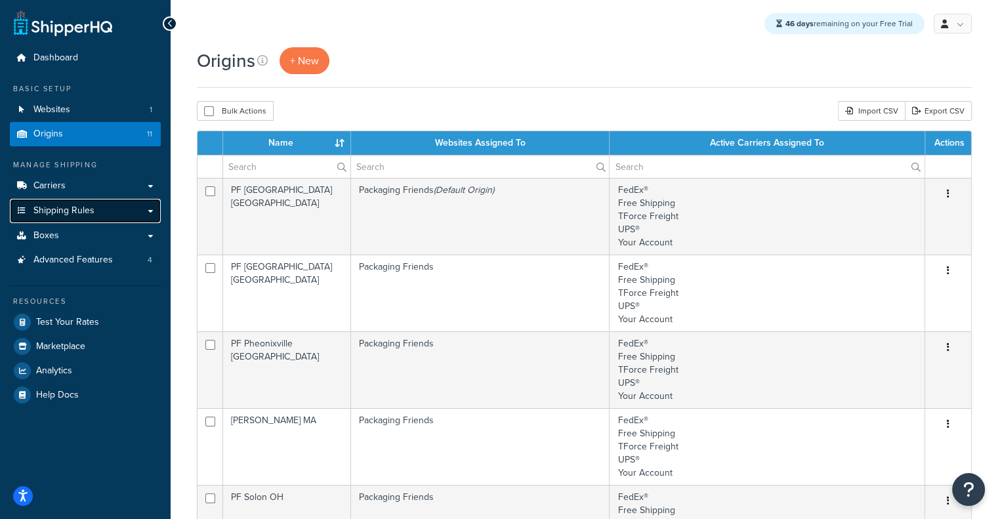
click at [54, 209] on span "Shipping Rules" at bounding box center [63, 210] width 61 height 11
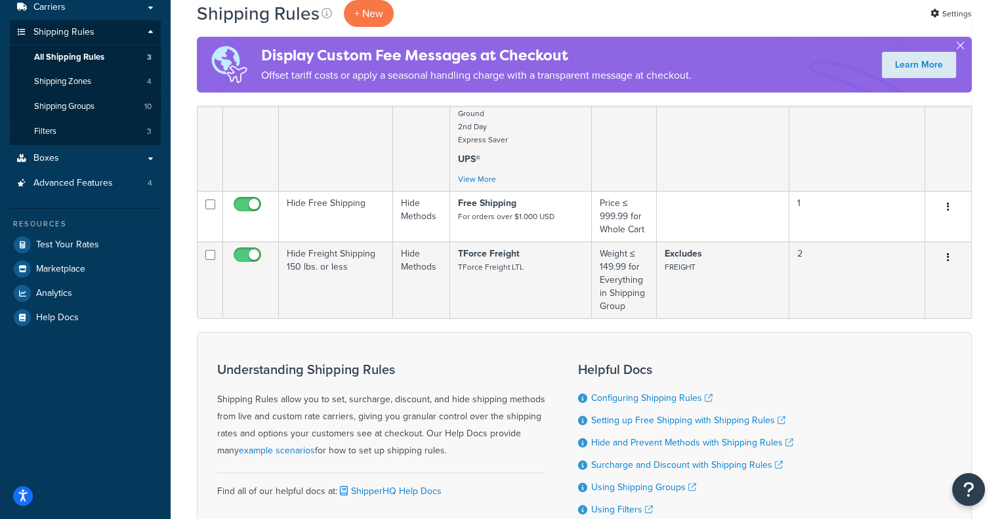
scroll to position [179, 0]
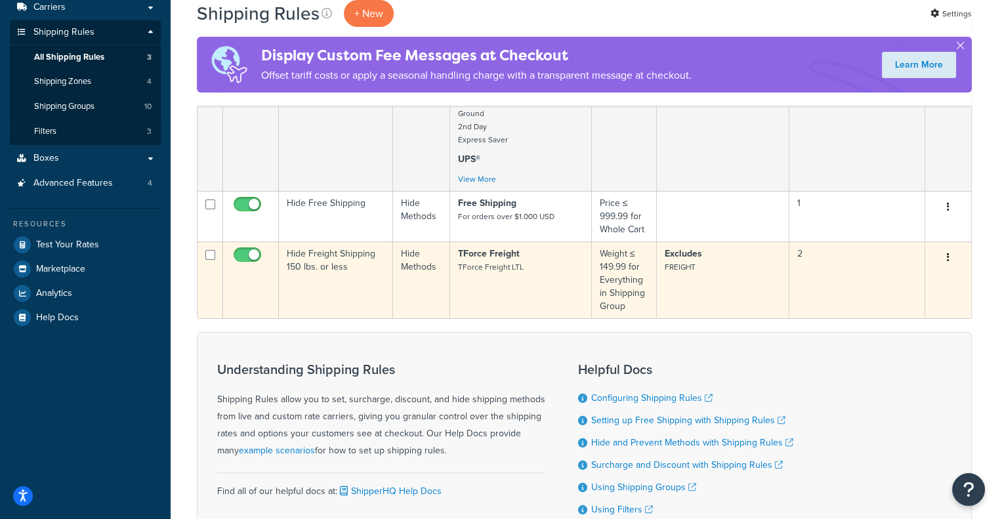
click at [947, 261] on icon "button" at bounding box center [948, 257] width 3 height 9
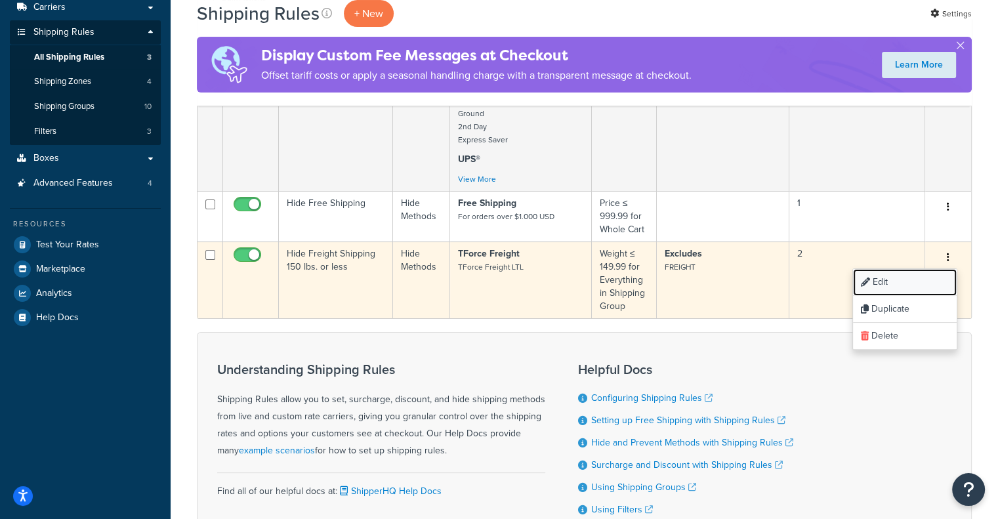
click at [872, 284] on link "Edit" at bounding box center [905, 282] width 104 height 27
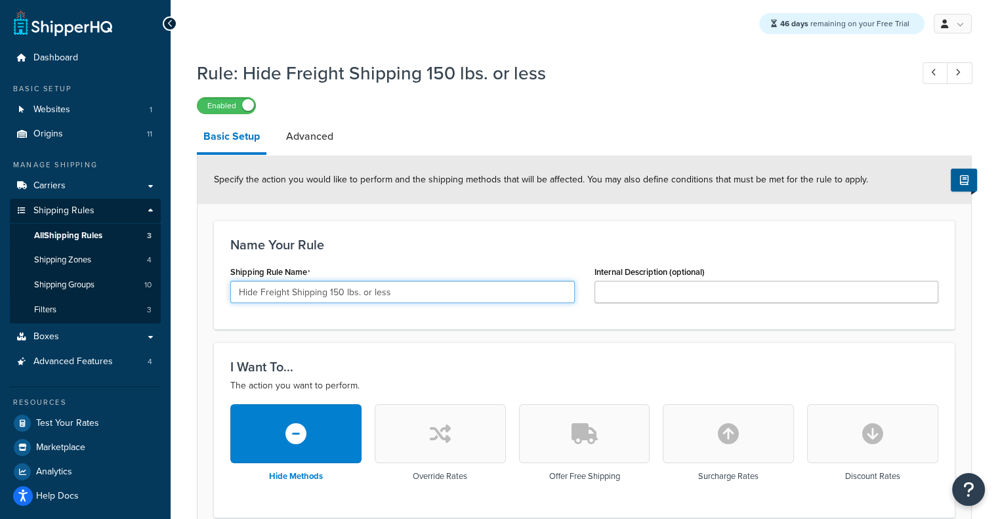
drag, startPoint x: 405, startPoint y: 291, endPoint x: 361, endPoint y: 293, distance: 44.0
click at [361, 293] on input "Hide Freight Shipping 150 lbs. or less" at bounding box center [402, 292] width 345 height 22
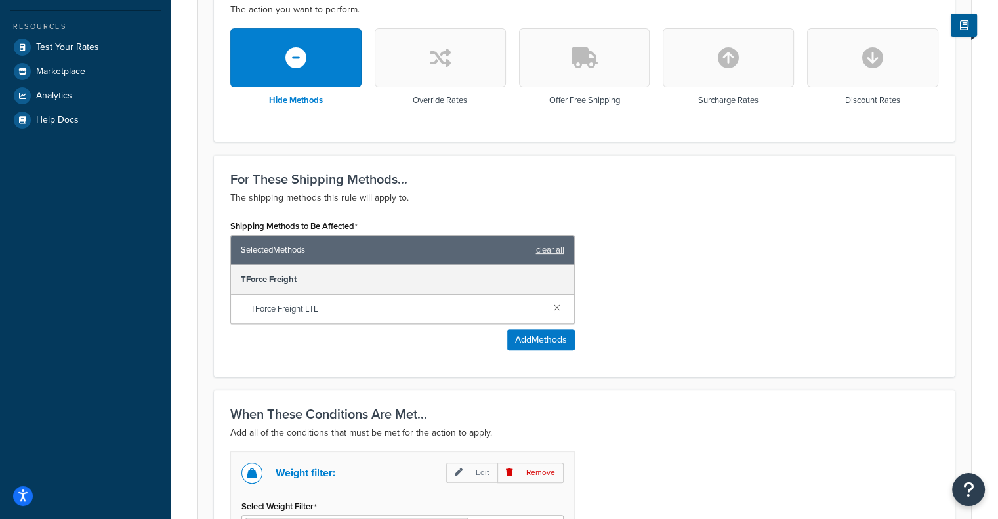
scroll to position [698, 0]
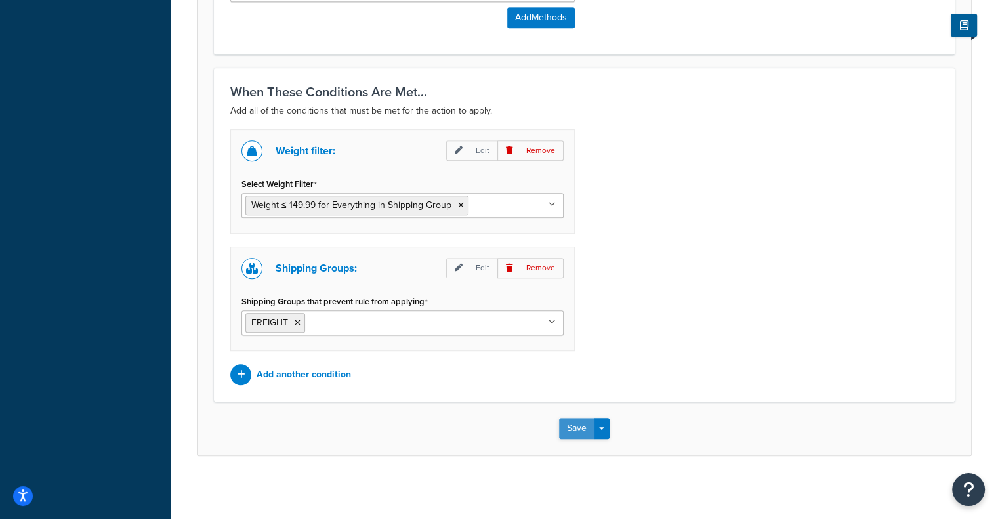
type input "Hide Freight Shipping in less than 150 lbs."
click at [587, 430] on button "Save" at bounding box center [576, 428] width 35 height 21
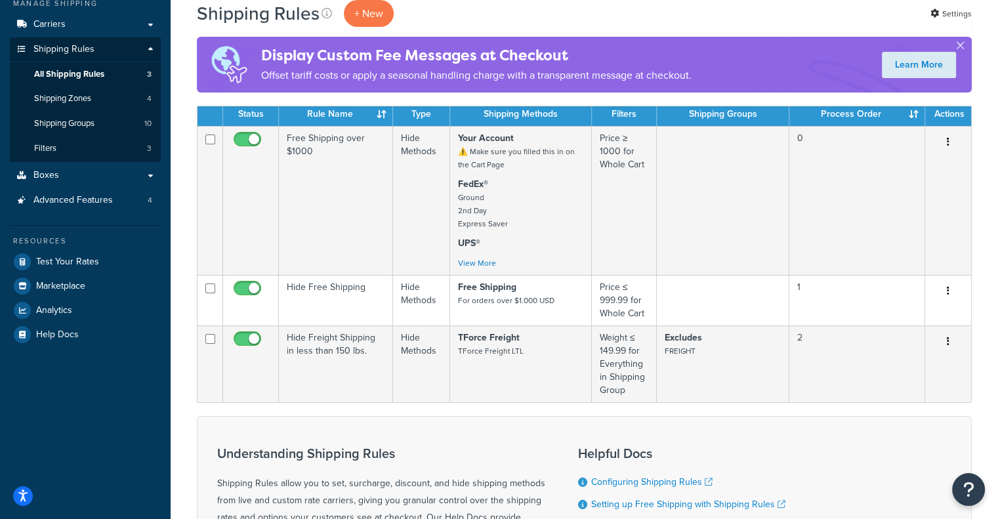
scroll to position [161, 0]
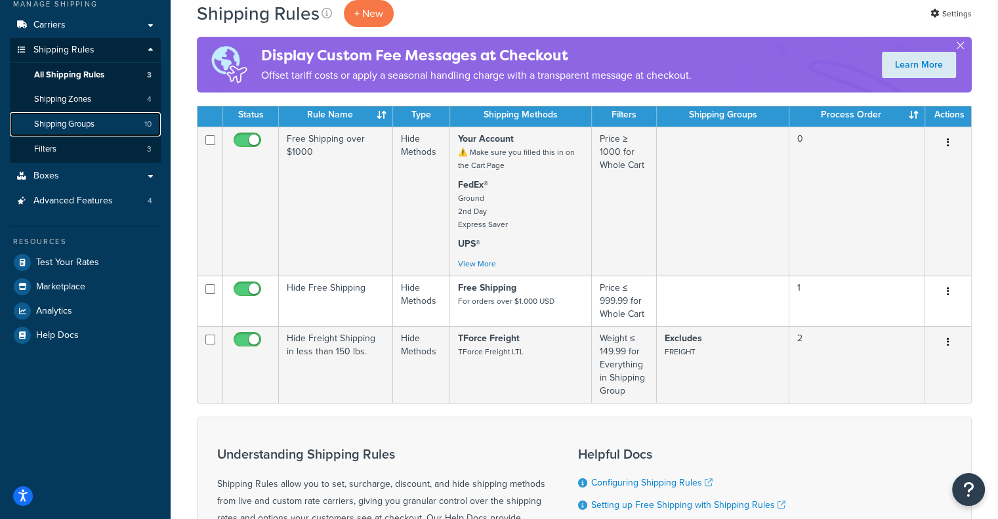
click at [80, 134] on link "Shipping Groups 10" at bounding box center [85, 124] width 151 height 24
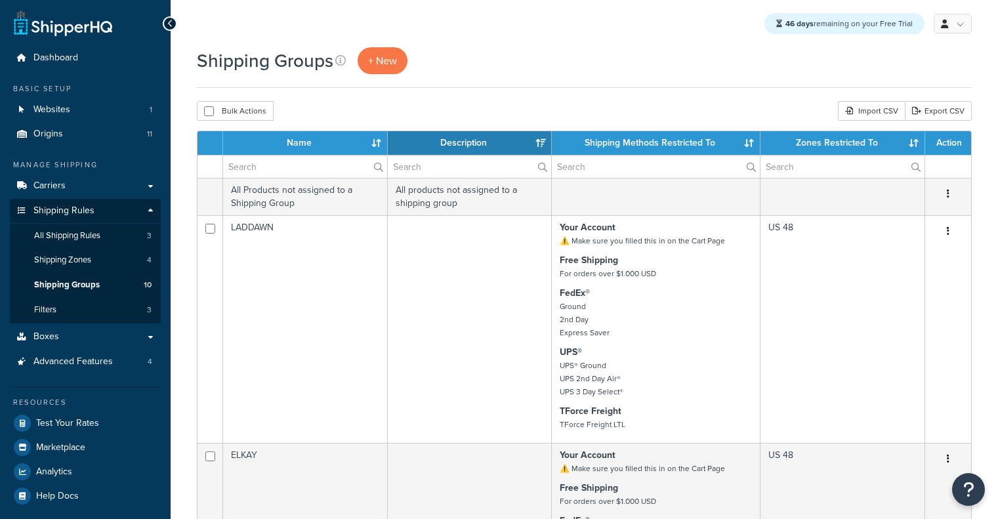
select select "15"
click at [134, 232] on link "All Shipping Rules 3" at bounding box center [85, 236] width 151 height 24
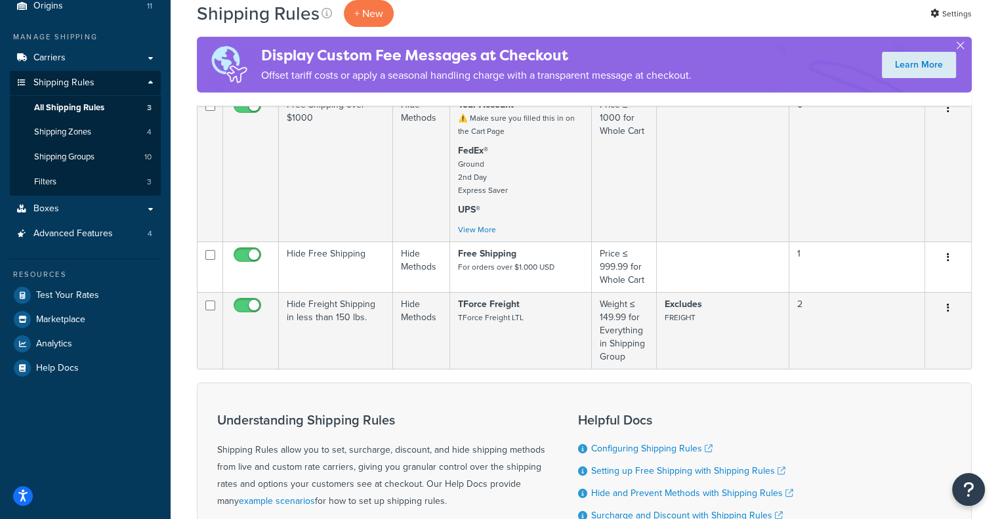
scroll to position [194, 0]
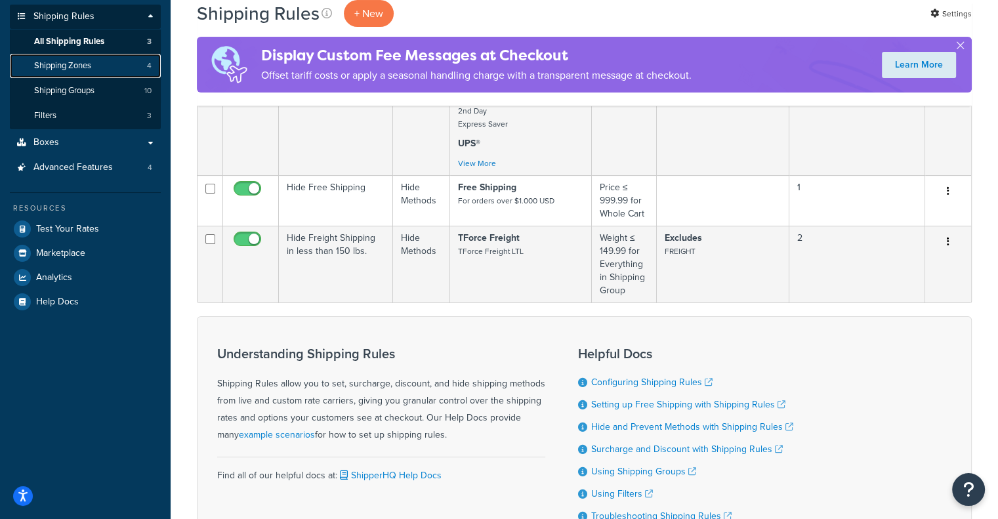
click at [103, 64] on link "Shipping Zones 4" at bounding box center [85, 66] width 151 height 24
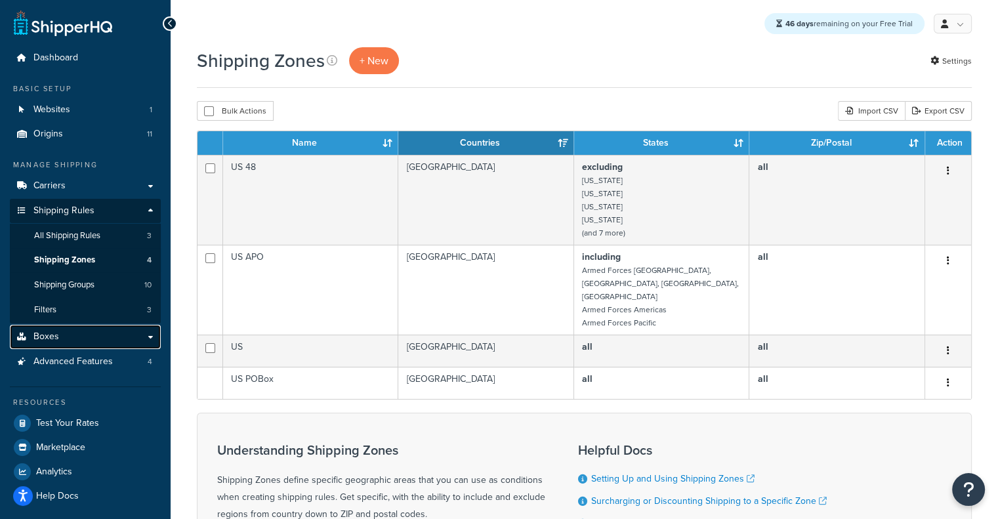
click at [134, 334] on link "Boxes" at bounding box center [85, 337] width 151 height 24
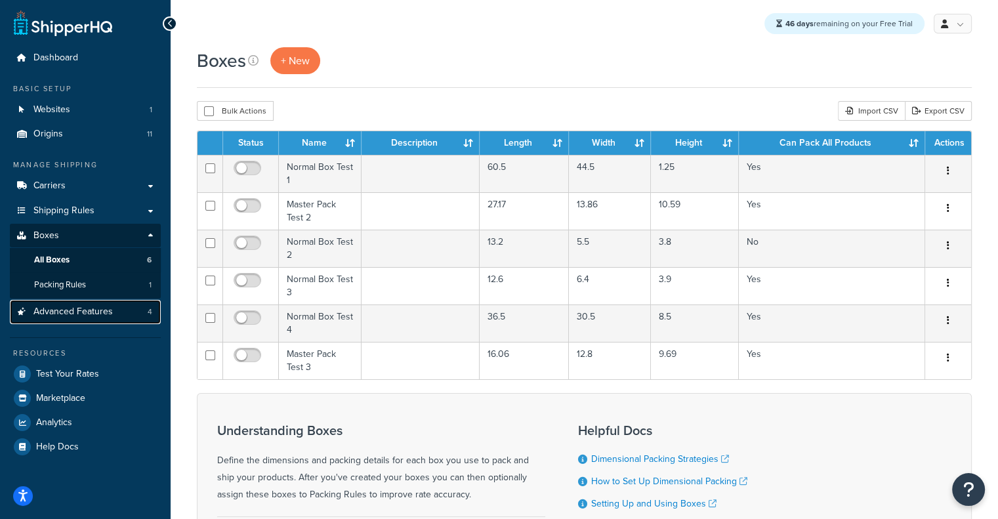
click at [94, 309] on span "Advanced Features" at bounding box center [72, 312] width 79 height 11
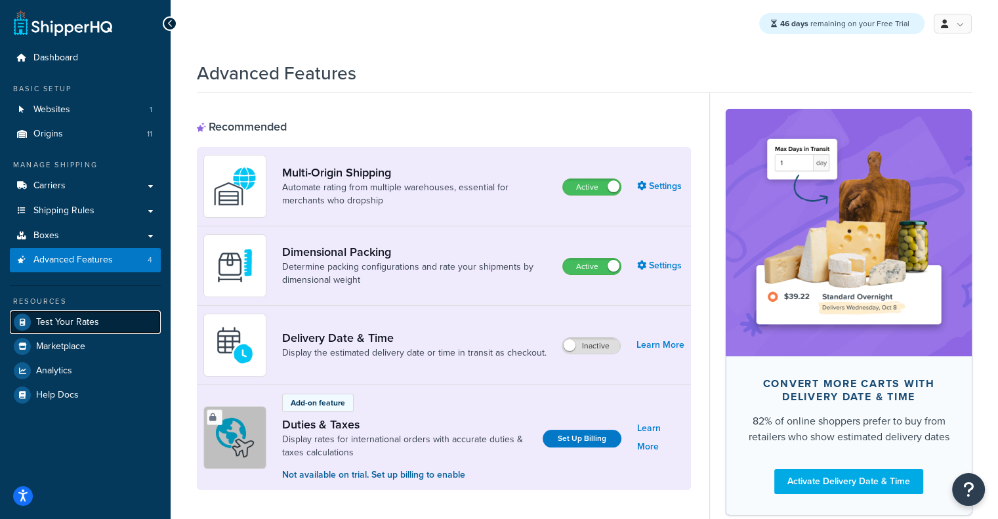
click at [104, 311] on link "Test Your Rates" at bounding box center [85, 323] width 151 height 24
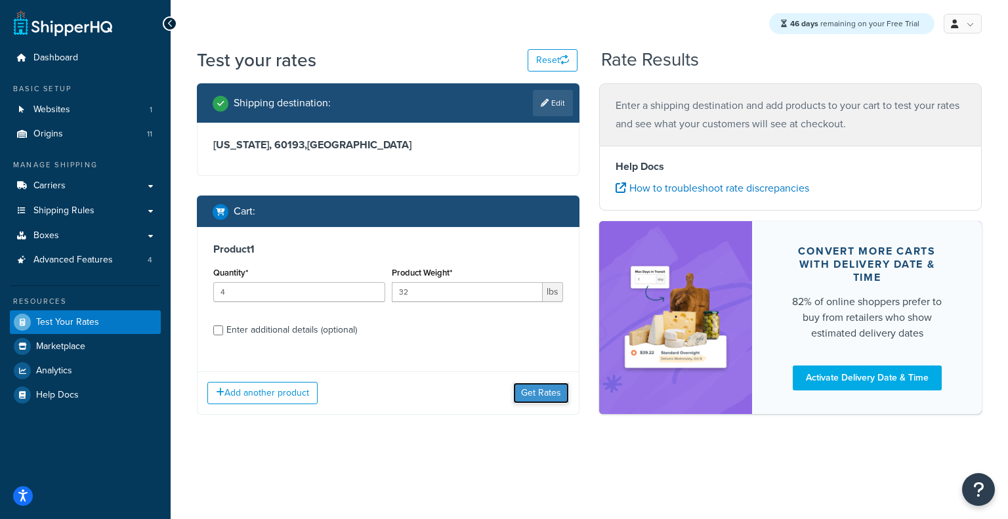
click at [561, 400] on button "Get Rates" at bounding box center [541, 393] width 56 height 21
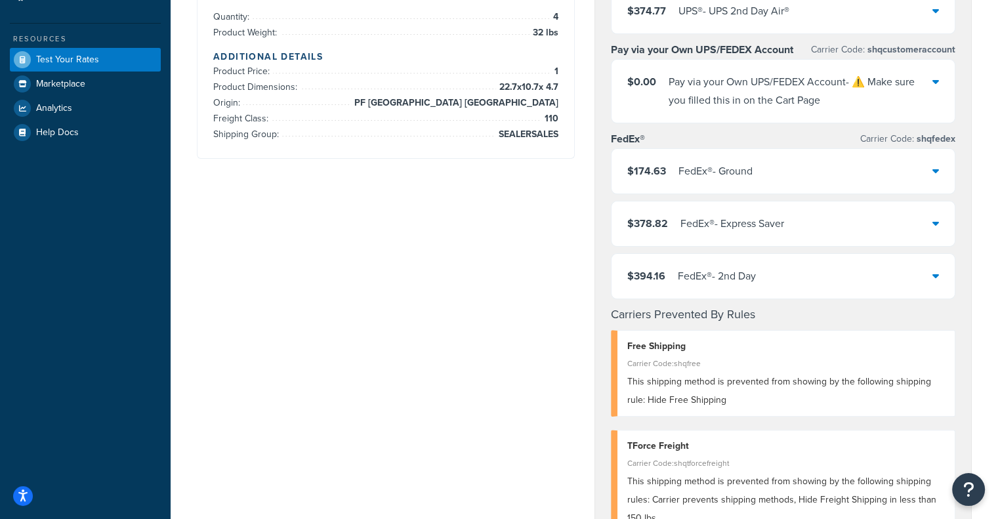
scroll to position [256, 0]
